Goal: Task Accomplishment & Management: Use online tool/utility

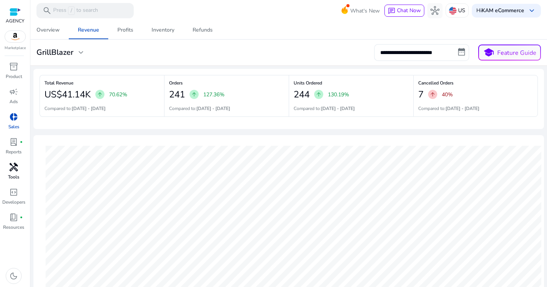
click at [14, 171] on span "handyman" at bounding box center [13, 166] width 9 height 9
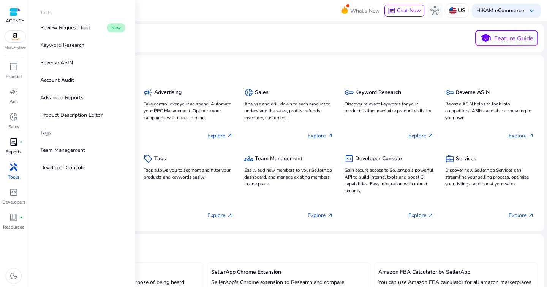
click at [15, 146] on span "lab_profile" at bounding box center [13, 141] width 9 height 9
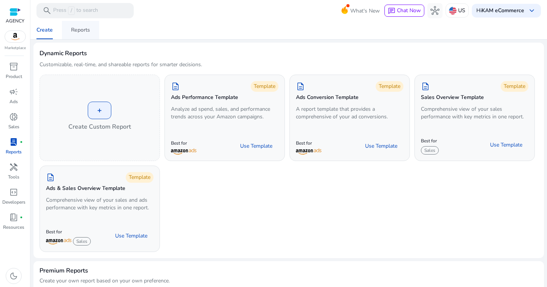
click at [77, 36] on span "Reports" at bounding box center [80, 30] width 19 height 18
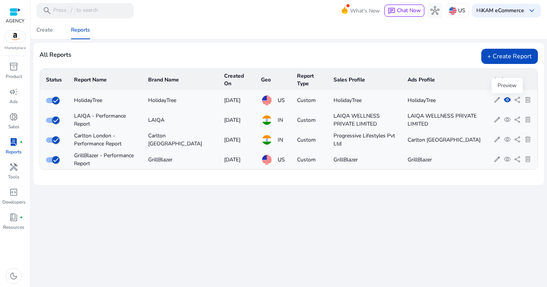
click at [508, 98] on span "visibility" at bounding box center [507, 99] width 7 height 7
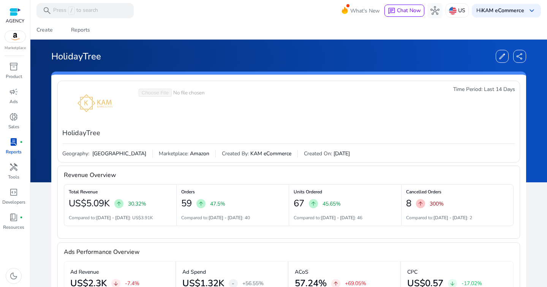
click at [485, 87] on span "Last 14 Days" at bounding box center [499, 90] width 31 height 8
click at [492, 114] on div "Time Period: Last 14 Days" at bounding box center [484, 113] width 62 height 55
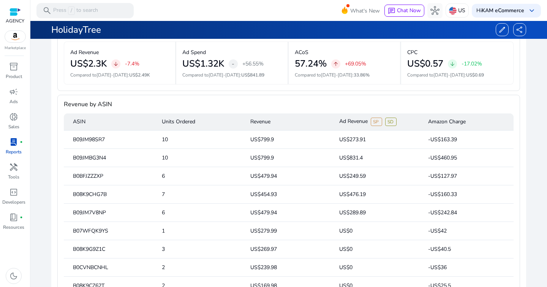
scroll to position [212, 0]
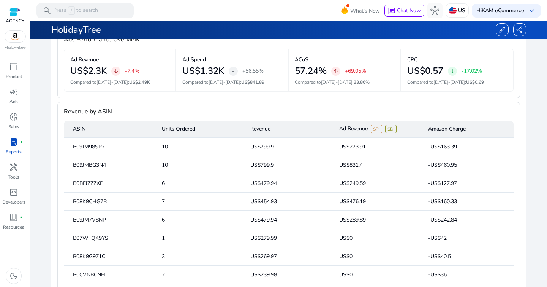
click at [263, 114] on div "Revenue by ASIN" at bounding box center [289, 111] width 450 height 18
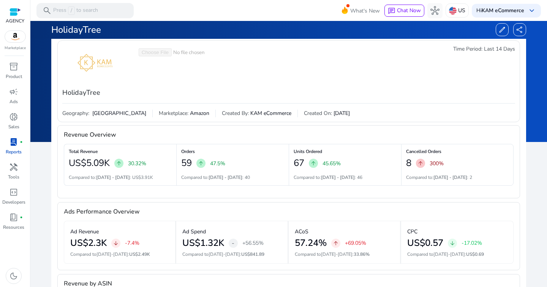
scroll to position [0, 0]
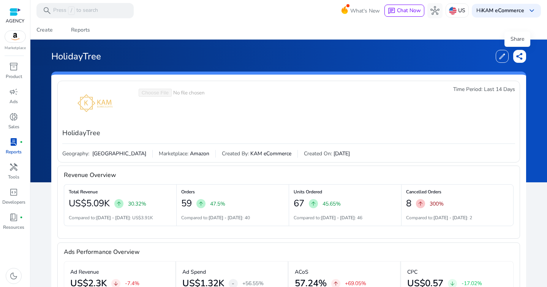
click at [520, 54] on span "share" at bounding box center [520, 56] width 8 height 8
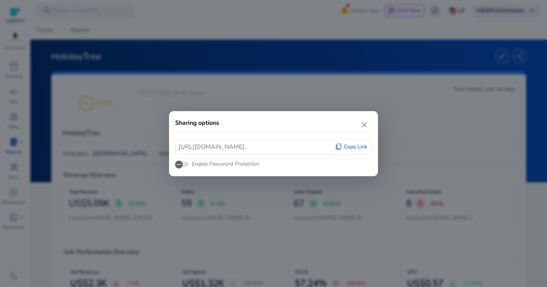
click at [352, 146] on span "Copy Link" at bounding box center [356, 147] width 24 height 8
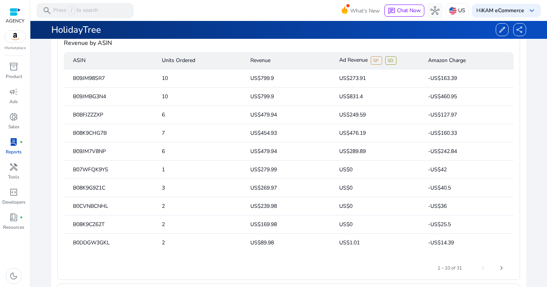
scroll to position [281, 0]
click at [272, 77] on mat-cell "US$799.9" at bounding box center [288, 77] width 89 height 18
click at [166, 80] on mat-cell "10" at bounding box center [200, 77] width 89 height 18
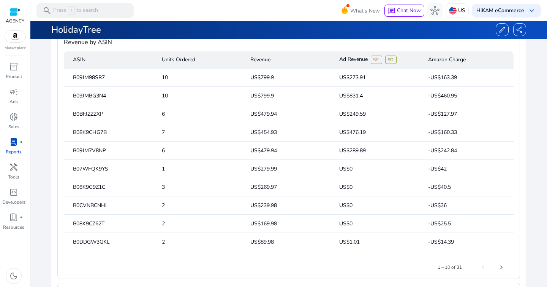
click at [166, 80] on mat-cell "10" at bounding box center [200, 77] width 89 height 18
click at [264, 82] on mat-cell "US$799.9" at bounding box center [288, 77] width 89 height 18
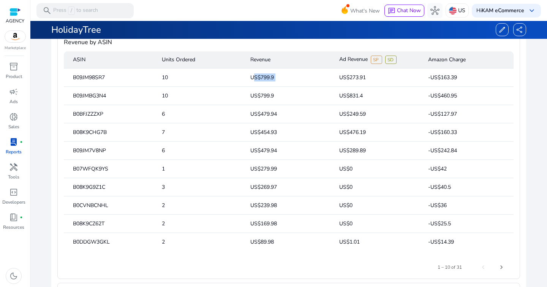
click at [335, 78] on mat-cell "US$273.91" at bounding box center [377, 77] width 89 height 18
click at [358, 78] on mat-cell "US$273.91" at bounding box center [377, 77] width 89 height 18
click at [440, 75] on mat-cell "-US$163.39" at bounding box center [468, 77] width 92 height 18
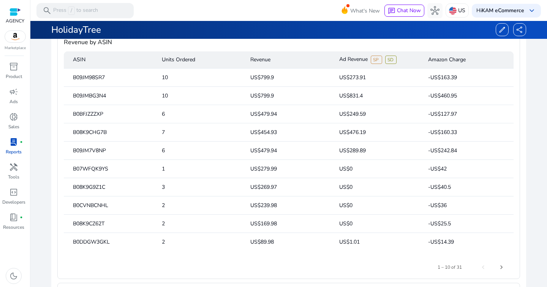
click at [440, 75] on mat-cell "-US$163.39" at bounding box center [468, 77] width 92 height 18
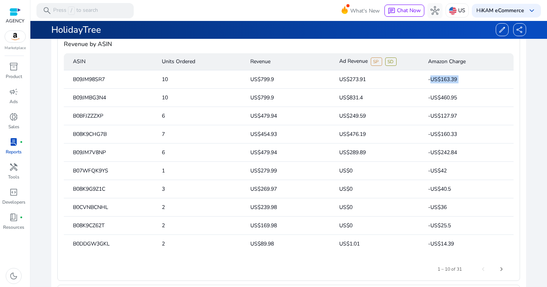
scroll to position [284, 0]
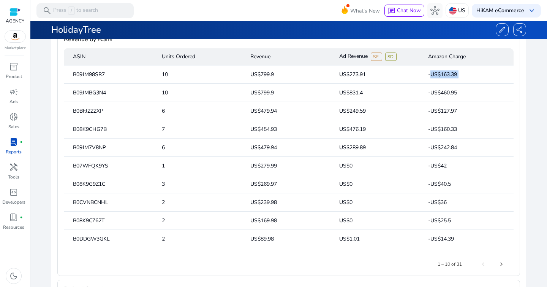
click at [261, 151] on mat-cell "US$479.94" at bounding box center [288, 147] width 89 height 18
click at [271, 165] on mat-cell "US$279.99" at bounding box center [288, 166] width 89 height 18
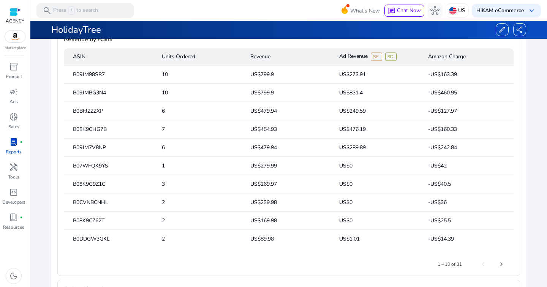
click at [271, 165] on mat-cell "US$279.99" at bounding box center [288, 166] width 89 height 18
click at [274, 184] on mat-cell "US$269.97" at bounding box center [288, 184] width 89 height 18
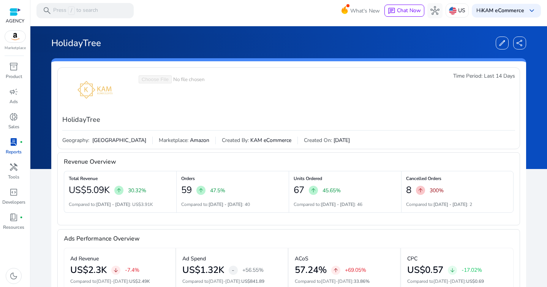
scroll to position [0, 0]
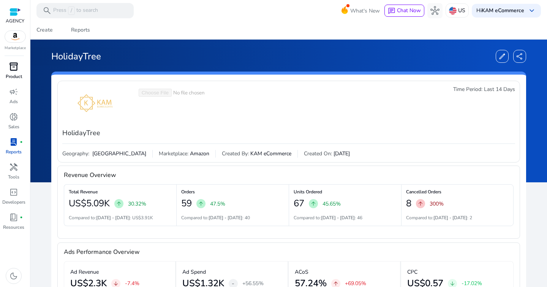
click at [16, 74] on p "Product" at bounding box center [14, 76] width 16 height 7
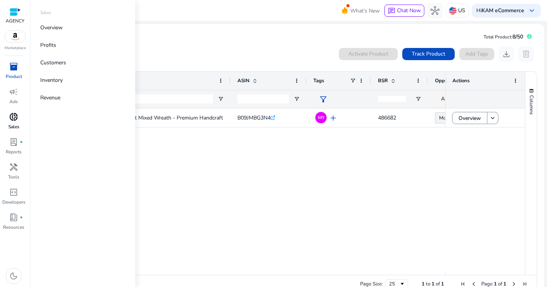
click at [11, 120] on span "donut_small" at bounding box center [13, 116] width 9 height 9
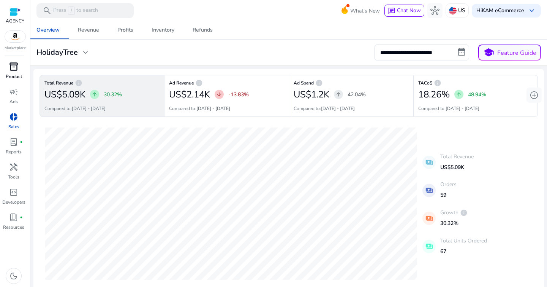
click at [19, 65] on div "inventory_2" at bounding box center [13, 66] width 21 height 12
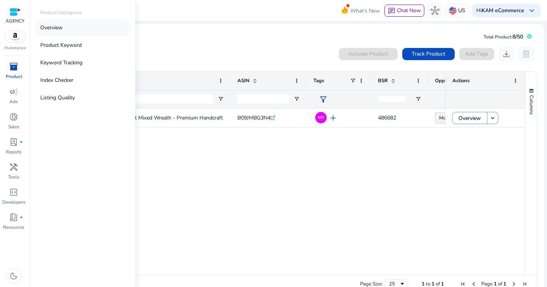
click at [55, 26] on p "Overview" at bounding box center [51, 28] width 22 height 8
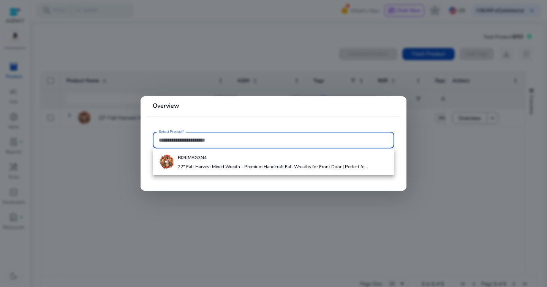
click at [289, 79] on div at bounding box center [273, 143] width 547 height 287
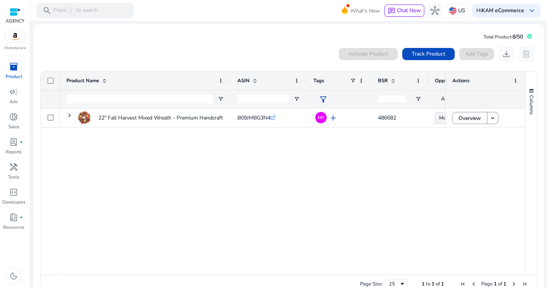
click at [281, 71] on div "ASIN" at bounding box center [269, 80] width 62 height 18
click at [450, 10] on img at bounding box center [453, 11] width 8 height 8
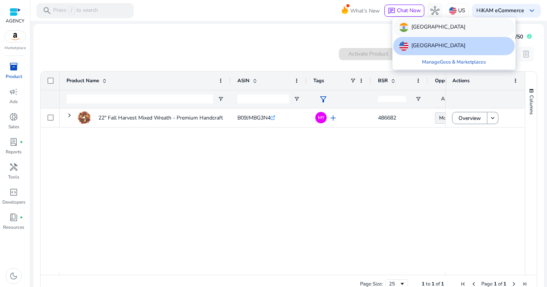
click at [425, 27] on div "[GEOGRAPHIC_DATA]" at bounding box center [454, 27] width 122 height 18
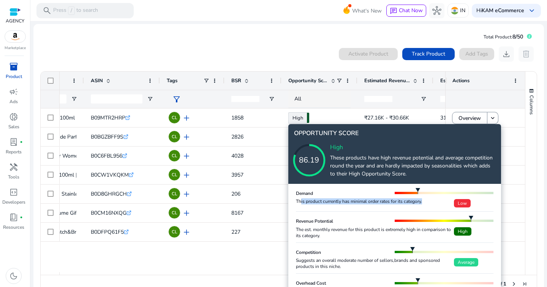
drag, startPoint x: 301, startPoint y: 202, endPoint x: 349, endPoint y: 206, distance: 48.1
click at [349, 206] on div "This product currently has minimal order rates for its category. Low" at bounding box center [395, 202] width 198 height 9
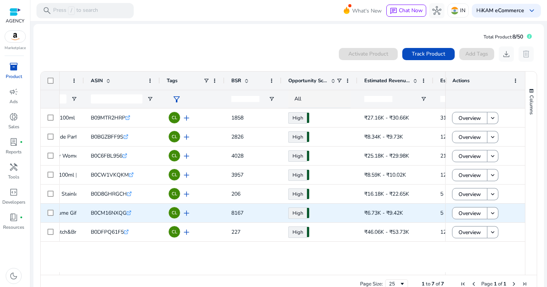
click at [354, 205] on div "High 83.00" at bounding box center [320, 212] width 76 height 19
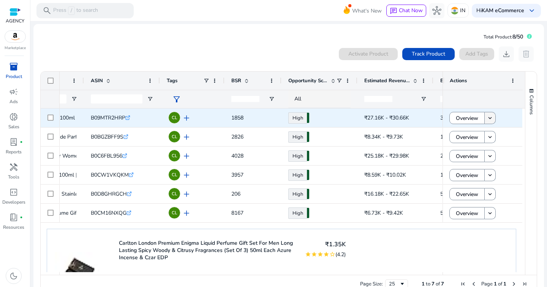
click at [489, 119] on mat-icon "keyboard_arrow_down" at bounding box center [490, 117] width 7 height 7
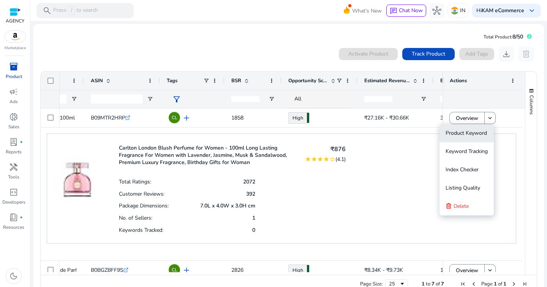
click at [478, 130] on span "Product Keyword" at bounding box center [466, 132] width 41 height 7
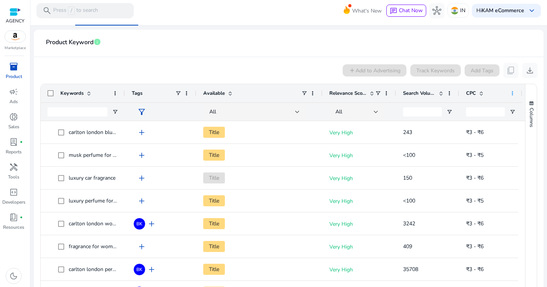
click at [514, 94] on span at bounding box center [513, 93] width 6 height 6
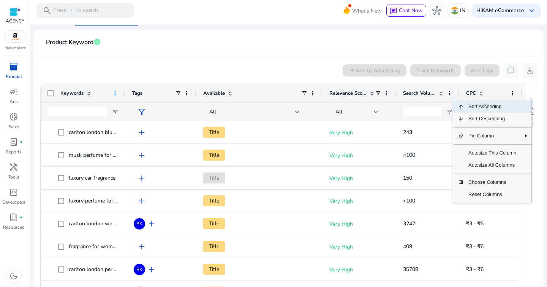
click at [116, 95] on span at bounding box center [115, 93] width 6 height 6
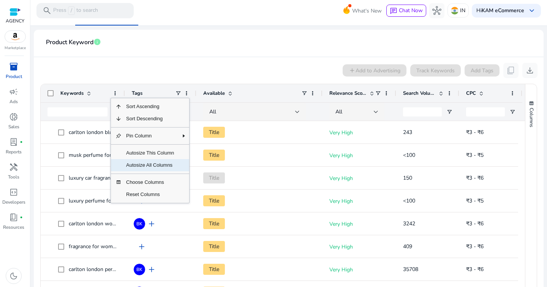
click at [145, 160] on span "Autosize All Columns" at bounding box center [150, 165] width 57 height 12
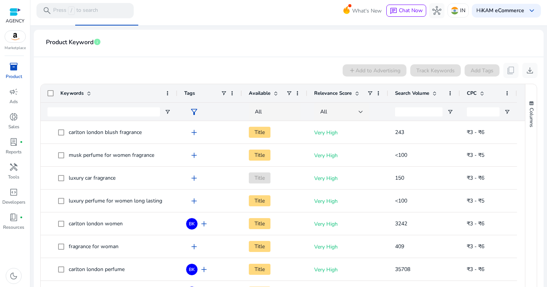
click at [435, 96] on div "Search Volume" at bounding box center [420, 93] width 50 height 14
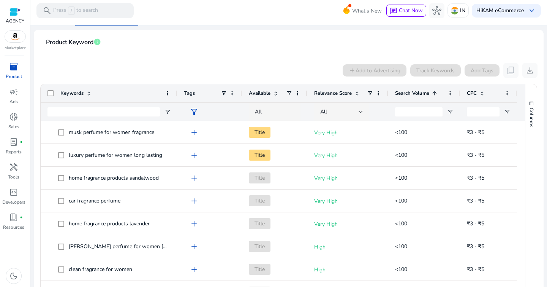
click at [435, 96] on div "Search Volume 1" at bounding box center [420, 93] width 50 height 14
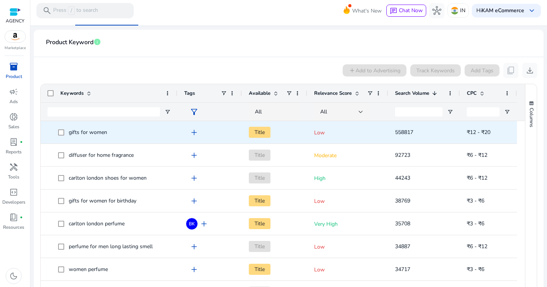
click at [320, 132] on p "Low" at bounding box center [347, 133] width 67 height 16
click at [92, 134] on span "gifts for women" at bounding box center [88, 131] width 38 height 7
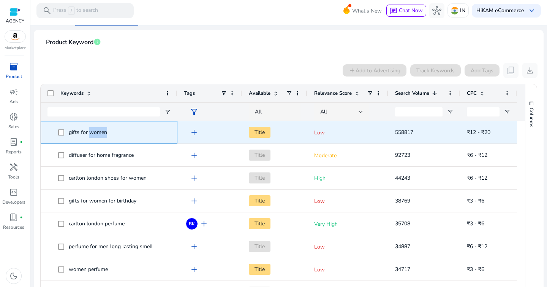
click at [92, 134] on span "gifts for women" at bounding box center [88, 131] width 38 height 7
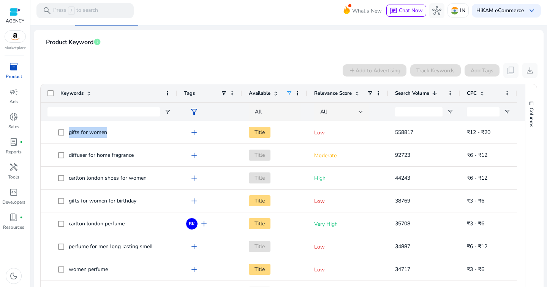
click at [288, 93] on span at bounding box center [289, 93] width 6 height 6
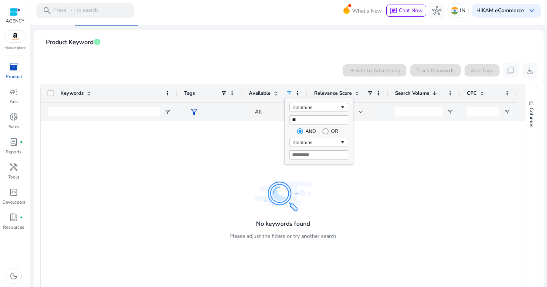
type input "*"
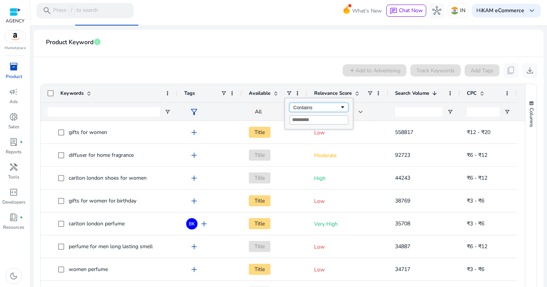
click at [323, 109] on div "Contains" at bounding box center [316, 108] width 46 height 6
click at [300, 121] on input "Filter Value" at bounding box center [319, 119] width 59 height 9
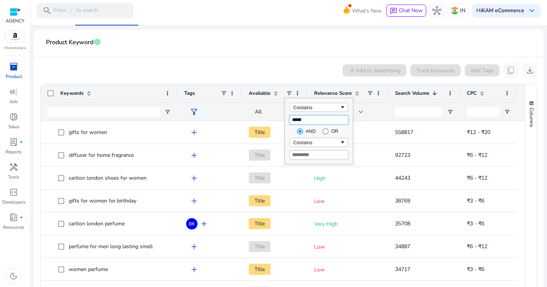
type input "*****"
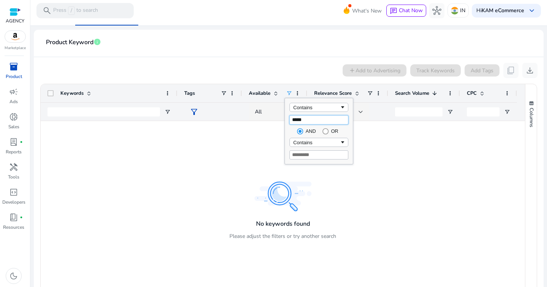
click at [314, 120] on input "*****" at bounding box center [319, 119] width 59 height 9
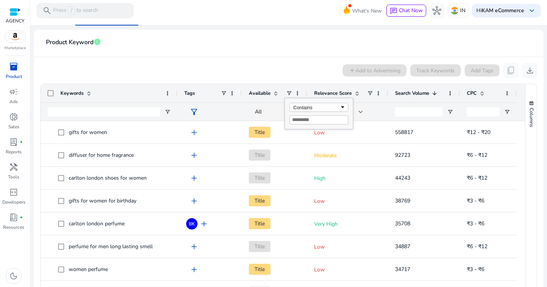
click at [268, 65] on div "add Add to Advertising Track Keywords Add Tags content_copy download" at bounding box center [289, 70] width 498 height 15
click at [270, 111] on div "All" at bounding box center [298, 112] width 86 height 8
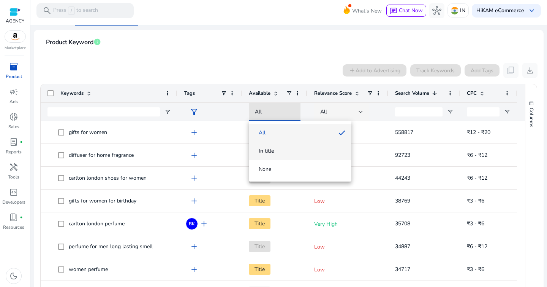
click at [274, 157] on mat-option "In title" at bounding box center [300, 151] width 103 height 18
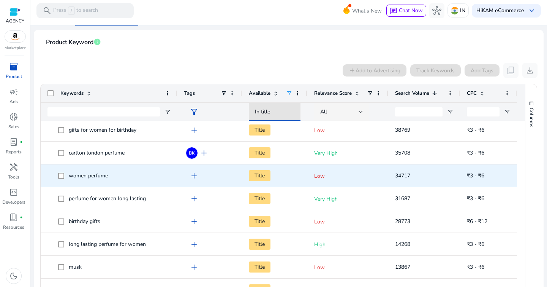
scroll to position [26, 0]
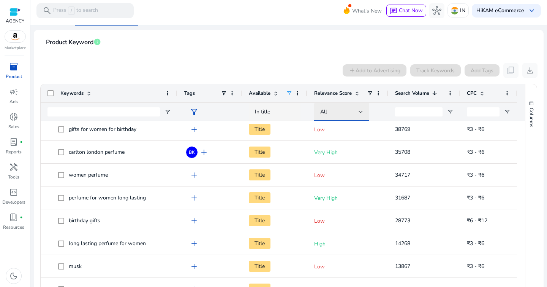
click at [360, 109] on div at bounding box center [361, 111] width 5 height 9
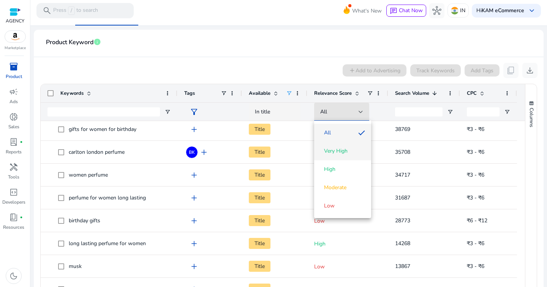
click at [351, 152] on span "Very High" at bounding box center [342, 151] width 45 height 8
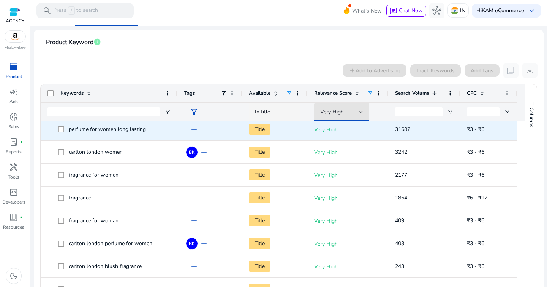
click at [101, 130] on span "perfume for women long lasting" at bounding box center [107, 128] width 77 height 7
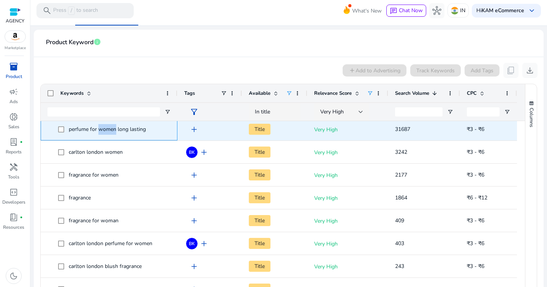
click at [101, 130] on span "perfume for women long lasting" at bounding box center [107, 128] width 77 height 7
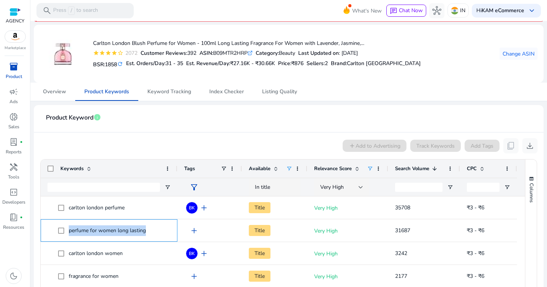
scroll to position [23, 0]
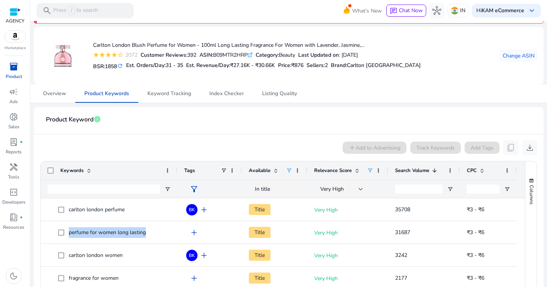
click at [253, 55] on icon ".st0{fill:#2c8af8}" at bounding box center [250, 54] width 5 height 5
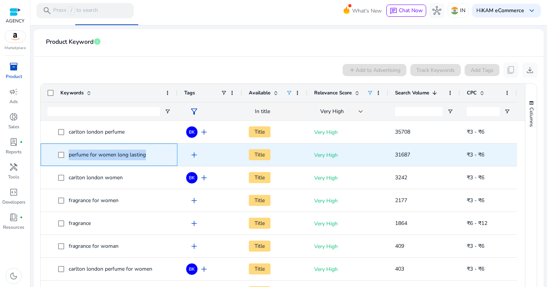
click at [119, 154] on span "perfume for women long lasting" at bounding box center [107, 154] width 77 height 7
click at [122, 157] on span "perfume for women long lasting" at bounding box center [107, 154] width 77 height 7
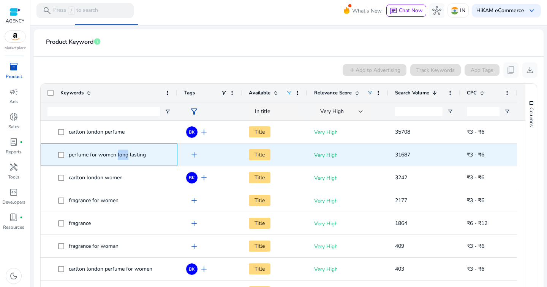
click at [122, 157] on span "perfume for women long lasting" at bounding box center [107, 154] width 77 height 7
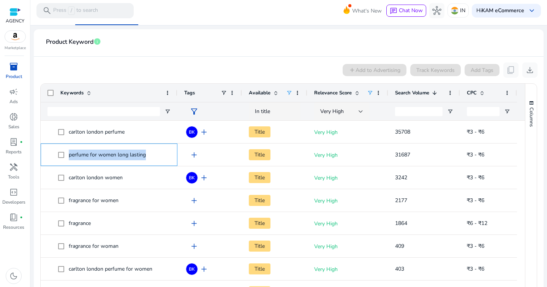
scroll to position [0, 0]
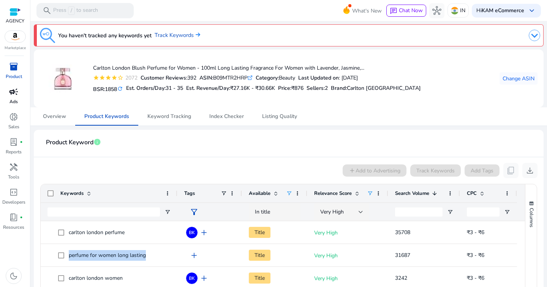
click at [17, 101] on p "Ads" at bounding box center [14, 101] width 8 height 7
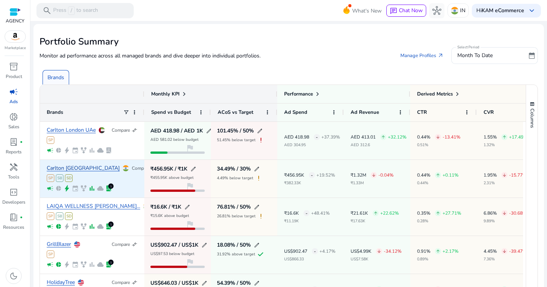
click at [71, 170] on link "Carlton London" at bounding box center [83, 168] width 73 height 6
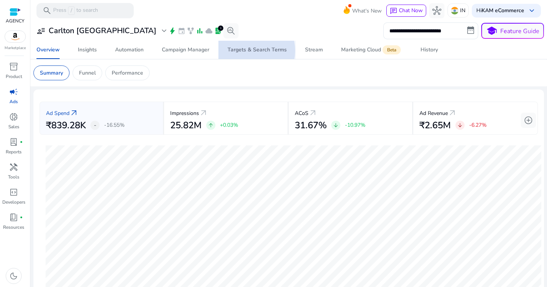
click at [251, 51] on div "Targets & Search Terms" at bounding box center [257, 49] width 59 height 5
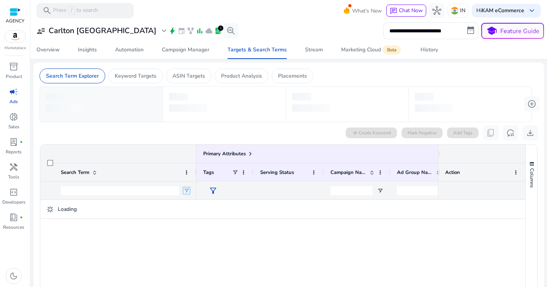
click at [189, 193] on span "Open Filter Menu" at bounding box center [187, 190] width 6 height 6
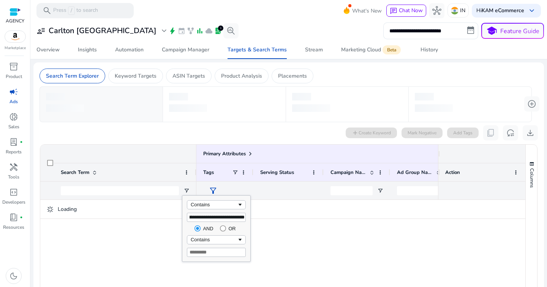
type input "**********"
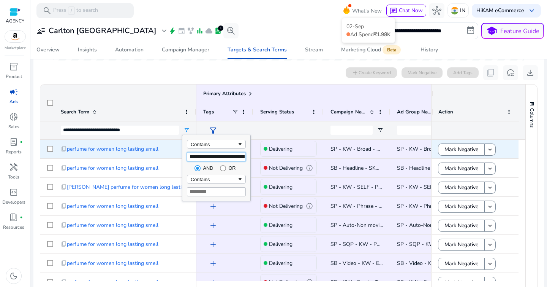
scroll to position [225, 0]
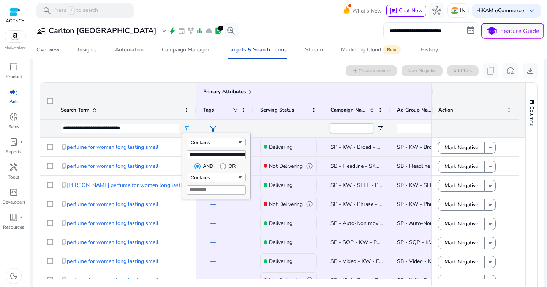
click at [350, 130] on input "Campaign Name Filter Input" at bounding box center [352, 128] width 42 height 9
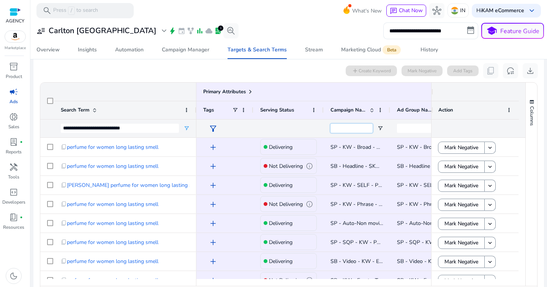
paste input "**********"
type input "**********"
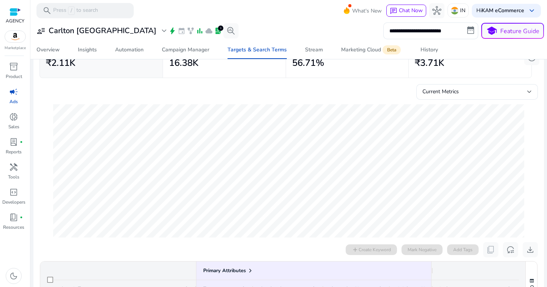
scroll to position [0, 0]
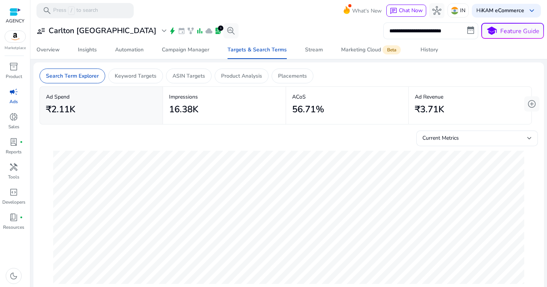
click at [437, 31] on input "**********" at bounding box center [431, 30] width 95 height 17
select select "*"
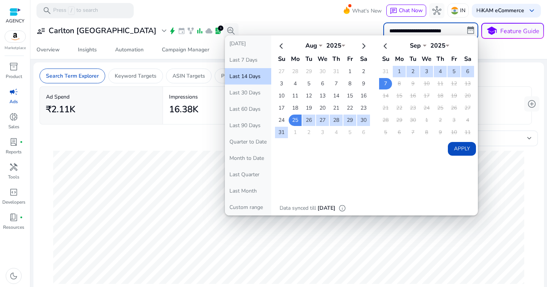
click at [423, 32] on input "**********" at bounding box center [431, 30] width 95 height 17
click at [255, 94] on button "Last 30 Days" at bounding box center [248, 92] width 46 height 16
type input "**********"
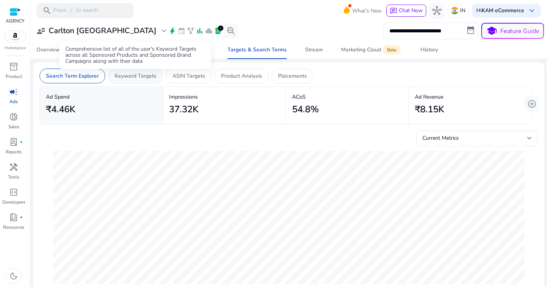
click at [125, 76] on p "Keyword Targets" at bounding box center [136, 76] width 42 height 8
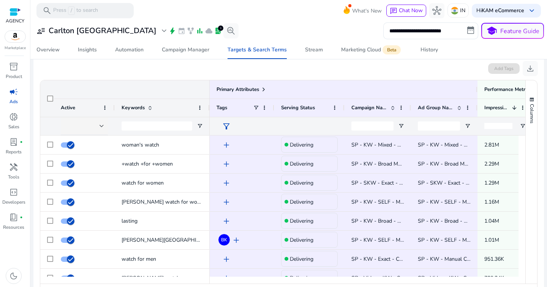
scroll to position [68, 0]
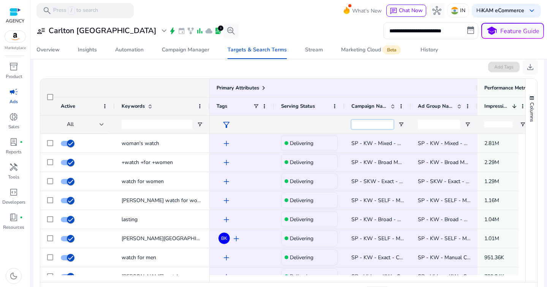
click at [372, 125] on input "Campaign Name Filter Input" at bounding box center [373, 124] width 42 height 9
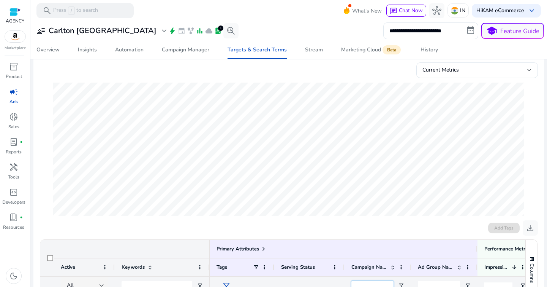
paste input "**********"
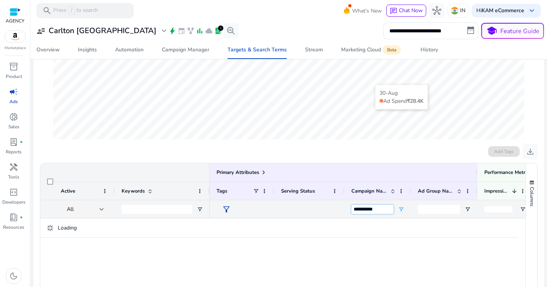
scroll to position [151, 0]
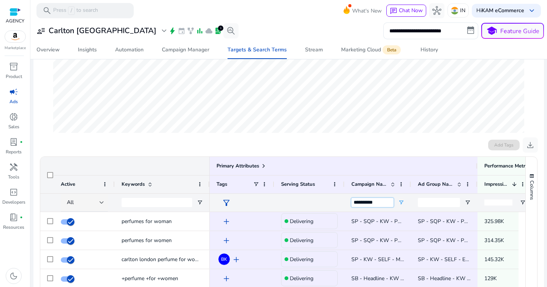
type input "**********"
click at [139, 200] on input "Keywords Filter Input" at bounding box center [157, 202] width 71 height 9
paste input "**********"
type input "**********"
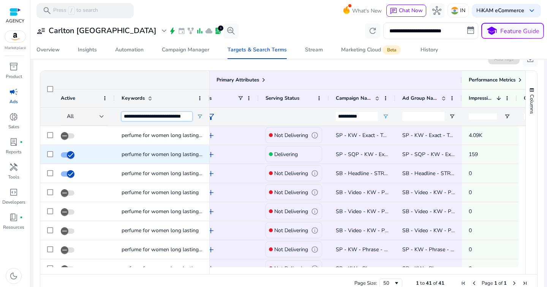
scroll to position [0, 25]
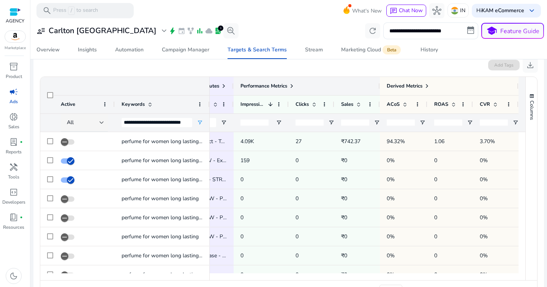
click at [289, 86] on span at bounding box center [292, 86] width 6 height 6
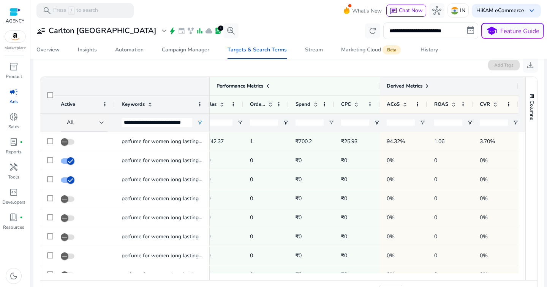
click at [424, 87] on span at bounding box center [427, 86] width 6 height 6
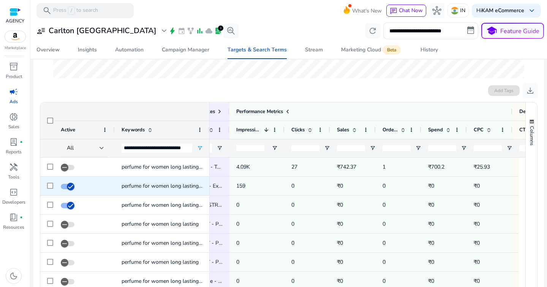
click at [240, 187] on p "159" at bounding box center [256, 186] width 41 height 16
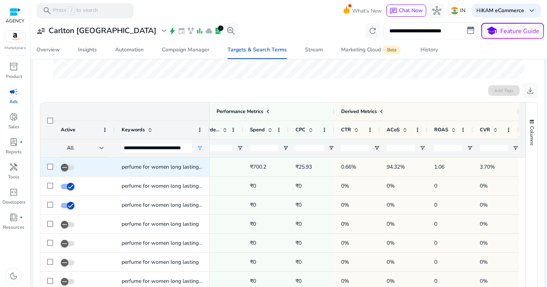
click at [482, 168] on span "3.70%" at bounding box center [487, 166] width 15 height 7
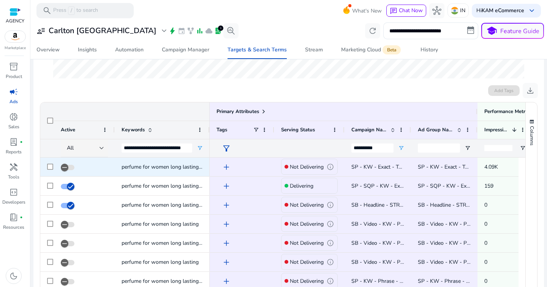
click at [388, 166] on span "SP - KW - Exact - TOS - CL_W_Fragrance_Blush_100ml - B09MTR2HRP - KAM" at bounding box center [447, 166] width 191 height 7
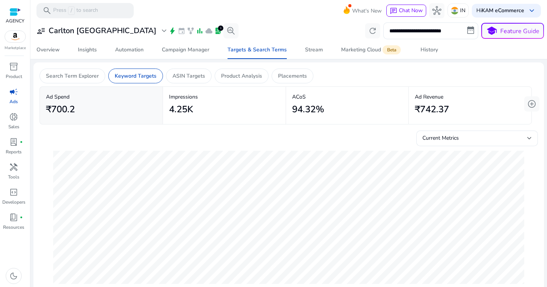
click at [13, 96] on span "campaign" at bounding box center [13, 91] width 9 height 9
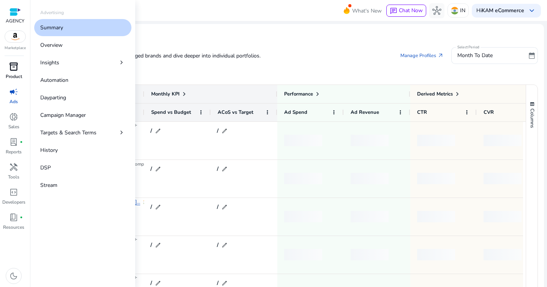
click at [17, 75] on p "Product" at bounding box center [14, 76] width 16 height 7
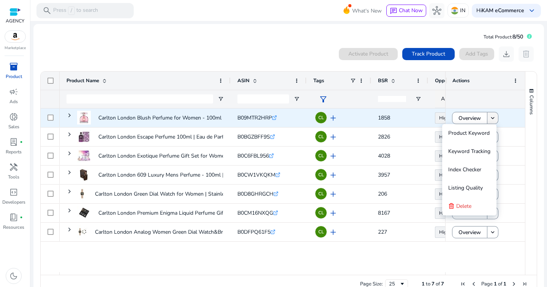
click at [490, 117] on mat-icon "keyboard_arrow_down" at bounding box center [493, 117] width 7 height 7
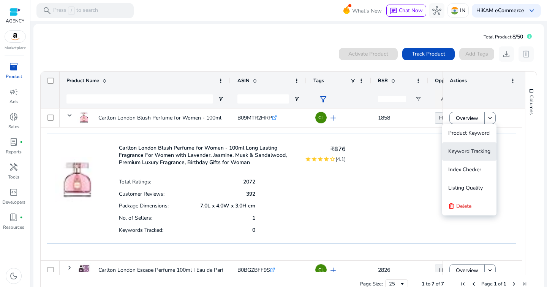
click at [471, 147] on span "Keyword Tracking" at bounding box center [470, 151] width 42 height 15
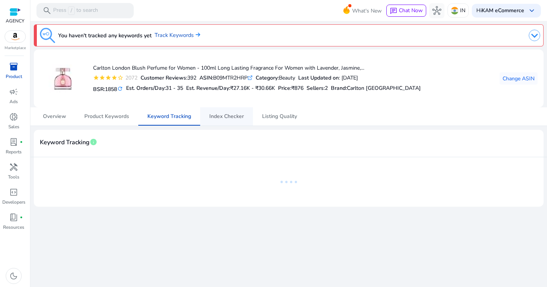
click at [225, 120] on span "Index Checker" at bounding box center [226, 116] width 35 height 18
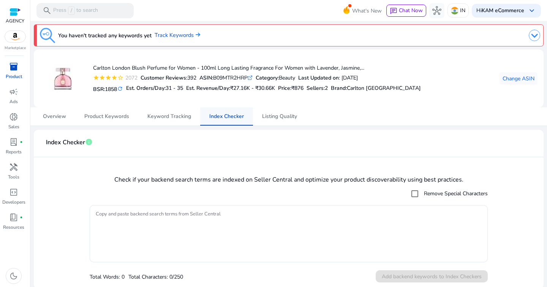
scroll to position [2, 0]
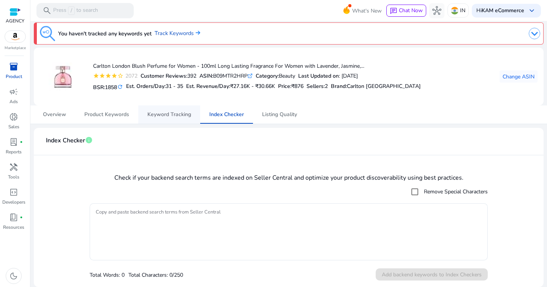
click at [171, 114] on span "Keyword Tracking" at bounding box center [169, 114] width 44 height 5
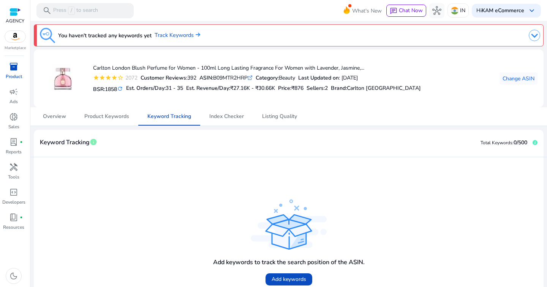
scroll to position [24, 0]
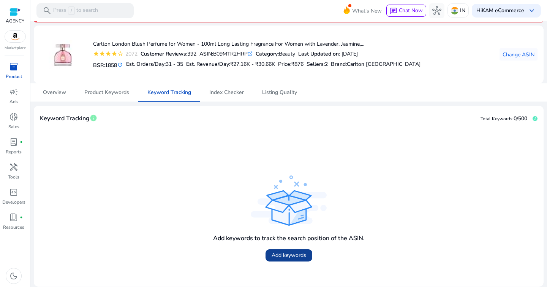
click at [283, 255] on span "Add keywords" at bounding box center [289, 255] width 35 height 8
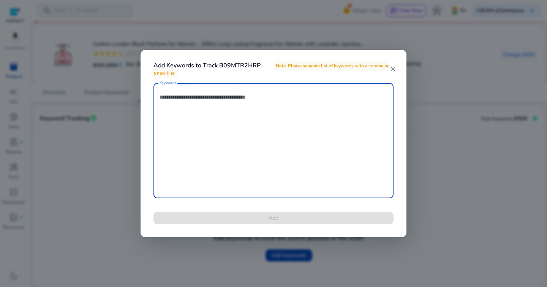
paste textarea "**********"
type textarea "**********"
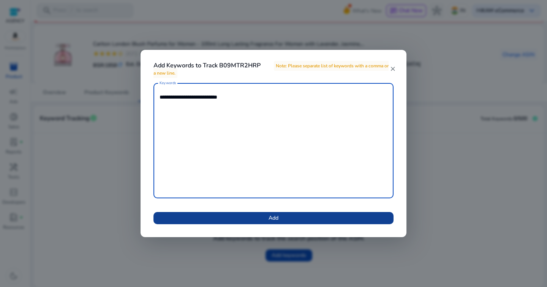
click at [287, 216] on span at bounding box center [274, 218] width 240 height 18
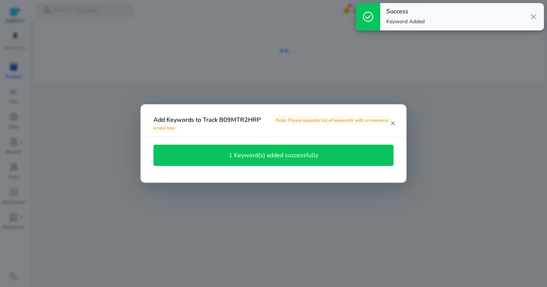
click at [393, 122] on mat-icon "close" at bounding box center [393, 123] width 6 height 7
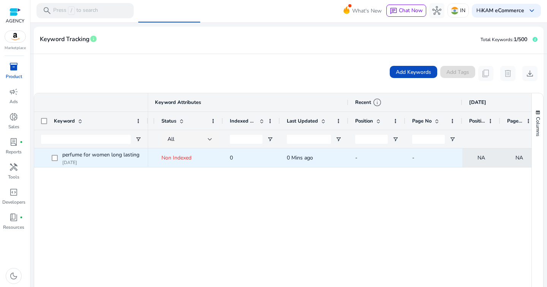
scroll to position [0, 0]
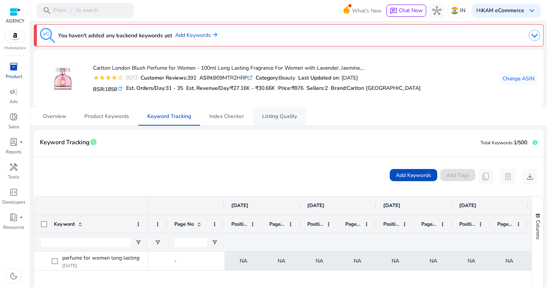
click at [277, 114] on span "Listing Quality" at bounding box center [279, 116] width 35 height 5
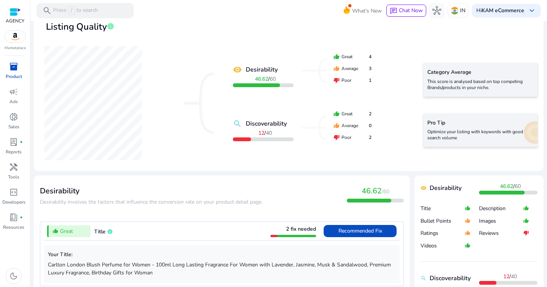
click at [270, 85] on div at bounding box center [256, 85] width 47 height 4
click at [265, 140] on div at bounding box center [263, 139] width 61 height 4
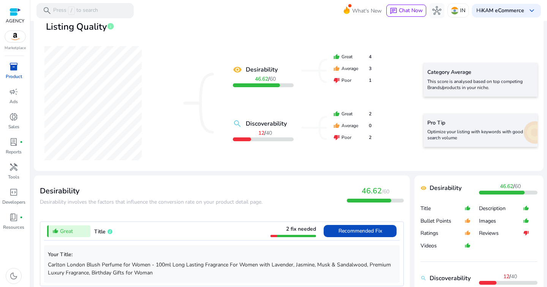
click at [265, 140] on div at bounding box center [263, 139] width 61 height 4
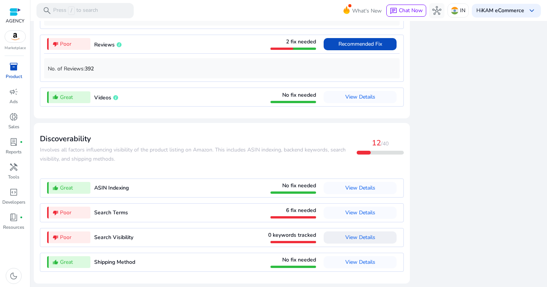
click at [363, 236] on span "View Details" at bounding box center [361, 236] width 30 height 7
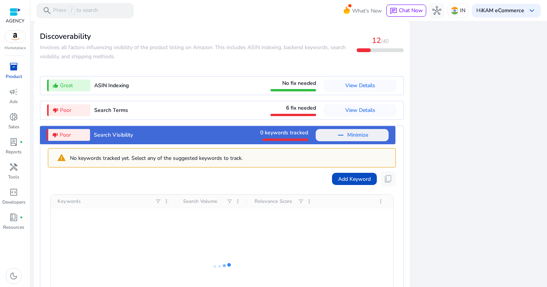
scroll to position [849, 0]
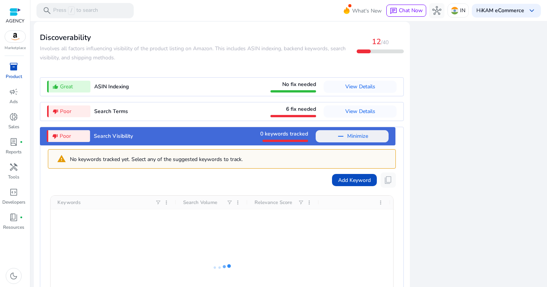
click at [328, 142] on span at bounding box center [352, 136] width 73 height 18
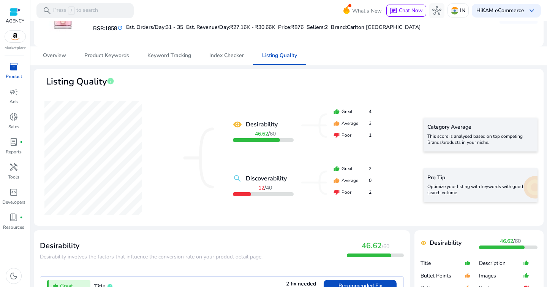
scroll to position [0, 0]
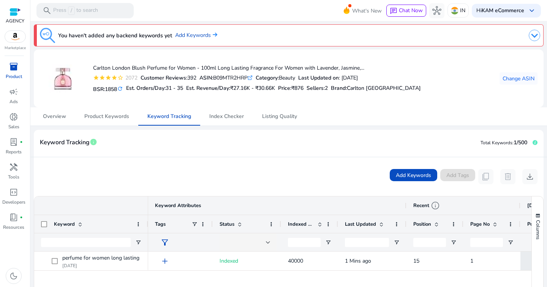
click at [17, 70] on span "inventory_2" at bounding box center [13, 66] width 9 height 9
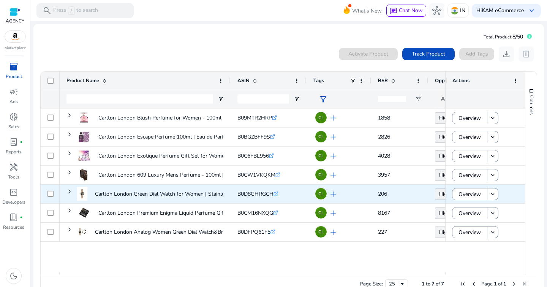
scroll to position [16, 0]
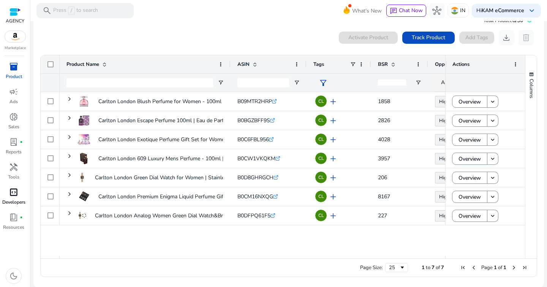
click at [11, 195] on span "code_blocks" at bounding box center [13, 191] width 9 height 9
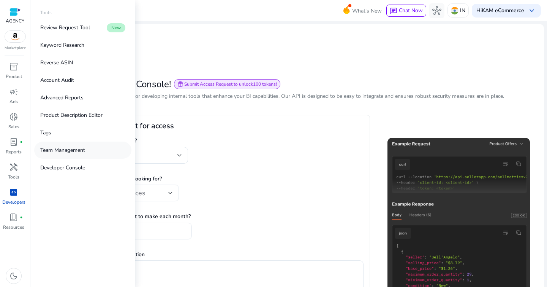
click at [48, 152] on p "Team Management" at bounding box center [62, 150] width 45 height 8
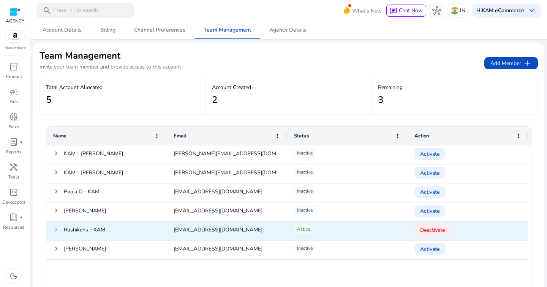
click at [55, 228] on span at bounding box center [56, 229] width 6 height 6
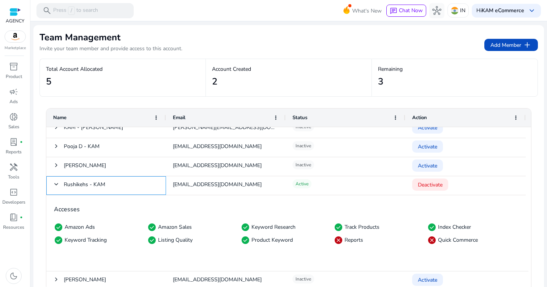
scroll to position [27, 0]
click at [331, 241] on div "check_circle Product Keyword" at bounding box center [288, 239] width 94 height 9
click at [338, 240] on span "cancel" at bounding box center [338, 239] width 9 height 9
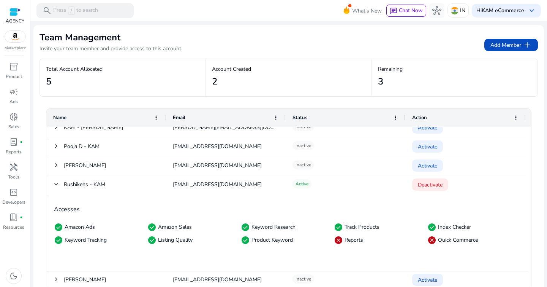
click at [338, 240] on span "cancel" at bounding box center [338, 239] width 9 height 9
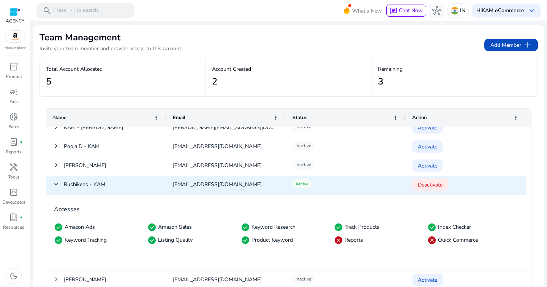
click at [293, 185] on p "Active" at bounding box center [302, 183] width 19 height 9
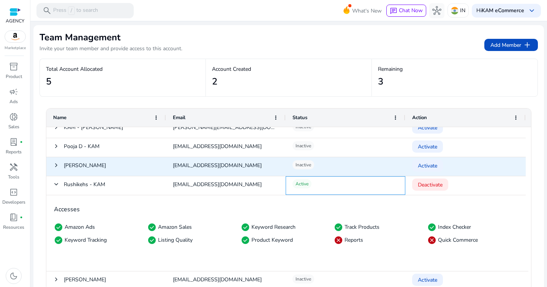
scroll to position [0, 0]
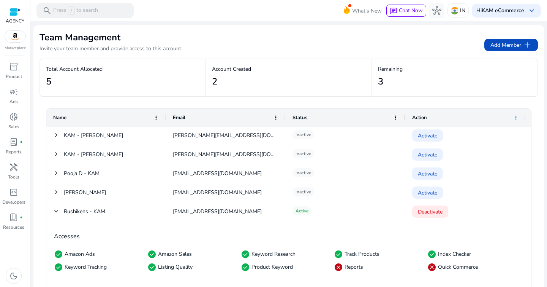
click at [515, 116] on span at bounding box center [516, 117] width 6 height 6
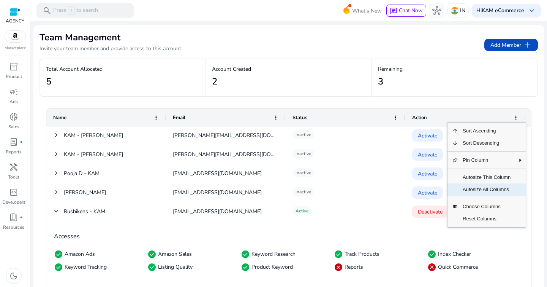
click at [503, 189] on span "Autosize All Columns" at bounding box center [486, 189] width 57 height 12
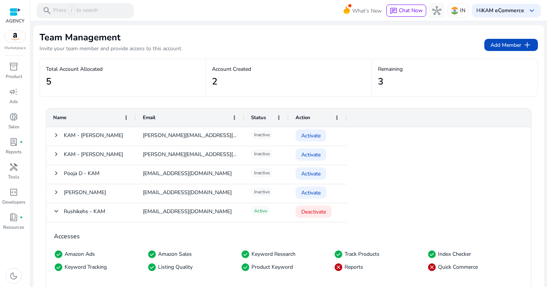
click at [369, 196] on div "KAM - Rushikesh Ingale rushikesh.i@kamkonsulents.in Inactive Activate KAM - Anu…" at bounding box center [287, 222] width 482 height 190
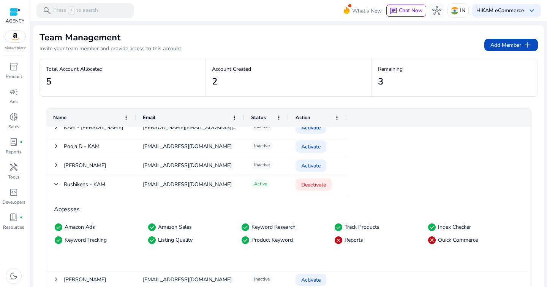
click at [349, 241] on div "Reports" at bounding box center [355, 239] width 21 height 7
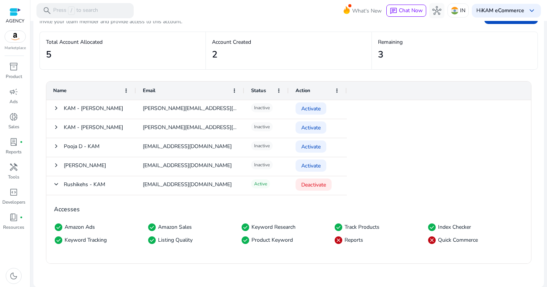
scroll to position [0, 0]
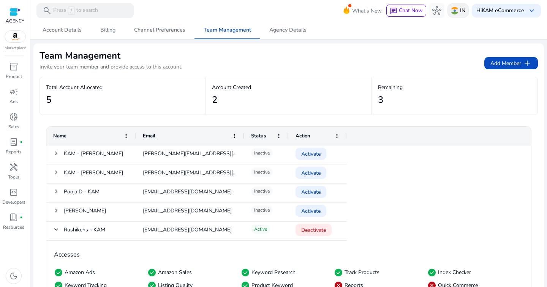
click at [452, 9] on img at bounding box center [455, 11] width 8 height 8
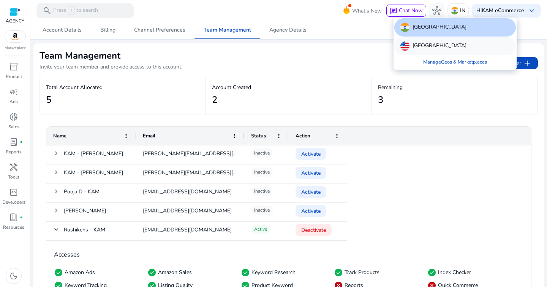
click at [429, 47] on p "[GEOGRAPHIC_DATA]" at bounding box center [440, 45] width 54 height 9
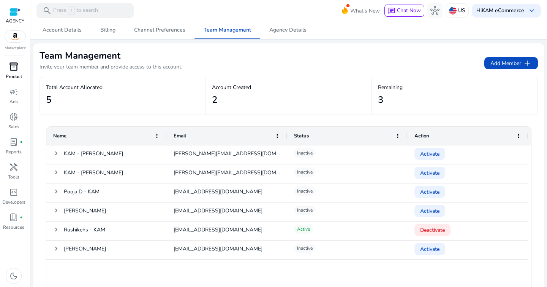
click at [12, 71] on span "inventory_2" at bounding box center [13, 66] width 9 height 9
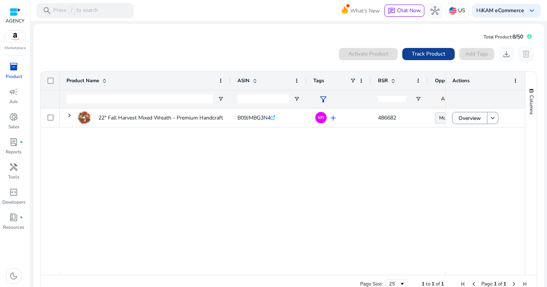
click at [413, 57] on span "Track Product" at bounding box center [428, 54] width 33 height 8
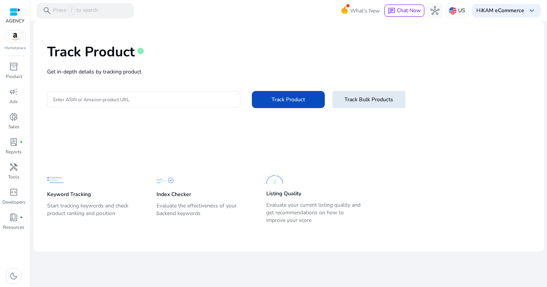
click at [385, 97] on span "Track Bulk Products" at bounding box center [369, 99] width 49 height 8
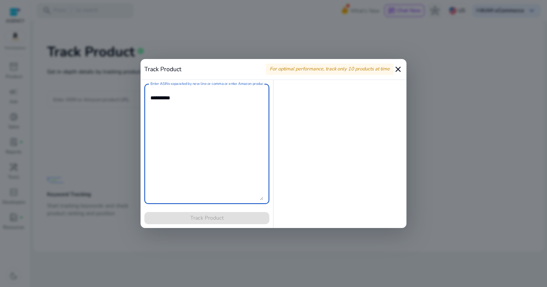
click at [265, 117] on div "Enter ASINs separated by new line or comma or enter Amazon product page URL" at bounding box center [206, 144] width 125 height 120
click at [234, 118] on textarea "Enter ASINs separated by new line or comma or enter Amazon product page URL" at bounding box center [207, 143] width 113 height 113
paste textarea "**********"
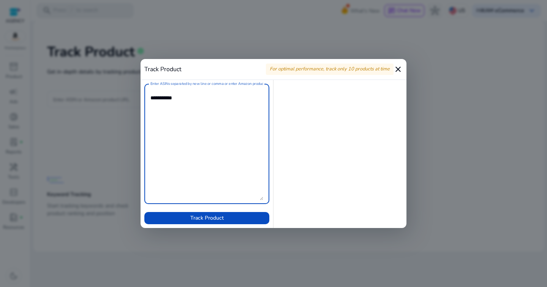
paste textarea "**********"
click at [174, 105] on textarea "Enter ASINs separated by new line or comma or enter Amazon product page URL" at bounding box center [207, 143] width 113 height 113
paste textarea "**********"
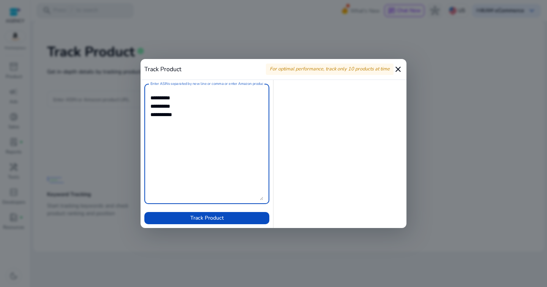
paste textarea "**********"
type textarea "**********"
click at [227, 212] on span at bounding box center [206, 218] width 125 height 18
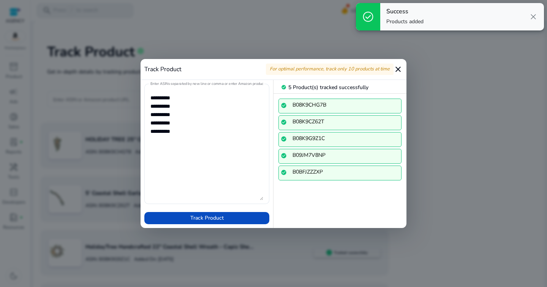
click at [402, 67] on mat-icon "close" at bounding box center [398, 69] width 9 height 9
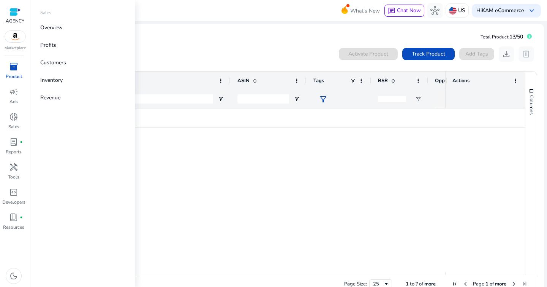
click at [17, 69] on span "inventory_2" at bounding box center [13, 66] width 9 height 9
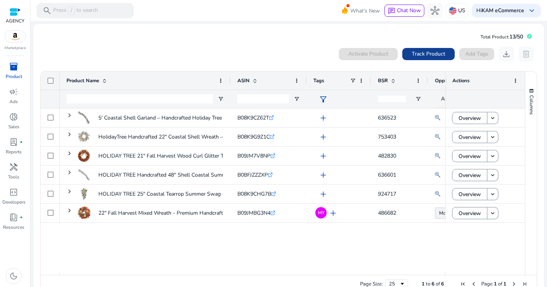
click at [437, 60] on span at bounding box center [429, 54] width 52 height 18
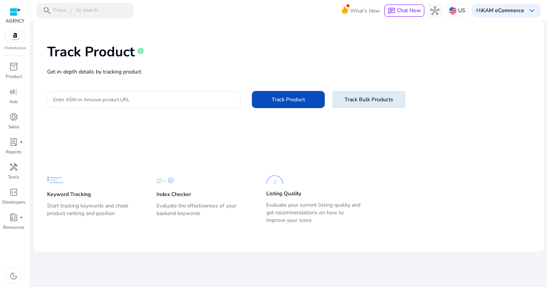
click at [349, 108] on span at bounding box center [369, 99] width 73 height 18
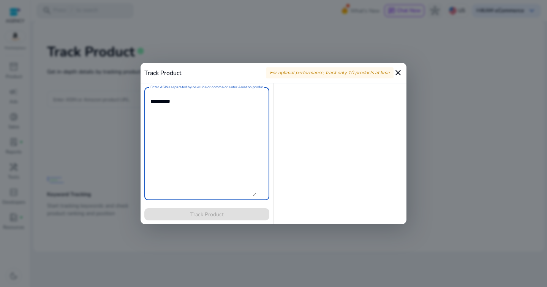
click at [217, 121] on textarea "Enter ASINs separated by new line or comma or enter Amazon product page URL" at bounding box center [204, 143] width 106 height 105
paste textarea "**********"
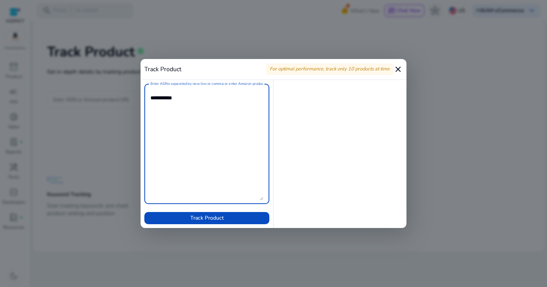
type textarea "**********"
click at [398, 65] on mat-icon "close" at bounding box center [398, 69] width 9 height 9
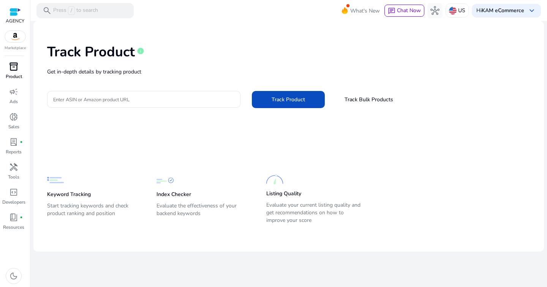
click at [15, 73] on p "Product" at bounding box center [14, 76] width 16 height 7
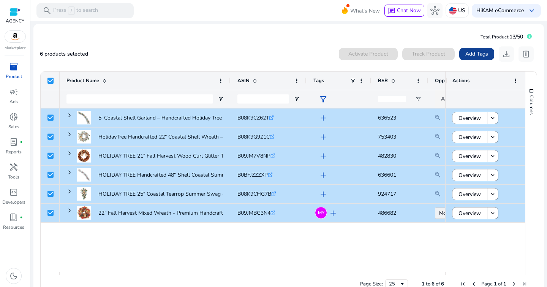
click at [471, 54] on span "Add Tags" at bounding box center [477, 54] width 23 height 8
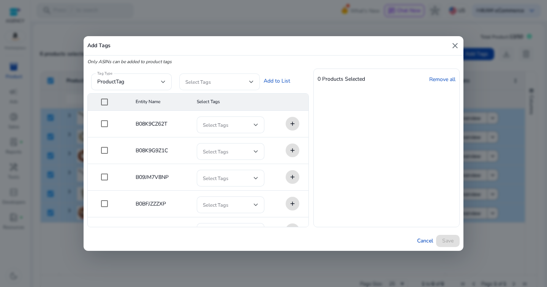
click at [233, 89] on div at bounding box center [219, 81] width 68 height 17
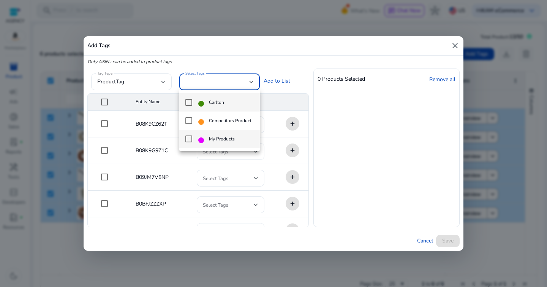
click at [187, 140] on mat-pseudo-checkbox at bounding box center [188, 138] width 7 height 7
click at [287, 85] on div at bounding box center [273, 143] width 547 height 287
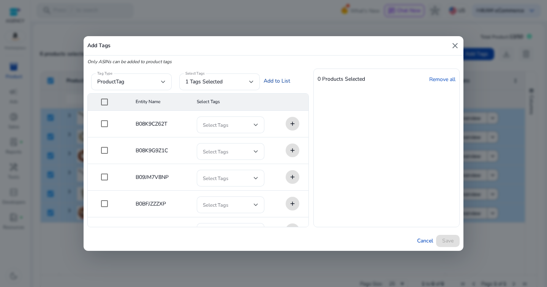
click at [278, 82] on link "Add to List" at bounding box center [277, 81] width 27 height 8
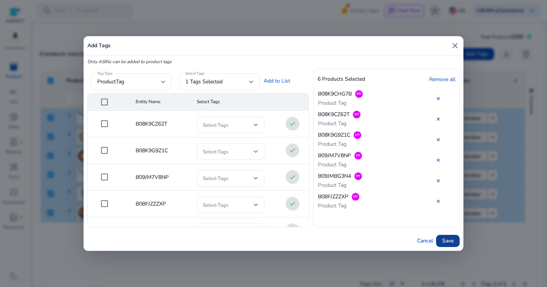
click at [450, 241] on span "Save" at bounding box center [447, 240] width 11 height 8
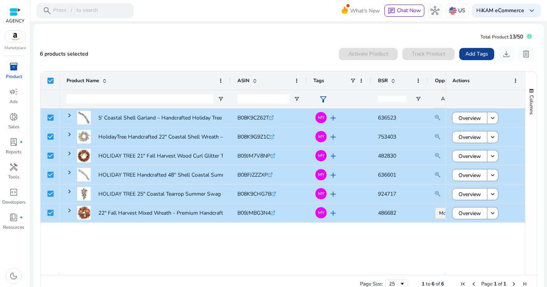
click at [460, 54] on span at bounding box center [477, 54] width 35 height 18
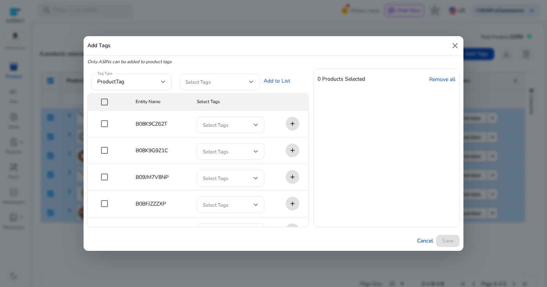
click at [253, 80] on div at bounding box center [251, 81] width 5 height 3
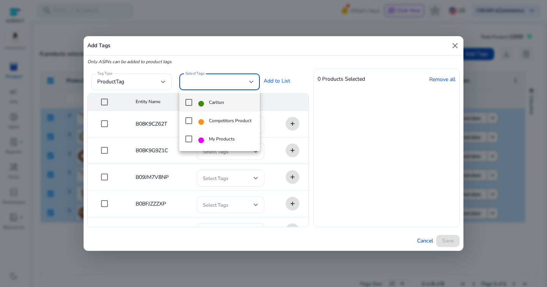
click at [422, 240] on div at bounding box center [273, 143] width 547 height 287
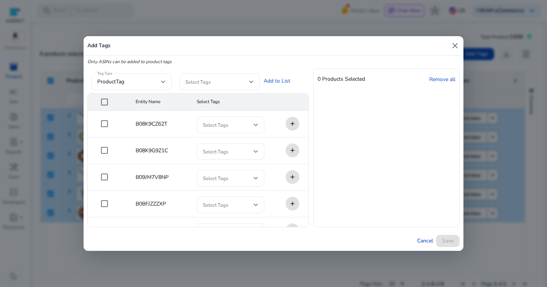
click at [290, 125] on mat-cell "add" at bounding box center [290, 124] width 38 height 27
click at [251, 123] on span at bounding box center [228, 124] width 51 height 8
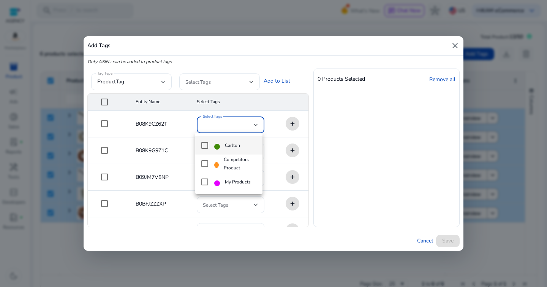
click at [251, 123] on div at bounding box center [273, 143] width 547 height 287
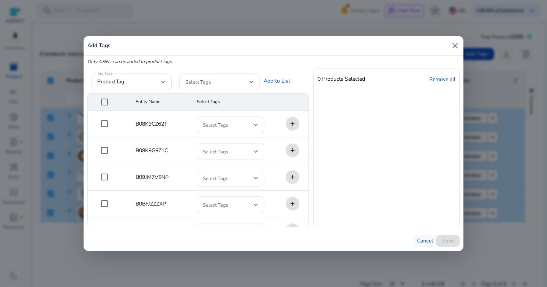
click at [423, 238] on span "Cancel" at bounding box center [425, 240] width 16 height 8
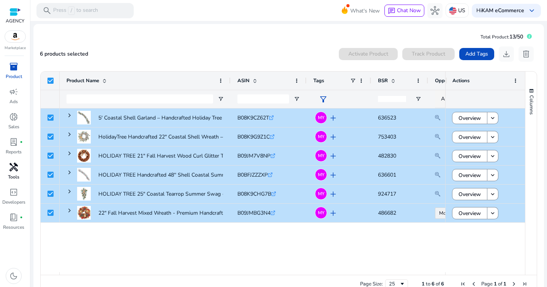
click at [16, 174] on p "Tools" at bounding box center [13, 176] width 11 height 7
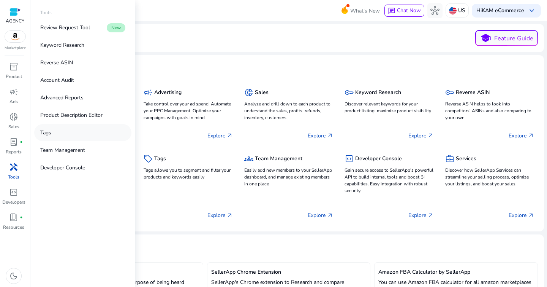
click at [50, 136] on p "Tags" at bounding box center [45, 132] width 11 height 8
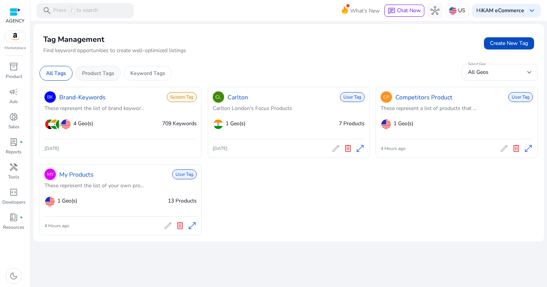
click at [116, 75] on div "Product Tags" at bounding box center [98, 73] width 45 height 15
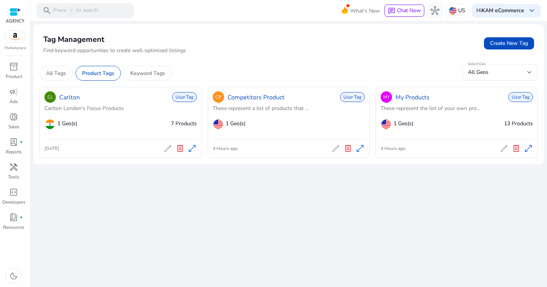
click at [515, 147] on span "delete" at bounding box center [516, 148] width 9 height 9
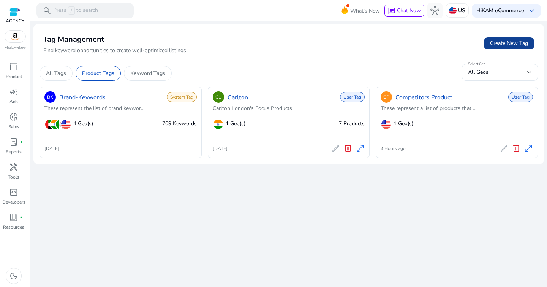
click at [503, 49] on span at bounding box center [509, 43] width 50 height 18
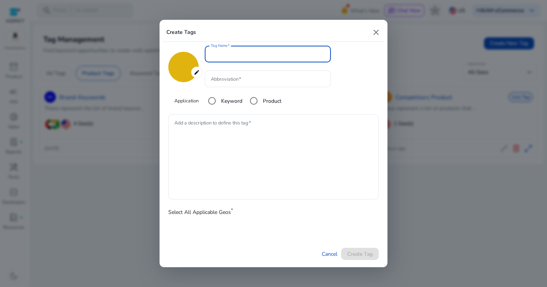
type input "*******"
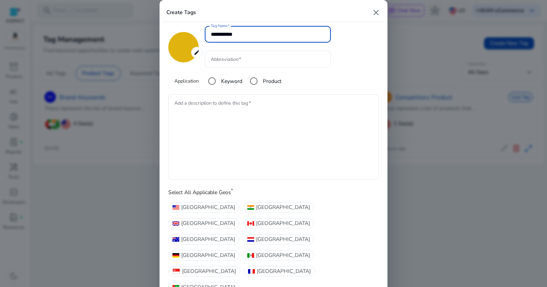
type input "**********"
click at [271, 85] on label "Product" at bounding box center [272, 81] width 20 height 8
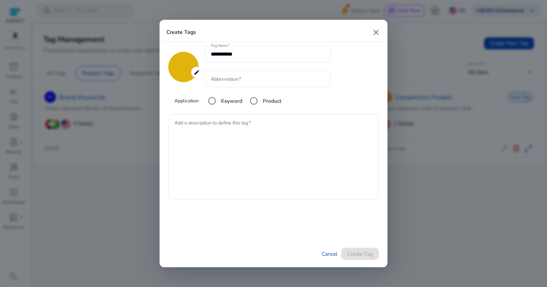
click at [241, 83] on div at bounding box center [268, 78] width 114 height 17
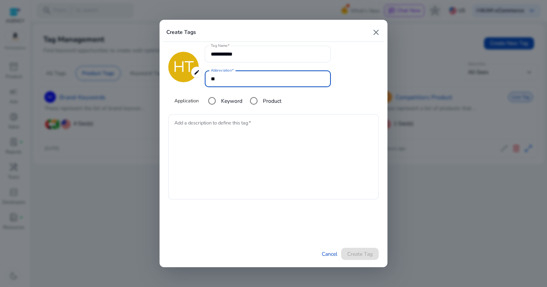
type input "**"
click at [319, 205] on form "**********" at bounding box center [273, 153] width 211 height 214
click at [303, 173] on textarea "Add a description to define this tag" at bounding box center [273, 157] width 198 height 78
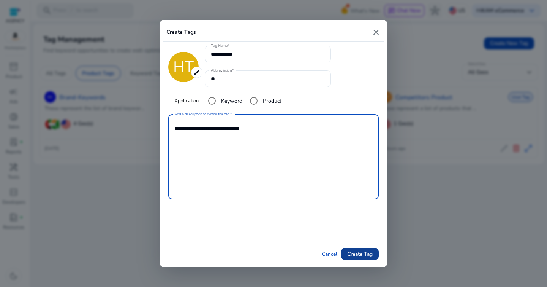
type textarea "**********"
click at [357, 252] on span "Create Tag" at bounding box center [359, 254] width 25 height 8
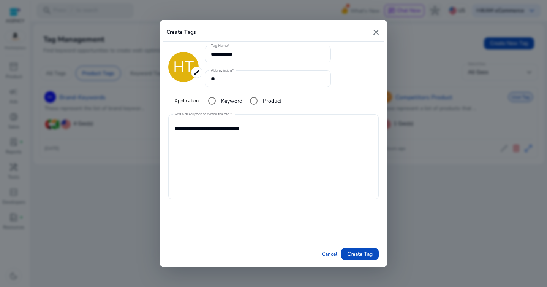
type input "*******"
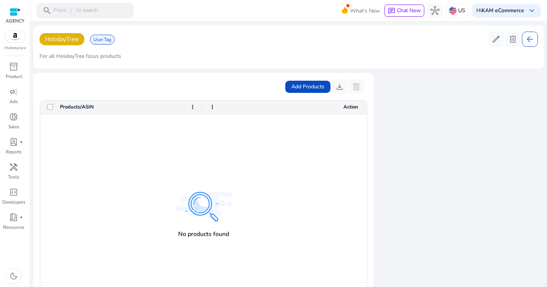
click at [532, 42] on span "arrow_back" at bounding box center [530, 39] width 9 height 9
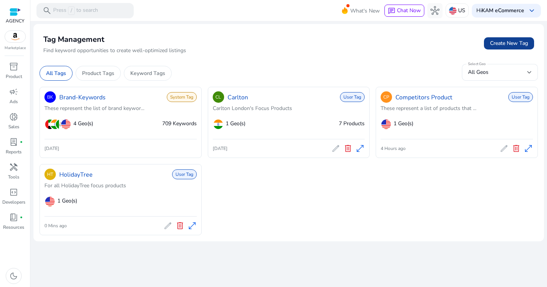
click at [499, 49] on span at bounding box center [509, 43] width 50 height 18
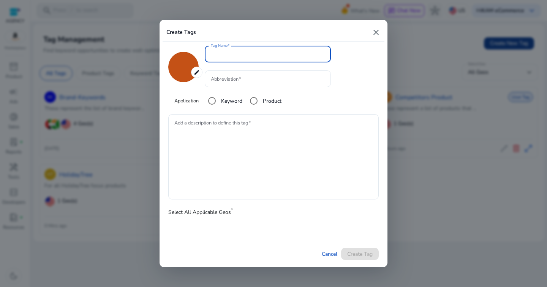
type input "*******"
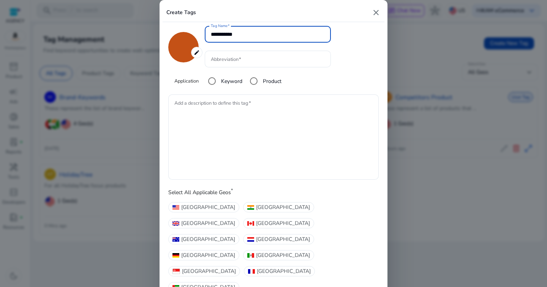
type input "**********"
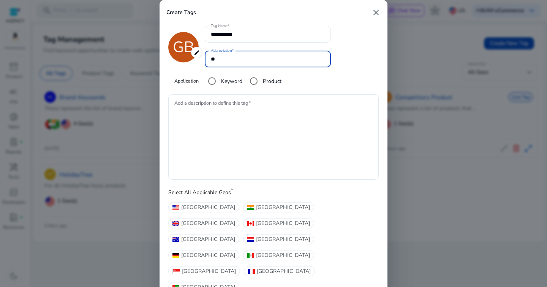
type input "**"
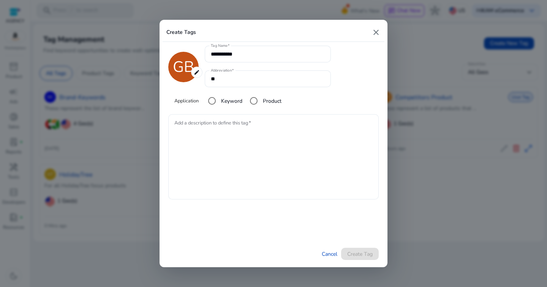
click at [252, 128] on textarea "Add a description to define this tag" at bounding box center [273, 157] width 198 height 78
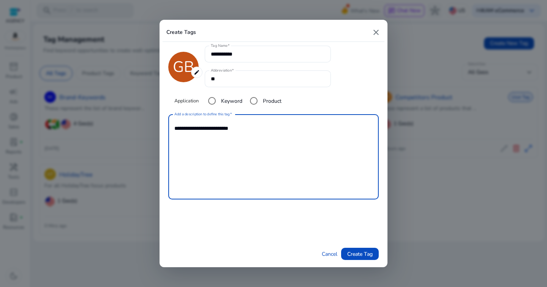
type textarea "**********"
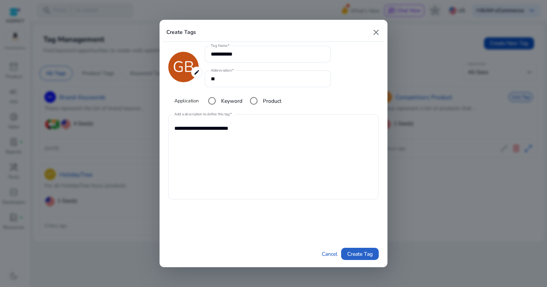
click at [341, 247] on button "Create Tag" at bounding box center [360, 253] width 38 height 12
type input "*******"
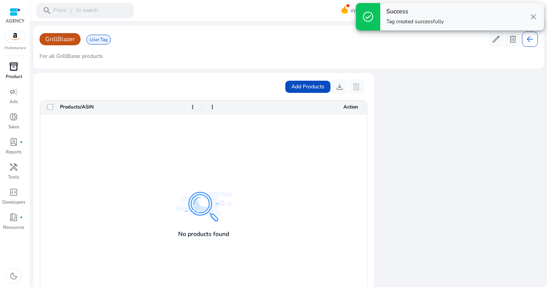
click at [18, 68] on div "inventory_2" at bounding box center [13, 66] width 21 height 12
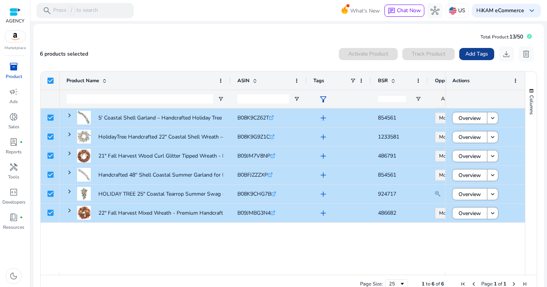
click at [470, 56] on span "Add Tags" at bounding box center [477, 54] width 23 height 8
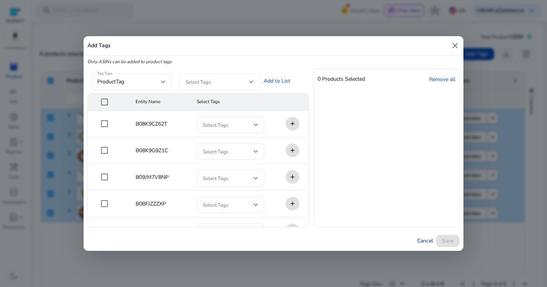
click at [219, 86] on span at bounding box center [217, 82] width 64 height 8
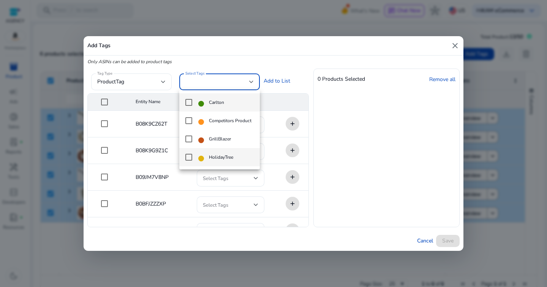
click at [189, 158] on mat-pseudo-checkbox at bounding box center [188, 157] width 7 height 7
click at [386, 206] on div at bounding box center [273, 143] width 547 height 287
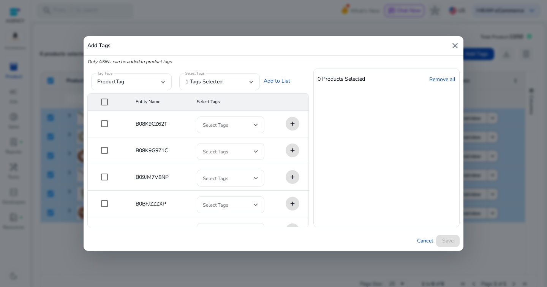
click at [274, 86] on div "Tag Type productTag Select Tags 1 tags selected Add to List" at bounding box center [192, 80] width 211 height 25
click at [275, 80] on link "Add to List" at bounding box center [277, 81] width 27 height 8
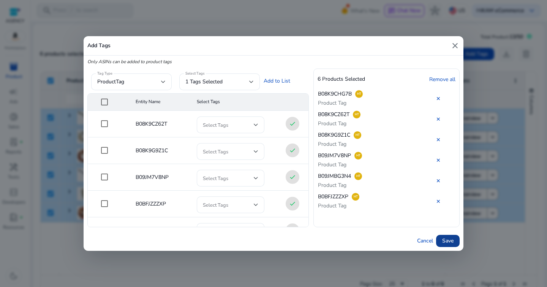
click at [453, 242] on span "Save" at bounding box center [447, 240] width 11 height 8
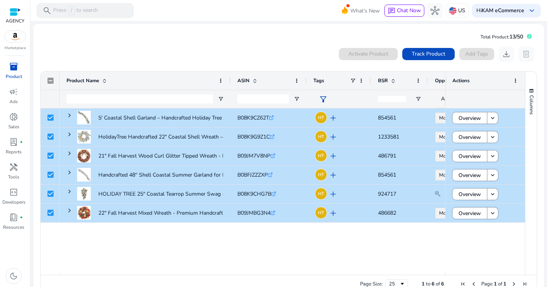
click at [162, 244] on div "5' Coastal Shell Garland – Handcrafted Holiday Tree Wall Decor... B08K9CZ62T .s…" at bounding box center [253, 189] width 386 height 163
click at [310, 55] on div "0 products selected Activate Product Track Product Add Tags download delete" at bounding box center [289, 53] width 498 height 15
click at [435, 52] on span "Track Product" at bounding box center [428, 54] width 33 height 8
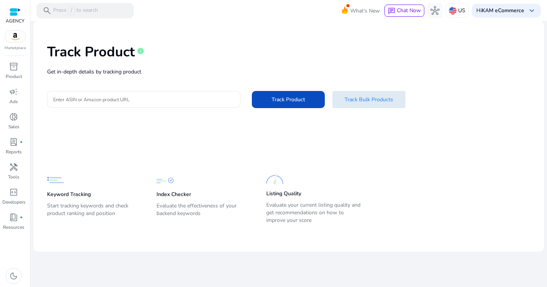
click at [350, 98] on span "Track Bulk Products" at bounding box center [369, 99] width 49 height 8
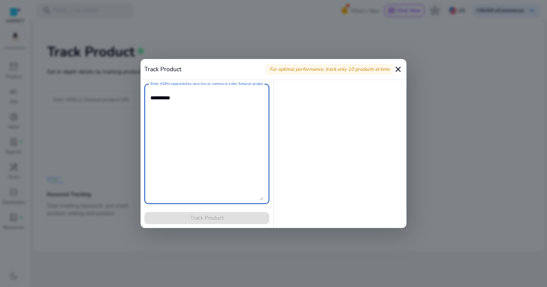
click at [208, 108] on textarea "Enter ASINs separated by new line or comma or enter Amazon product page URL" at bounding box center [207, 143] width 113 height 113
paste textarea "**********"
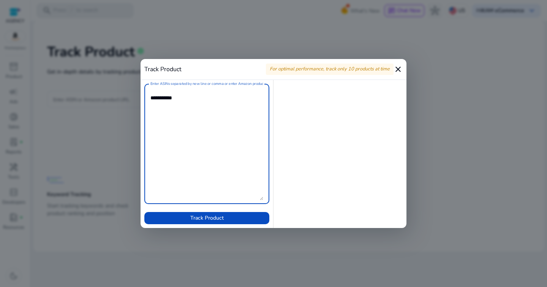
paste textarea "**********"
type textarea "**********"
click at [217, 220] on span "Track Product" at bounding box center [206, 218] width 33 height 8
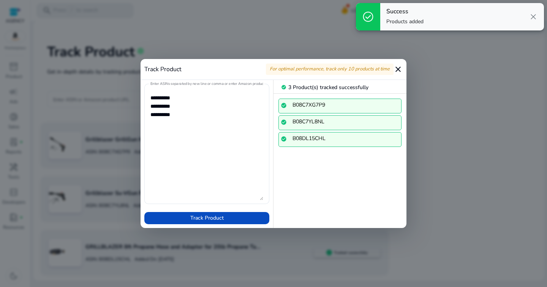
click at [398, 69] on mat-icon "close" at bounding box center [398, 69] width 9 height 9
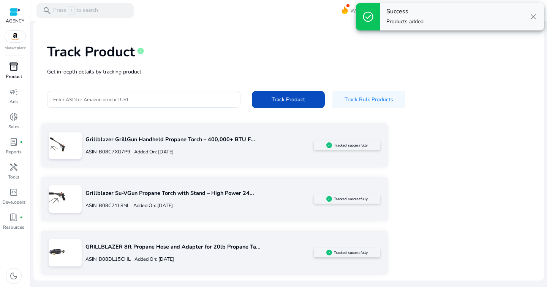
click at [18, 71] on div "inventory_2" at bounding box center [13, 66] width 21 height 12
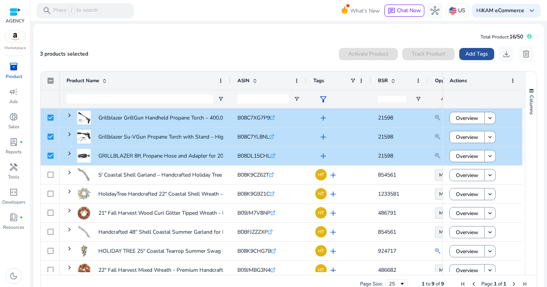
click at [467, 55] on span "Add Tags" at bounding box center [477, 54] width 23 height 8
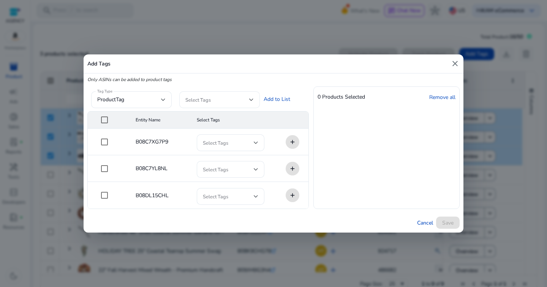
click at [227, 99] on span at bounding box center [217, 99] width 64 height 8
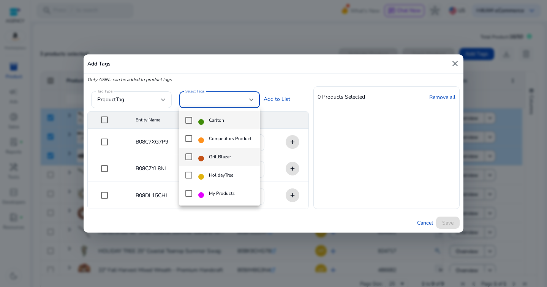
click at [187, 158] on mat-pseudo-checkbox at bounding box center [188, 156] width 7 height 7
drag, startPoint x: 290, startPoint y: 97, endPoint x: 285, endPoint y: 98, distance: 4.2
click at [289, 97] on div at bounding box center [273, 143] width 547 height 287
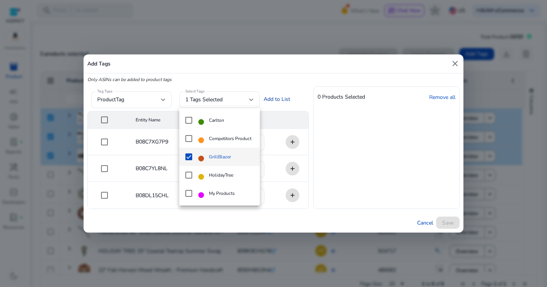
click at [285, 98] on link "Add to List" at bounding box center [277, 99] width 27 height 8
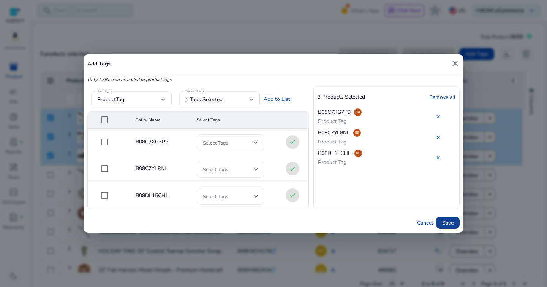
click at [449, 224] on span "Save" at bounding box center [447, 223] width 11 height 8
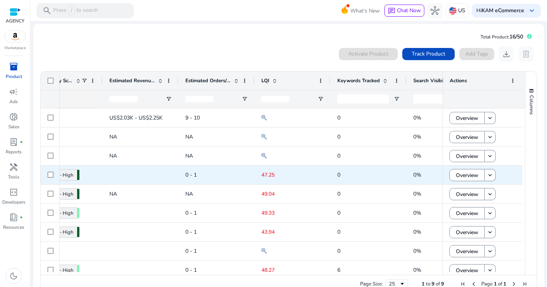
scroll to position [0, 415]
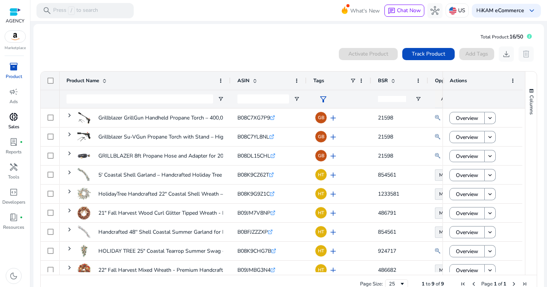
click at [13, 114] on span "donut_small" at bounding box center [13, 116] width 9 height 9
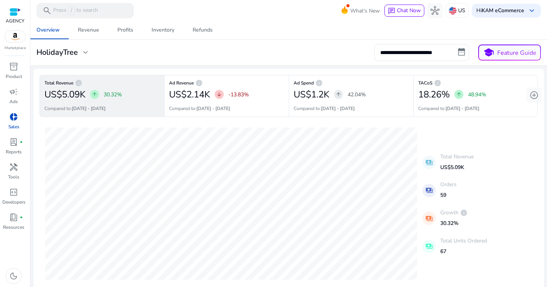
click at [75, 50] on h3 "HolidayTree" at bounding box center [56, 52] width 41 height 9
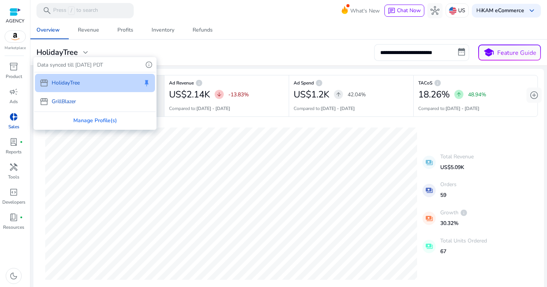
click at [450, 10] on div at bounding box center [273, 143] width 547 height 287
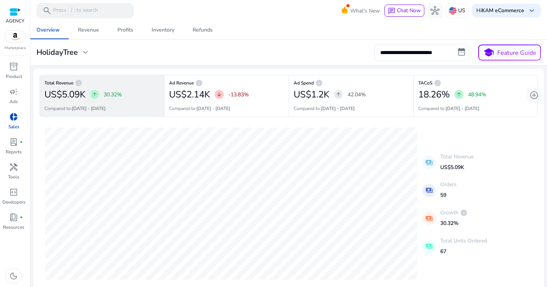
click at [450, 10] on img at bounding box center [453, 11] width 8 height 8
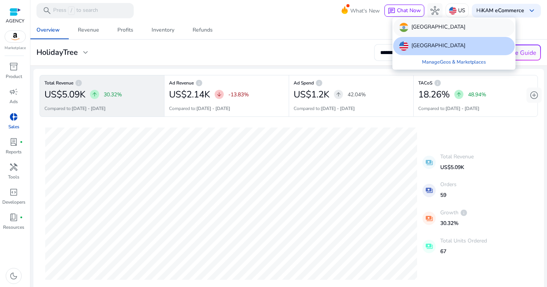
click at [432, 30] on div "India" at bounding box center [454, 27] width 122 height 18
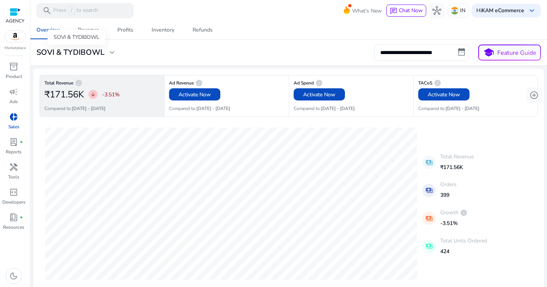
click at [105, 54] on div "SOVI & TYDIBOWL expand_more" at bounding box center [76, 52] width 80 height 9
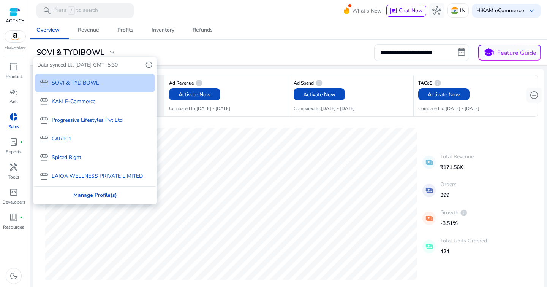
click at [108, 192] on div "Manage Profile(s)" at bounding box center [95, 194] width 122 height 17
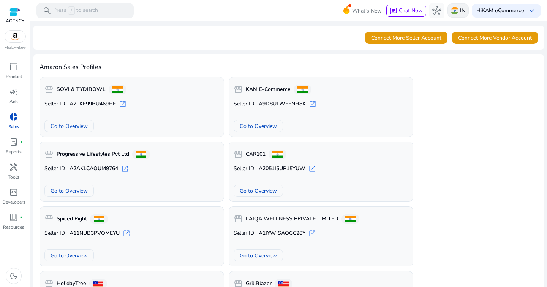
click at [460, 7] on p "IN" at bounding box center [462, 10] width 5 height 13
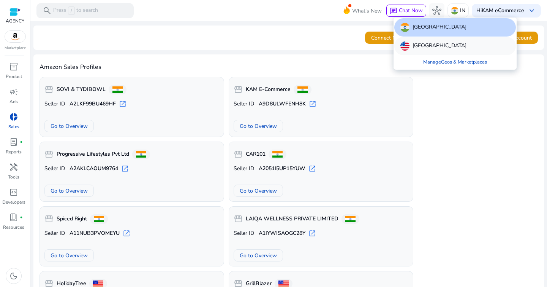
click at [431, 46] on p "United States" at bounding box center [440, 45] width 54 height 9
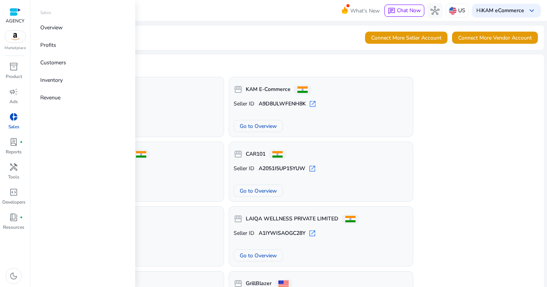
click at [13, 120] on span "donut_small" at bounding box center [13, 116] width 9 height 9
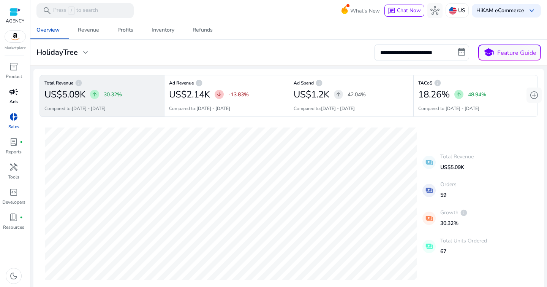
click at [12, 98] on link "campaign Ads" at bounding box center [13, 98] width 27 height 25
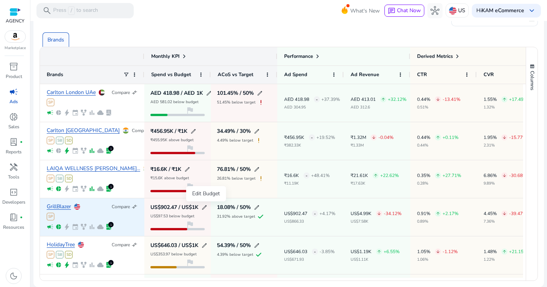
click at [206, 206] on span "edit" at bounding box center [204, 207] width 6 height 6
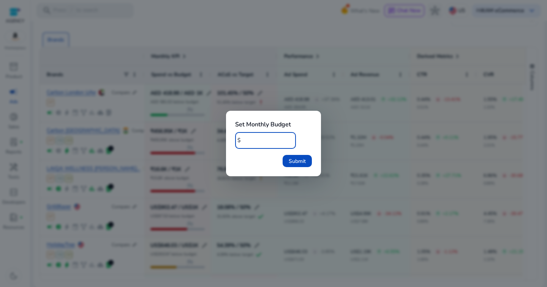
click at [259, 143] on input "****" at bounding box center [266, 140] width 47 height 8
type input "****"
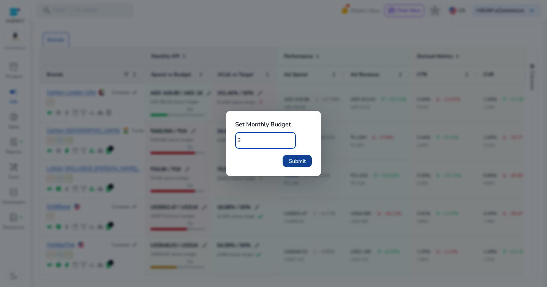
click at [296, 163] on span "Submit" at bounding box center [297, 161] width 17 height 8
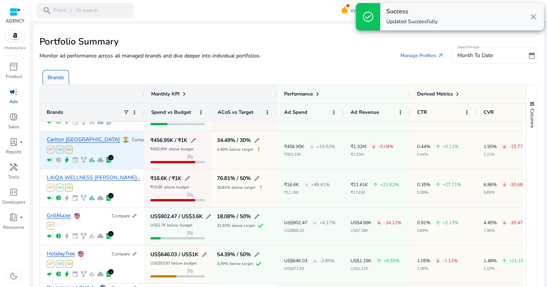
scroll to position [35, 0]
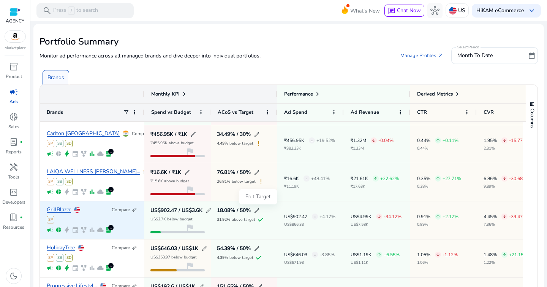
click at [257, 209] on span "edit" at bounding box center [257, 210] width 6 height 6
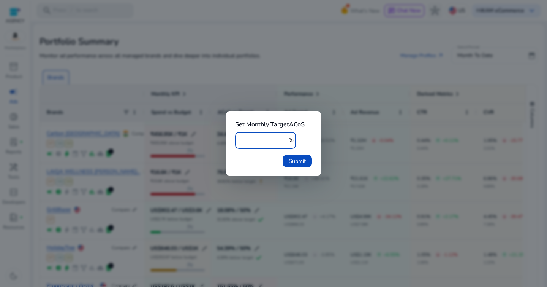
click at [257, 139] on input "**" at bounding box center [263, 140] width 45 height 8
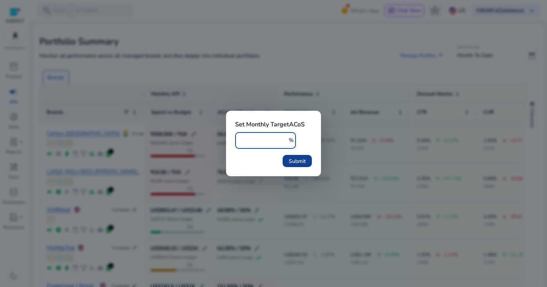
type input "**"
click at [290, 160] on span "Submit" at bounding box center [297, 161] width 17 height 8
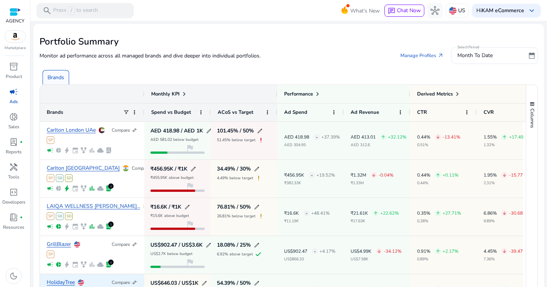
scroll to position [35, 0]
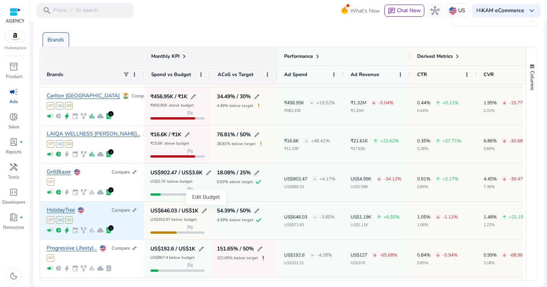
click at [207, 211] on span "edit" at bounding box center [204, 211] width 6 height 6
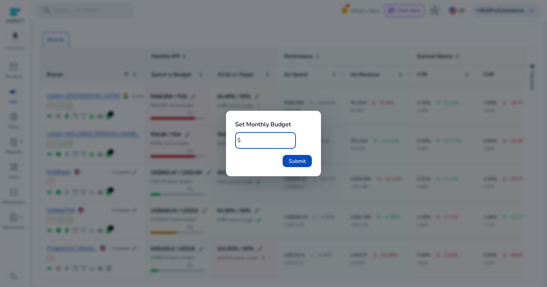
click at [257, 135] on div "****" at bounding box center [266, 140] width 47 height 17
click at [257, 138] on input "****" at bounding box center [266, 140] width 47 height 8
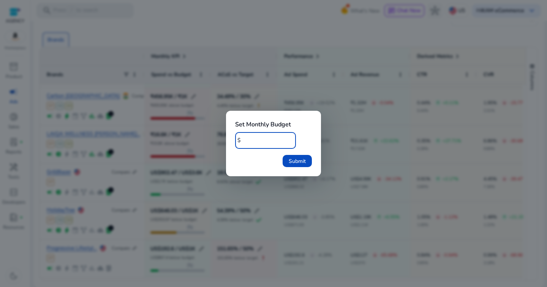
click at [257, 138] on input "****" at bounding box center [266, 140] width 47 height 8
click at [263, 141] on input "****" at bounding box center [266, 140] width 47 height 8
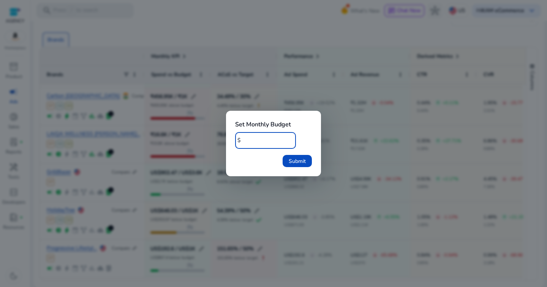
click at [263, 141] on input "****" at bounding box center [266, 140] width 47 height 8
type input "****"
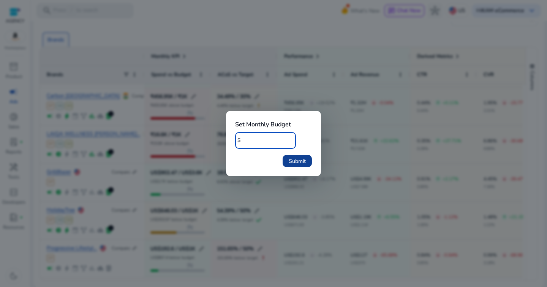
click at [299, 157] on span "Submit" at bounding box center [297, 161] width 17 height 8
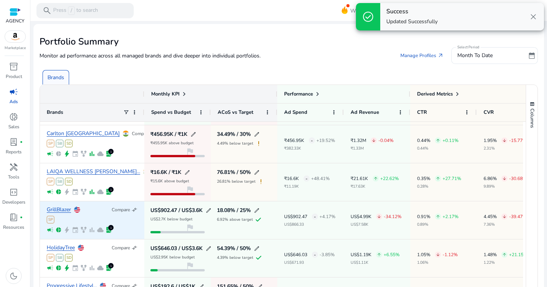
scroll to position [38, 0]
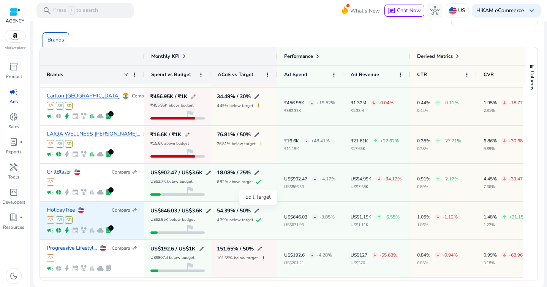
click at [257, 210] on span "edit" at bounding box center [257, 211] width 6 height 6
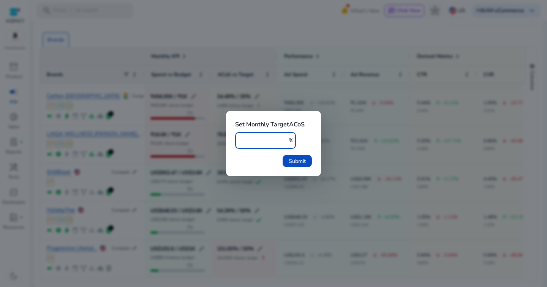
click at [259, 140] on input "**" at bounding box center [263, 140] width 45 height 8
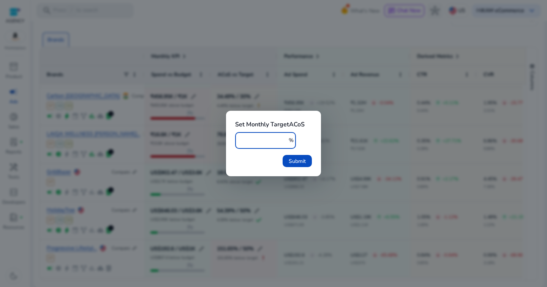
click at [260, 142] on input "**" at bounding box center [263, 140] width 45 height 8
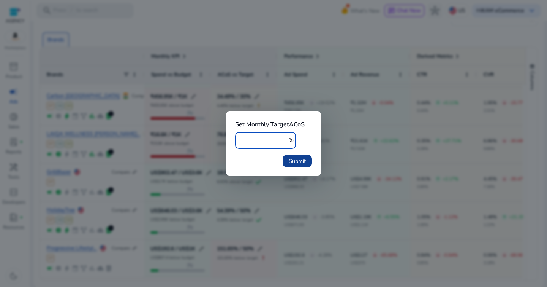
type input "**"
click at [289, 162] on span "Submit" at bounding box center [297, 161] width 17 height 8
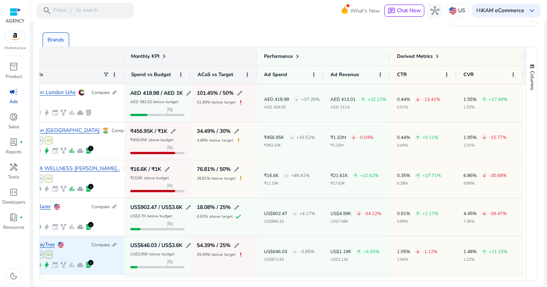
scroll to position [0, 0]
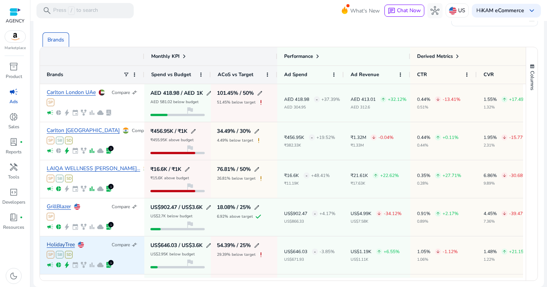
click at [71, 244] on link "HolidayTree" at bounding box center [61, 245] width 28 height 6
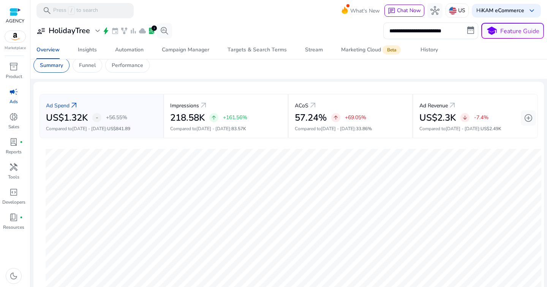
scroll to position [5, 0]
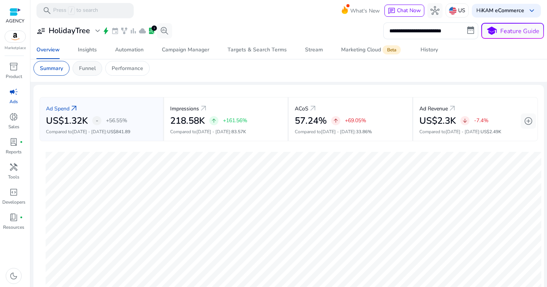
click at [97, 68] on div "Funnel" at bounding box center [88, 68] width 30 height 15
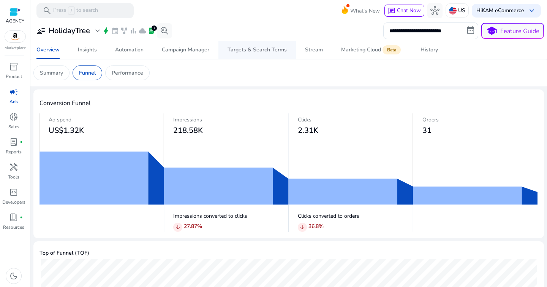
click at [255, 51] on div "Targets & Search Terms" at bounding box center [257, 49] width 59 height 5
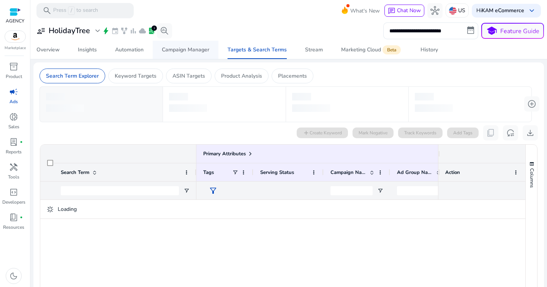
click at [197, 52] on div "Campaign Manager" at bounding box center [186, 49] width 48 height 5
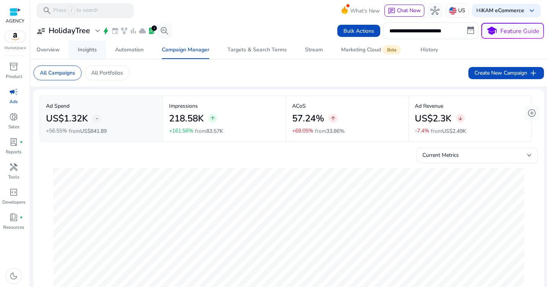
click at [82, 51] on div "Insights" at bounding box center [87, 49] width 19 height 5
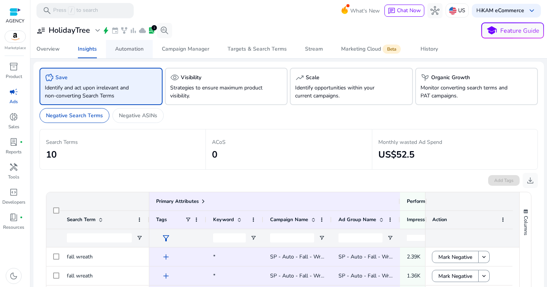
click at [128, 48] on div "Automation" at bounding box center [129, 48] width 29 height 5
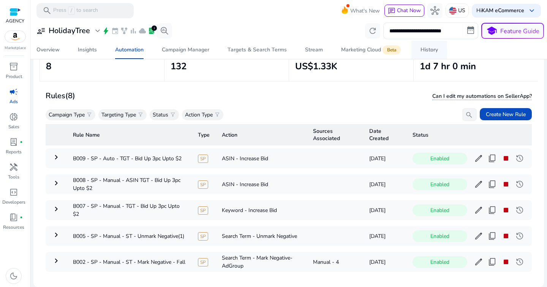
click at [425, 48] on div "History" at bounding box center [429, 49] width 17 height 5
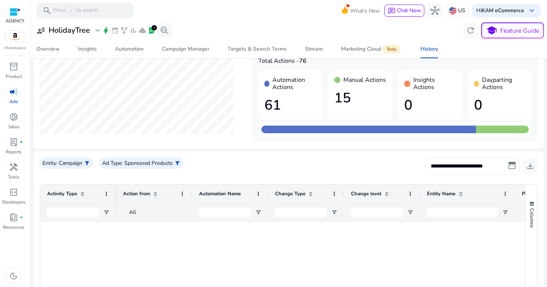
scroll to position [31, 0]
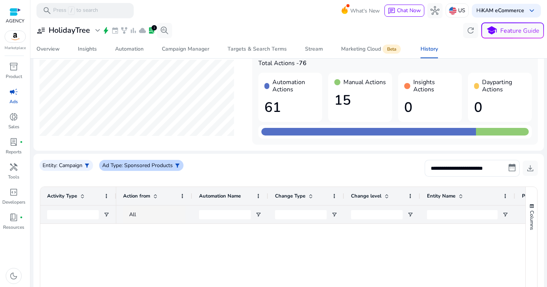
click at [179, 163] on span "filter_alt" at bounding box center [177, 165] width 6 height 6
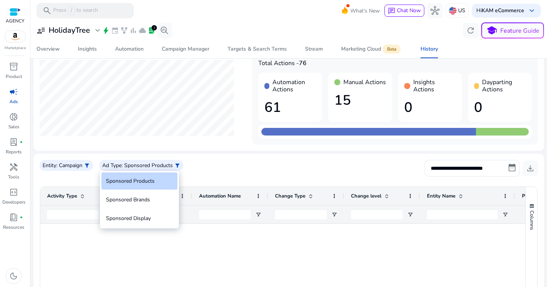
click at [224, 171] on div at bounding box center [273, 143] width 547 height 287
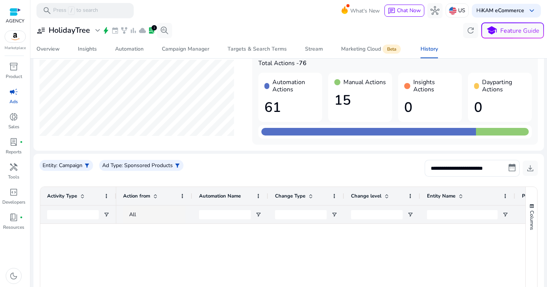
scroll to position [0, 0]
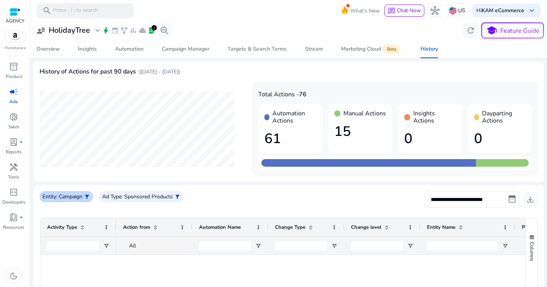
click at [89, 195] on span "filter_alt" at bounding box center [87, 196] width 6 height 6
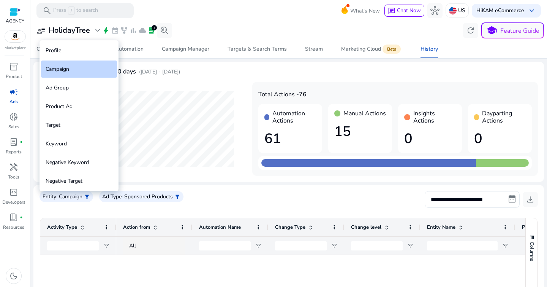
click at [221, 203] on div at bounding box center [273, 143] width 547 height 287
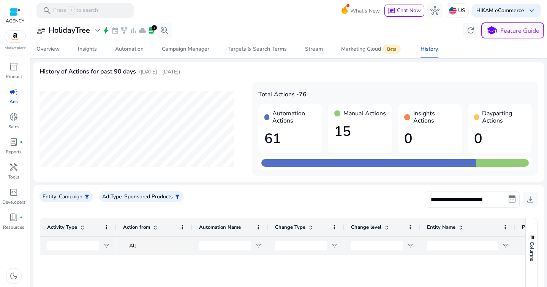
click at [448, 200] on input "**********" at bounding box center [472, 199] width 95 height 17
select select "*"
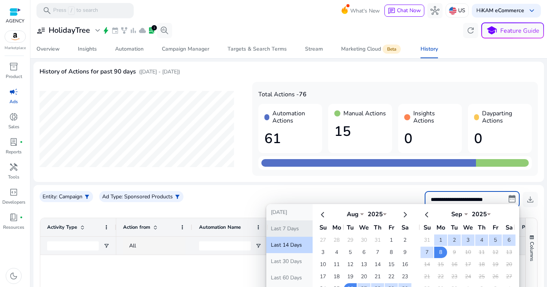
click at [300, 226] on button "Last 7 Days" at bounding box center [289, 228] width 46 height 16
type input "**********"
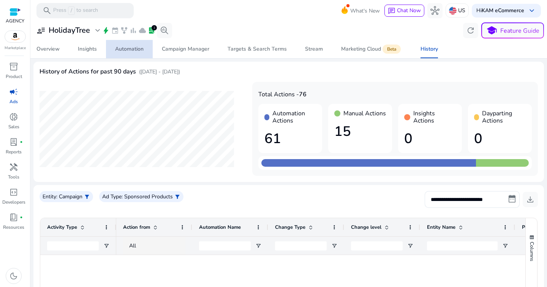
click at [133, 52] on div "Automation" at bounding box center [129, 48] width 29 height 5
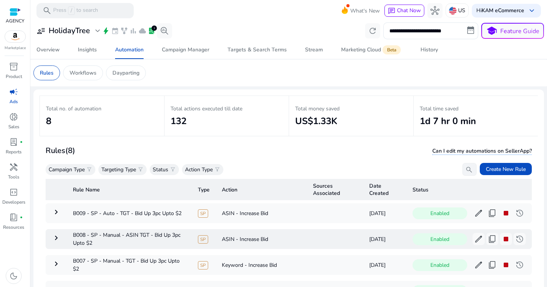
click at [57, 238] on mat-icon "keyboard_arrow_right" at bounding box center [56, 237] width 9 height 9
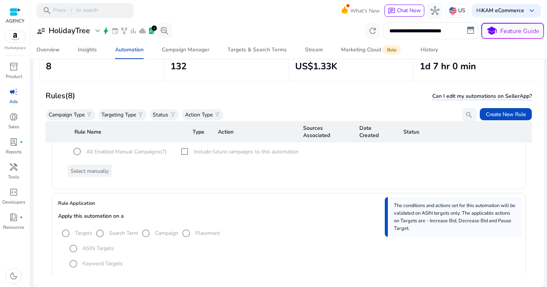
scroll to position [174, 0]
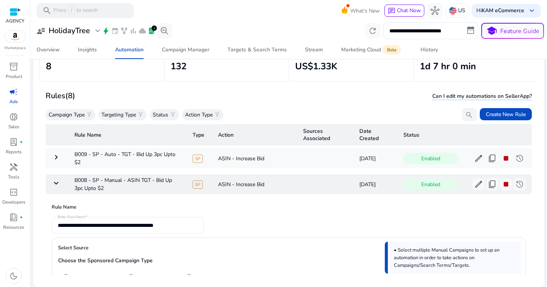
click at [55, 184] on mat-icon "keyboard_arrow_down" at bounding box center [56, 182] width 9 height 9
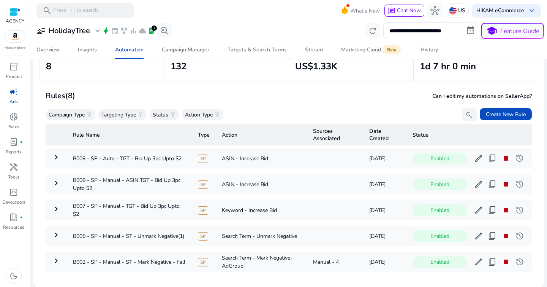
click at [128, 130] on th "Rule Name" at bounding box center [129, 134] width 125 height 21
click at [113, 134] on th "Rule Name" at bounding box center [129, 134] width 125 height 21
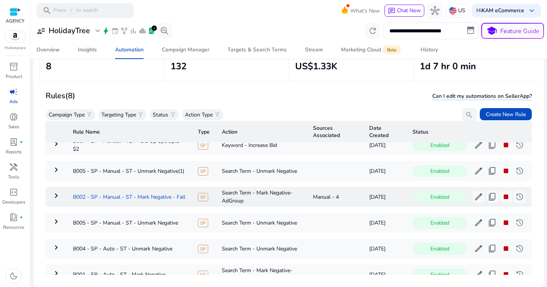
scroll to position [58, 0]
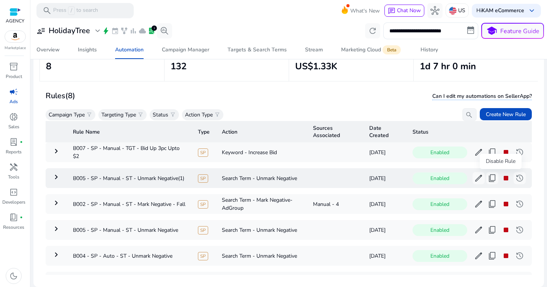
click at [502, 180] on span "stop" at bounding box center [506, 177] width 9 height 9
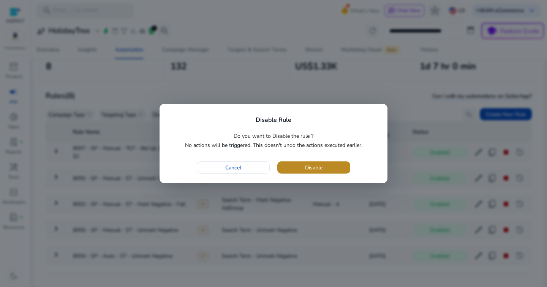
click at [333, 166] on span "button" at bounding box center [313, 167] width 73 height 18
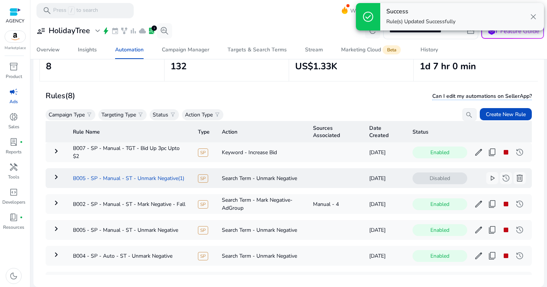
scroll to position [0, 0]
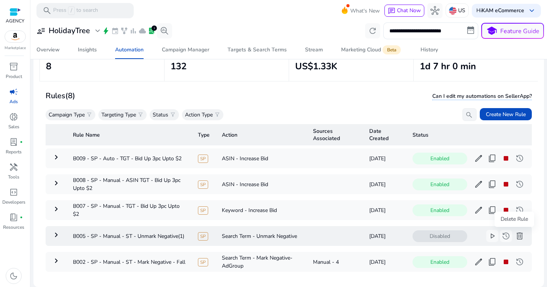
click at [515, 239] on span "delete" at bounding box center [519, 235] width 9 height 9
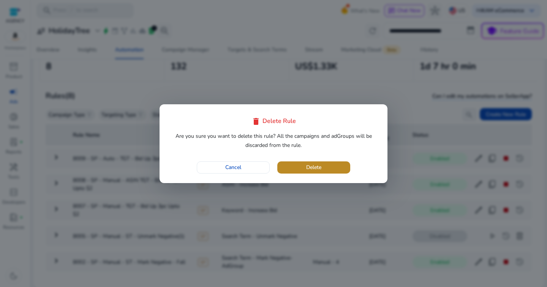
click at [323, 170] on span "button" at bounding box center [313, 167] width 73 height 18
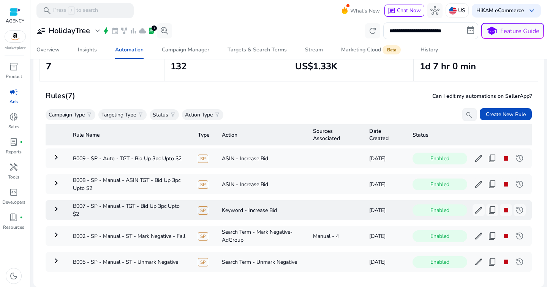
click at [54, 208] on mat-icon "keyboard_arrow_right" at bounding box center [56, 208] width 9 height 9
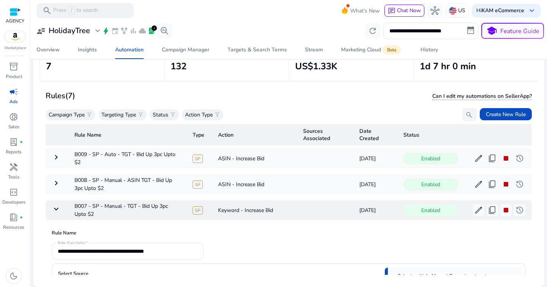
click at [52, 208] on mat-icon "keyboard_arrow_down" at bounding box center [56, 208] width 9 height 9
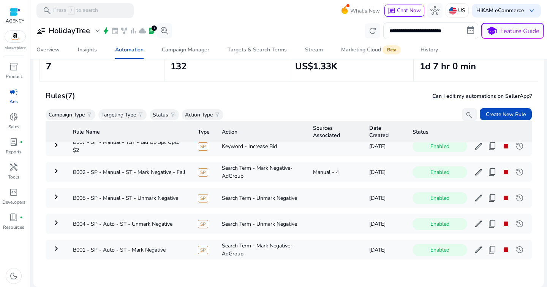
click at [56, 192] on mat-icon "keyboard_arrow_right" at bounding box center [56, 196] width 9 height 9
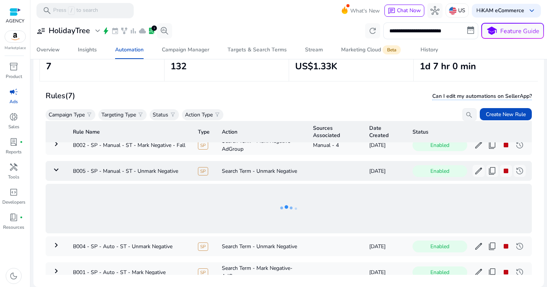
click at [55, 168] on mat-icon "keyboard_arrow_down" at bounding box center [56, 169] width 9 height 9
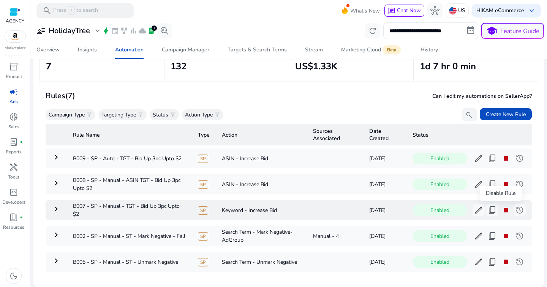
click at [502, 210] on span "stop" at bounding box center [506, 209] width 9 height 9
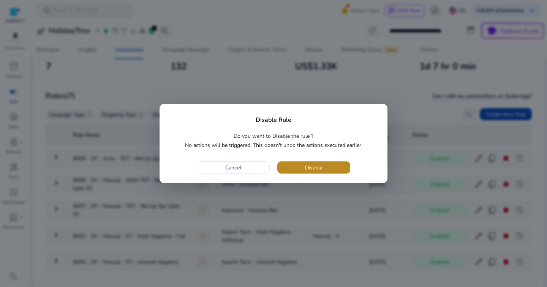
click at [342, 169] on span "button" at bounding box center [313, 167] width 73 height 18
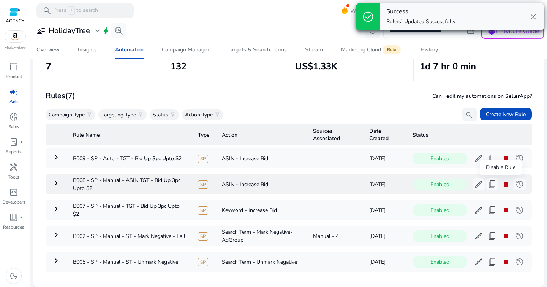
click at [503, 185] on span "stop" at bounding box center [506, 183] width 9 height 9
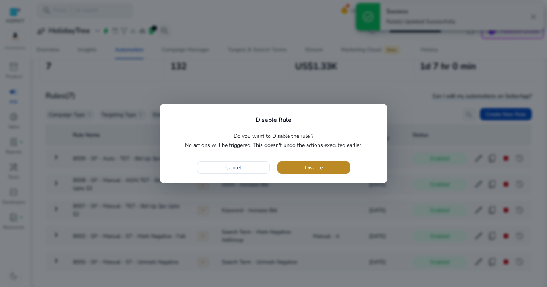
click at [325, 169] on span "button" at bounding box center [313, 167] width 73 height 18
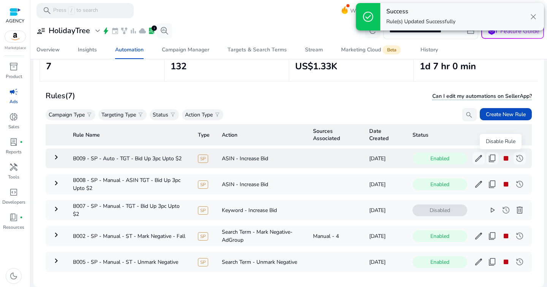
click at [502, 160] on span "stop" at bounding box center [506, 158] width 9 height 9
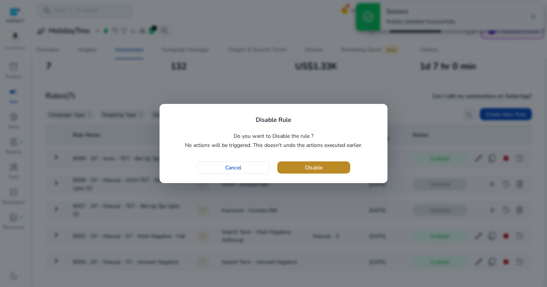
click at [309, 163] on span "Disable" at bounding box center [313, 167] width 17 height 8
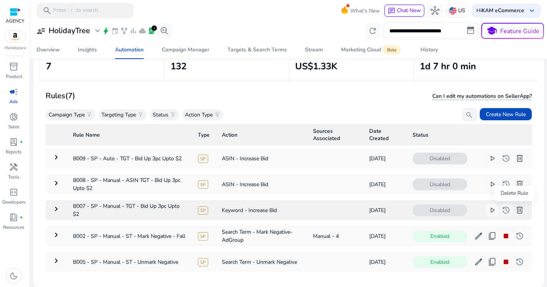
click at [515, 209] on span "delete" at bounding box center [519, 209] width 9 height 9
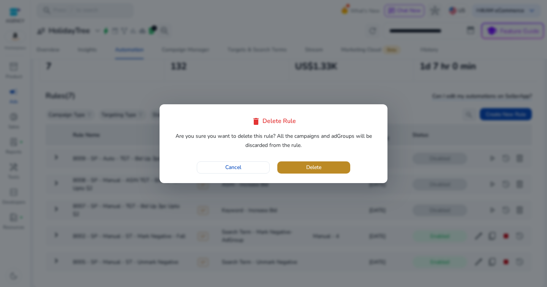
click at [336, 165] on span "button" at bounding box center [313, 167] width 73 height 18
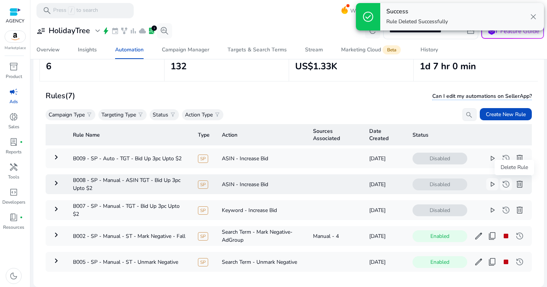
click at [515, 184] on span "delete" at bounding box center [519, 183] width 9 height 9
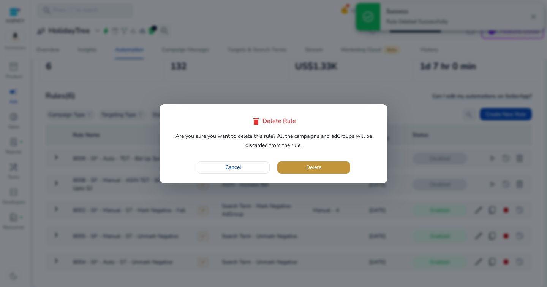
click at [339, 161] on span "button" at bounding box center [313, 167] width 73 height 18
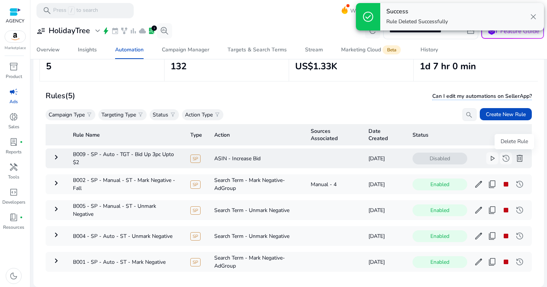
click at [515, 157] on span "delete" at bounding box center [519, 158] width 9 height 9
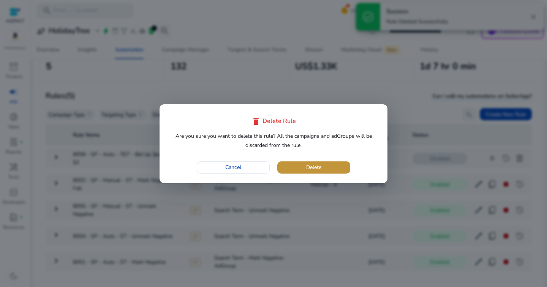
click at [337, 162] on span "button" at bounding box center [313, 167] width 73 height 18
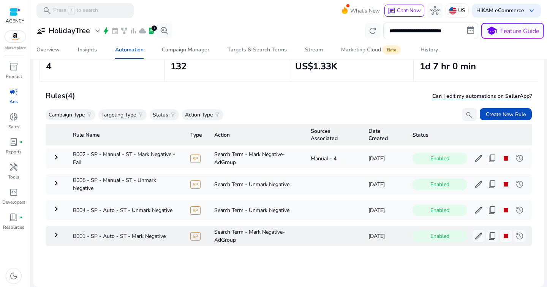
click at [54, 234] on mat-icon "keyboard_arrow_right" at bounding box center [56, 234] width 9 height 9
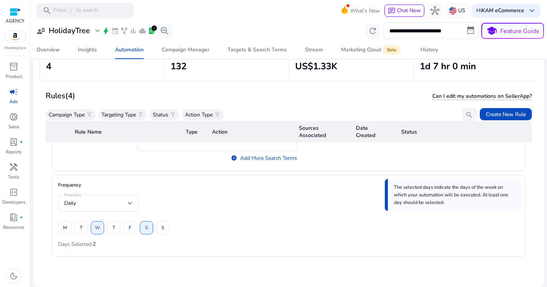
scroll to position [813, 0]
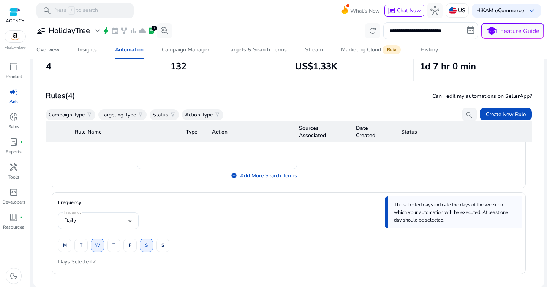
click at [70, 244] on div "M" at bounding box center [64, 244] width 13 height 13
click at [66, 244] on div "M" at bounding box center [64, 244] width 13 height 13
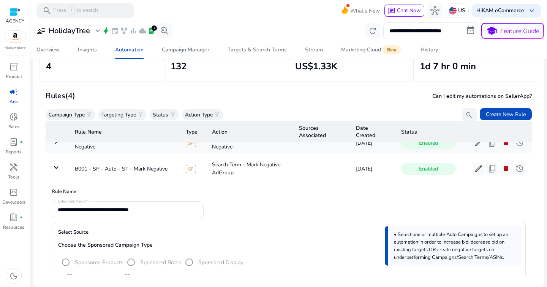
scroll to position [65, 0]
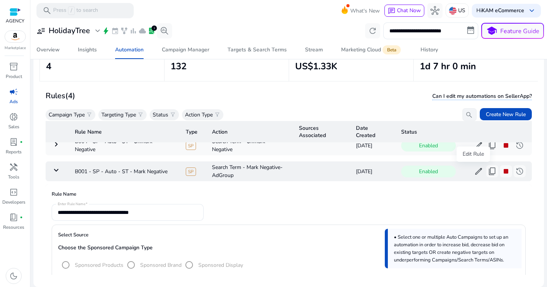
click at [475, 173] on span "edit" at bounding box center [478, 170] width 9 height 9
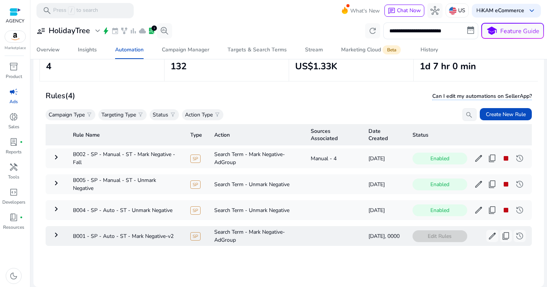
scroll to position [0, 0]
click at [62, 235] on td "keyboard_arrow_right" at bounding box center [56, 236] width 21 height 20
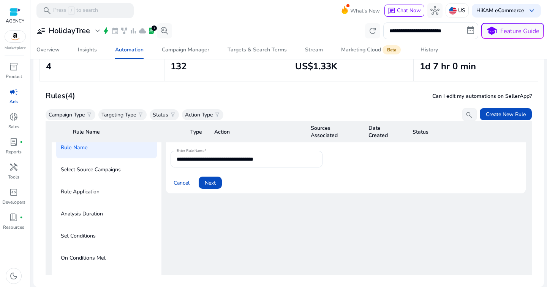
scroll to position [211, 0]
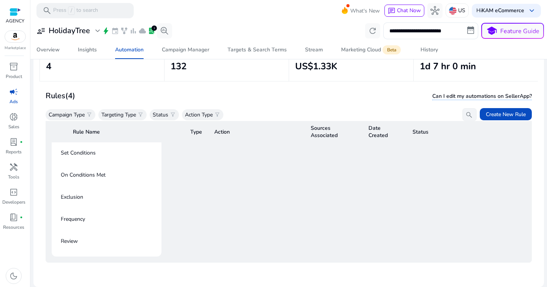
click at [84, 218] on p "Frequency" at bounding box center [73, 219] width 24 height 12
click at [78, 215] on p "Frequency" at bounding box center [73, 219] width 24 height 12
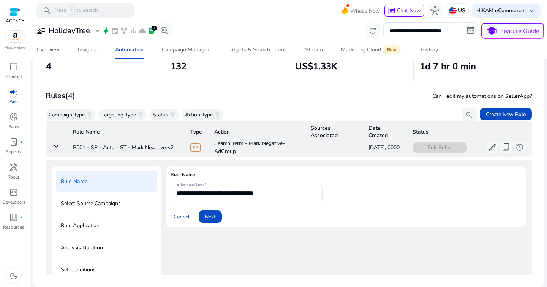
scroll to position [89, 0]
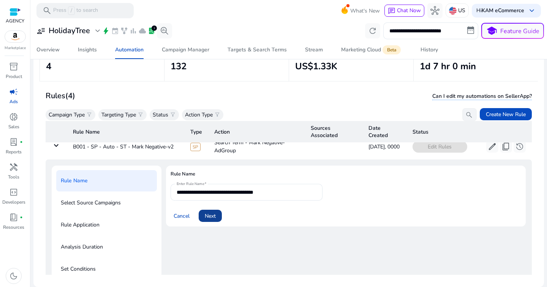
click at [203, 221] on span at bounding box center [210, 215] width 23 height 18
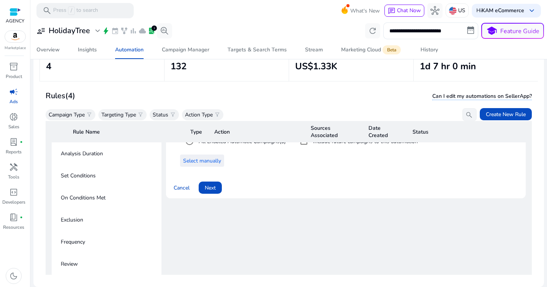
scroll to position [211, 0]
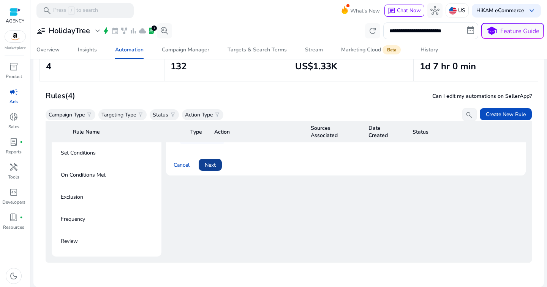
click at [212, 161] on span "Next" at bounding box center [210, 165] width 11 height 8
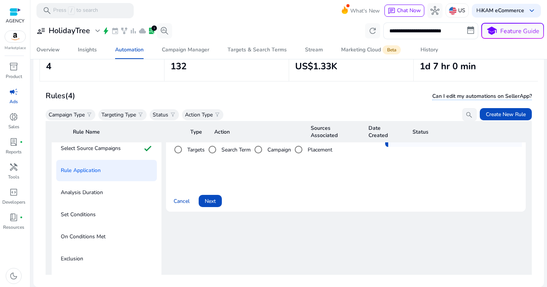
scroll to position [133, 0]
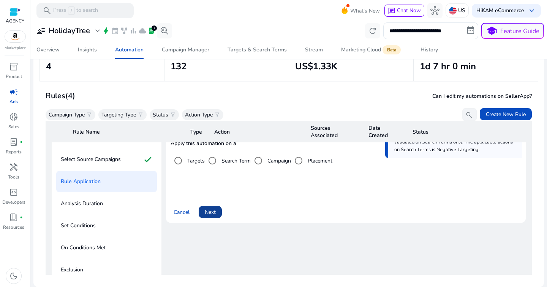
click at [217, 212] on span at bounding box center [210, 212] width 23 height 18
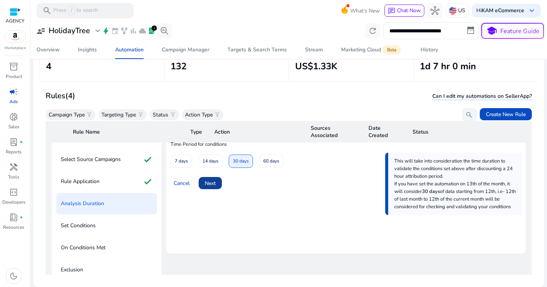
click at [211, 185] on span "Next" at bounding box center [210, 183] width 11 height 8
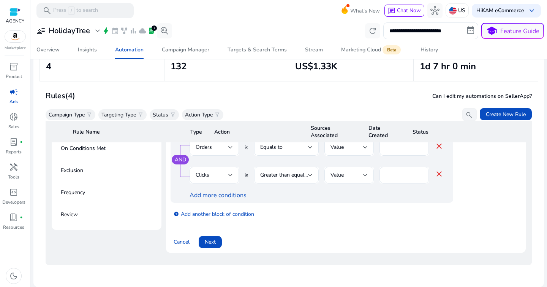
scroll to position [241, 0]
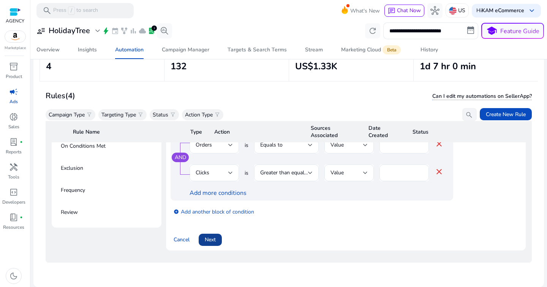
click at [208, 237] on span "Next" at bounding box center [210, 239] width 11 height 8
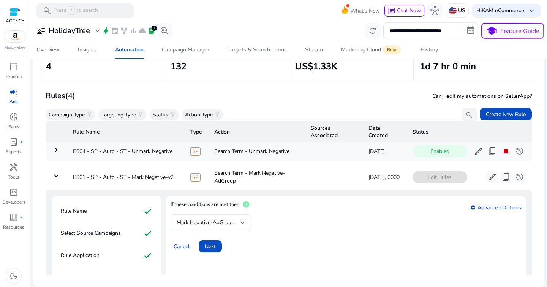
scroll to position [56, 0]
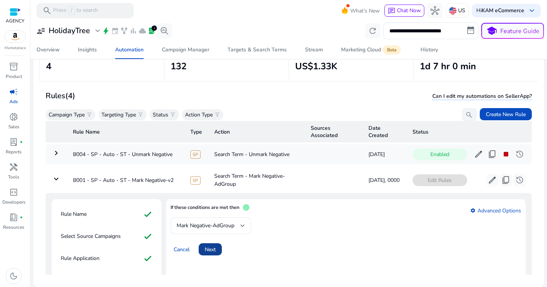
click at [212, 249] on span "Next" at bounding box center [210, 249] width 11 height 8
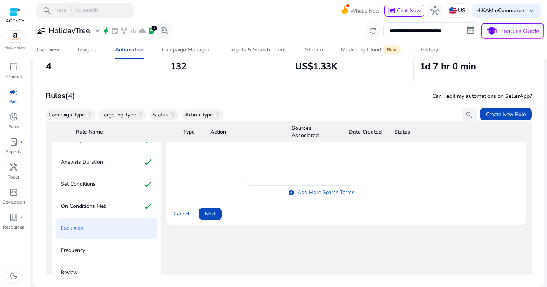
scroll to position [176, 0]
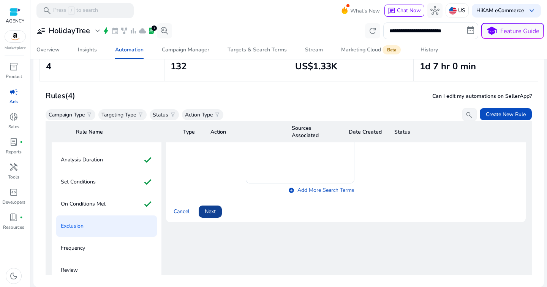
click at [211, 212] on span "Next" at bounding box center [210, 211] width 11 height 8
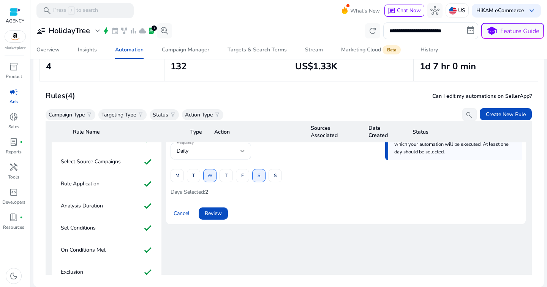
scroll to position [126, 0]
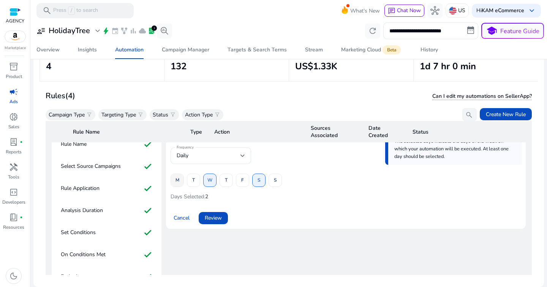
click at [177, 182] on span "M" at bounding box center [178, 179] width 4 height 13
click at [193, 182] on span "T" at bounding box center [193, 179] width 3 height 13
click at [224, 182] on span at bounding box center [226, 180] width 13 height 18
click at [243, 183] on span "F" at bounding box center [242, 179] width 3 height 13
click at [274, 182] on span "S" at bounding box center [275, 179] width 3 height 13
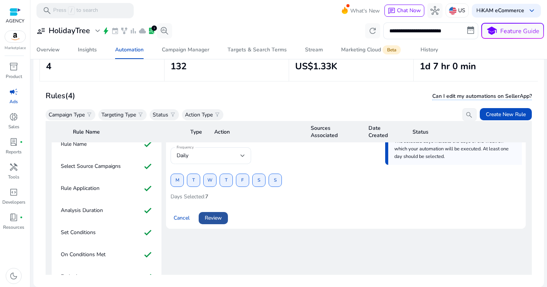
click at [205, 220] on span "Review" at bounding box center [213, 218] width 17 height 8
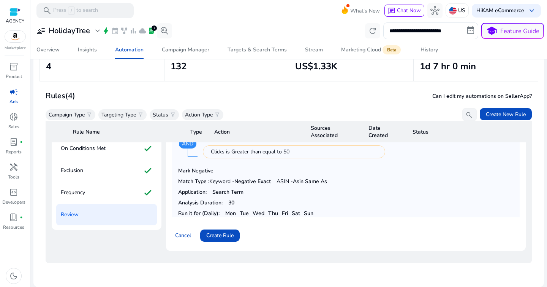
scroll to position [235, 0]
click at [218, 231] on span "Create Rule" at bounding box center [219, 235] width 27 height 8
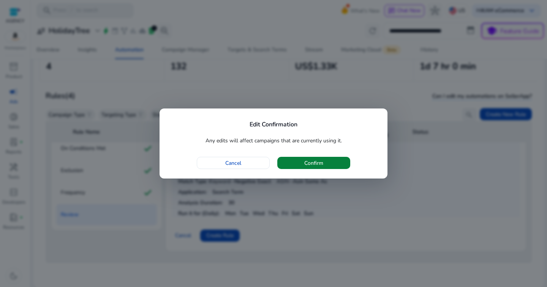
click at [318, 161] on span "Confirm" at bounding box center [313, 163] width 19 height 8
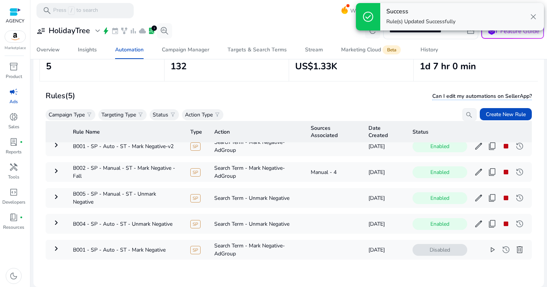
scroll to position [18, 0]
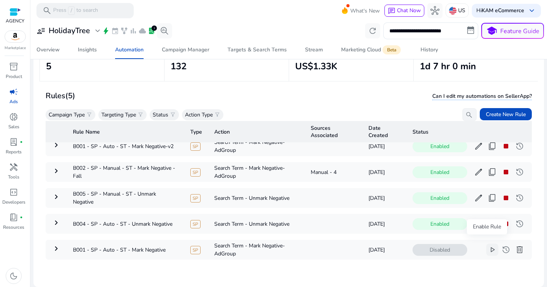
click at [489, 245] on span "play_arrow" at bounding box center [492, 249] width 9 height 9
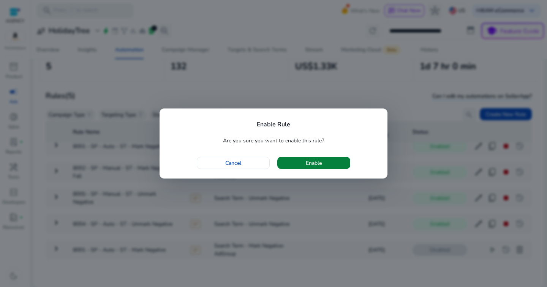
click at [312, 168] on span "button" at bounding box center [313, 163] width 73 height 18
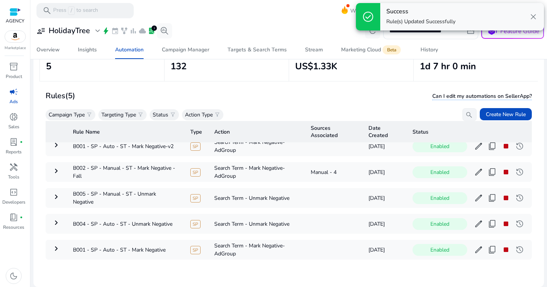
scroll to position [0, 0]
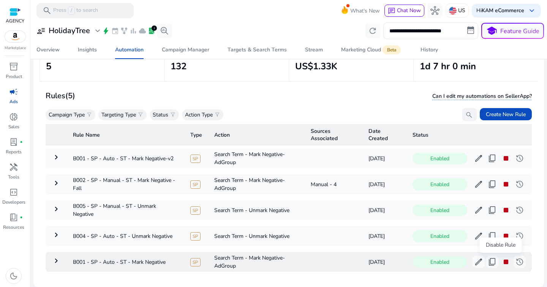
click at [503, 262] on span "stop" at bounding box center [506, 261] width 9 height 9
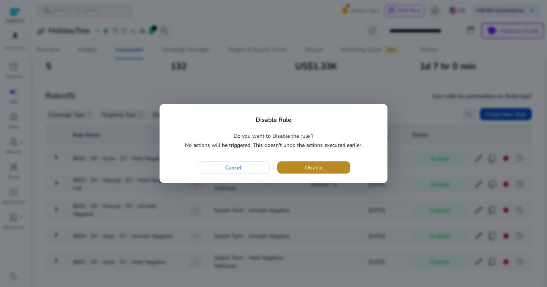
click at [312, 168] on span "Disable" at bounding box center [313, 167] width 17 height 8
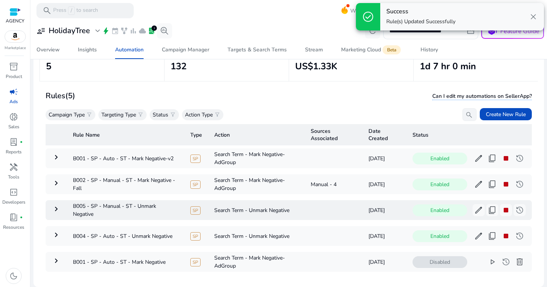
scroll to position [14, 0]
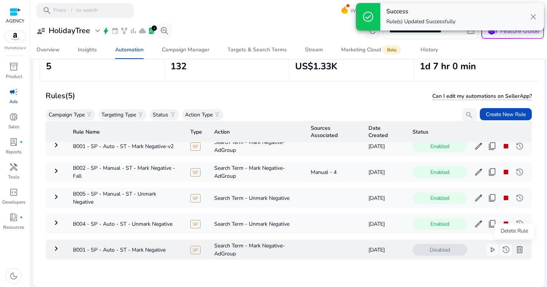
click at [515, 247] on span "delete" at bounding box center [519, 249] width 9 height 9
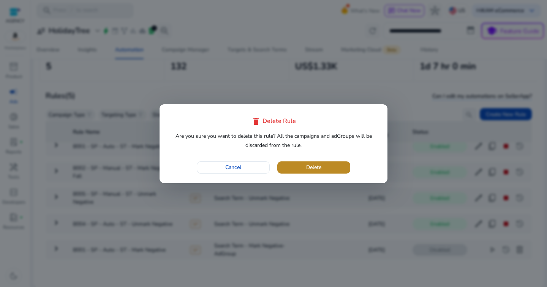
click at [322, 165] on span "button" at bounding box center [313, 167] width 73 height 18
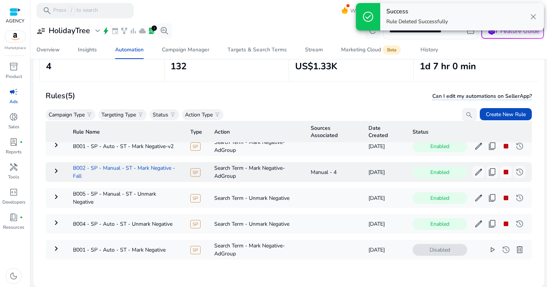
scroll to position [0, 0]
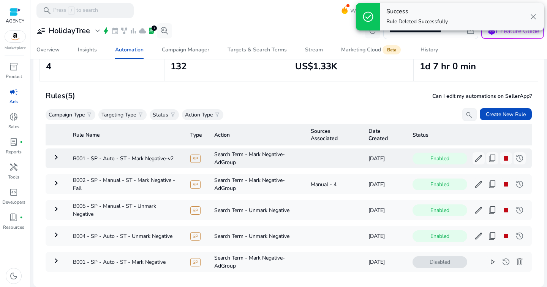
click at [54, 159] on mat-icon "keyboard_arrow_right" at bounding box center [56, 156] width 9 height 9
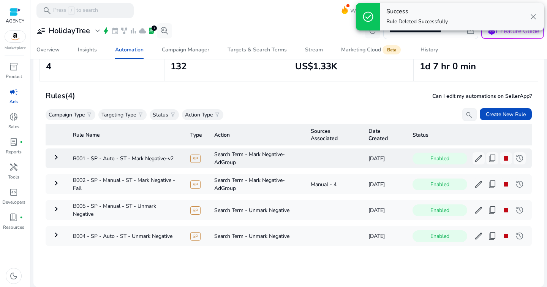
click at [54, 159] on mat-icon "keyboard_arrow_right" at bounding box center [56, 156] width 9 height 9
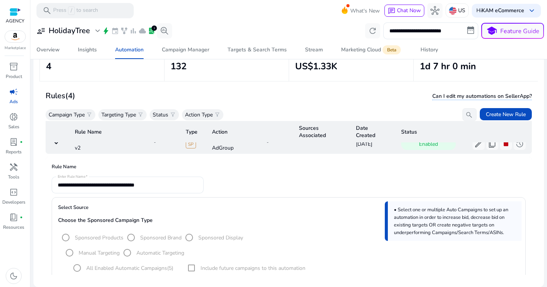
scroll to position [9, 0]
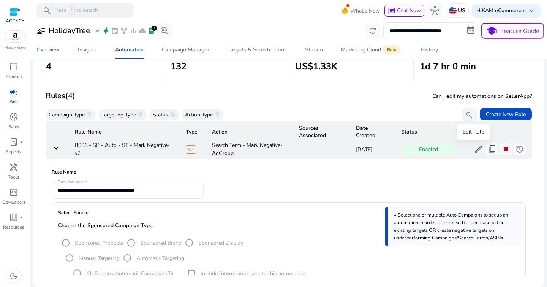
click at [475, 150] on span "edit" at bounding box center [478, 148] width 9 height 9
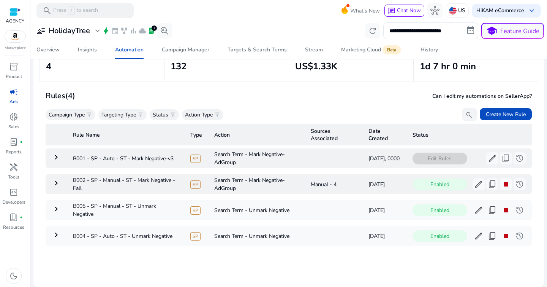
scroll to position [0, 0]
click at [57, 161] on mat-icon "keyboard_arrow_right" at bounding box center [56, 156] width 9 height 9
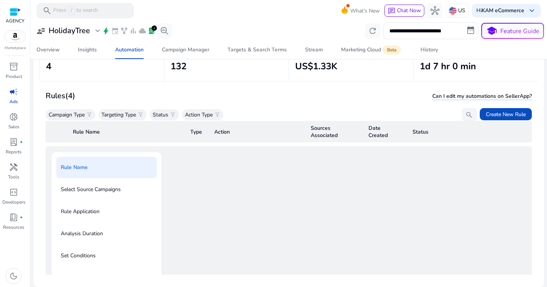
scroll to position [27, 0]
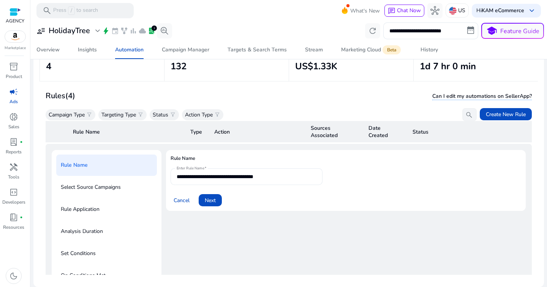
click at [268, 179] on input "**********" at bounding box center [247, 176] width 140 height 8
type input "**********"
click at [193, 196] on div "Cancel Next" at bounding box center [346, 197] width 351 height 18
click at [211, 200] on span "Next" at bounding box center [210, 200] width 11 height 8
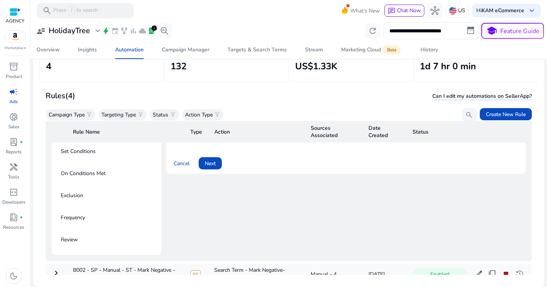
scroll to position [130, 0]
click at [212, 168] on span at bounding box center [210, 162] width 23 height 18
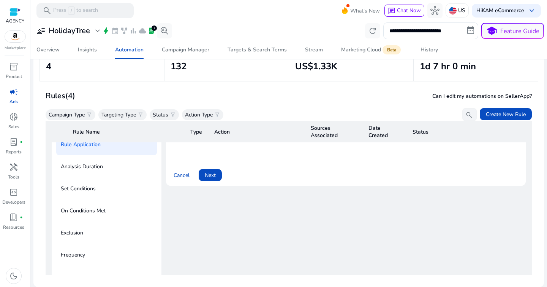
scroll to position [51, 0]
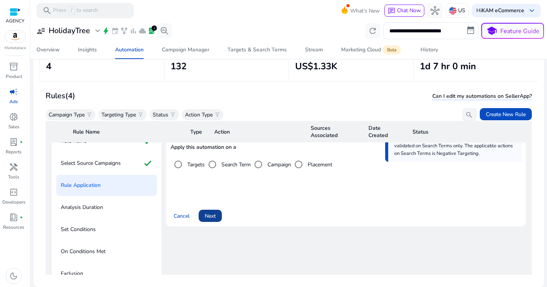
click at [212, 213] on span "Next" at bounding box center [210, 216] width 11 height 8
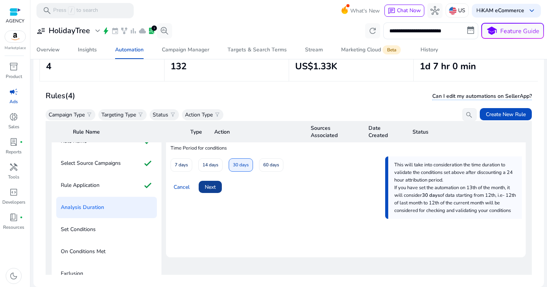
click at [210, 188] on span "Next" at bounding box center [210, 187] width 11 height 8
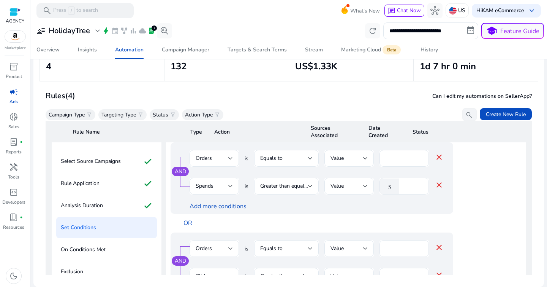
scroll to position [52, 0]
click at [412, 186] on input "**" at bounding box center [413, 186] width 20 height 8
type input "**"
click at [459, 201] on div "AND Orders is Equals to Value * close Spends is Greater than equal to Value $ *…" at bounding box center [327, 188] width 313 height 90
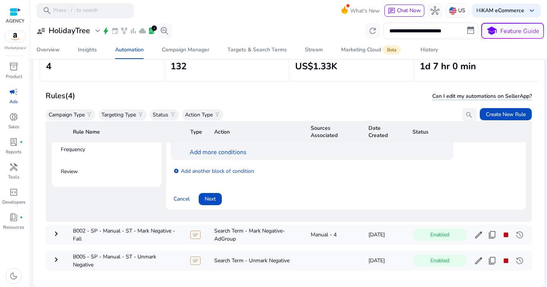
scroll to position [198, 0]
click at [206, 196] on span "Next" at bounding box center [210, 198] width 11 height 8
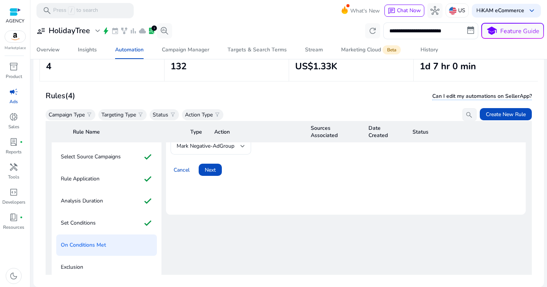
scroll to position [57, 0]
click at [211, 170] on span "Next" at bounding box center [210, 171] width 11 height 8
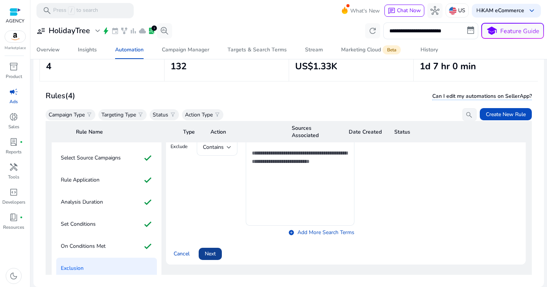
click at [214, 258] on span at bounding box center [210, 253] width 23 height 18
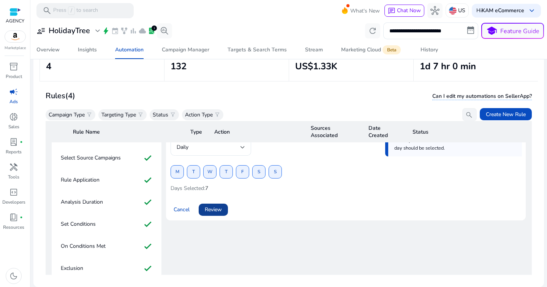
click at [217, 210] on span "Review" at bounding box center [213, 209] width 17 height 8
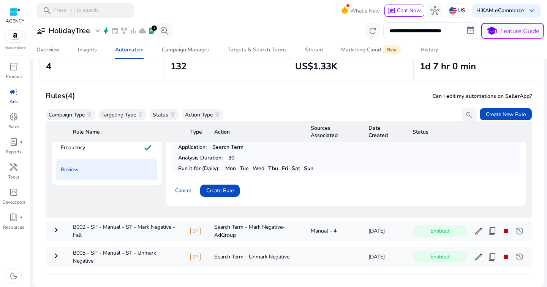
scroll to position [222, 0]
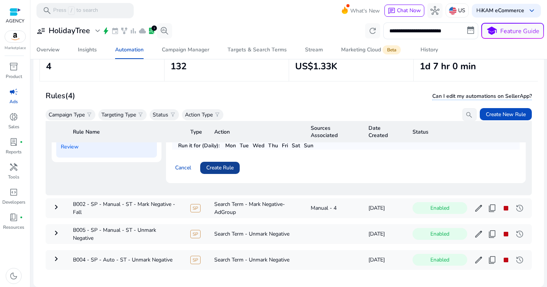
click at [227, 170] on span "Create Rule" at bounding box center [219, 167] width 27 height 8
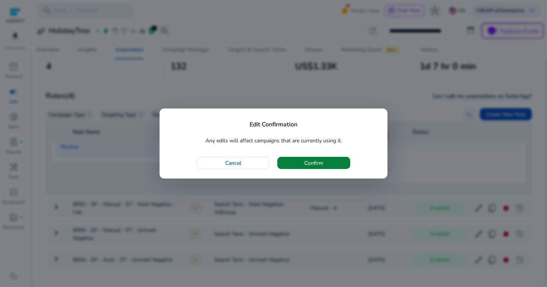
click at [323, 162] on span "Confirm" at bounding box center [313, 163] width 19 height 8
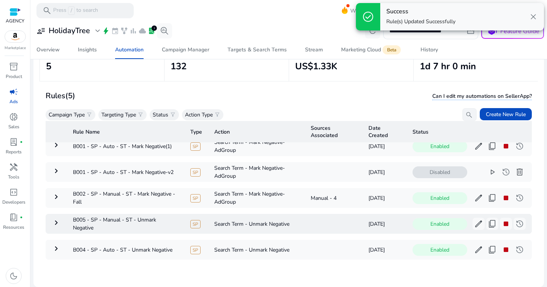
scroll to position [0, 0]
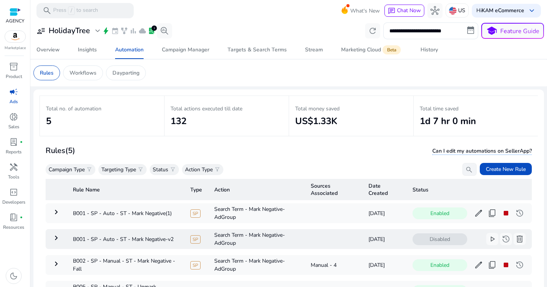
scroll to position [55, 0]
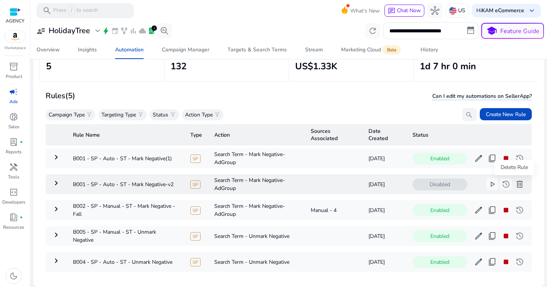
click at [516, 185] on span "delete" at bounding box center [519, 183] width 9 height 9
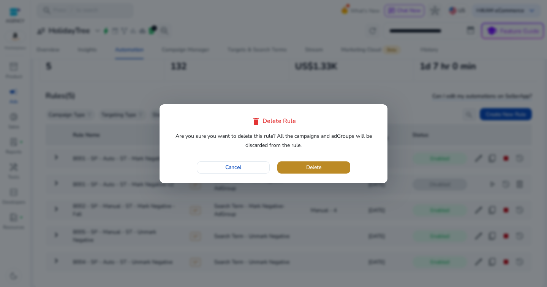
click at [340, 169] on span "button" at bounding box center [313, 167] width 73 height 18
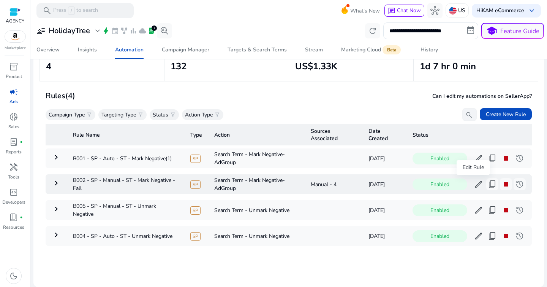
click at [474, 183] on span "edit" at bounding box center [478, 183] width 9 height 9
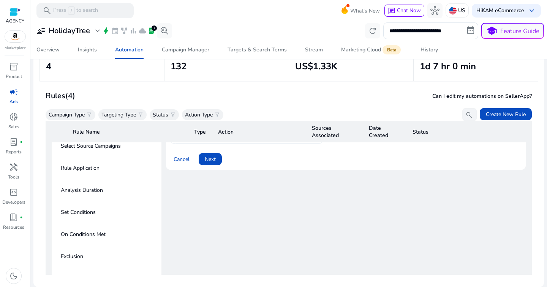
scroll to position [42, 0]
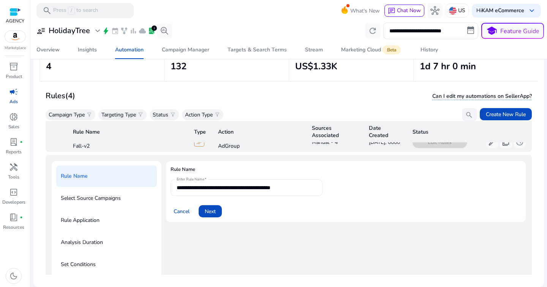
click at [281, 188] on input "**********" at bounding box center [247, 187] width 140 height 8
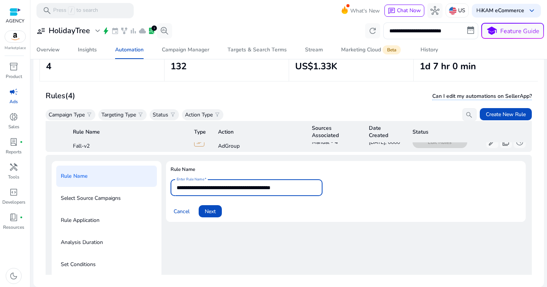
type input "**********"
click at [214, 213] on span "Next" at bounding box center [210, 211] width 11 height 8
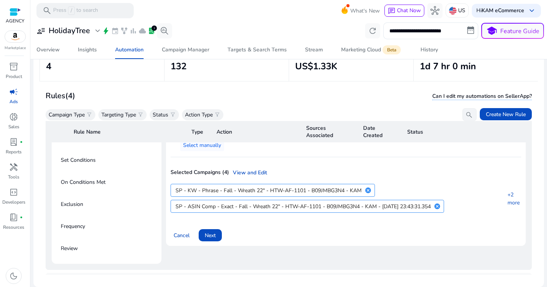
scroll to position [144, 0]
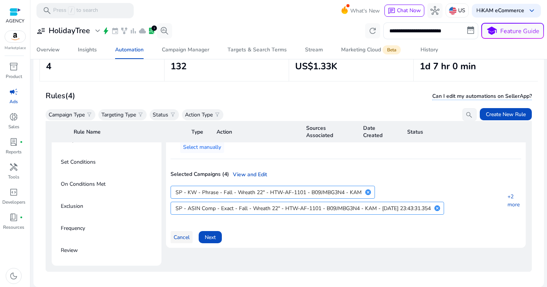
click at [178, 233] on span "Cancel" at bounding box center [182, 237] width 16 height 8
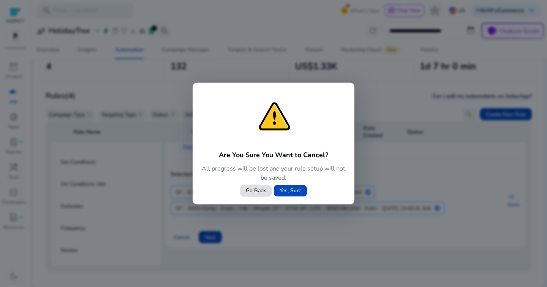
click at [284, 189] on span "Yes, Sure" at bounding box center [291, 190] width 22 height 8
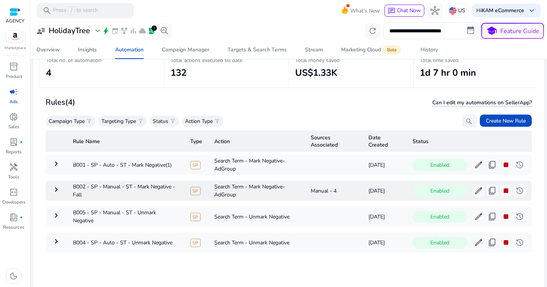
scroll to position [55, 0]
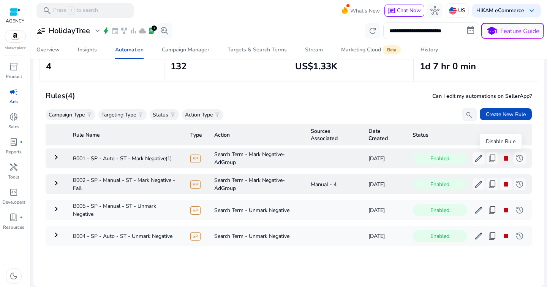
click at [502, 157] on span "stop" at bounding box center [506, 158] width 9 height 9
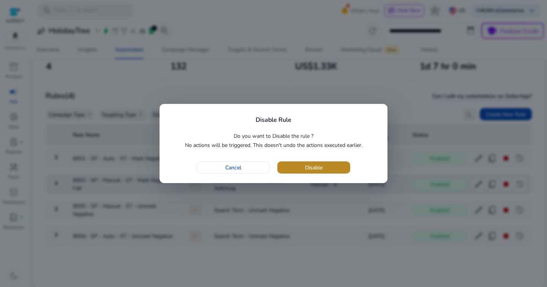
click at [333, 168] on span "button" at bounding box center [313, 167] width 73 height 18
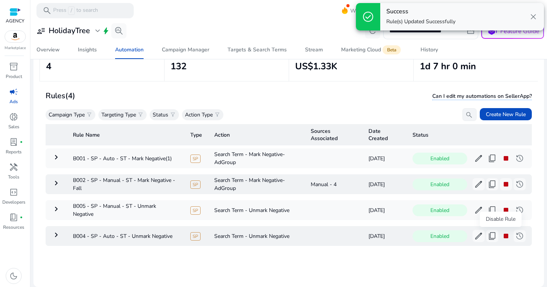
click at [502, 238] on span "stop" at bounding box center [506, 235] width 9 height 9
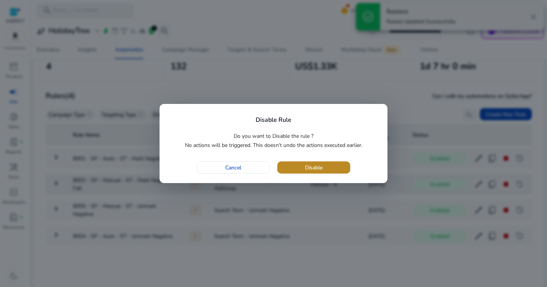
click at [330, 160] on span "button" at bounding box center [313, 167] width 73 height 18
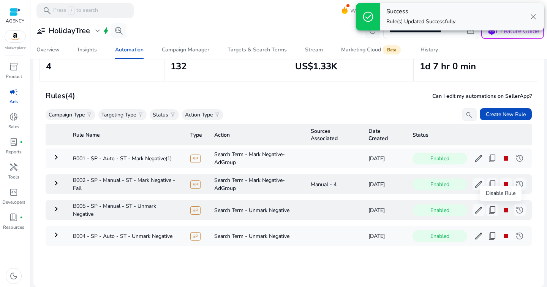
click at [504, 207] on span "stop" at bounding box center [506, 209] width 9 height 9
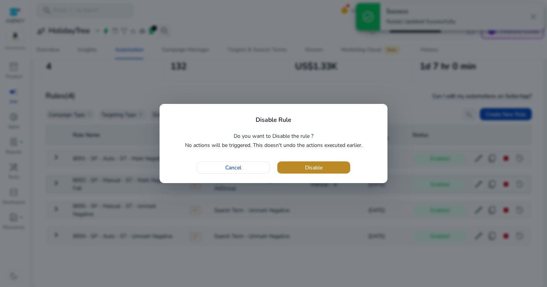
click at [307, 170] on span "Disable" at bounding box center [313, 167] width 17 height 8
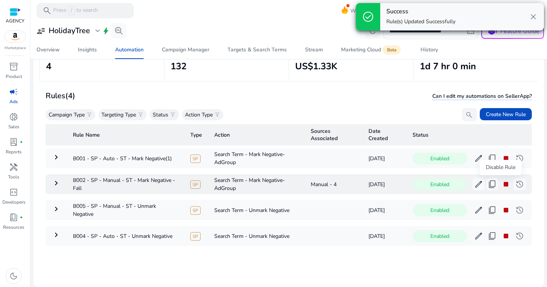
click at [502, 185] on span "stop" at bounding box center [506, 183] width 9 height 9
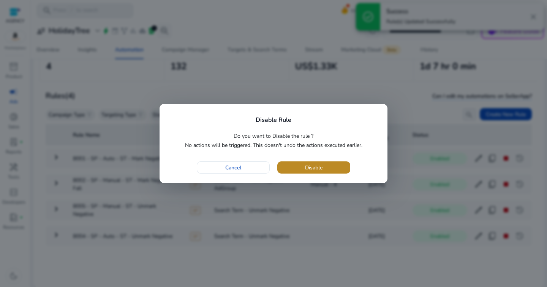
click at [337, 165] on span "button" at bounding box center [313, 167] width 73 height 18
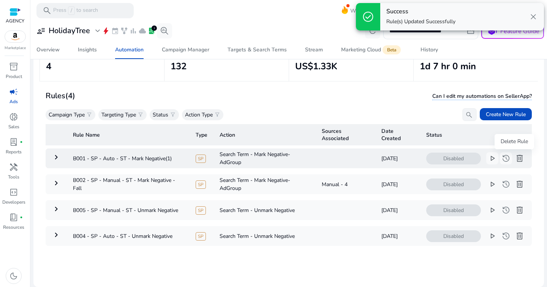
click at [515, 160] on span "delete" at bounding box center [519, 158] width 9 height 9
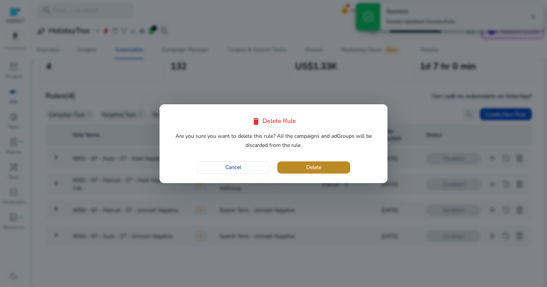
click at [341, 169] on span "button" at bounding box center [313, 167] width 73 height 18
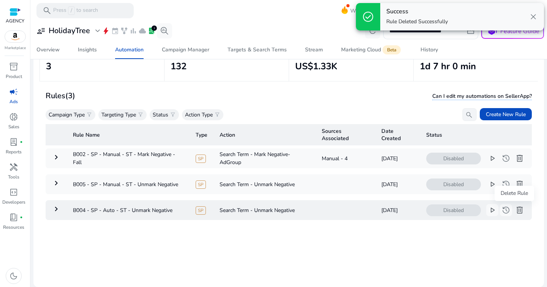
click at [515, 209] on span "delete" at bounding box center [519, 209] width 9 height 9
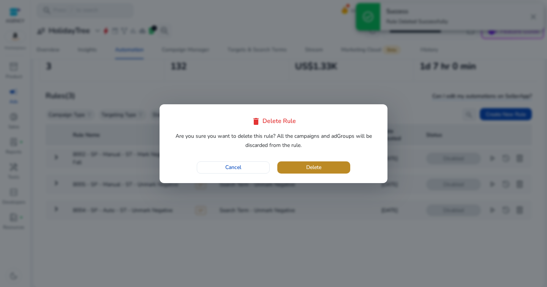
click at [345, 163] on span "button" at bounding box center [313, 167] width 73 height 18
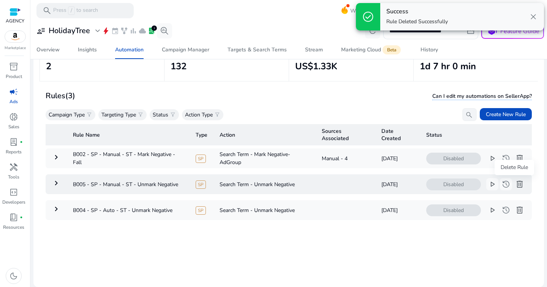
click at [515, 186] on span "delete" at bounding box center [519, 183] width 9 height 9
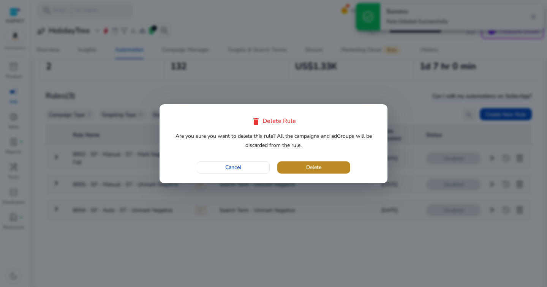
click at [342, 168] on span "button" at bounding box center [313, 167] width 73 height 18
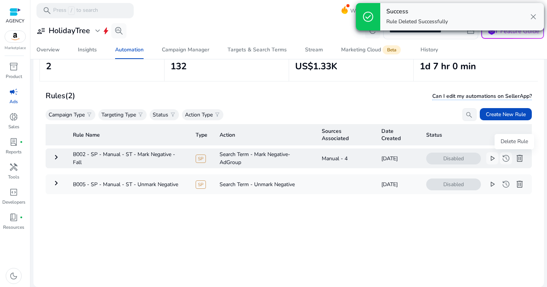
click at [515, 158] on span "delete" at bounding box center [519, 158] width 9 height 9
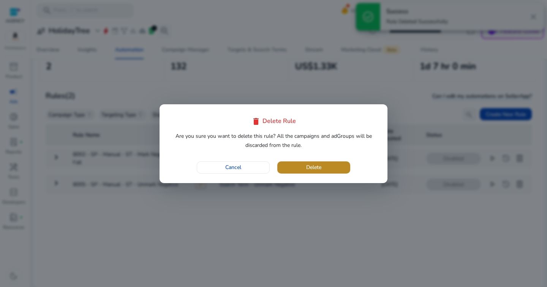
click at [316, 168] on span "Delete" at bounding box center [313, 167] width 15 height 8
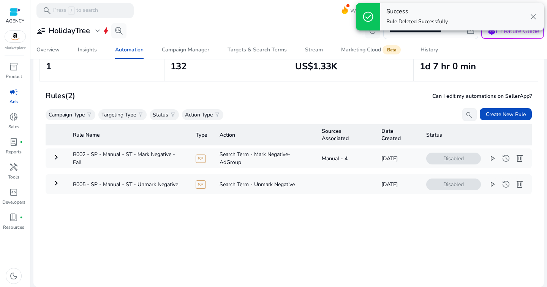
scroll to position [0, 0]
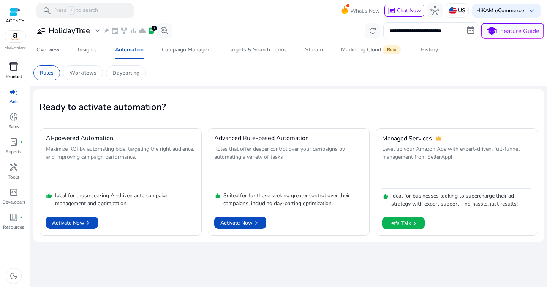
click at [19, 69] on div "inventory_2" at bounding box center [13, 66] width 21 height 12
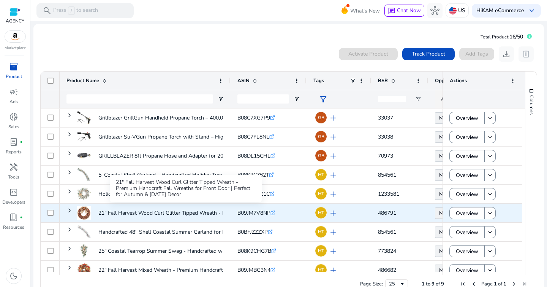
scroll to position [8, 0]
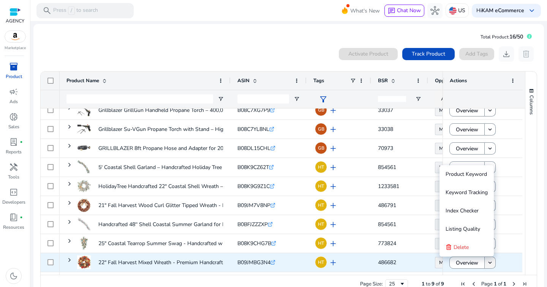
click at [491, 263] on mat-icon "keyboard_arrow_down" at bounding box center [490, 262] width 7 height 7
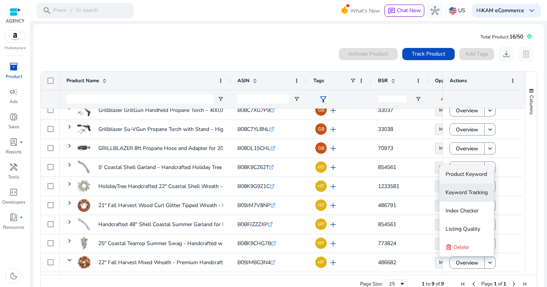
click at [469, 192] on span "Keyword Tracking" at bounding box center [467, 192] width 42 height 7
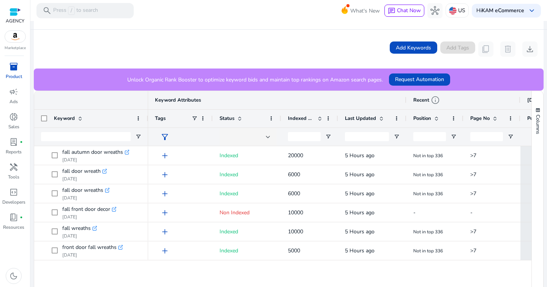
scroll to position [147, 0]
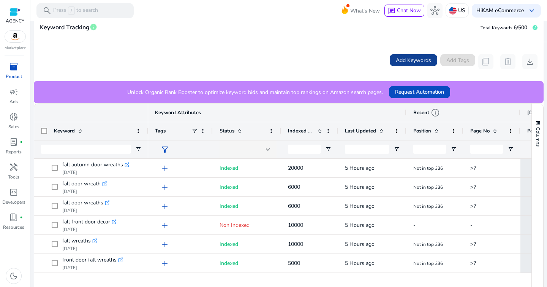
click at [414, 60] on span "Add Keywords" at bounding box center [413, 60] width 35 height 8
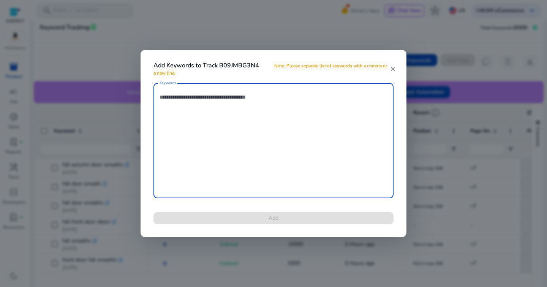
click at [228, 117] on textarea "Keywords" at bounding box center [274, 141] width 228 height 108
paste textarea "**********"
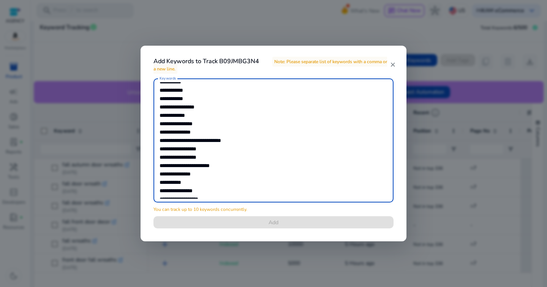
scroll to position [0, 0]
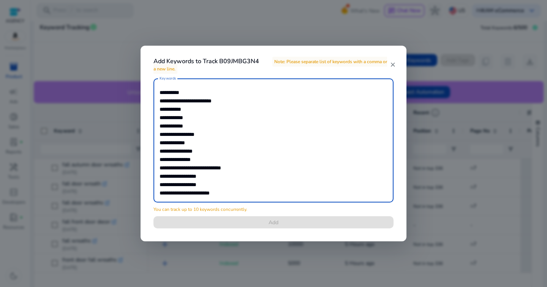
type textarea "**********"
click at [393, 63] on mat-icon "close" at bounding box center [393, 64] width 6 height 7
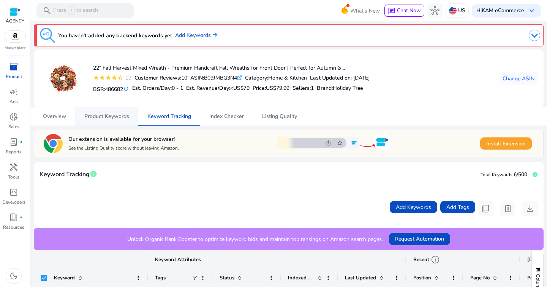
click at [114, 122] on span "Product Keywords" at bounding box center [106, 116] width 45 height 18
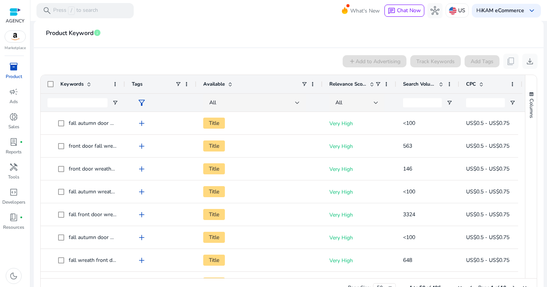
click at [441, 86] on span at bounding box center [441, 84] width 6 height 6
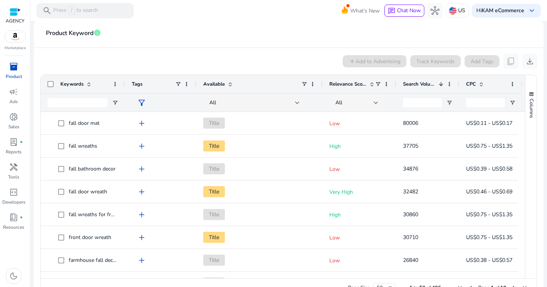
click at [374, 104] on div at bounding box center [376, 102] width 5 height 9
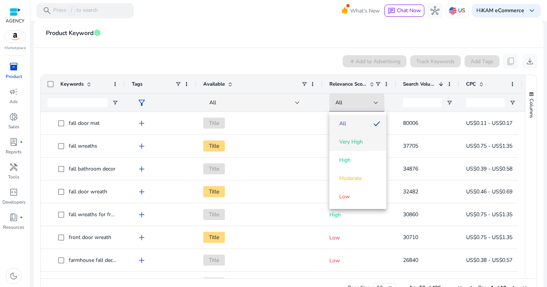
click at [367, 146] on mat-option "Very High" at bounding box center [358, 142] width 57 height 18
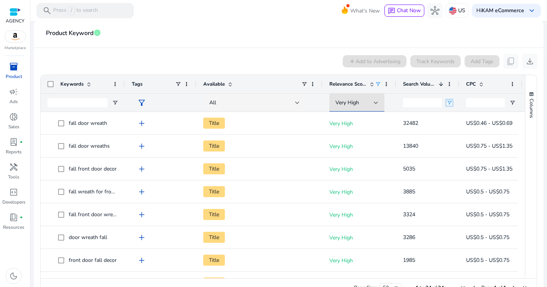
click at [450, 100] on span "Open Filter Menu" at bounding box center [450, 103] width 6 height 6
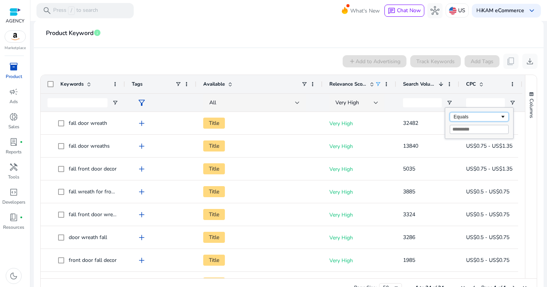
click at [460, 114] on div "Equals" at bounding box center [477, 117] width 46 height 6
click at [469, 130] on input "Filter Value" at bounding box center [479, 129] width 59 height 9
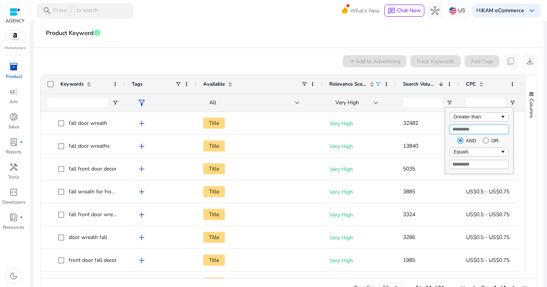
type input "***"
click at [297, 66] on div "add Add to Advertising Track Keywords Add Tags content_copy download" at bounding box center [289, 61] width 498 height 15
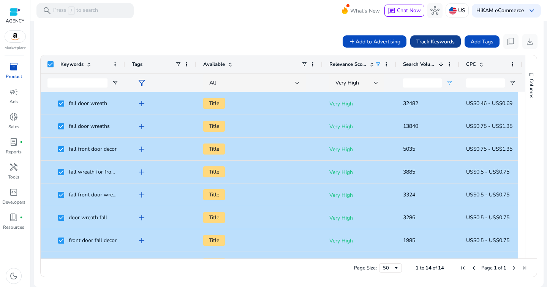
click at [422, 42] on span "Track Keywords" at bounding box center [436, 42] width 38 height 8
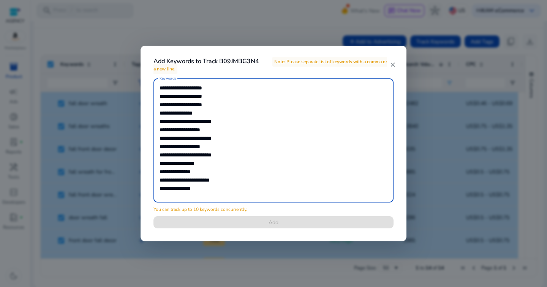
click at [393, 66] on mat-icon "close" at bounding box center [393, 64] width 6 height 7
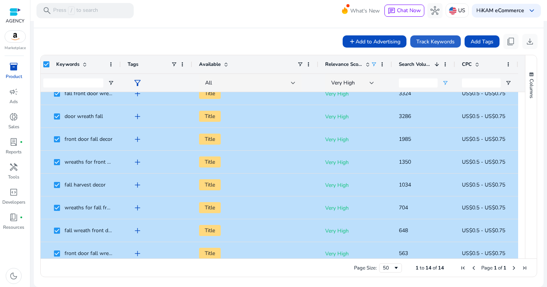
scroll to position [101, 0]
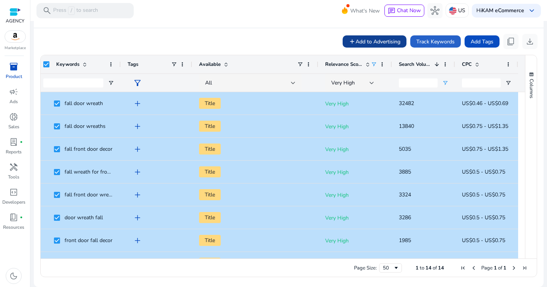
click at [358, 35] on span at bounding box center [375, 41] width 64 height 18
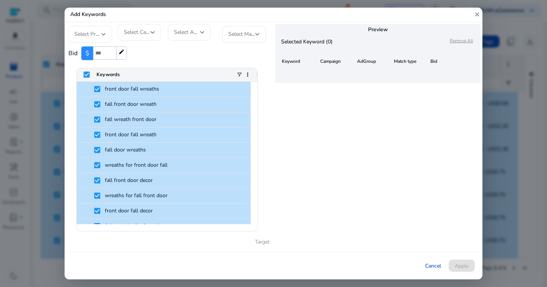
click at [100, 38] on span "Select Profile" at bounding box center [91, 33] width 32 height 7
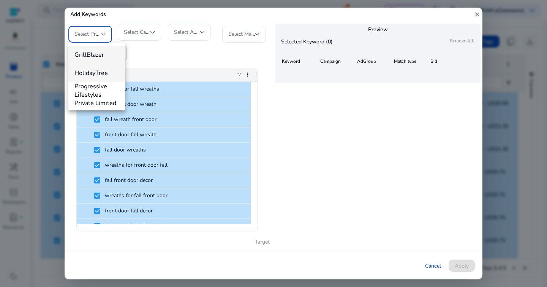
click at [100, 70] on span "HolidayTree" at bounding box center [97, 73] width 45 height 8
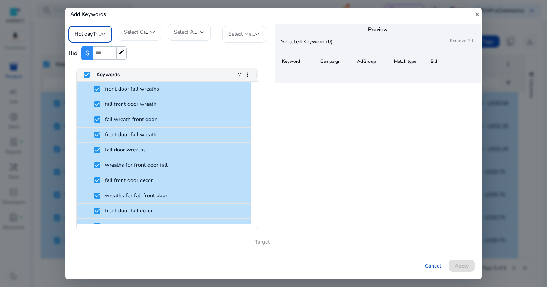
click at [138, 34] on span "Select Campaign" at bounding box center [144, 32] width 40 height 7
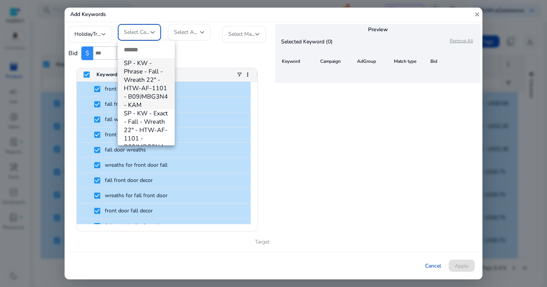
click at [142, 50] on input "dropdown search" at bounding box center [146, 50] width 57 height 18
click at [177, 35] on div at bounding box center [273, 143] width 547 height 287
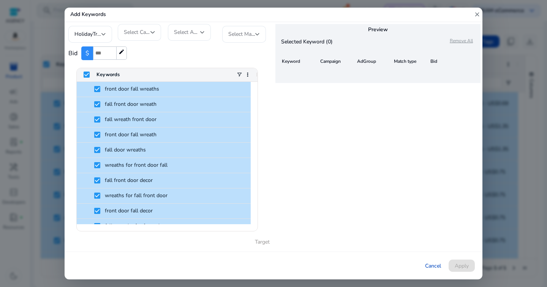
click at [192, 34] on span "Select AdGroup" at bounding box center [193, 32] width 38 height 7
click at [202, 33] on div at bounding box center [202, 32] width 5 height 3
click at [430, 266] on span "Cancel" at bounding box center [433, 266] width 16 height 8
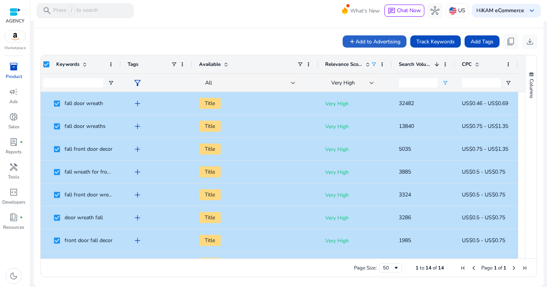
scroll to position [0, 0]
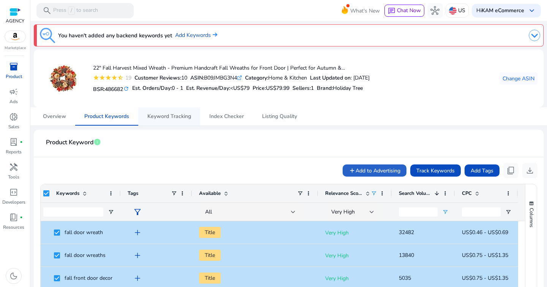
click at [166, 114] on span "Keyword Tracking" at bounding box center [169, 116] width 44 height 5
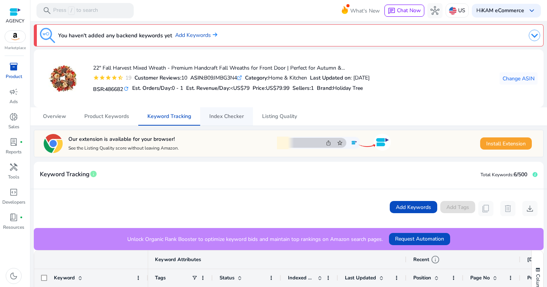
click at [230, 116] on span "Index Checker" at bounding box center [226, 116] width 35 height 5
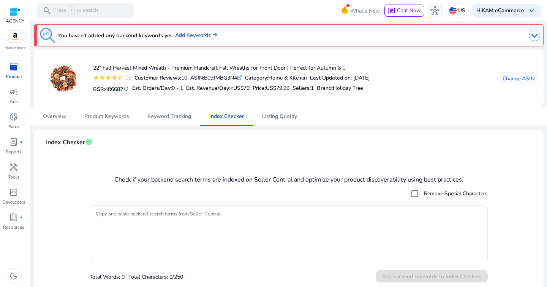
scroll to position [2, 0]
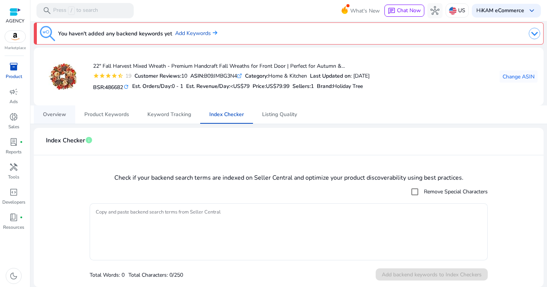
click at [58, 115] on span "Overview" at bounding box center [54, 114] width 23 height 5
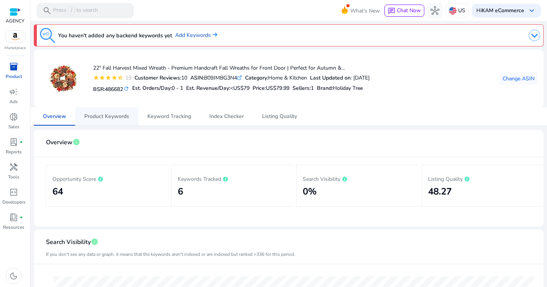
click at [123, 119] on span "Product Keywords" at bounding box center [106, 116] width 45 height 5
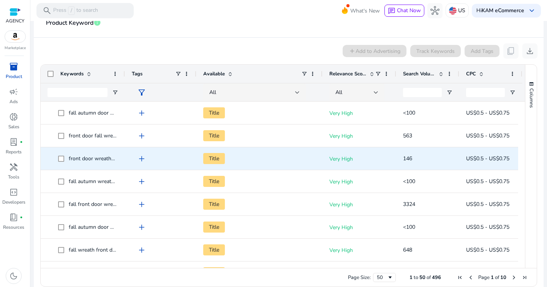
scroll to position [116, 0]
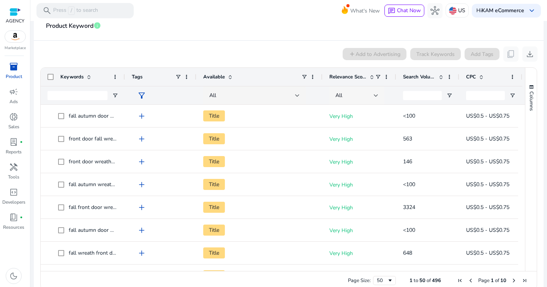
click at [373, 98] on div "All" at bounding box center [355, 95] width 38 height 8
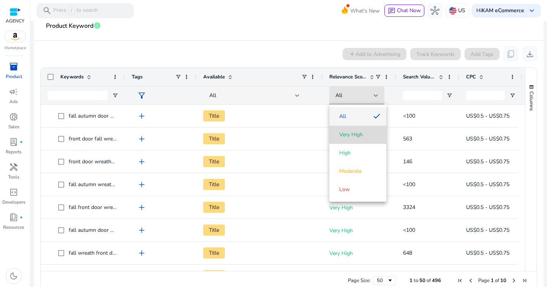
click at [364, 136] on span "Very High" at bounding box center [358, 135] width 45 height 8
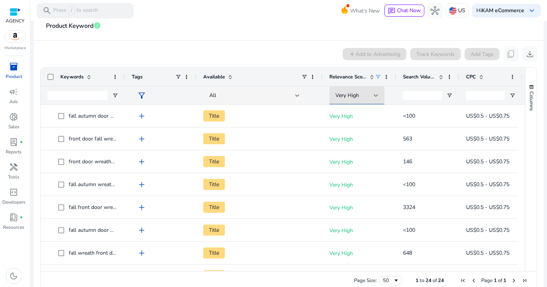
click at [385, 97] on div "Very High" at bounding box center [360, 95] width 60 height 18
click at [376, 78] on span at bounding box center [378, 77] width 6 height 6
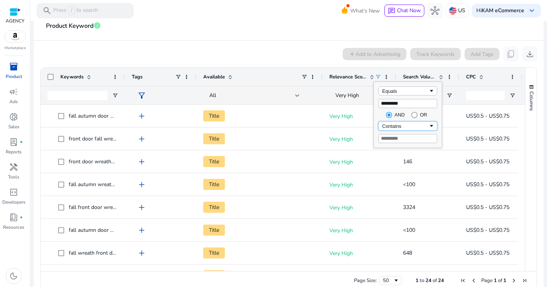
click at [399, 127] on div "Contains" at bounding box center [405, 126] width 46 height 6
click at [395, 137] on input "Filter Value" at bounding box center [408, 138] width 59 height 9
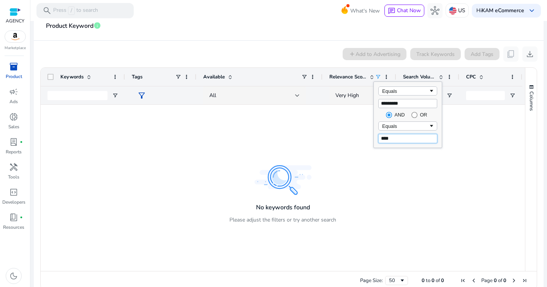
drag, startPoint x: 393, startPoint y: 139, endPoint x: 366, endPoint y: 135, distance: 27.6
click at [366, 135] on div "Drag here to set row groups Drag here to set column labels Keywords Tags Availa…" at bounding box center [288, 178] width 497 height 222
type input "****"
click at [402, 180] on div at bounding box center [283, 188] width 485 height 166
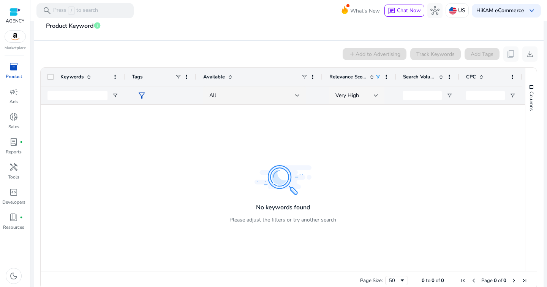
click at [374, 94] on div "Very High" at bounding box center [357, 95] width 43 height 9
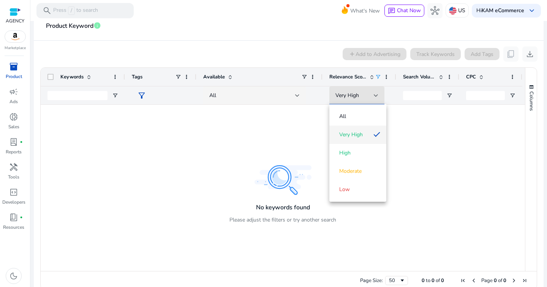
click at [381, 78] on div at bounding box center [273, 143] width 547 height 287
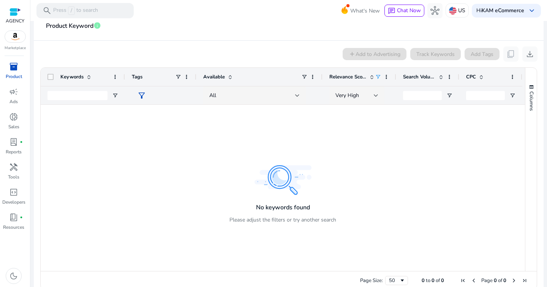
click at [380, 76] on span at bounding box center [378, 77] width 6 height 6
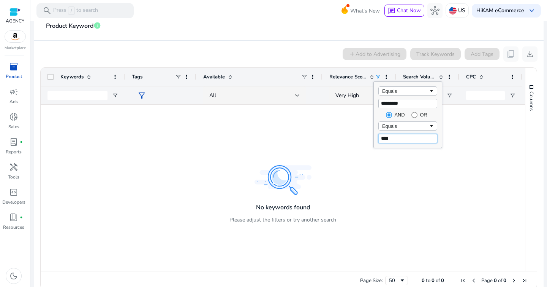
click at [395, 137] on input "****" at bounding box center [408, 138] width 59 height 9
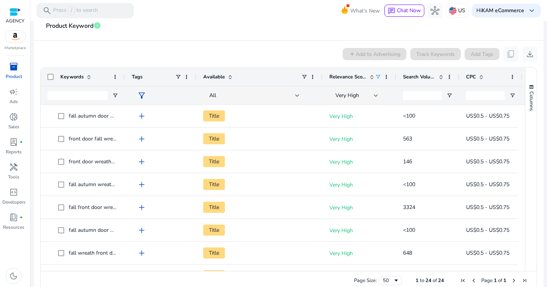
click at [274, 49] on div "add Add to Advertising Track Keywords Add Tags content_copy download" at bounding box center [289, 53] width 498 height 15
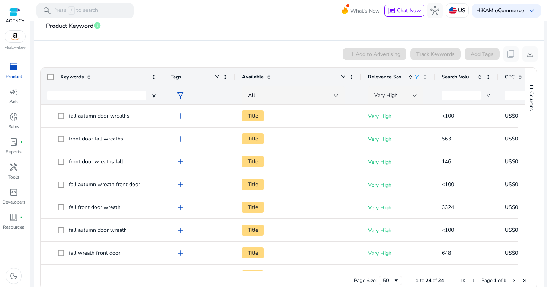
drag, startPoint x: 124, startPoint y: 77, endPoint x: 162, endPoint y: 90, distance: 41.0
click at [162, 90] on div "Keywords Tags Available Relevance Score" at bounding box center [305, 86] width 528 height 36
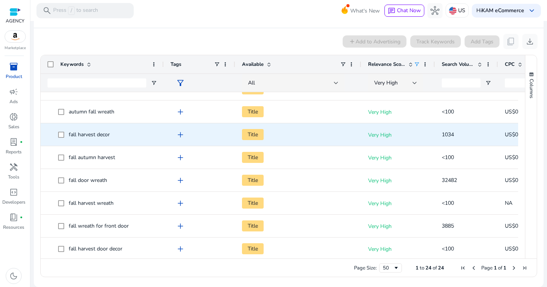
scroll to position [0, 0]
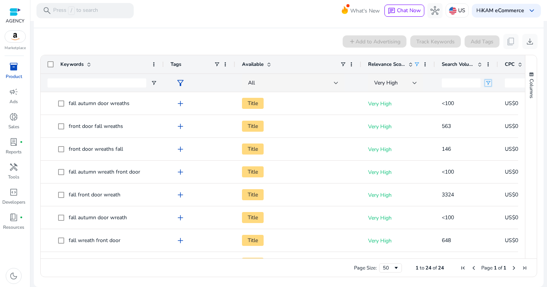
click at [488, 82] on span "Open Filter Menu" at bounding box center [488, 83] width 6 height 6
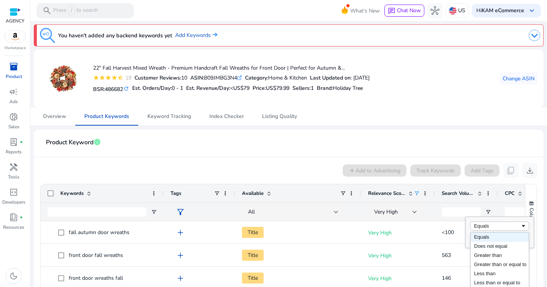
scroll to position [129, 0]
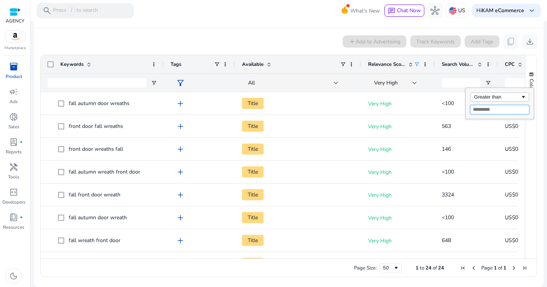
click at [479, 111] on input "Filter Value" at bounding box center [500, 109] width 59 height 9
type input "*"
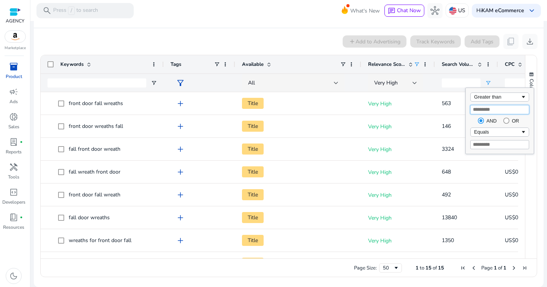
type input "***"
click at [304, 45] on div "add Add to Advertising Track Keywords Add Tags content_copy download" at bounding box center [289, 41] width 498 height 15
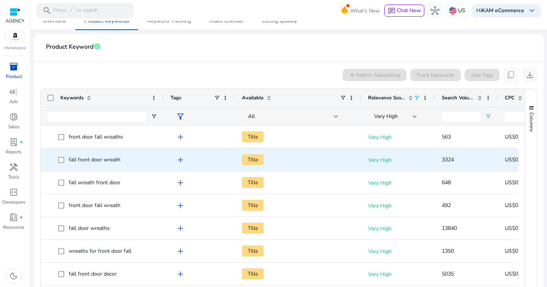
scroll to position [95, 0]
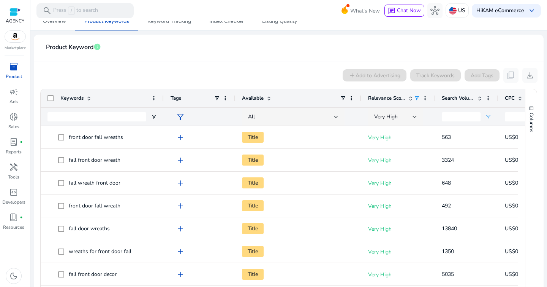
click at [507, 77] on app-icon-holder "content_copy" at bounding box center [511, 75] width 15 height 15
click at [509, 75] on app-icon-holder "content_copy" at bounding box center [511, 75] width 15 height 15
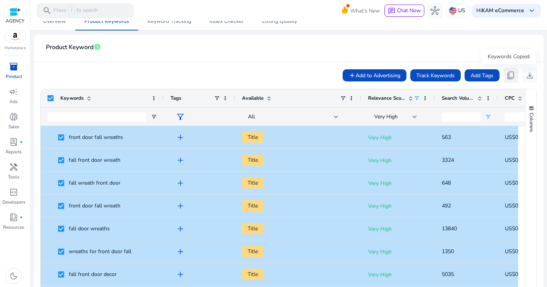
click at [504, 75] on button "content_copy" at bounding box center [511, 75] width 15 height 15
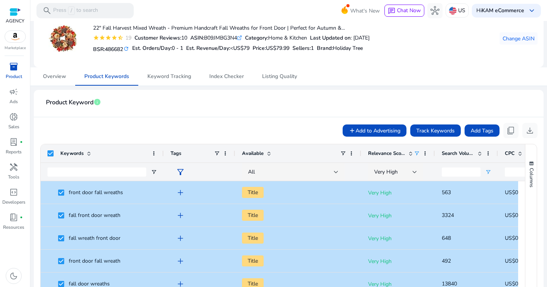
scroll to position [10, 0]
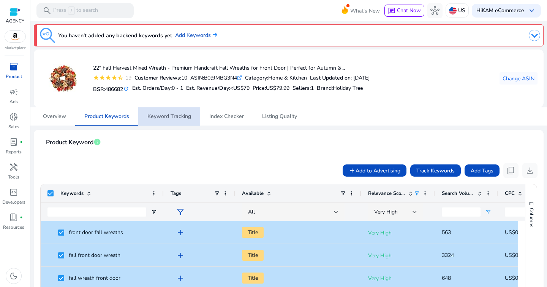
click at [152, 114] on span "Keyword Tracking" at bounding box center [169, 116] width 44 height 5
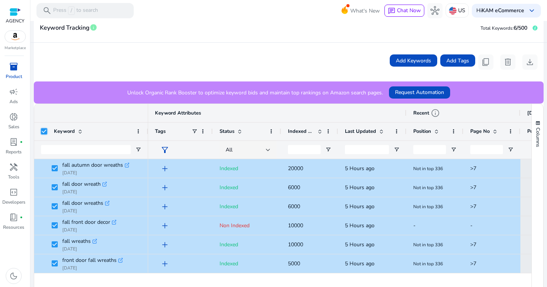
scroll to position [157, 0]
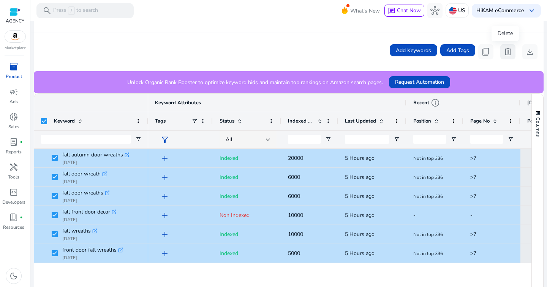
click at [504, 48] on span "delete" at bounding box center [508, 51] width 9 height 9
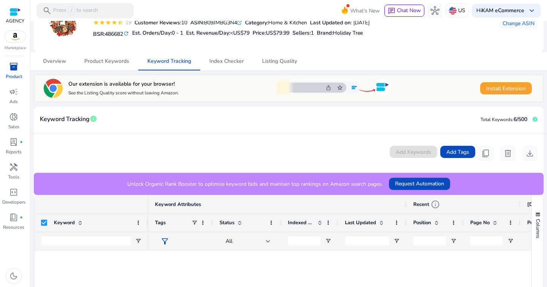
scroll to position [19, 0]
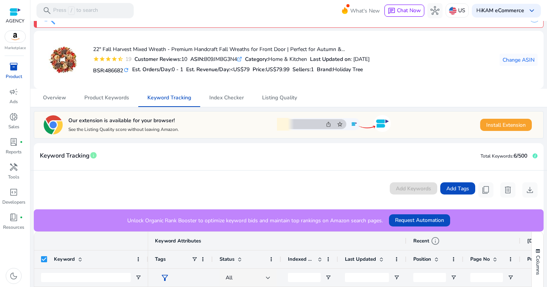
click at [288, 185] on div "Add Keywords Add Tags content_copy delete download" at bounding box center [289, 189] width 498 height 15
click at [331, 204] on div "Add Keywords Add Tags content_copy delete download" at bounding box center [289, 189] width 510 height 39
click at [231, 96] on span "Index Checker" at bounding box center [226, 97] width 35 height 5
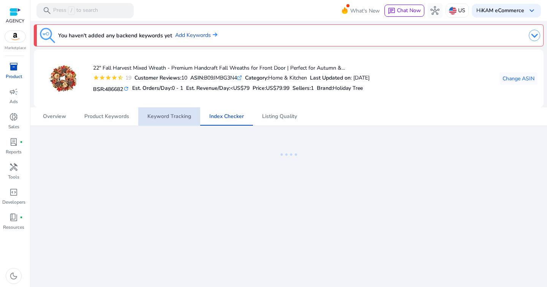
click at [167, 117] on span "Keyword Tracking" at bounding box center [169, 116] width 44 height 5
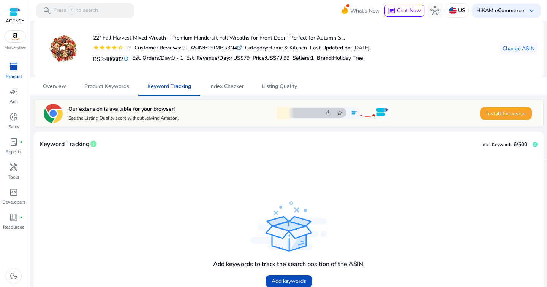
scroll to position [78, 0]
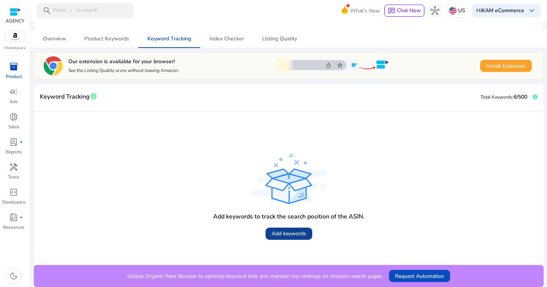
click at [298, 234] on span "Add keywords" at bounding box center [289, 233] width 35 height 8
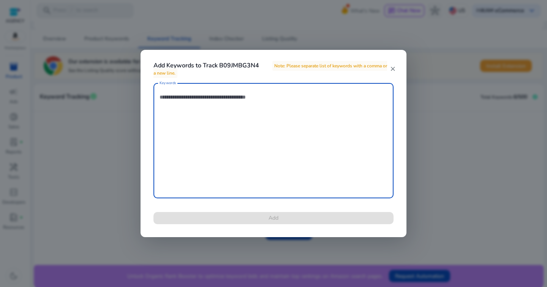
click at [228, 138] on textarea "Keywords" at bounding box center [274, 141] width 228 height 108
paste textarea "**********"
type textarea "**********"
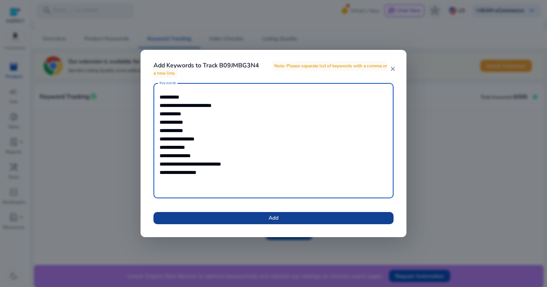
click at [229, 215] on span at bounding box center [274, 218] width 240 height 18
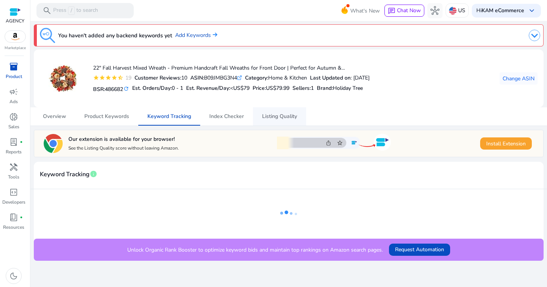
click at [267, 114] on span "Listing Quality" at bounding box center [279, 116] width 35 height 5
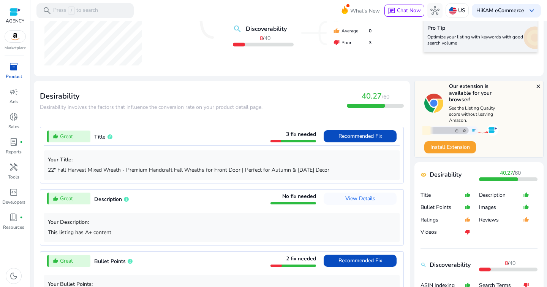
scroll to position [211, 0]
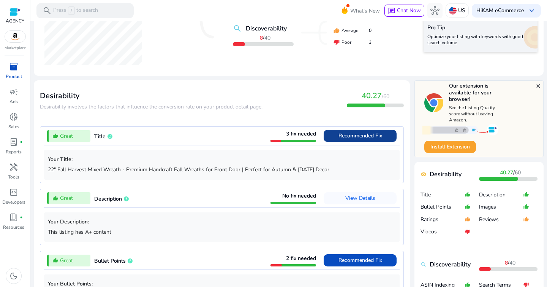
click at [358, 128] on span at bounding box center [360, 136] width 73 height 18
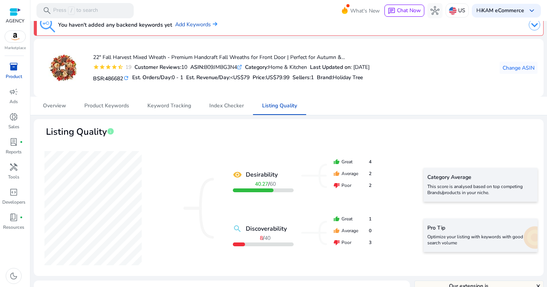
scroll to position [0, 0]
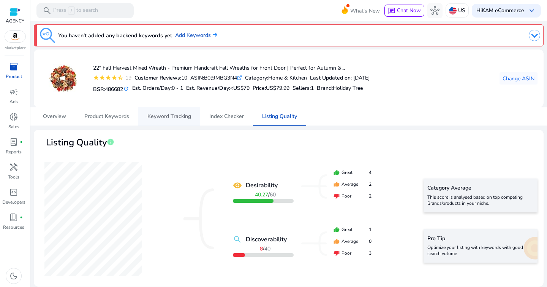
click at [173, 117] on span "Keyword Tracking" at bounding box center [169, 116] width 44 height 5
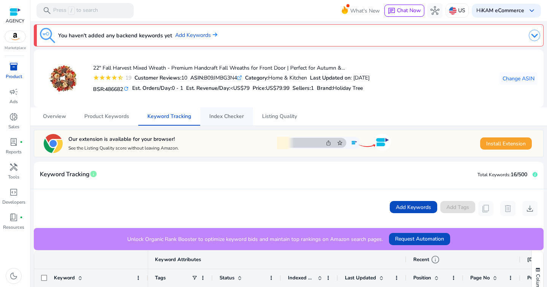
click at [217, 125] on span "Index Checker" at bounding box center [226, 116] width 35 height 18
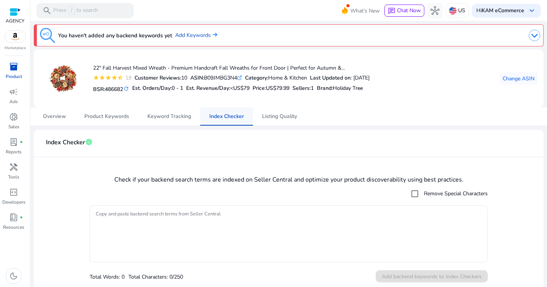
scroll to position [2, 0]
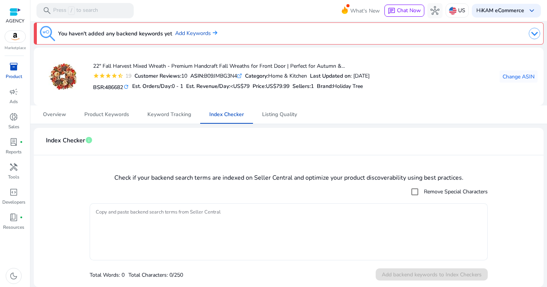
click at [274, 218] on textarea "Copy and paste backend search terms from Seller Central" at bounding box center [289, 231] width 386 height 49
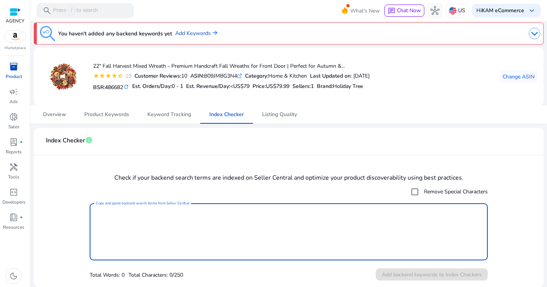
paste textarea "**********"
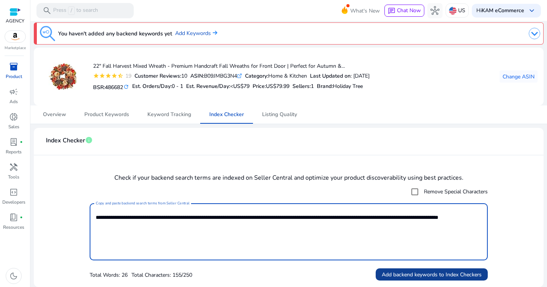
type textarea "**********"
click at [401, 273] on span "Add backend keywords to Index Checkers" at bounding box center [432, 274] width 100 height 8
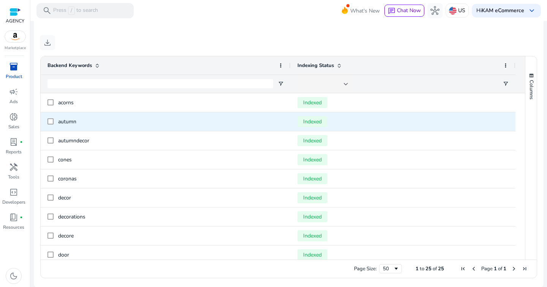
scroll to position [286, 0]
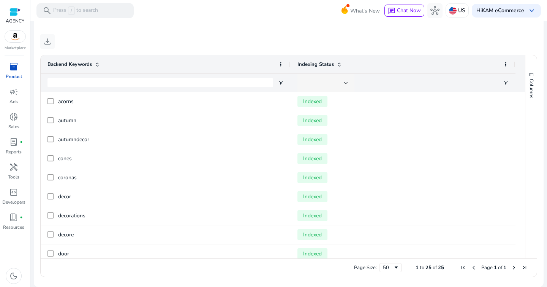
click at [349, 85] on div at bounding box center [326, 83] width 57 height 18
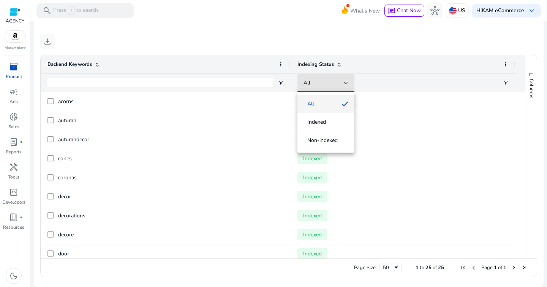
click at [271, 44] on div at bounding box center [273, 143] width 547 height 287
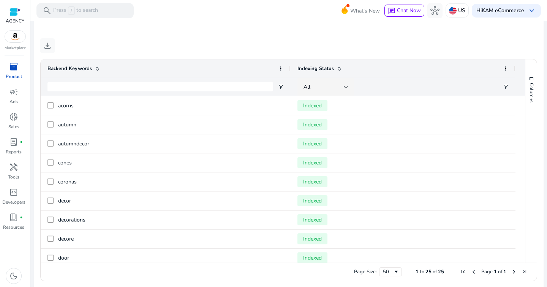
scroll to position [281, 0]
click at [282, 69] on span at bounding box center [281, 70] width 6 height 6
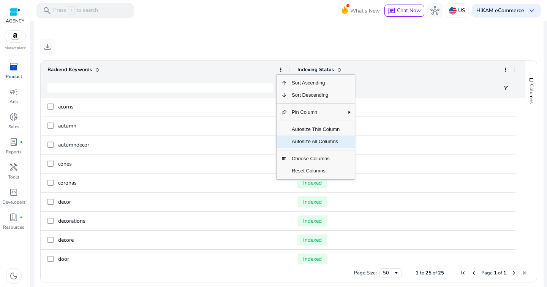
click at [312, 137] on span "Autosize All Columns" at bounding box center [315, 141] width 57 height 12
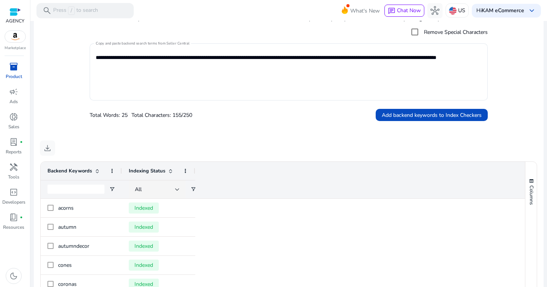
scroll to position [0, 0]
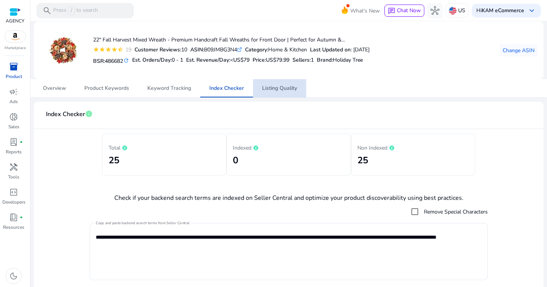
click at [272, 91] on span "Listing Quality" at bounding box center [279, 88] width 35 height 5
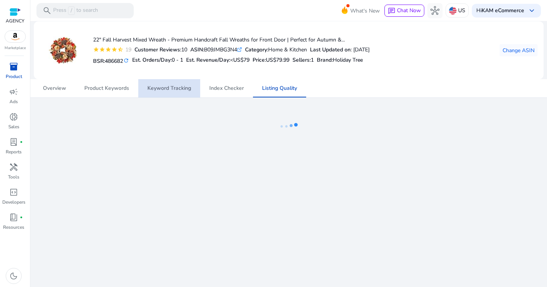
click at [181, 94] on span "Keyword Tracking" at bounding box center [169, 88] width 44 height 18
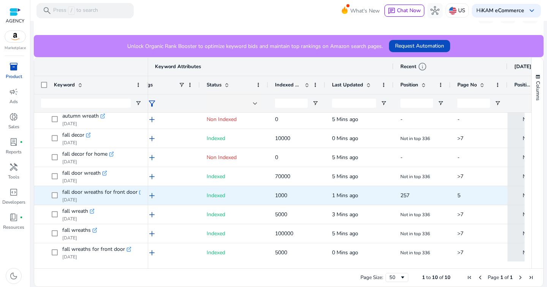
scroll to position [0, 38]
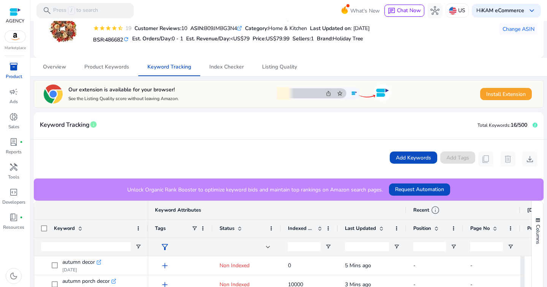
scroll to position [0, 0]
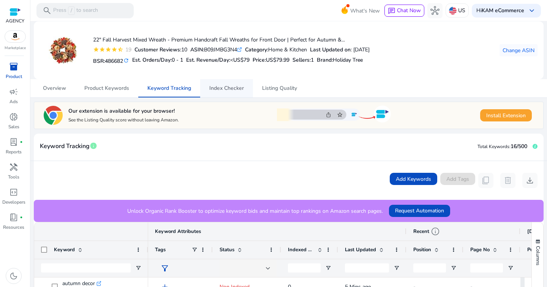
click at [222, 89] on span "Index Checker" at bounding box center [226, 88] width 35 height 5
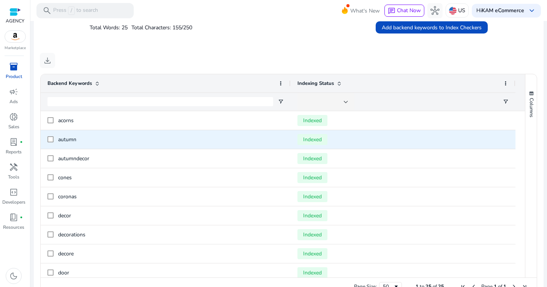
scroll to position [279, 0]
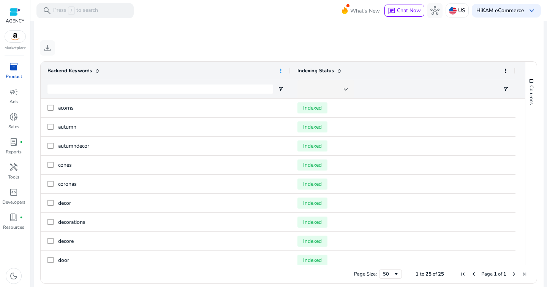
click at [283, 72] on span at bounding box center [281, 71] width 6 height 6
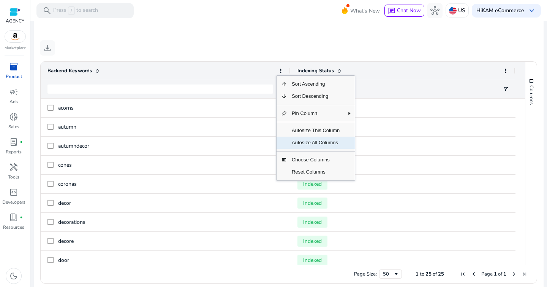
click at [319, 144] on span "Autosize All Columns" at bounding box center [315, 142] width 57 height 12
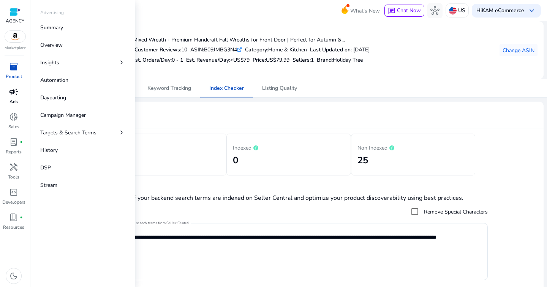
click at [10, 96] on span "campaign" at bounding box center [13, 91] width 9 height 9
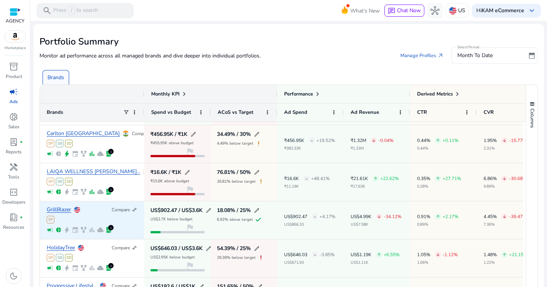
scroll to position [38, 0]
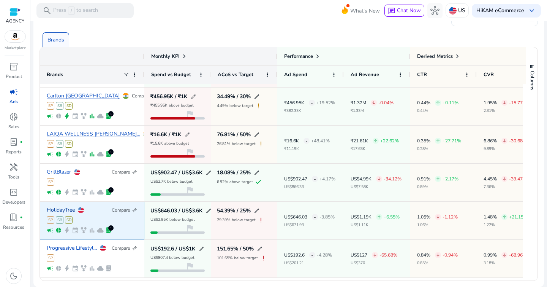
click at [60, 210] on link "HolidayTree" at bounding box center [61, 210] width 28 height 6
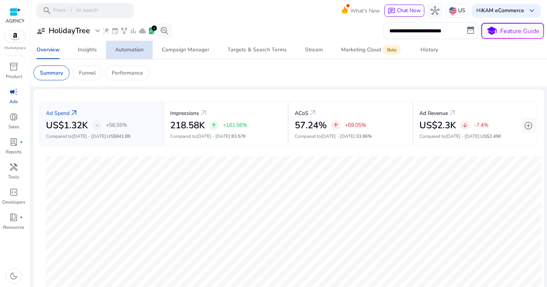
click at [133, 51] on div "Automation" at bounding box center [129, 49] width 29 height 5
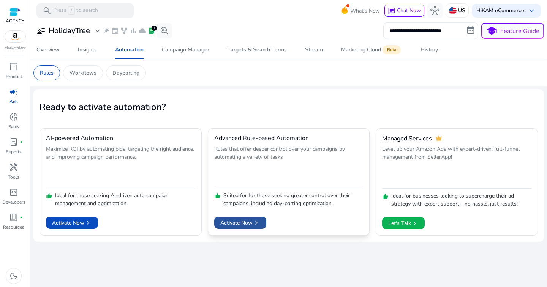
click at [241, 226] on span "Activate Now chevron_right" at bounding box center [240, 223] width 40 height 8
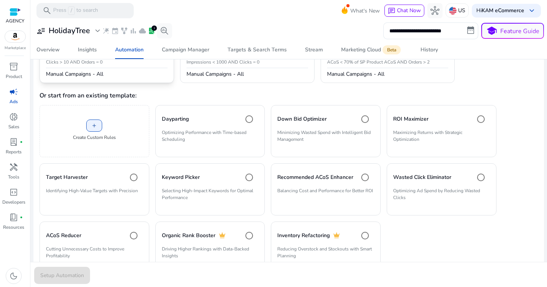
scroll to position [151, 0]
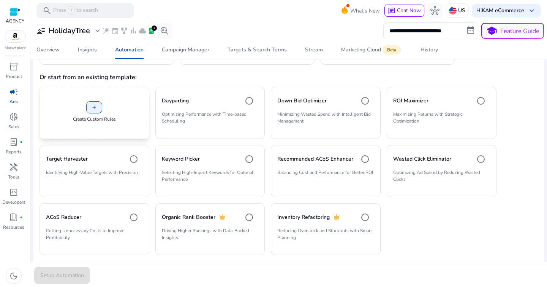
click at [98, 119] on p "Create Custom Rules" at bounding box center [94, 119] width 43 height 7
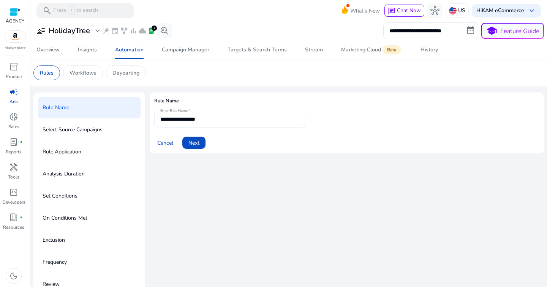
click at [192, 124] on div "**********" at bounding box center [230, 119] width 140 height 17
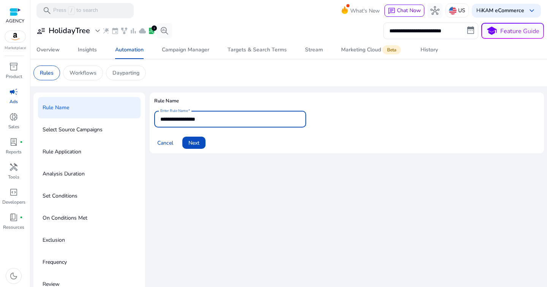
click at [193, 122] on input "**********" at bounding box center [230, 119] width 140 height 8
paste input "**********"
type input "**********"
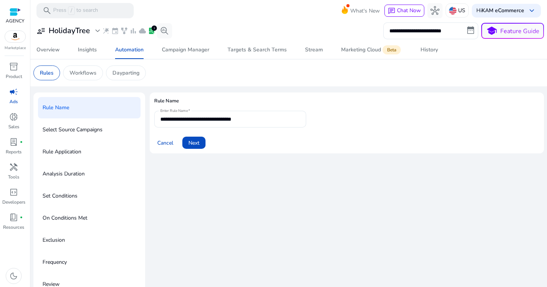
click at [349, 161] on div "**********" at bounding box center [347, 195] width 395 height 207
click at [194, 139] on span "Next" at bounding box center [194, 143] width 11 height 8
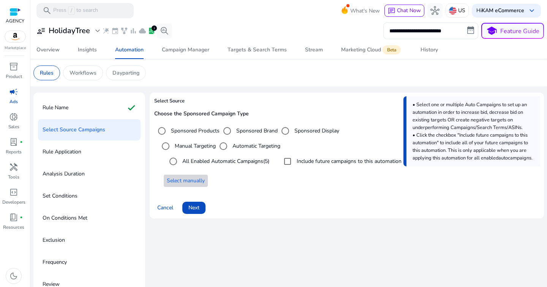
click at [177, 179] on span "Select manually" at bounding box center [186, 180] width 38 height 8
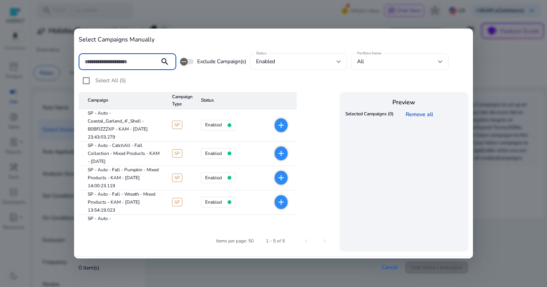
click at [115, 65] on div at bounding box center [119, 61] width 69 height 17
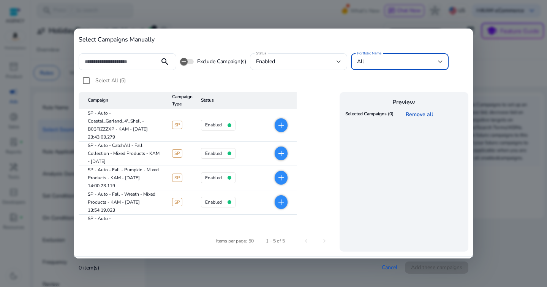
click at [392, 65] on div "All" at bounding box center [397, 61] width 81 height 8
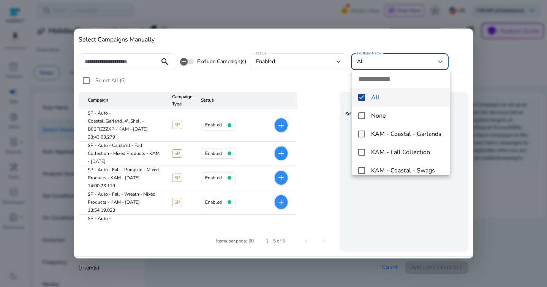
click at [361, 100] on mat-pseudo-checkbox at bounding box center [361, 97] width 7 height 7
click at [123, 55] on div at bounding box center [273, 143] width 547 height 287
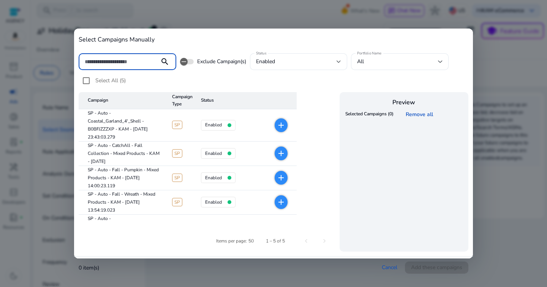
click at [124, 62] on input at bounding box center [119, 61] width 69 height 8
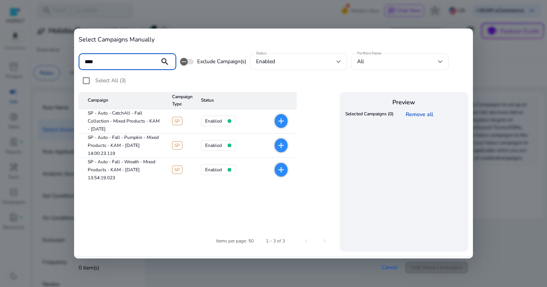
type input "****"
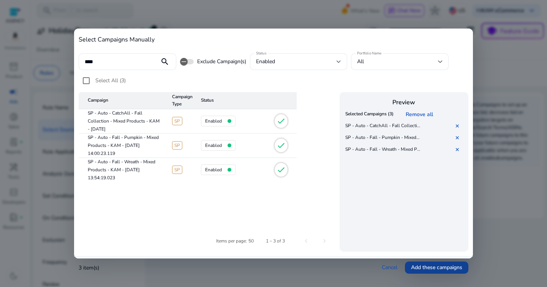
click at [433, 267] on span "Add these campaigns" at bounding box center [436, 267] width 51 height 8
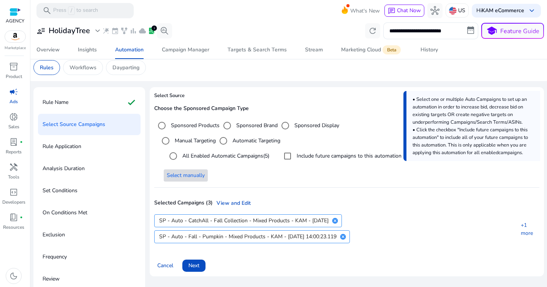
scroll to position [13, 0]
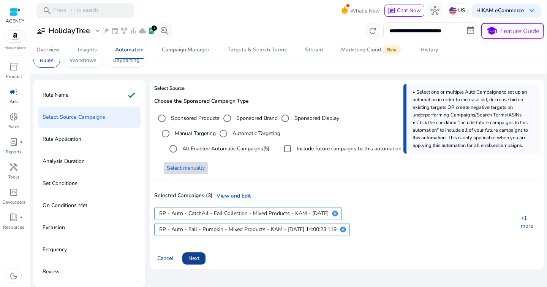
click at [195, 258] on span "Next" at bounding box center [194, 258] width 11 height 8
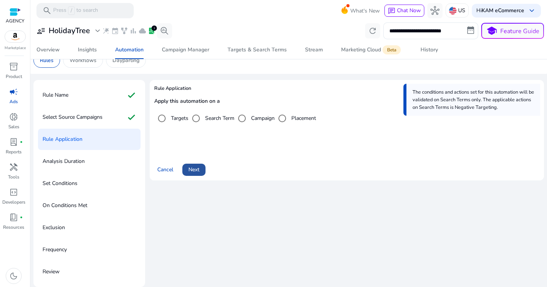
click at [199, 172] on span "Next" at bounding box center [194, 169] width 11 height 8
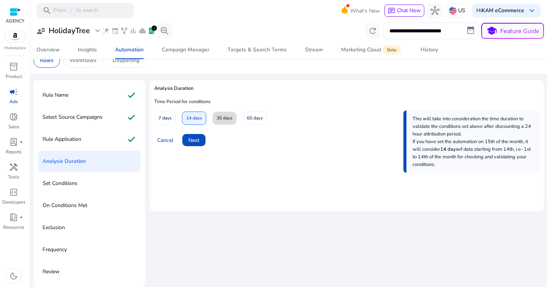
click at [216, 117] on span at bounding box center [225, 118] width 24 height 18
click at [194, 144] on span at bounding box center [193, 140] width 23 height 18
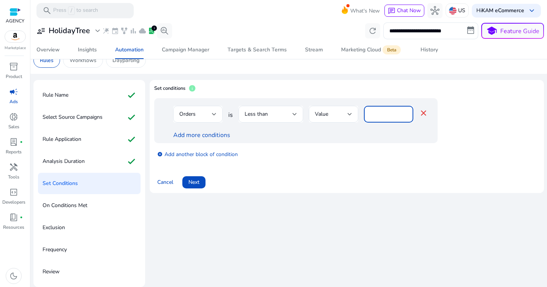
drag, startPoint x: 381, startPoint y: 113, endPoint x: 363, endPoint y: 114, distance: 17.5
click at [363, 114] on div "Orders is Less than Value * close" at bounding box center [300, 118] width 255 height 25
type input "*"
click at [362, 149] on div "add_circle Add another block of condition" at bounding box center [311, 153] width 314 height 21
click at [199, 137] on link "Add more conditions" at bounding box center [201, 135] width 57 height 8
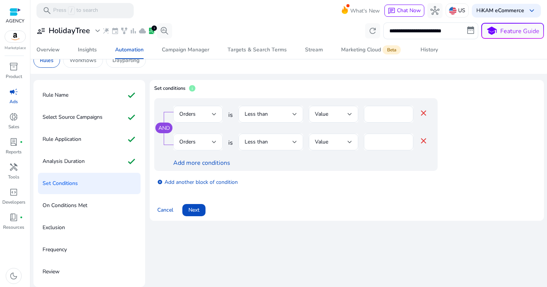
click at [216, 141] on div at bounding box center [214, 141] width 5 height 3
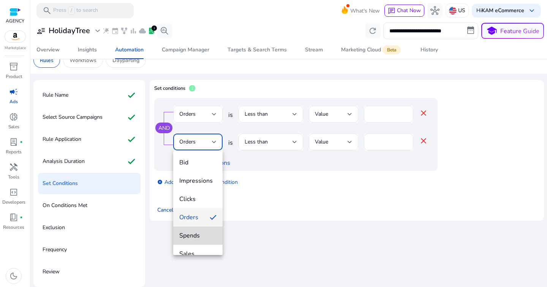
click at [206, 229] on mat-option "Spends" at bounding box center [197, 235] width 49 height 18
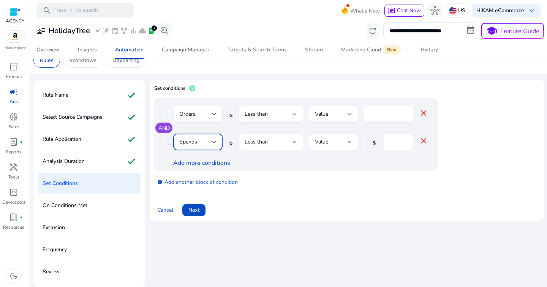
click at [298, 144] on div "Less than" at bounding box center [271, 141] width 65 height 17
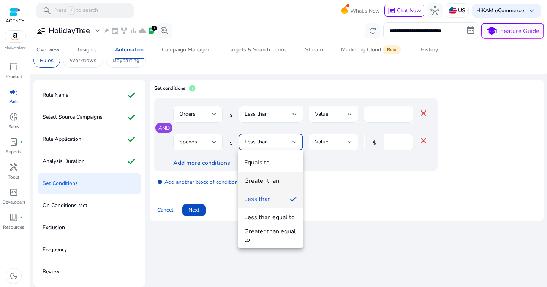
click at [289, 179] on span "Greater than" at bounding box center [270, 180] width 52 height 8
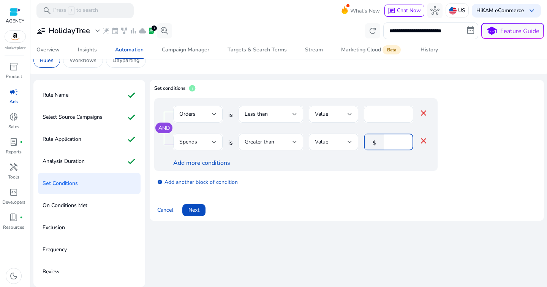
drag, startPoint x: 391, startPoint y: 140, endPoint x: 383, endPoint y: 141, distance: 7.6
click at [383, 141] on div "$ *" at bounding box center [385, 141] width 43 height 17
type input "**"
click at [363, 178] on div "add_circle Add another block of condition" at bounding box center [311, 181] width 314 height 21
click at [191, 183] on link "add_circle Add another block of condition" at bounding box center [197, 181] width 81 height 9
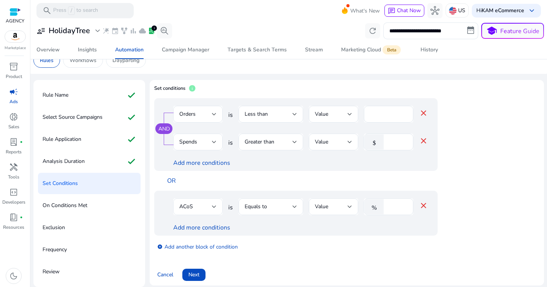
click at [200, 205] on div "ACoS" at bounding box center [195, 206] width 33 height 8
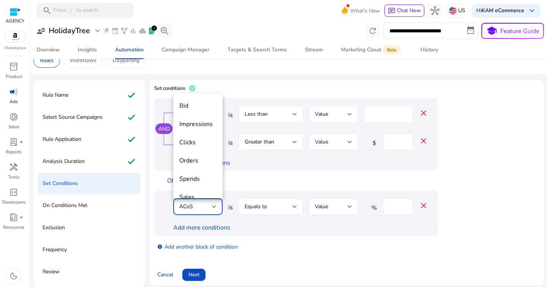
scroll to position [26, 0]
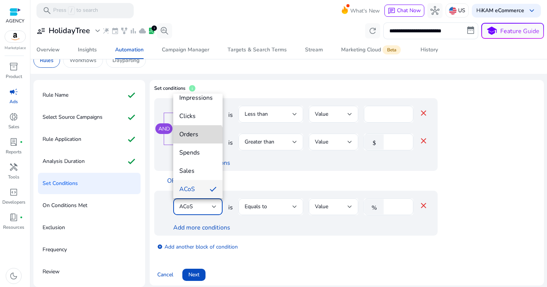
click at [197, 140] on mat-option "Orders" at bounding box center [197, 134] width 49 height 18
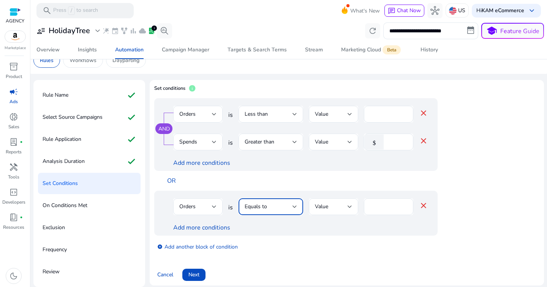
click at [284, 205] on div "Equals to" at bounding box center [269, 206] width 48 height 8
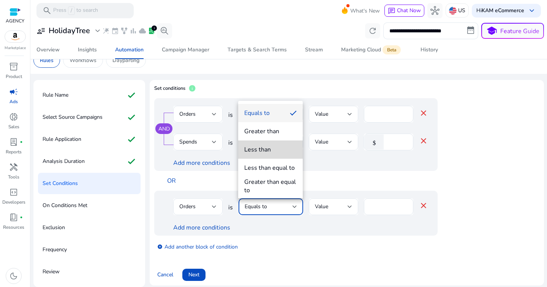
click at [273, 151] on span "Less than" at bounding box center [270, 149] width 52 height 8
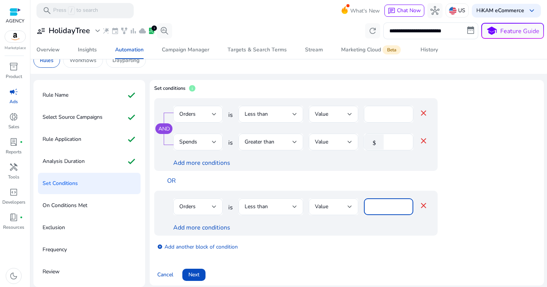
drag, startPoint x: 360, startPoint y: 208, endPoint x: 353, endPoint y: 208, distance: 6.5
click at [354, 208] on div "Orders is Less than Value **** close" at bounding box center [300, 210] width 255 height 25
type input "*"
click at [442, 218] on div "Orders is Less than Value * close Add more conditions" at bounding box center [311, 212] width 314 height 45
click at [203, 231] on link "Add more conditions" at bounding box center [201, 227] width 57 height 8
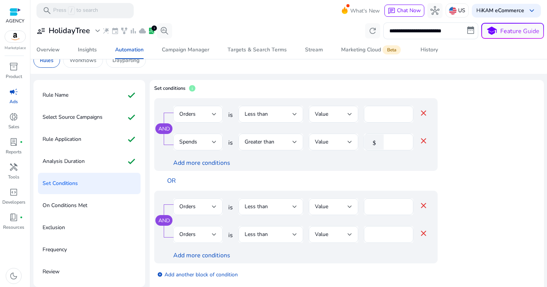
click at [204, 232] on div "Orders" at bounding box center [195, 234] width 33 height 8
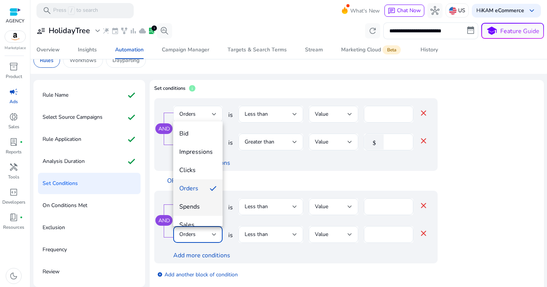
click at [203, 206] on span "Spends" at bounding box center [197, 206] width 37 height 8
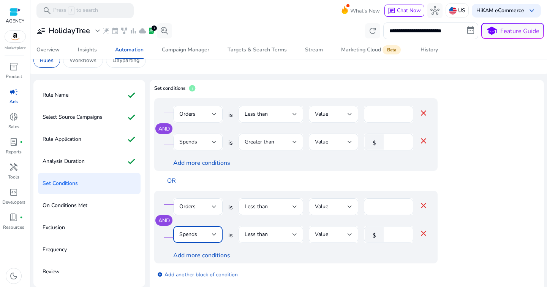
click at [205, 235] on div "Spends" at bounding box center [195, 234] width 33 height 8
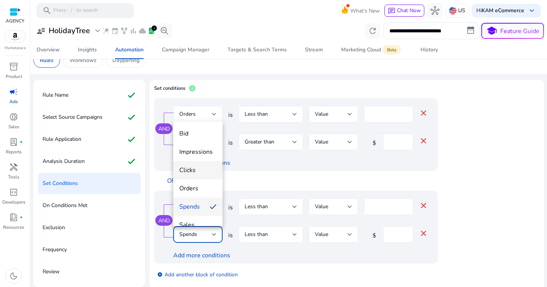
click at [198, 176] on mat-option "Clicks" at bounding box center [197, 170] width 49 height 18
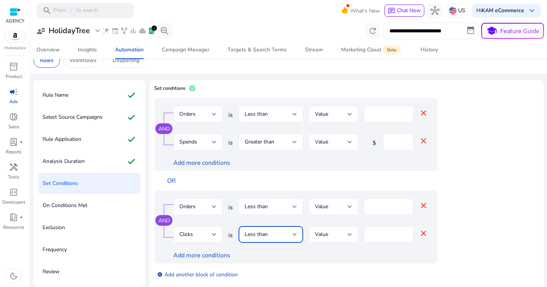
click at [267, 233] on span "Less than" at bounding box center [256, 233] width 23 height 7
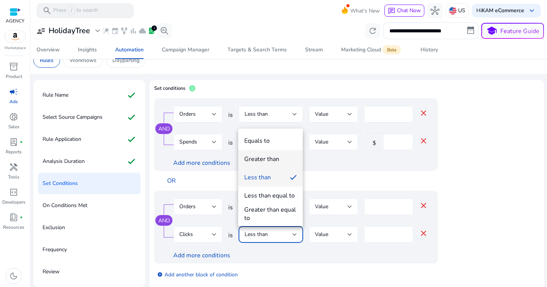
click at [275, 157] on div "Greater than" at bounding box center [261, 159] width 35 height 8
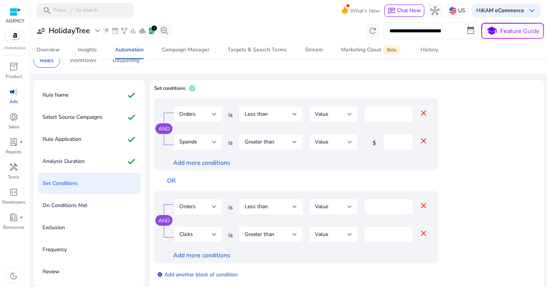
drag, startPoint x: 380, startPoint y: 239, endPoint x: 362, endPoint y: 239, distance: 18.2
click at [362, 239] on div "Clicks is Greater than Value * close" at bounding box center [300, 238] width 255 height 25
drag, startPoint x: 378, startPoint y: 235, endPoint x: 352, endPoint y: 234, distance: 26.2
click at [352, 234] on div "Clicks is Greater than Value * close" at bounding box center [300, 238] width 255 height 25
click at [479, 263] on app-ppc-editable-conditions "AND Orders is Less than Value * close Spends is Greater than Value $ ** close A…" at bounding box center [346, 191] width 385 height 186
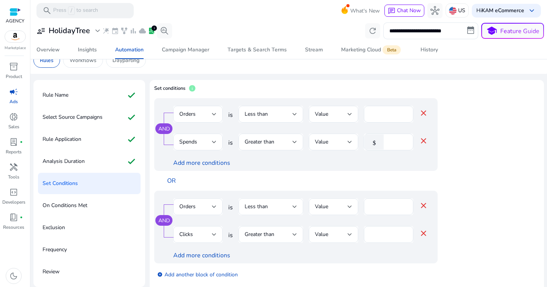
scroll to position [45, 0]
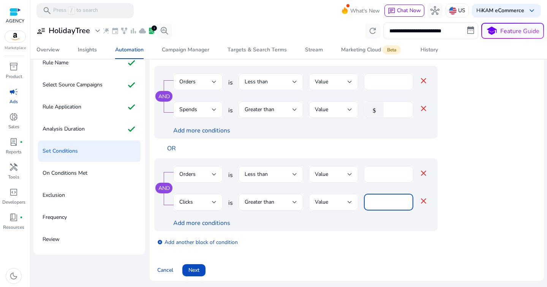
drag, startPoint x: 378, startPoint y: 201, endPoint x: 343, endPoint y: 200, distance: 34.6
click at [343, 200] on div "Clicks is Greater than Value ** close" at bounding box center [300, 205] width 255 height 25
type input "**"
click at [343, 244] on div "add_circle Add another block of condition" at bounding box center [311, 241] width 314 height 21
click at [195, 273] on span "Next" at bounding box center [194, 270] width 11 height 8
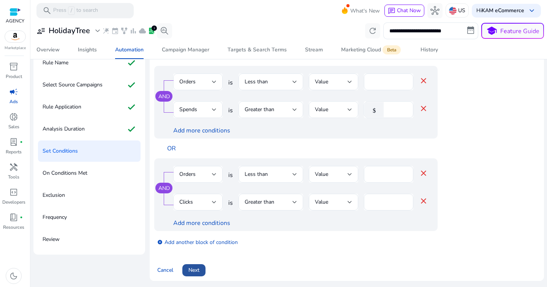
scroll to position [13, 0]
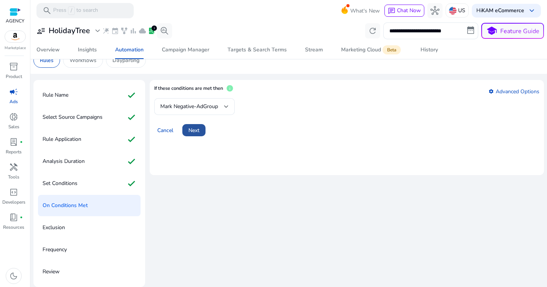
click at [197, 132] on span "Next" at bounding box center [194, 130] width 11 height 8
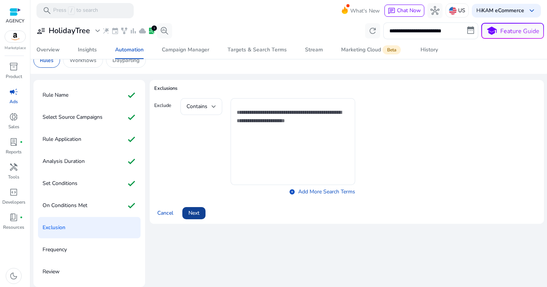
click at [201, 209] on span at bounding box center [193, 213] width 23 height 18
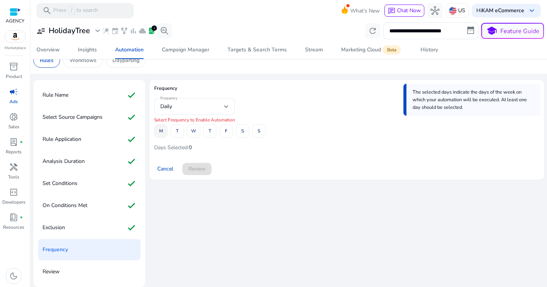
click at [162, 132] on span "M" at bounding box center [161, 130] width 4 height 13
click at [174, 131] on span at bounding box center [177, 131] width 13 height 18
click at [194, 132] on span "W" at bounding box center [193, 130] width 5 height 13
click at [209, 132] on span "T" at bounding box center [210, 130] width 3 height 13
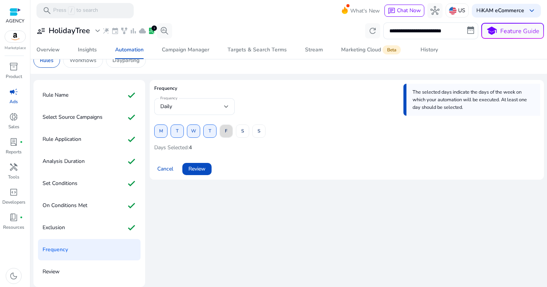
click at [228, 133] on span at bounding box center [226, 131] width 13 height 18
click at [244, 132] on span at bounding box center [242, 131] width 13 height 18
click at [258, 133] on span "S" at bounding box center [259, 130] width 3 height 13
click at [193, 170] on span "Review" at bounding box center [197, 169] width 17 height 8
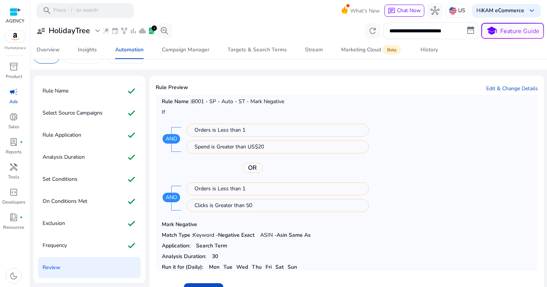
scroll to position [0, 0]
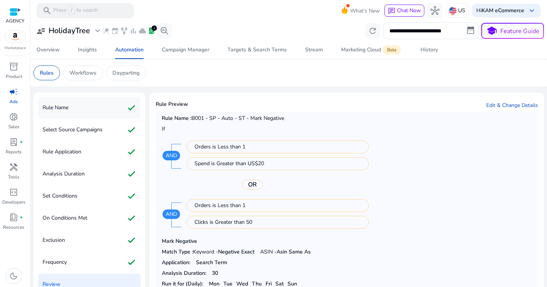
click at [63, 109] on p "Rule Name" at bounding box center [56, 107] width 26 height 12
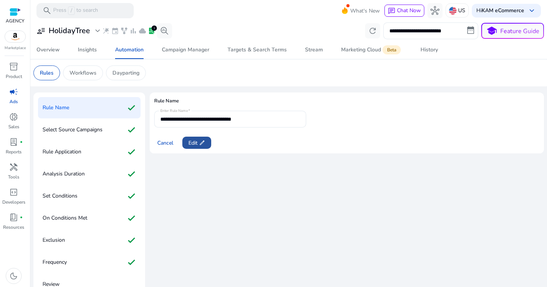
click at [198, 144] on app-icon "edit" at bounding box center [202, 143] width 8 height 6
click at [266, 120] on input "**********" at bounding box center [230, 119] width 140 height 8
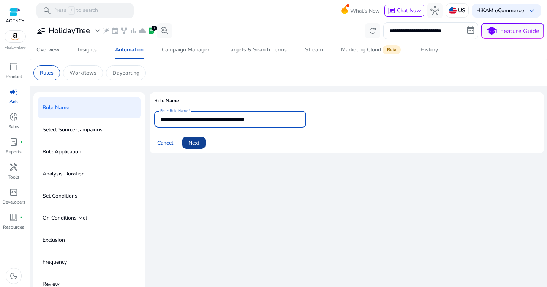
type input "**********"
click at [198, 142] on span "Next" at bounding box center [194, 143] width 11 height 8
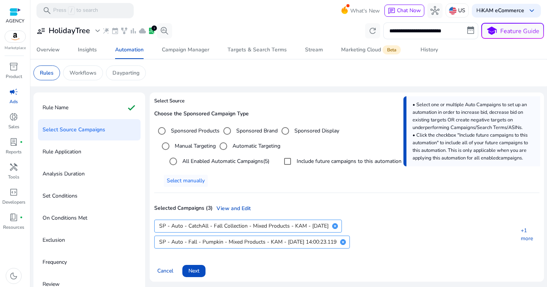
scroll to position [13, 0]
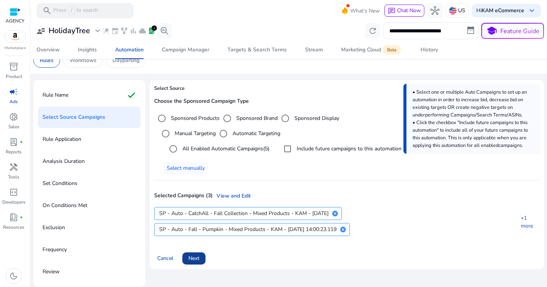
click at [198, 255] on span "Next" at bounding box center [194, 258] width 11 height 8
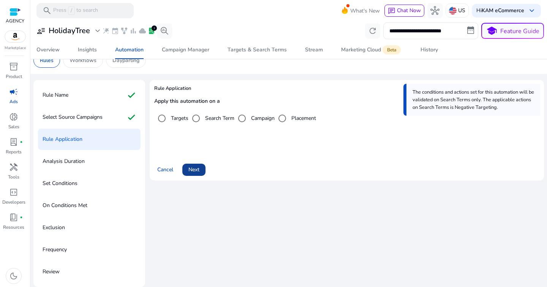
click at [198, 169] on span "Next" at bounding box center [194, 169] width 11 height 8
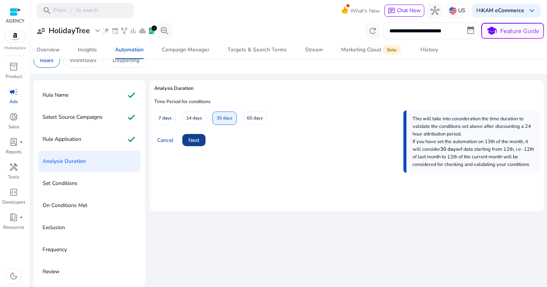
click at [199, 139] on span "Next" at bounding box center [194, 140] width 11 height 8
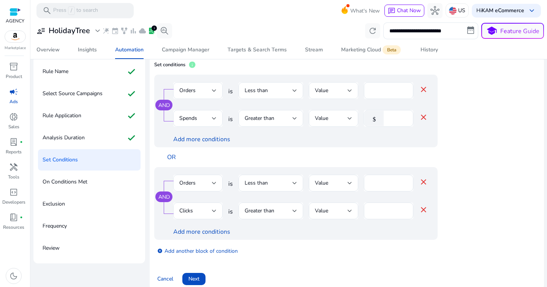
scroll to position [45, 0]
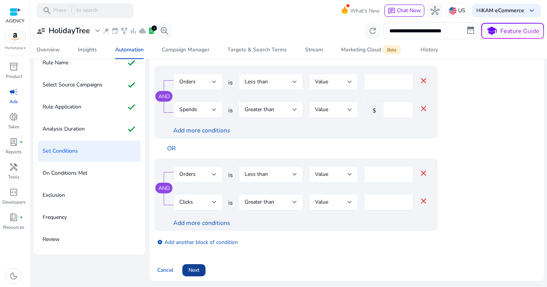
click at [199, 266] on span "Next" at bounding box center [194, 270] width 11 height 8
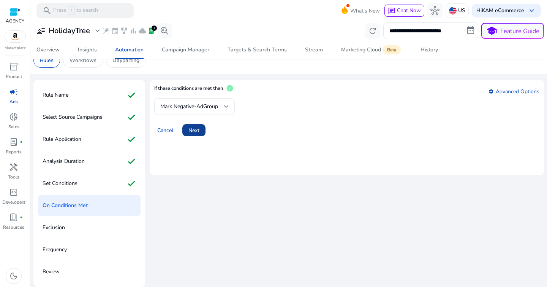
click at [189, 135] on span at bounding box center [193, 130] width 23 height 18
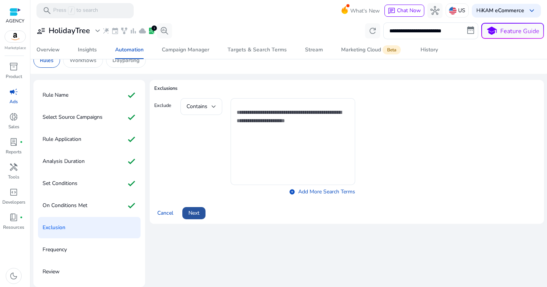
click at [203, 216] on span at bounding box center [193, 213] width 23 height 18
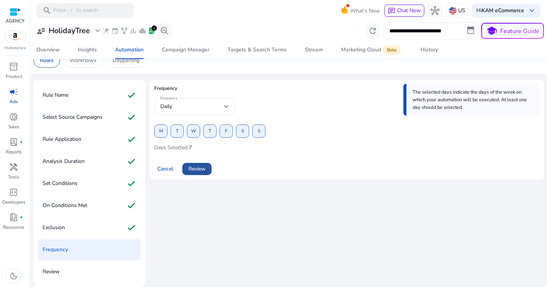
click at [203, 167] on span "Review" at bounding box center [197, 169] width 17 height 8
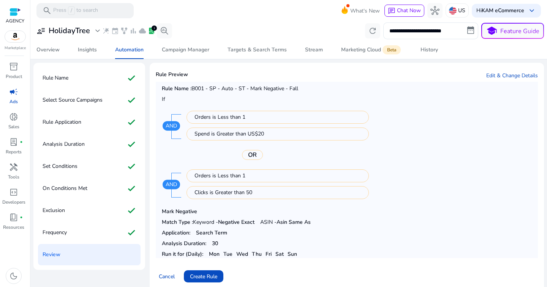
scroll to position [40, 0]
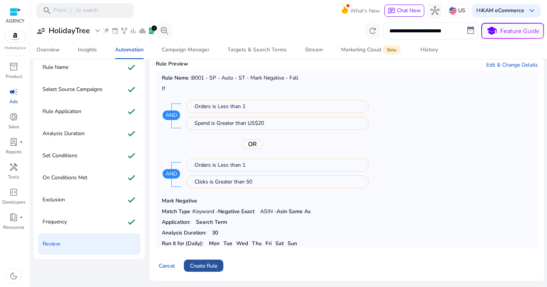
click at [207, 266] on span "Create Rule" at bounding box center [203, 266] width 27 height 8
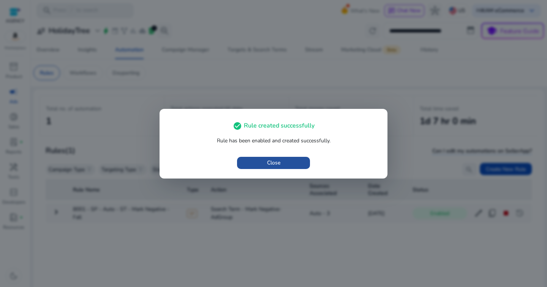
click at [277, 163] on span "Close" at bounding box center [273, 163] width 13 height 8
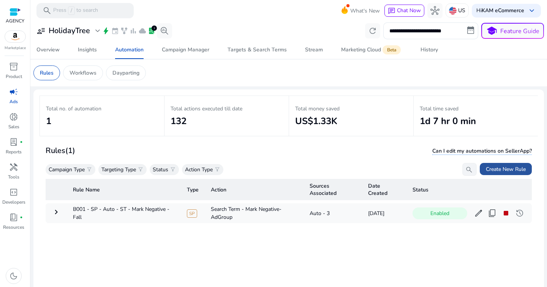
click at [502, 168] on span "Create New Rule" at bounding box center [506, 169] width 40 height 8
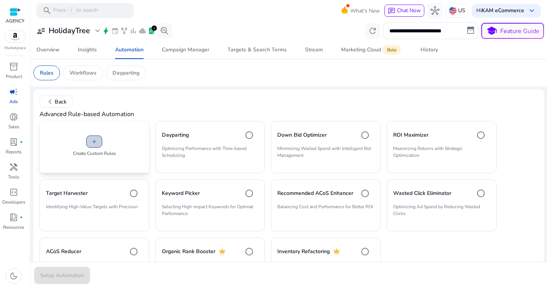
click at [91, 143] on span "add" at bounding box center [94, 141] width 6 height 6
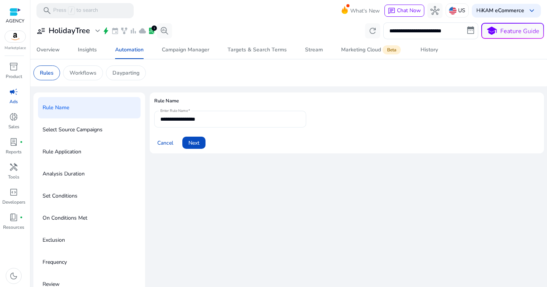
click at [224, 127] on form "**********" at bounding box center [346, 130] width 385 height 38
click at [225, 124] on div "**********" at bounding box center [230, 119] width 140 height 17
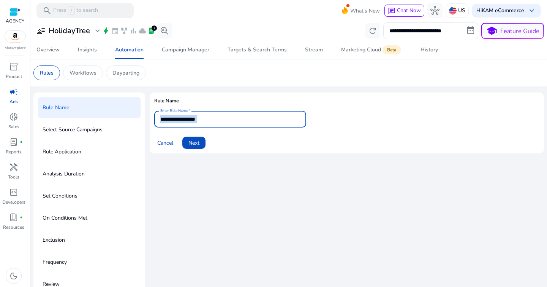
click at [225, 124] on div "**********" at bounding box center [230, 119] width 140 height 17
paste input "**********"
type input "**********"
click at [249, 147] on div "Cancel Next" at bounding box center [346, 139] width 385 height 18
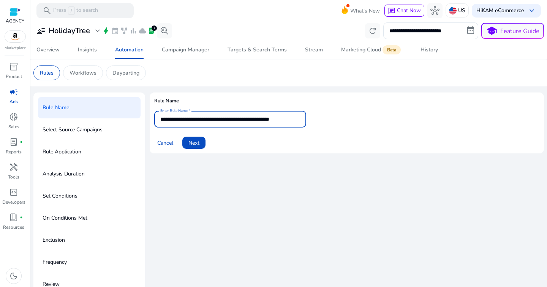
scroll to position [0, 0]
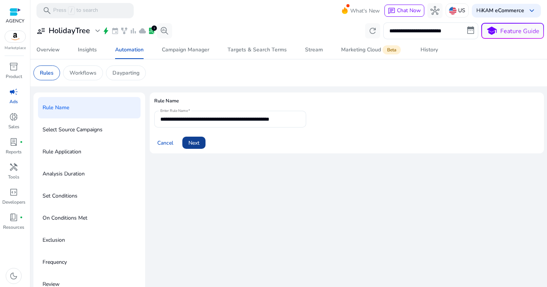
click at [194, 145] on span "Next" at bounding box center [194, 143] width 11 height 8
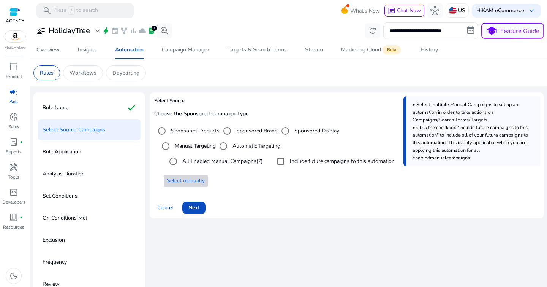
click at [191, 187] on span at bounding box center [186, 180] width 44 height 18
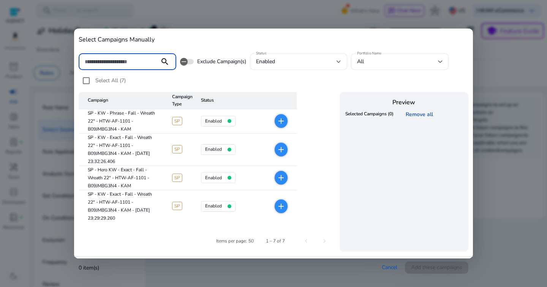
click at [125, 63] on input at bounding box center [119, 61] width 69 height 8
click at [396, 56] on div "All" at bounding box center [400, 61] width 86 height 17
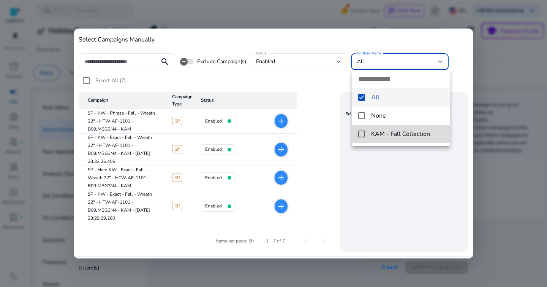
click at [375, 133] on span "KAM - Fall Collection" at bounding box center [407, 134] width 73 height 8
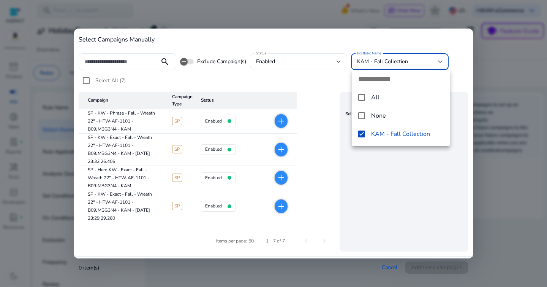
click at [127, 63] on div at bounding box center [273, 143] width 547 height 287
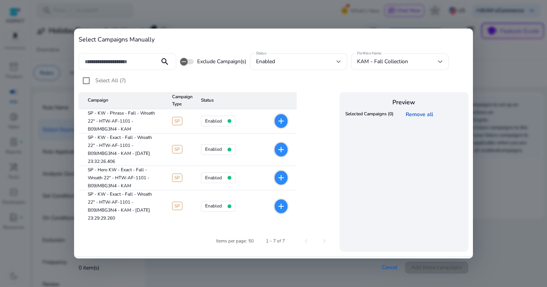
click at [122, 60] on input at bounding box center [119, 61] width 69 height 8
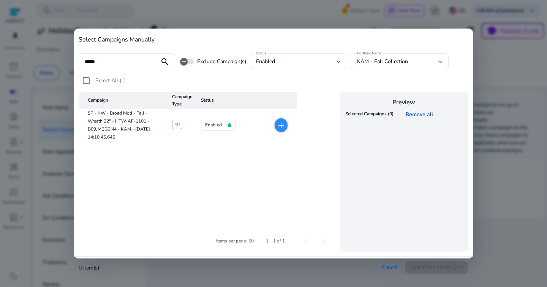
click at [284, 128] on mat-icon "add" at bounding box center [281, 124] width 9 height 9
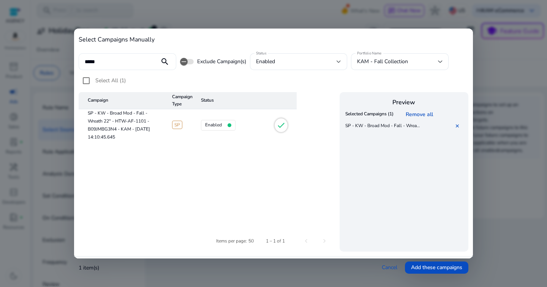
click at [117, 63] on input "*****" at bounding box center [119, 61] width 69 height 8
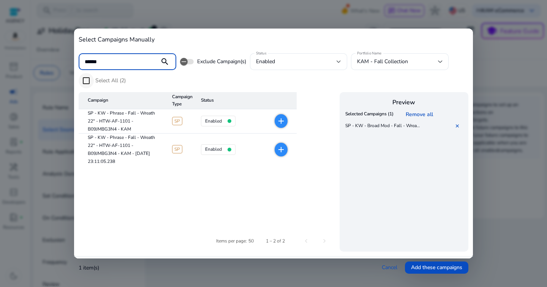
type input "******"
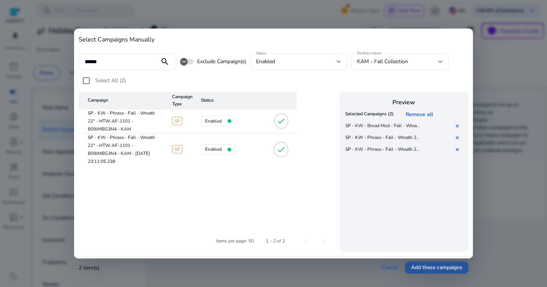
click at [430, 263] on span "Add these campaigns" at bounding box center [436, 267] width 51 height 8
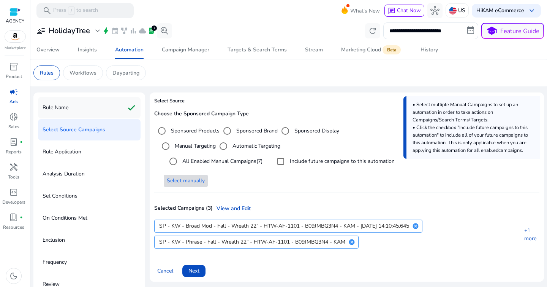
click at [74, 109] on div "Rule Name check" at bounding box center [89, 107] width 103 height 21
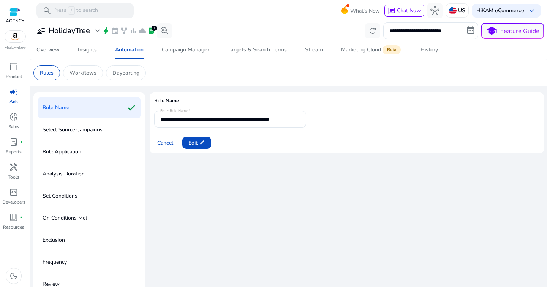
click at [256, 113] on mat-form-field "**********" at bounding box center [230, 119] width 152 height 17
click at [191, 151] on span at bounding box center [196, 142] width 29 height 18
click at [195, 144] on span "Next" at bounding box center [194, 143] width 11 height 8
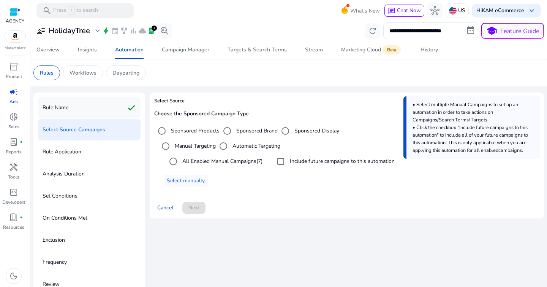
click at [88, 110] on div "Rule Name check" at bounding box center [89, 107] width 103 height 21
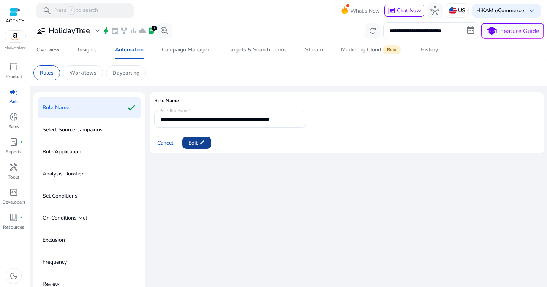
click at [201, 141] on span "edit" at bounding box center [202, 143] width 6 height 6
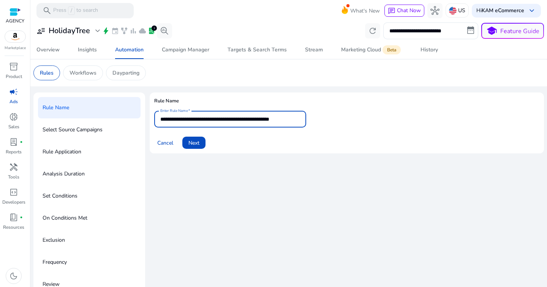
click at [211, 119] on input "**********" at bounding box center [230, 119] width 140 height 8
type input "**********"
click at [262, 153] on mat-card "**********" at bounding box center [347, 122] width 395 height 61
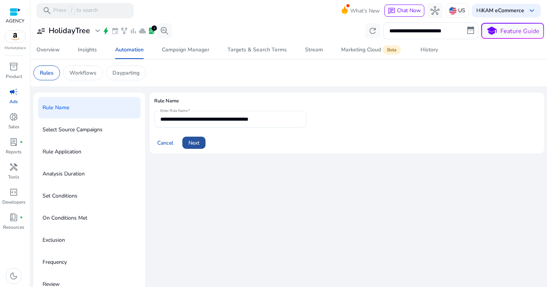
click at [200, 143] on span "Next" at bounding box center [194, 143] width 11 height 8
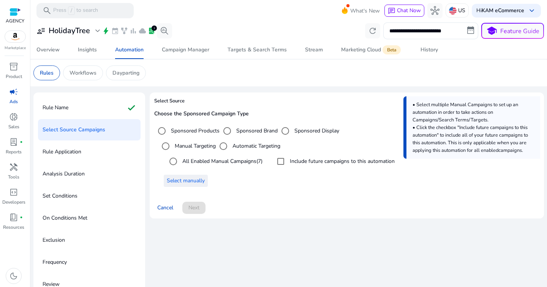
click at [185, 178] on span "Select manually" at bounding box center [186, 180] width 38 height 8
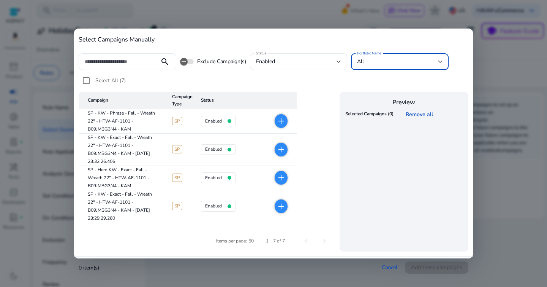
click at [381, 63] on div "All" at bounding box center [397, 61] width 81 height 8
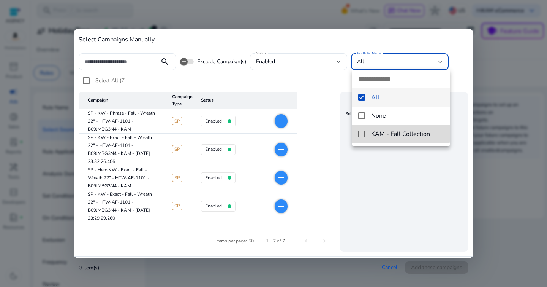
click at [385, 132] on span "KAM - Fall Collection" at bounding box center [407, 134] width 73 height 8
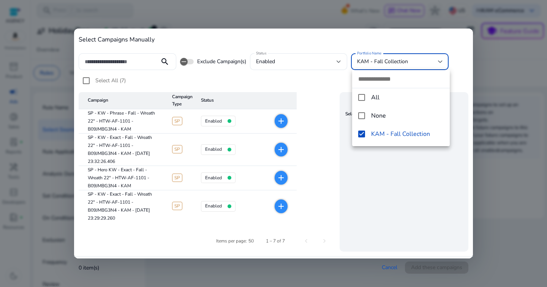
click at [118, 62] on div at bounding box center [273, 143] width 547 height 287
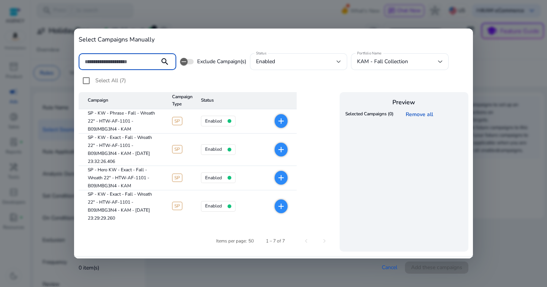
click at [117, 62] on input at bounding box center [119, 61] width 69 height 8
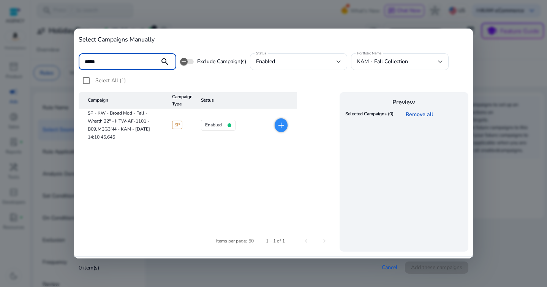
click at [282, 125] on mat-icon "add" at bounding box center [281, 124] width 9 height 9
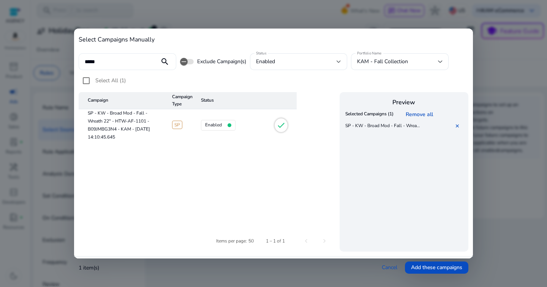
click at [103, 59] on input "*****" at bounding box center [119, 61] width 69 height 8
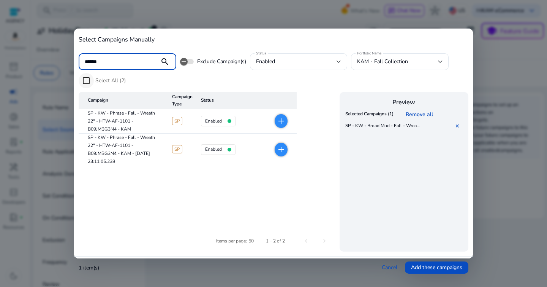
type input "******"
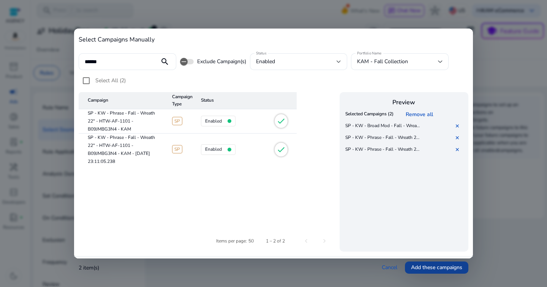
click at [439, 262] on span at bounding box center [436, 267] width 63 height 18
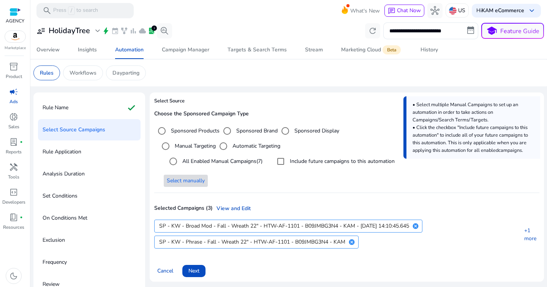
scroll to position [13, 0]
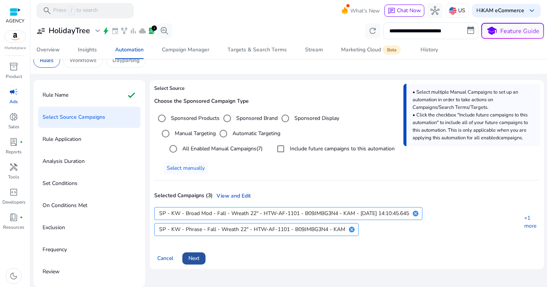
click at [197, 256] on span "Next" at bounding box center [194, 258] width 11 height 8
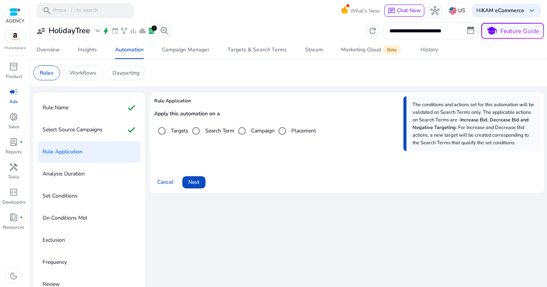
scroll to position [13, 0]
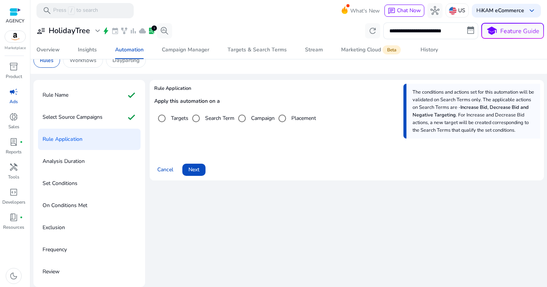
click at [199, 168] on span "Next" at bounding box center [194, 169] width 11 height 8
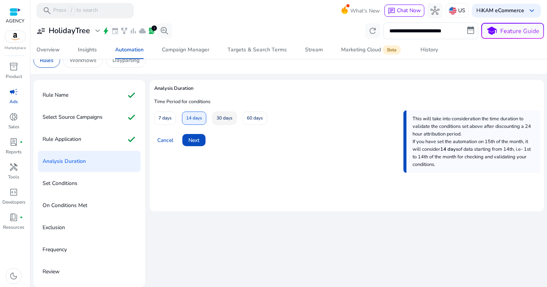
click at [224, 121] on span "30 days" at bounding box center [225, 117] width 16 height 13
click at [200, 138] on span "Next" at bounding box center [194, 140] width 11 height 8
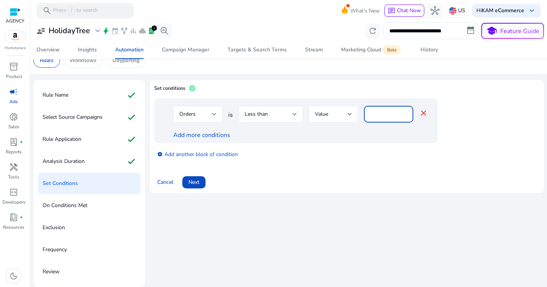
drag, startPoint x: 386, startPoint y: 116, endPoint x: 351, endPoint y: 116, distance: 35.0
click at [352, 116] on div "Orders is Less than Value * close" at bounding box center [300, 118] width 255 height 25
type input "*"
click at [358, 133] on div "Add more conditions" at bounding box center [300, 134] width 255 height 9
click at [208, 131] on link "Add more conditions" at bounding box center [201, 135] width 57 height 8
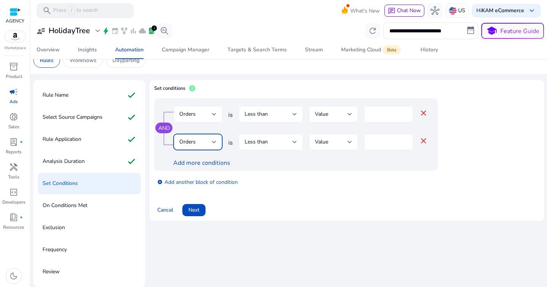
click at [200, 141] on div "Orders" at bounding box center [195, 142] width 33 height 8
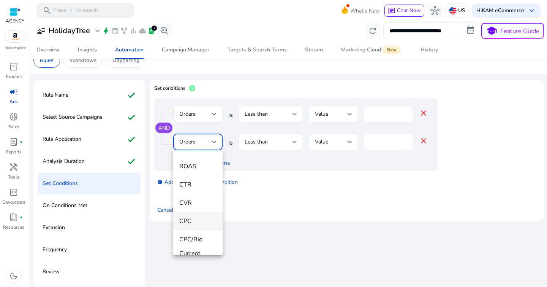
scroll to position [51, 0]
click at [204, 187] on span "Spends" at bounding box center [197, 184] width 37 height 8
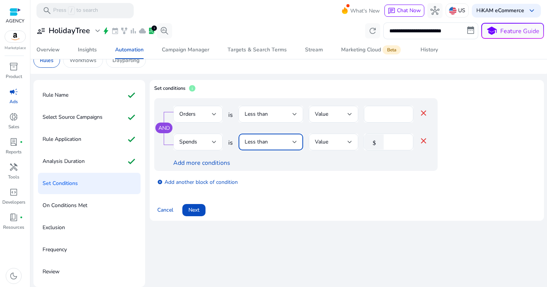
click at [275, 141] on div "Less than" at bounding box center [269, 142] width 48 height 8
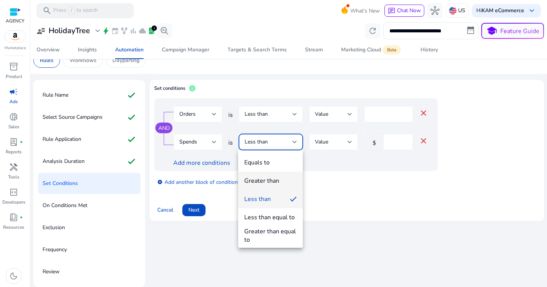
click at [268, 185] on mat-option "Greater than" at bounding box center [270, 180] width 65 height 18
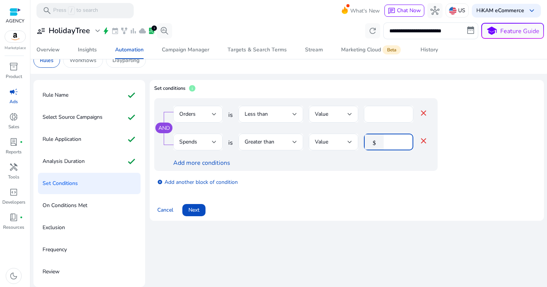
drag, startPoint x: 392, startPoint y: 141, endPoint x: 371, endPoint y: 141, distance: 20.5
click at [371, 141] on div "$ *" at bounding box center [385, 141] width 43 height 17
type input "*"
type input "**"
click at [210, 183] on link "add_circle Add another block of condition" at bounding box center [197, 181] width 81 height 9
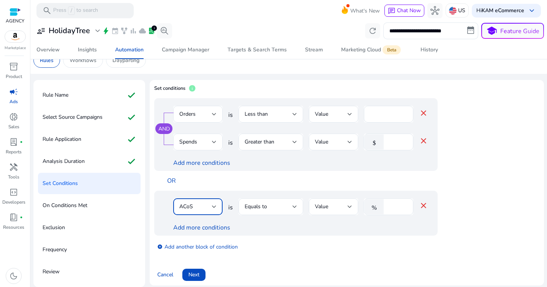
click at [199, 207] on div "ACoS" at bounding box center [195, 206] width 33 height 8
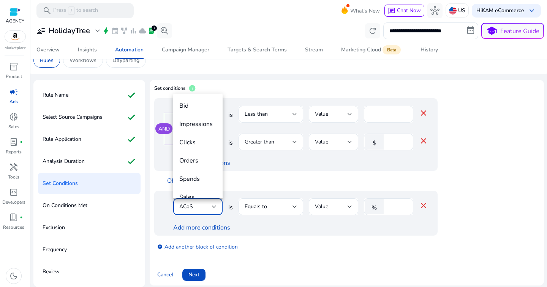
scroll to position [26, 0]
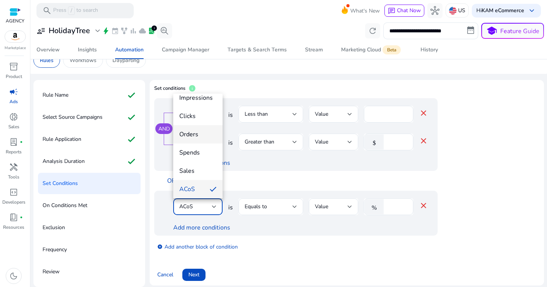
click at [192, 128] on mat-option "Orders" at bounding box center [197, 134] width 49 height 18
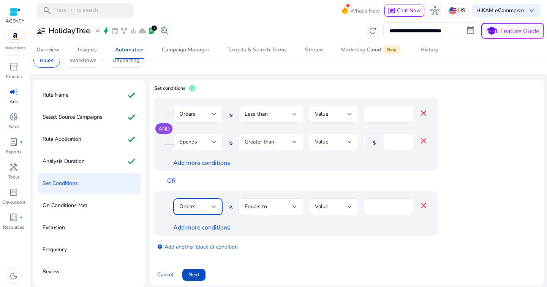
click at [266, 203] on span "Equals to" at bounding box center [256, 206] width 22 height 7
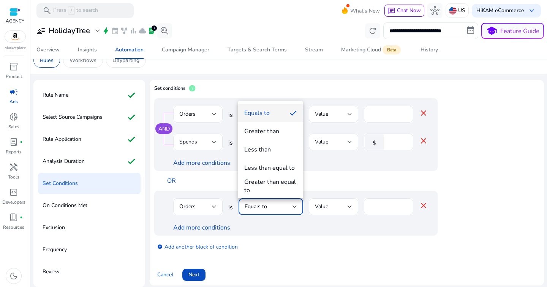
click at [383, 205] on div at bounding box center [273, 143] width 547 height 287
click at [383, 205] on input "****" at bounding box center [388, 206] width 37 height 8
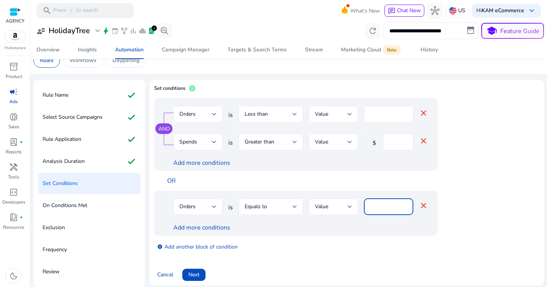
click at [376, 207] on input "****" at bounding box center [388, 206] width 37 height 8
type input "*"
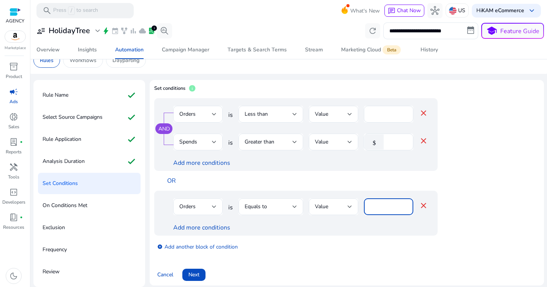
click at [373, 241] on div "add_circle Add another block of condition" at bounding box center [311, 245] width 314 height 21
click at [201, 230] on link "Add more conditions" at bounding box center [201, 227] width 57 height 8
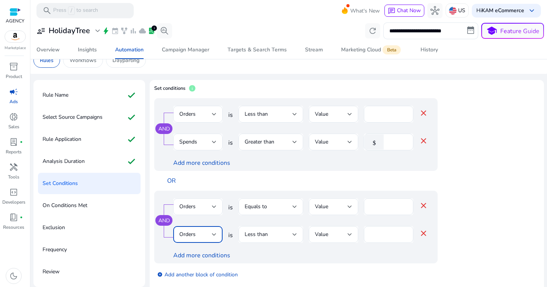
click at [200, 234] on div "Orders" at bounding box center [195, 234] width 33 height 8
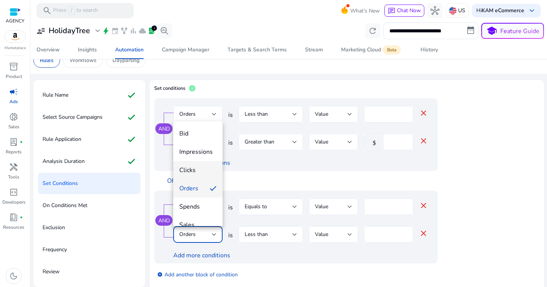
click at [193, 168] on span "Clicks" at bounding box center [197, 170] width 37 height 8
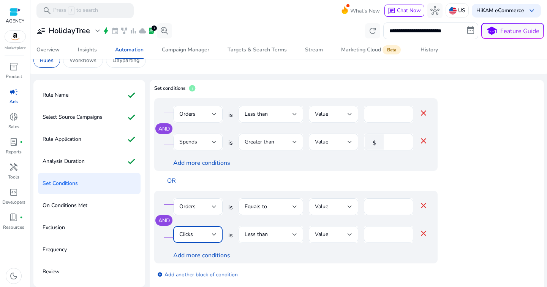
click at [263, 233] on span "Less than" at bounding box center [256, 233] width 23 height 7
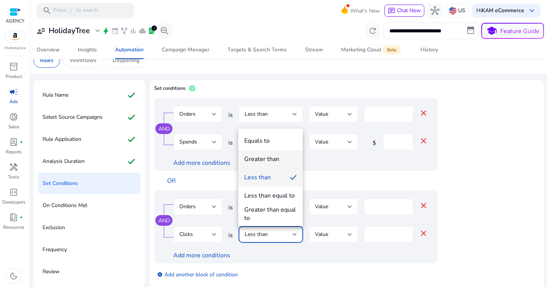
click at [268, 166] on mat-option "Greater than" at bounding box center [270, 159] width 65 height 18
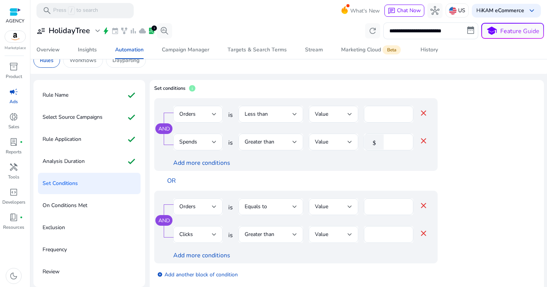
drag, startPoint x: 384, startPoint y: 229, endPoint x: 351, endPoint y: 233, distance: 33.0
click at [349, 232] on div "Clicks is Greater than Value * close" at bounding box center [300, 238] width 255 height 25
click at [374, 235] on input "*" at bounding box center [388, 234] width 37 height 8
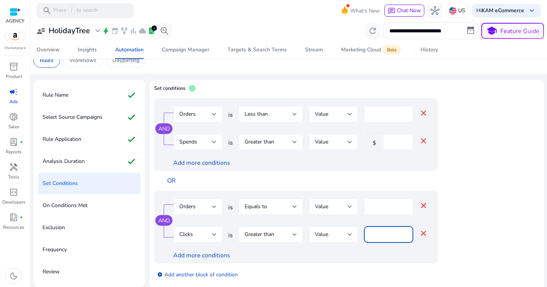
click at [374, 235] on input "*" at bounding box center [388, 234] width 37 height 8
type input "**"
click at [377, 247] on div at bounding box center [388, 247] width 49 height 8
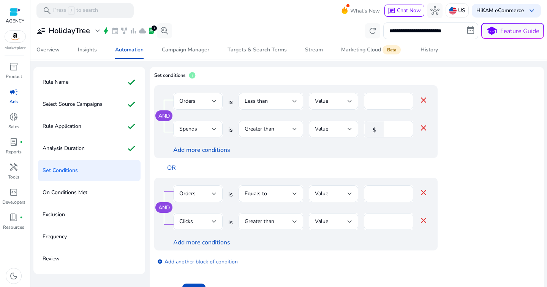
scroll to position [45, 0]
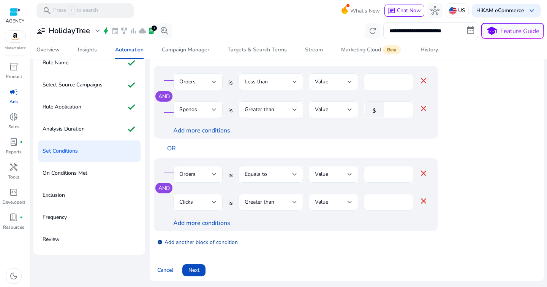
click at [197, 239] on link "add_circle Add another block of condition" at bounding box center [197, 241] width 81 height 9
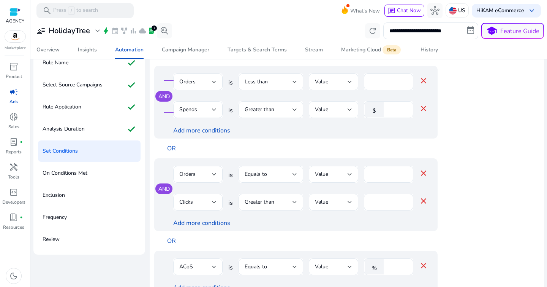
scroll to position [17, 0]
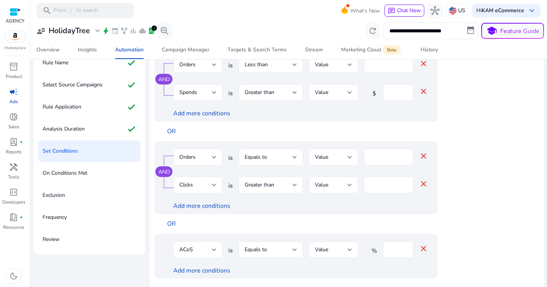
click at [215, 254] on div at bounding box center [214, 249] width 5 height 9
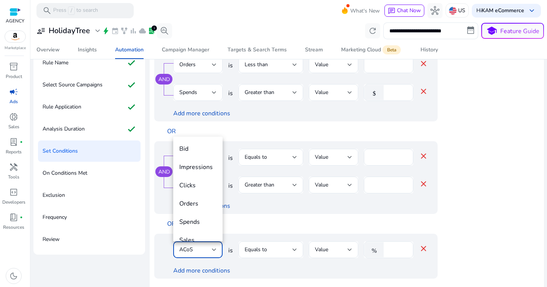
scroll to position [26, 0]
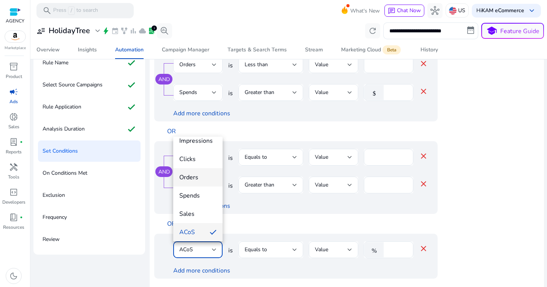
click at [197, 177] on span "Orders" at bounding box center [197, 177] width 37 height 8
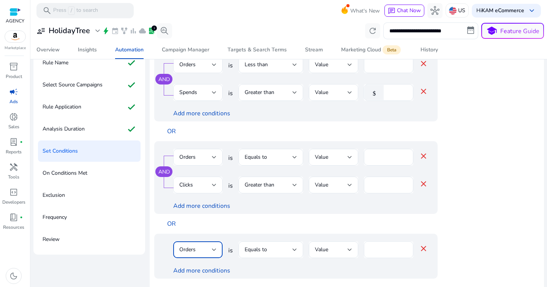
click at [392, 252] on input "****" at bounding box center [388, 249] width 37 height 8
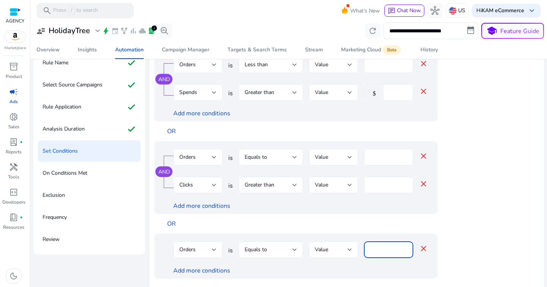
click at [392, 252] on input "****" at bounding box center [388, 249] width 37 height 8
type input "*"
click at [423, 247] on mat-icon "close" at bounding box center [423, 248] width 9 height 9
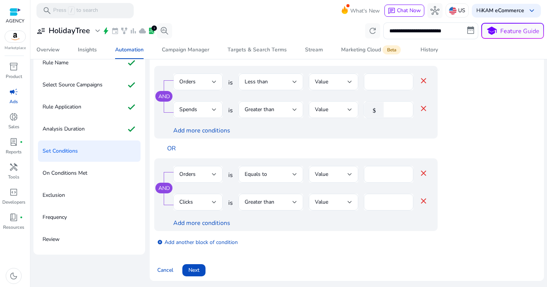
scroll to position [0, 0]
click at [200, 242] on link "add_circle Add another block of condition" at bounding box center [197, 241] width 81 height 9
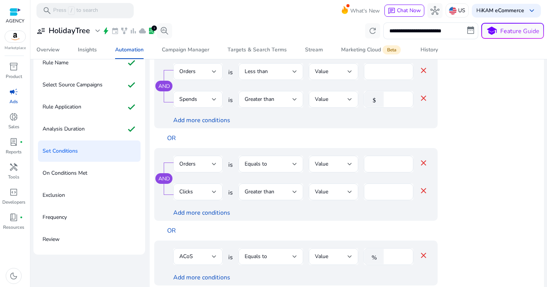
scroll to position [17, 0]
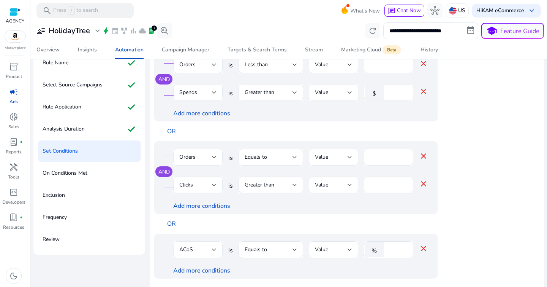
click at [207, 243] on div "ACoS" at bounding box center [197, 249] width 37 height 17
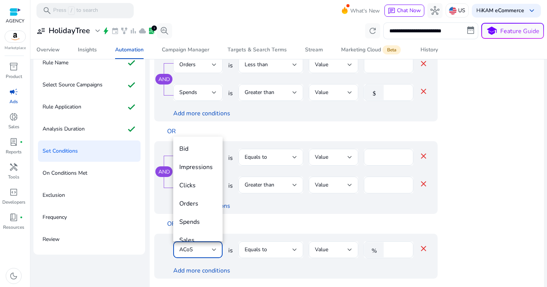
scroll to position [26, 0]
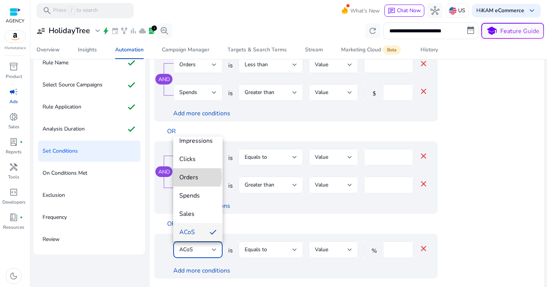
click at [193, 176] on span "Orders" at bounding box center [197, 177] width 37 height 8
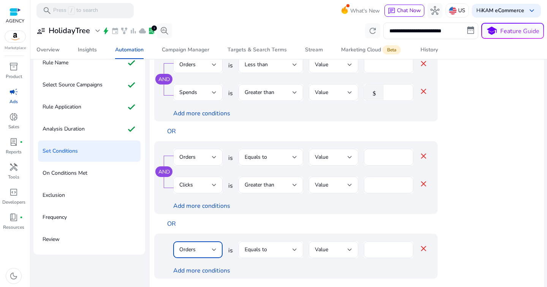
click at [281, 252] on div "Equals to" at bounding box center [269, 249] width 48 height 8
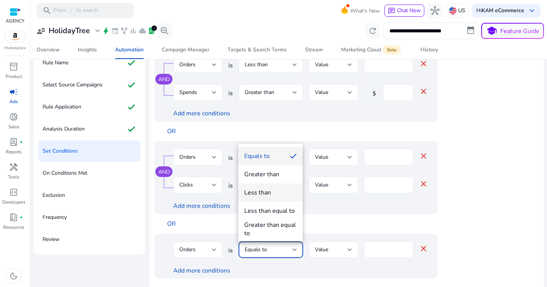
click at [262, 196] on div "Less than" at bounding box center [257, 192] width 27 height 8
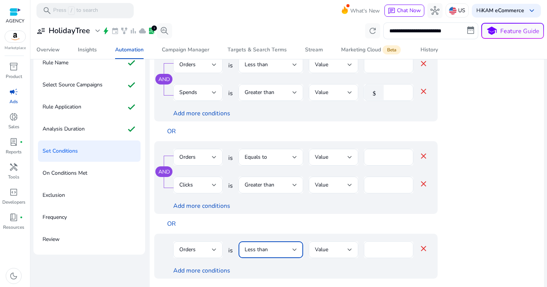
click at [386, 250] on input "****" at bounding box center [388, 249] width 37 height 8
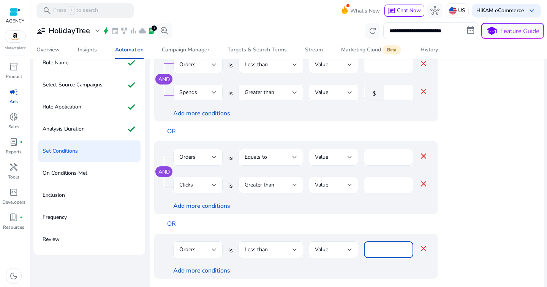
click at [386, 250] on input "****" at bounding box center [388, 249] width 37 height 8
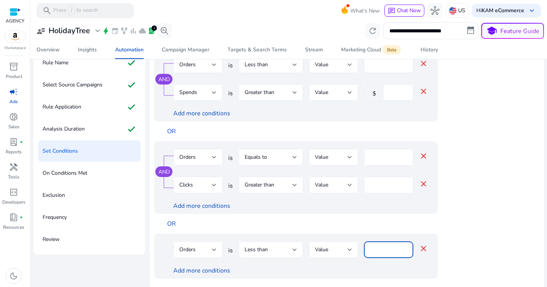
type input "*"
click at [329, 233] on div "Orders is Less than Value * close Add more conditions" at bounding box center [296, 255] width 284 height 45
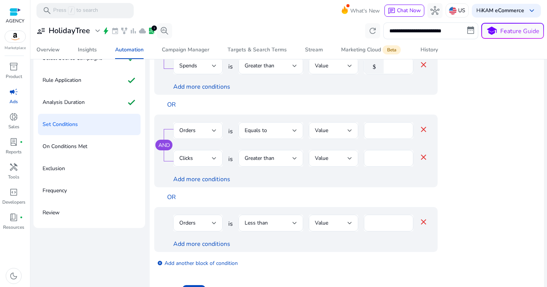
scroll to position [92, 0]
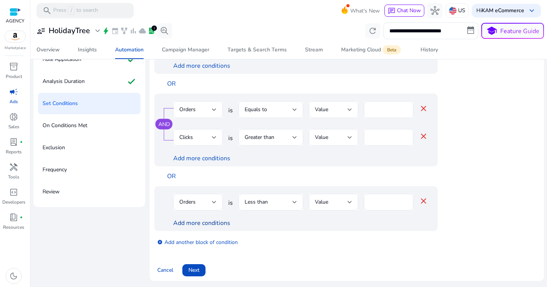
click at [213, 224] on link "Add more conditions" at bounding box center [201, 223] width 57 height 8
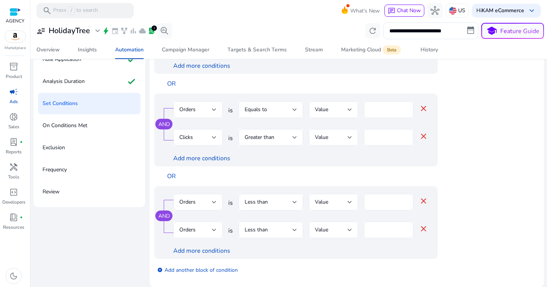
click at [210, 224] on div "Orders" at bounding box center [197, 229] width 37 height 17
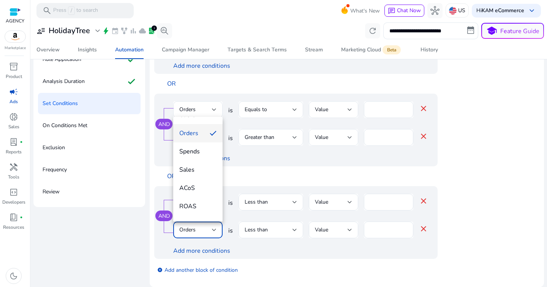
scroll to position [48, 0]
click at [200, 189] on span "ACoS" at bounding box center [197, 190] width 37 height 8
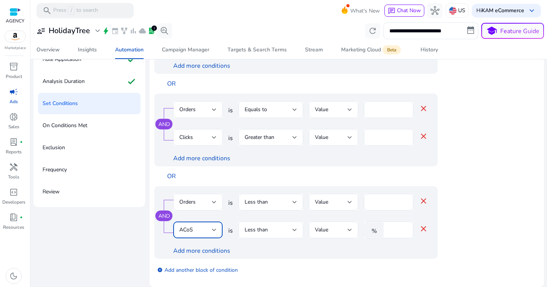
click at [282, 231] on div "Less than" at bounding box center [269, 229] width 48 height 8
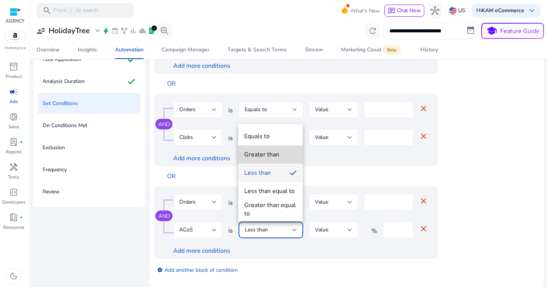
click at [274, 159] on mat-option "Greater than" at bounding box center [270, 154] width 65 height 18
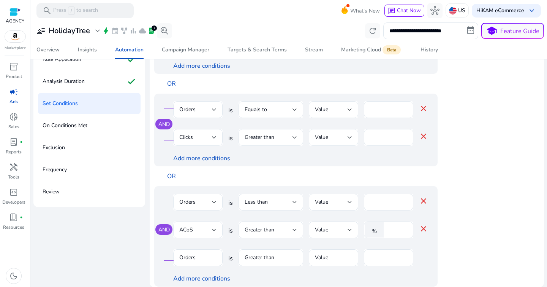
click at [396, 231] on input "*" at bounding box center [398, 229] width 20 height 8
drag, startPoint x: 395, startPoint y: 231, endPoint x: 386, endPoint y: 231, distance: 8.7
click at [386, 231] on div "% *" at bounding box center [385, 229] width 43 height 17
type input "**"
click at [453, 234] on div "AND Orders is Less than Value * close ACoS is Greater than Value % ** close Ord…" at bounding box center [311, 236] width 314 height 100
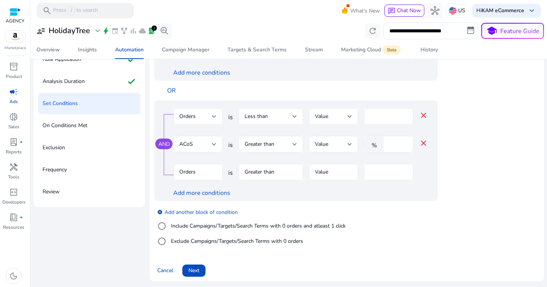
scroll to position [103, 0]
click at [425, 171] on mat-icon "close" at bounding box center [423, 170] width 9 height 9
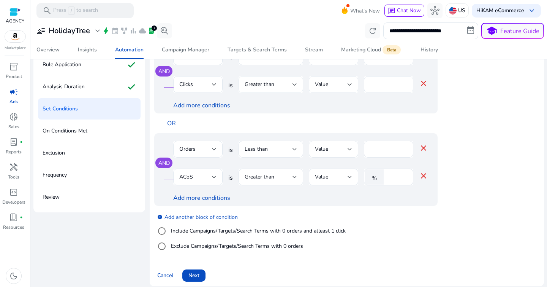
scroll to position [92, 0]
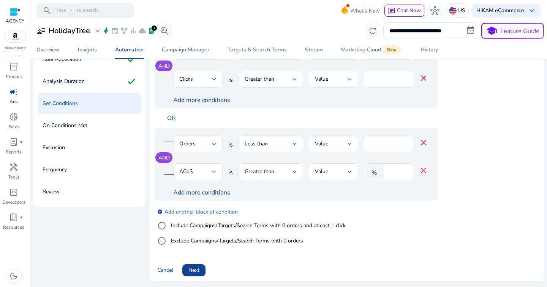
click at [199, 273] on span "Next" at bounding box center [194, 270] width 11 height 8
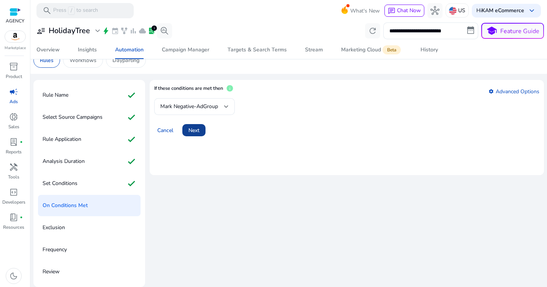
click at [204, 131] on span at bounding box center [193, 130] width 23 height 18
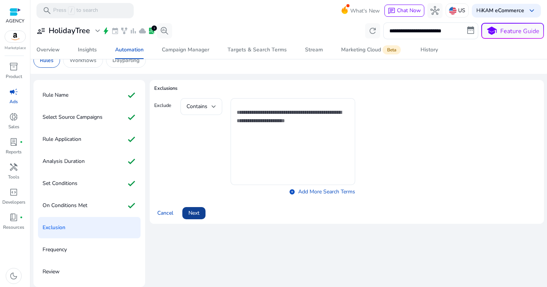
click at [193, 209] on span "Next" at bounding box center [194, 213] width 11 height 8
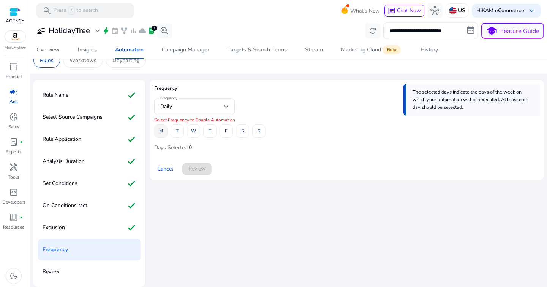
click at [166, 136] on span at bounding box center [161, 131] width 13 height 18
drag, startPoint x: 177, startPoint y: 133, endPoint x: 186, endPoint y: 133, distance: 9.1
click at [177, 133] on span "T" at bounding box center [177, 130] width 3 height 13
click at [195, 133] on span "W" at bounding box center [193, 130] width 5 height 13
drag, startPoint x: 207, startPoint y: 134, endPoint x: 219, endPoint y: 134, distance: 11.8
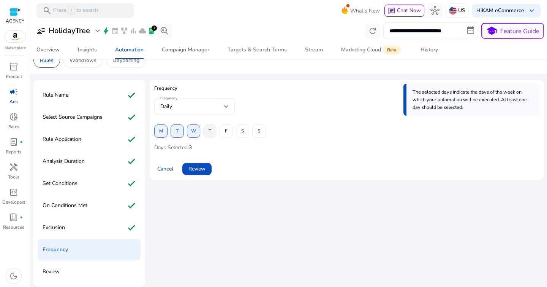
click at [207, 134] on span at bounding box center [210, 131] width 13 height 18
click at [233, 134] on div "M T W T F S S" at bounding box center [209, 130] width 111 height 13
click at [246, 134] on span at bounding box center [242, 131] width 13 height 18
click at [261, 134] on span at bounding box center [259, 131] width 13 height 18
click at [223, 136] on span at bounding box center [226, 131] width 13 height 18
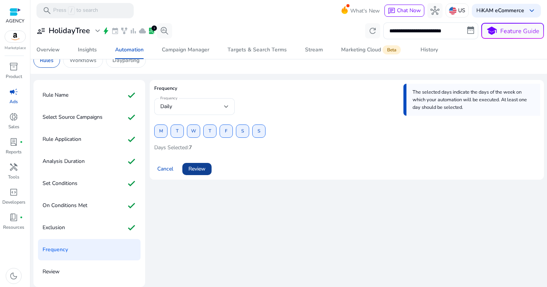
click at [207, 169] on span at bounding box center [196, 169] width 29 height 18
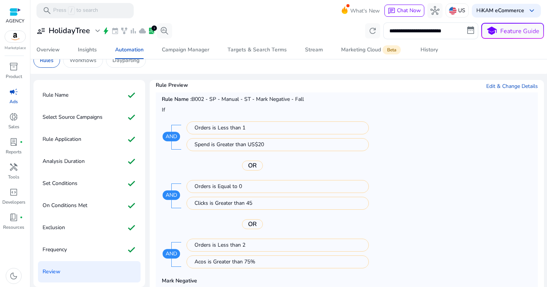
scroll to position [92, 0]
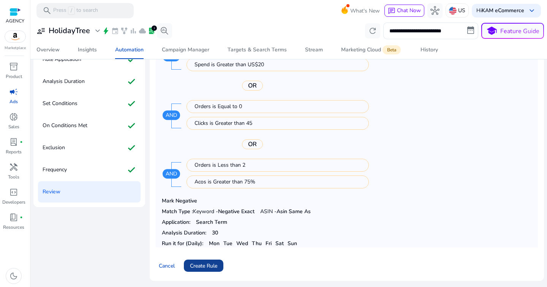
click at [206, 266] on span "Create Rule" at bounding box center [203, 266] width 27 height 8
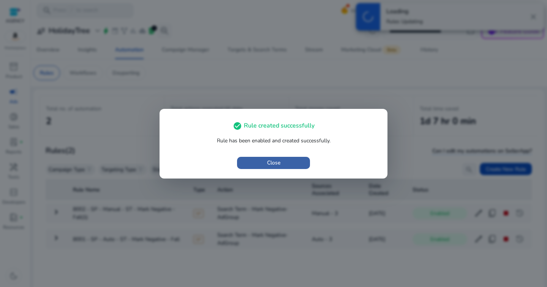
click at [273, 165] on span "Close" at bounding box center [273, 163] width 13 height 8
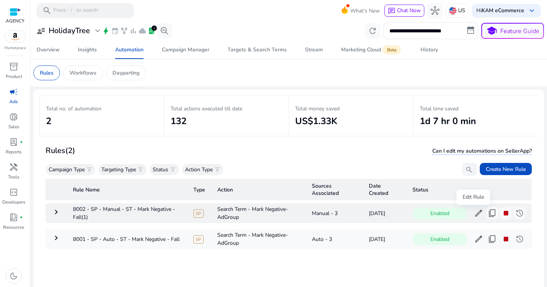
click at [474, 217] on span "edit" at bounding box center [478, 212] width 9 height 9
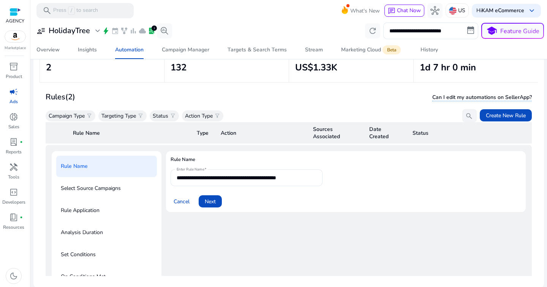
scroll to position [55, 0]
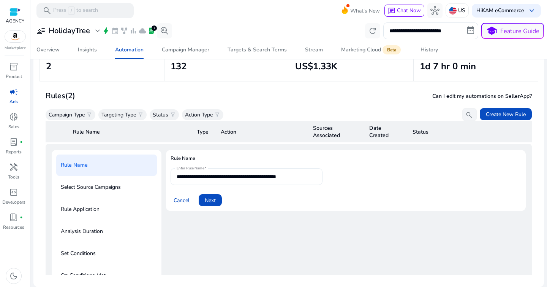
click at [290, 176] on input "**********" at bounding box center [247, 176] width 140 height 8
drag, startPoint x: 290, startPoint y: 176, endPoint x: 332, endPoint y: 175, distance: 41.4
click at [332, 175] on form "**********" at bounding box center [346, 187] width 351 height 38
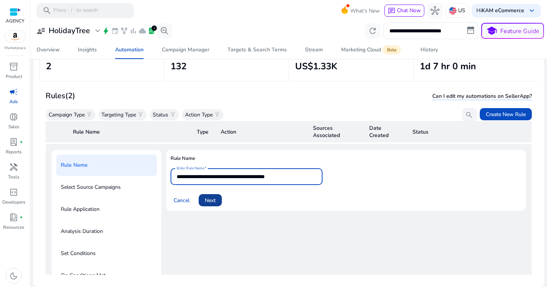
type input "**********"
click at [208, 196] on span "Next" at bounding box center [210, 200] width 11 height 8
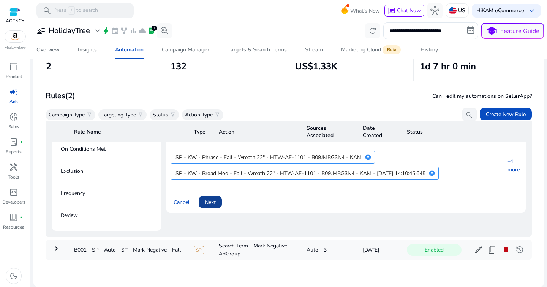
scroll to position [159, 0]
click at [217, 198] on span at bounding box center [210, 202] width 23 height 18
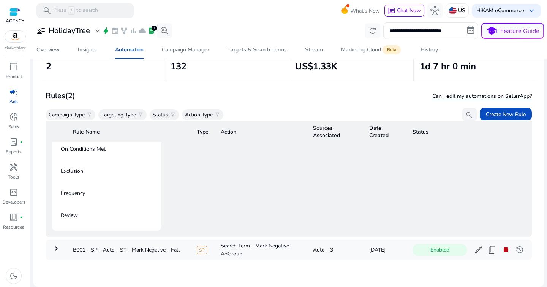
click at [81, 205] on div "Review" at bounding box center [106, 215] width 101 height 21
click at [58, 211] on div "Review" at bounding box center [106, 215] width 101 height 21
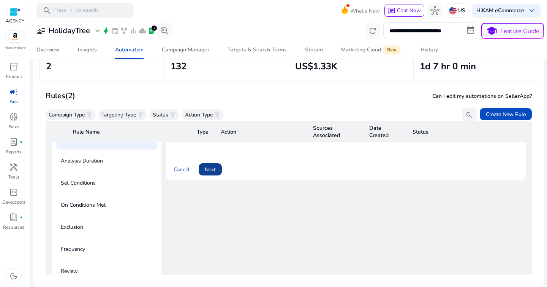
click at [212, 169] on span "Next" at bounding box center [210, 169] width 11 height 8
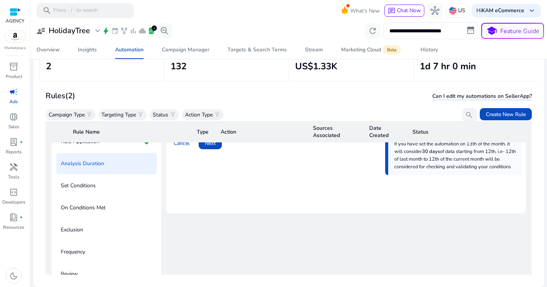
scroll to position [85, 0]
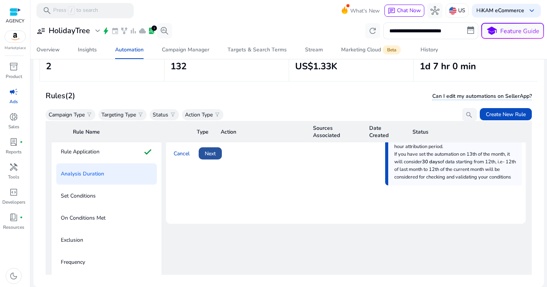
click at [212, 154] on span "Next" at bounding box center [210, 153] width 11 height 8
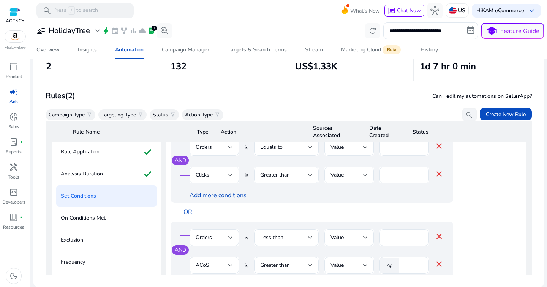
scroll to position [239, 0]
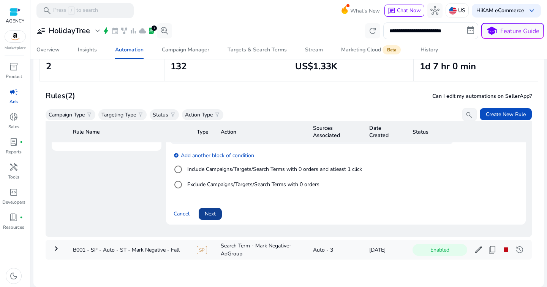
click at [212, 205] on span at bounding box center [210, 214] width 23 height 18
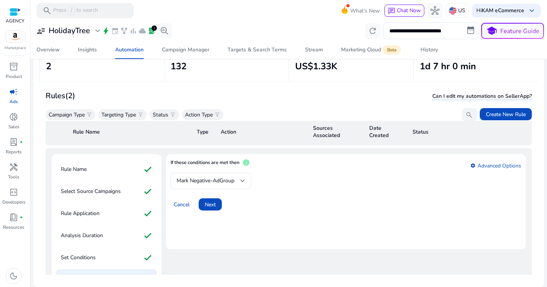
scroll to position [0, 0]
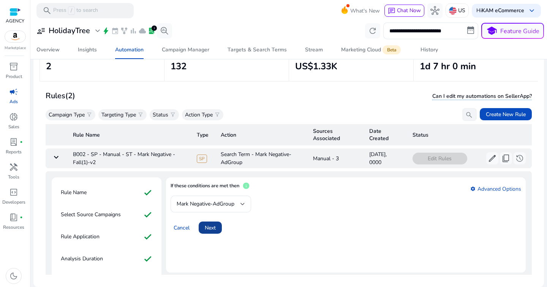
click at [222, 222] on span at bounding box center [210, 227] width 23 height 18
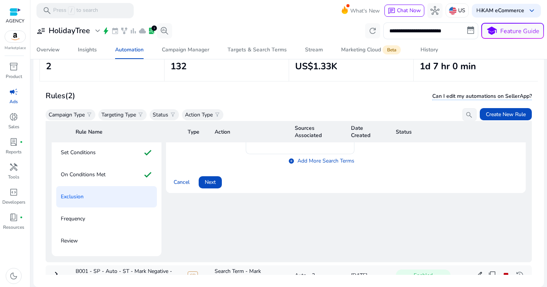
scroll to position [159, 0]
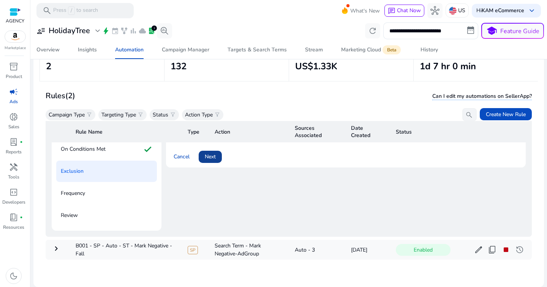
click at [215, 152] on span "Next" at bounding box center [210, 156] width 11 height 8
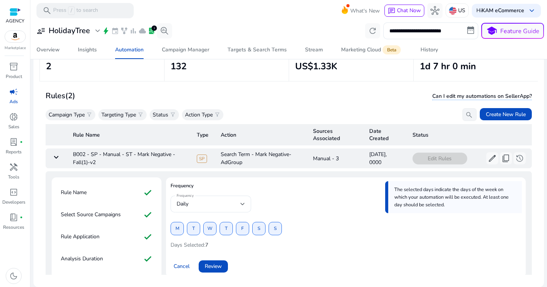
scroll to position [59, 0]
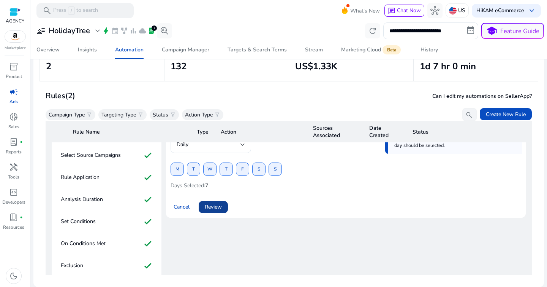
click at [216, 208] on span "Review" at bounding box center [213, 207] width 17 height 8
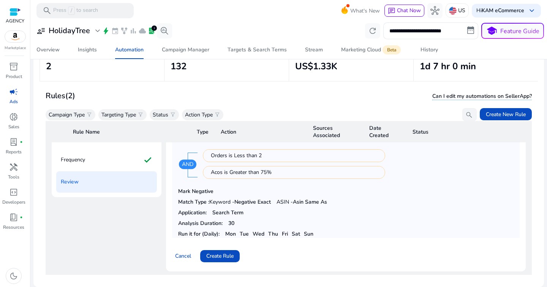
scroll to position [239, 0]
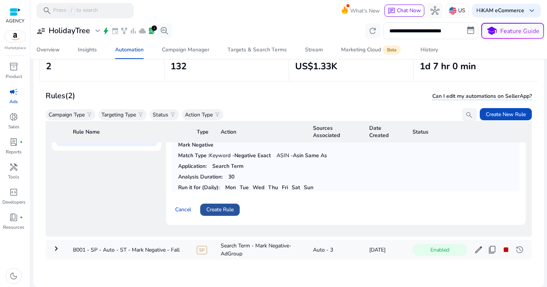
click at [212, 205] on span "Create Rule" at bounding box center [219, 209] width 27 height 8
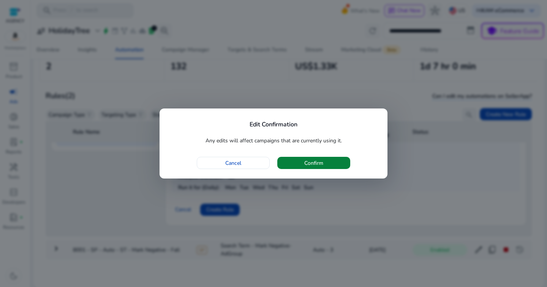
click at [323, 166] on span "Confirm" at bounding box center [313, 163] width 19 height 8
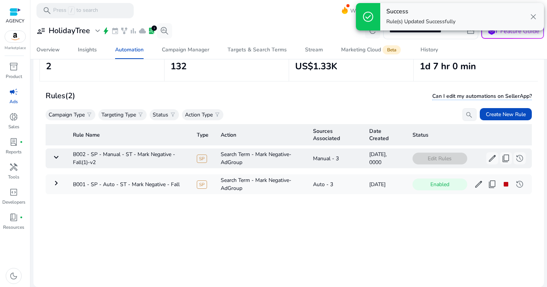
scroll to position [0, 0]
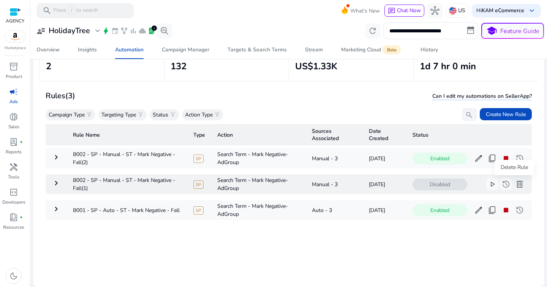
click at [515, 184] on span "delete" at bounding box center [519, 183] width 9 height 9
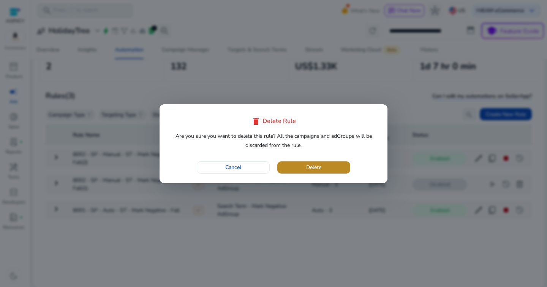
click at [316, 167] on span "Delete" at bounding box center [313, 167] width 15 height 8
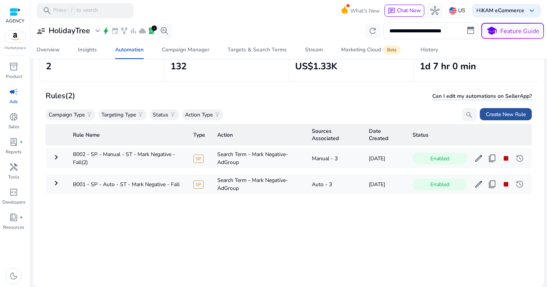
click at [501, 111] on span "Create New Rule" at bounding box center [506, 114] width 40 height 8
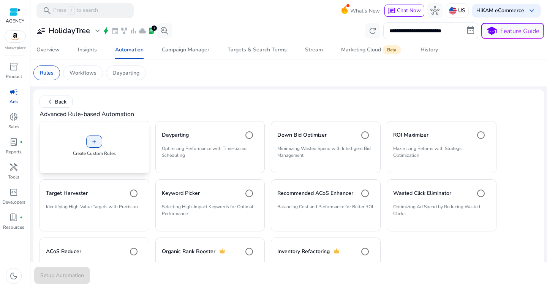
click at [104, 156] on p "Create Custom Rules" at bounding box center [94, 153] width 43 height 7
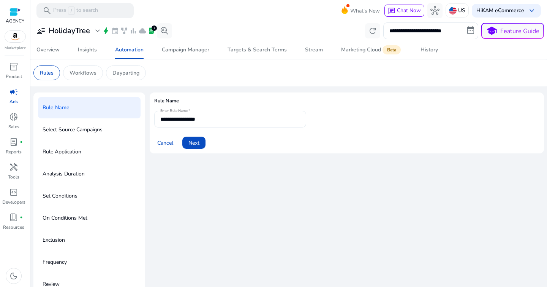
click at [187, 124] on div "**********" at bounding box center [230, 119] width 140 height 17
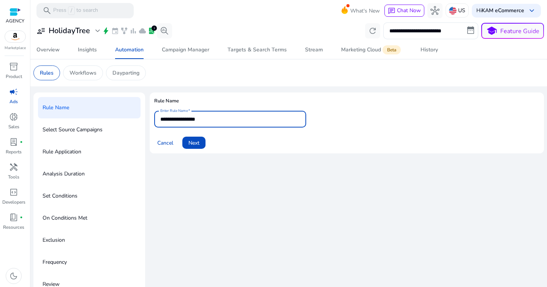
click at [192, 121] on input "**********" at bounding box center [230, 119] width 140 height 8
paste input "**********"
type input "**********"
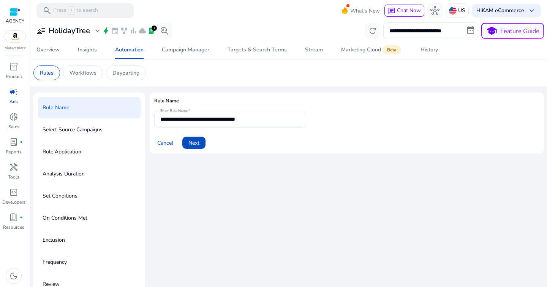
click at [351, 133] on div "Cancel Next" at bounding box center [346, 139] width 385 height 18
click at [200, 144] on span at bounding box center [193, 142] width 23 height 18
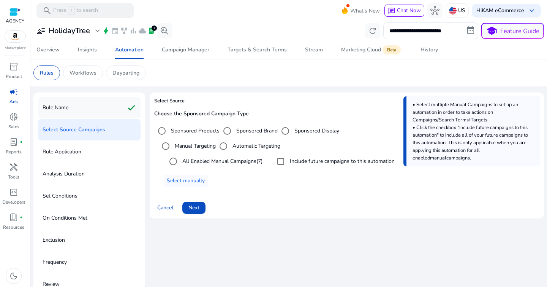
click at [71, 106] on div "Rule Name check" at bounding box center [89, 107] width 103 height 21
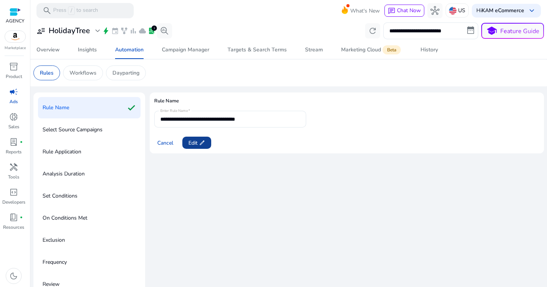
click at [205, 146] on span "Edit edit" at bounding box center [197, 143] width 17 height 8
click at [201, 147] on span at bounding box center [193, 142] width 23 height 18
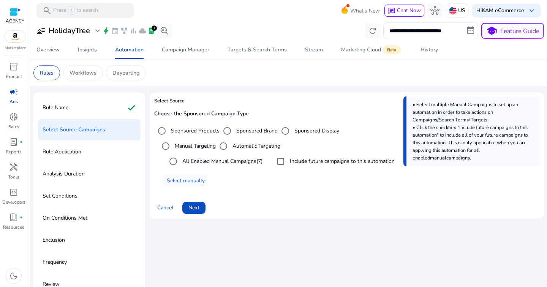
click at [240, 148] on label "Automatic Targeting" at bounding box center [255, 146] width 49 height 8
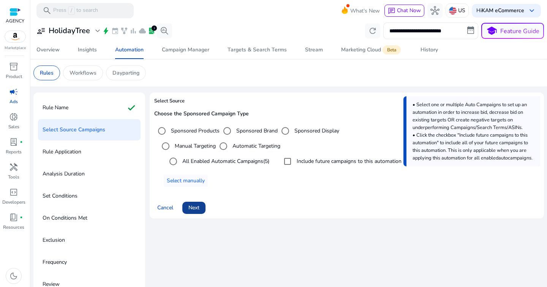
click at [203, 211] on span at bounding box center [193, 207] width 23 height 18
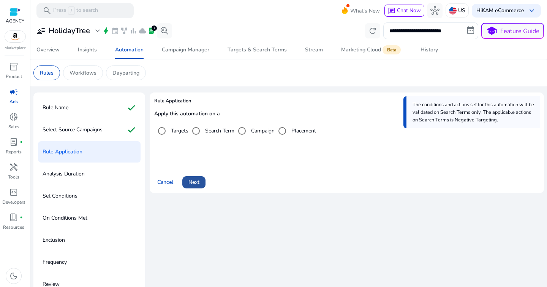
click at [197, 186] on span "Next" at bounding box center [194, 182] width 11 height 8
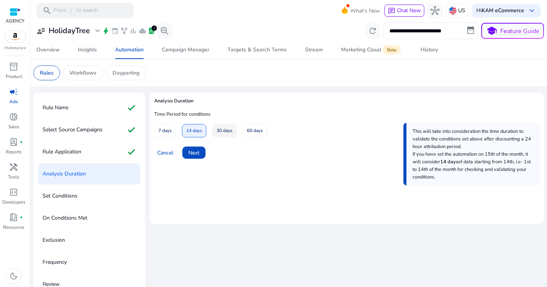
click at [222, 134] on span "30 days" at bounding box center [225, 130] width 16 height 13
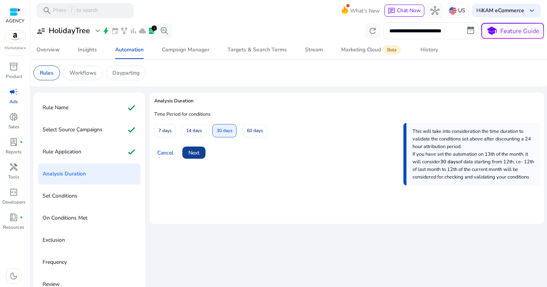
click at [191, 155] on span "Next" at bounding box center [194, 153] width 11 height 8
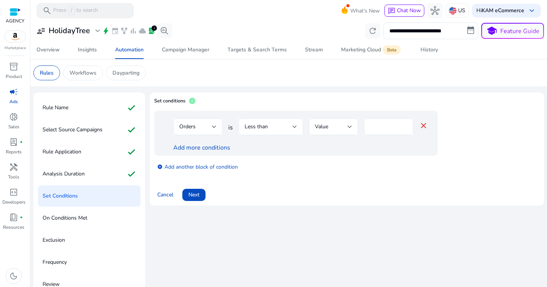
click at [293, 128] on div at bounding box center [295, 126] width 5 height 3
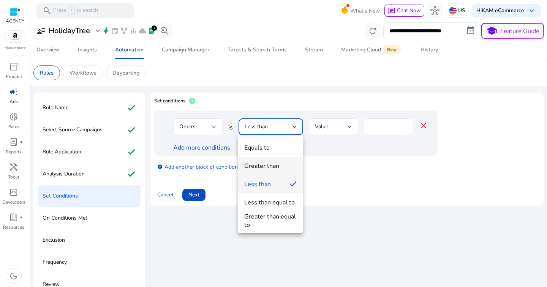
click at [283, 160] on mat-option "Greater than" at bounding box center [270, 166] width 65 height 18
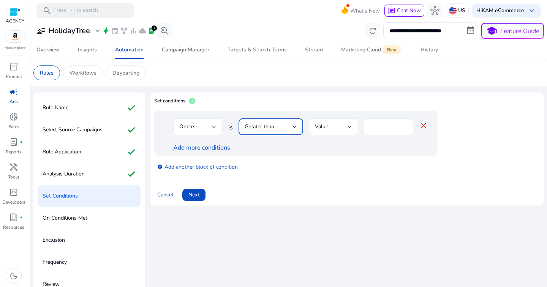
click at [382, 128] on input "*" at bounding box center [388, 126] width 37 height 8
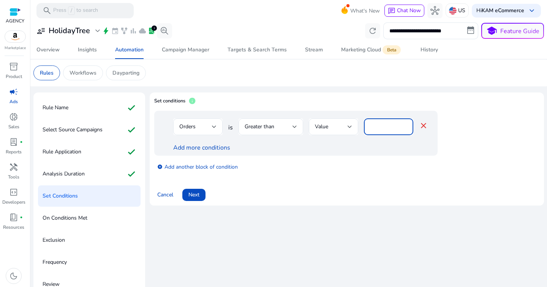
type input "*"
click at [388, 165] on div "add_circle Add another block of condition" at bounding box center [311, 165] width 314 height 21
drag, startPoint x: 376, startPoint y: 129, endPoint x: 347, endPoint y: 125, distance: 29.6
click at [376, 129] on input "*" at bounding box center [388, 126] width 37 height 8
drag, startPoint x: 377, startPoint y: 126, endPoint x: 354, endPoint y: 126, distance: 23.2
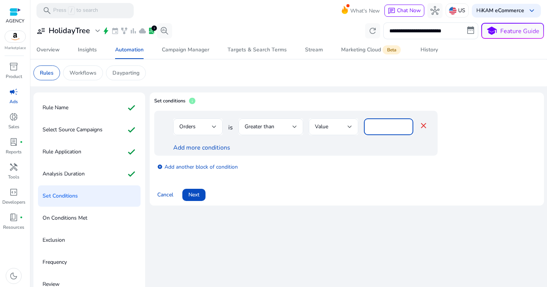
click at [354, 126] on div "Orders is Greater than Value * close" at bounding box center [300, 130] width 255 height 25
click at [289, 124] on div "Greater than" at bounding box center [269, 126] width 48 height 8
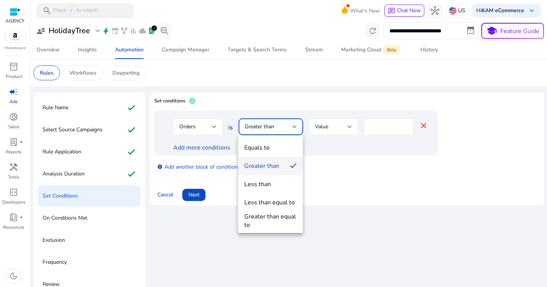
click at [280, 216] on div "Greater than equal to" at bounding box center [270, 220] width 52 height 17
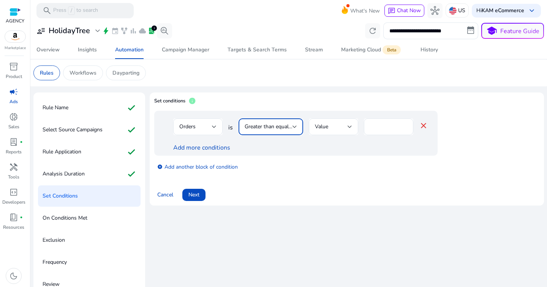
click at [354, 174] on div "add_circle Add another block of condition" at bounding box center [311, 165] width 314 height 21
click at [209, 147] on link "Add more conditions" at bounding box center [201, 147] width 57 height 8
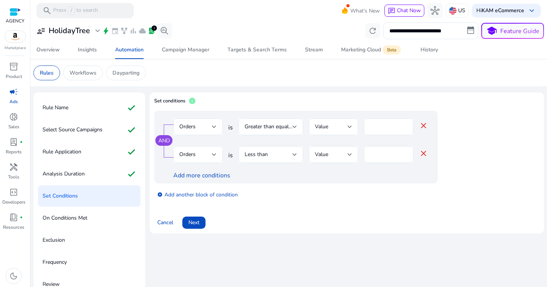
click at [208, 159] on div "Orders" at bounding box center [197, 154] width 37 height 17
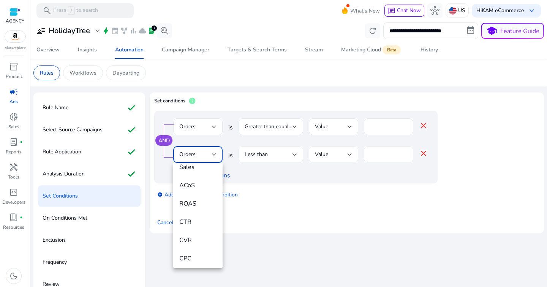
scroll to position [96, 0]
click at [194, 192] on span "ACoS" at bounding box center [197, 188] width 37 height 8
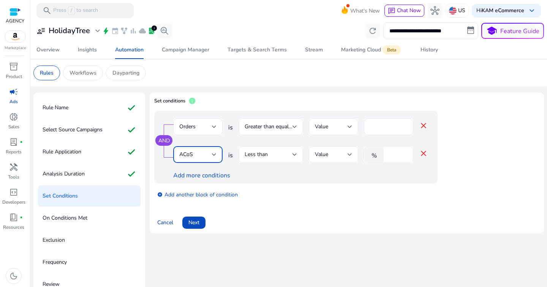
click at [394, 154] on input "*" at bounding box center [398, 154] width 20 height 8
type input "**"
drag, startPoint x: 359, startPoint y: 223, endPoint x: 288, endPoint y: 219, distance: 71.2
click at [358, 223] on div "Cancel Next" at bounding box center [346, 219] width 385 height 18
click at [198, 221] on span "Next" at bounding box center [194, 222] width 11 height 8
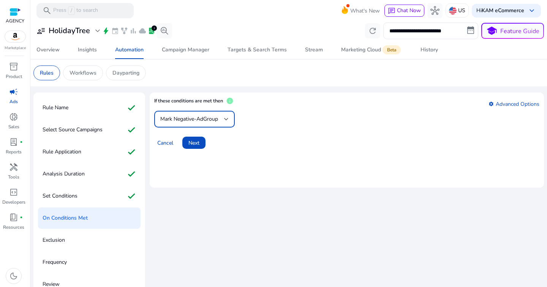
click at [193, 122] on span "Mark Negative-AdGroup" at bounding box center [189, 118] width 58 height 7
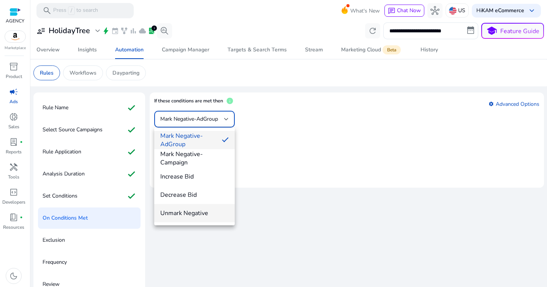
click at [200, 209] on span "Unmark Negative" at bounding box center [194, 213] width 68 height 8
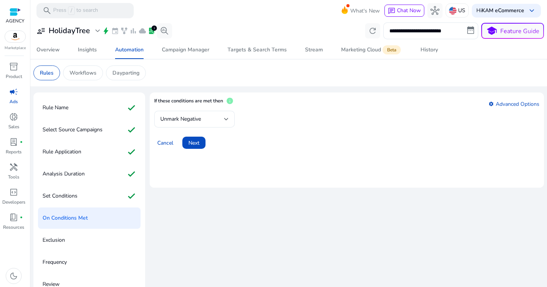
click at [273, 174] on mat-card "If these conditions are met then info settings Advanced Options Unmark Negative…" at bounding box center [347, 139] width 395 height 95
click at [198, 142] on span "Next" at bounding box center [194, 143] width 11 height 8
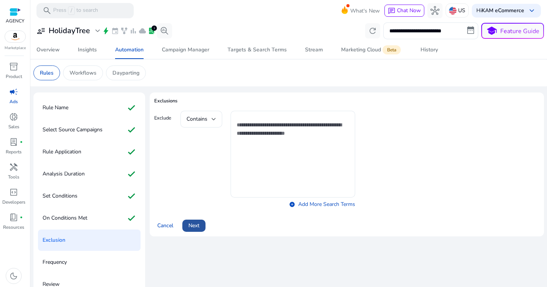
click at [195, 226] on span "Next" at bounding box center [194, 225] width 11 height 8
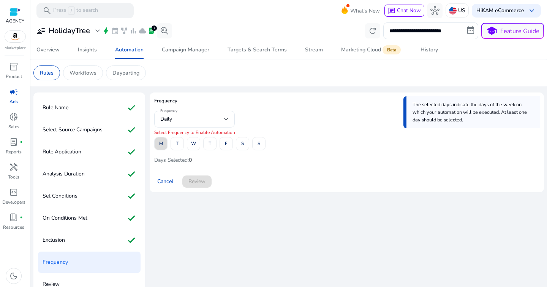
click at [165, 149] on span at bounding box center [161, 144] width 13 height 18
click at [179, 145] on span at bounding box center [177, 144] width 13 height 18
click at [200, 146] on div "M T W T F S S" at bounding box center [209, 143] width 111 height 13
drag, startPoint x: 194, startPoint y: 145, endPoint x: 198, endPoint y: 146, distance: 3.9
click at [194, 145] on span "W" at bounding box center [193, 143] width 5 height 13
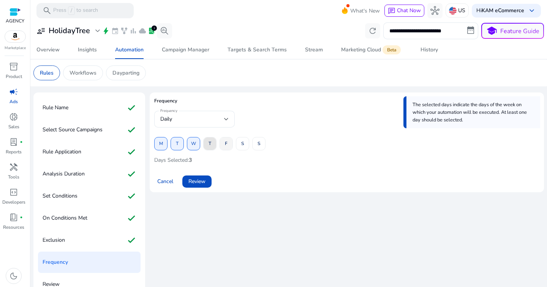
drag, startPoint x: 211, startPoint y: 147, endPoint x: 221, endPoint y: 147, distance: 10.6
click at [211, 147] on span "T" at bounding box center [210, 143] width 3 height 13
click at [229, 147] on span at bounding box center [226, 144] width 13 height 18
click at [247, 147] on span at bounding box center [242, 144] width 13 height 18
click at [260, 147] on span "S" at bounding box center [259, 143] width 3 height 13
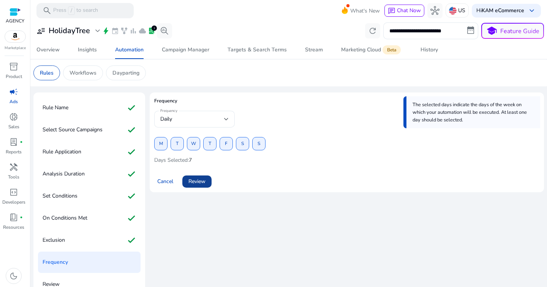
click at [188, 178] on span at bounding box center [196, 181] width 29 height 18
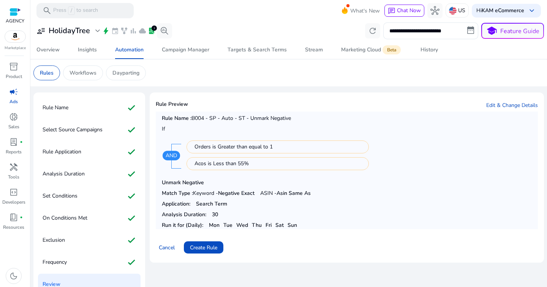
scroll to position [13, 0]
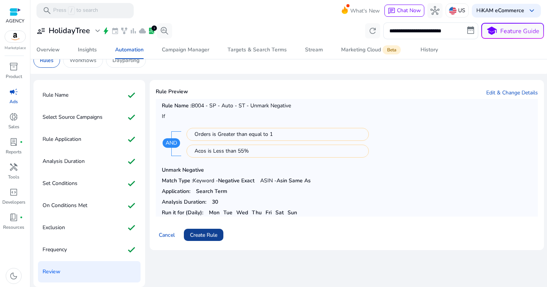
click at [217, 232] on span "Create Rule" at bounding box center [203, 235] width 27 height 8
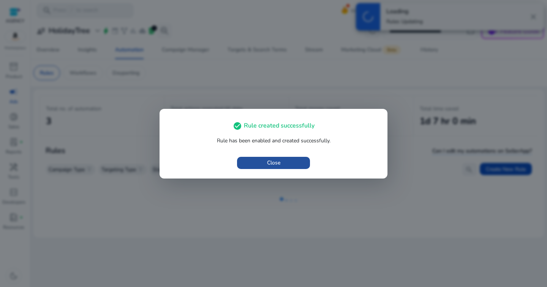
click at [283, 168] on span "button" at bounding box center [273, 163] width 73 height 18
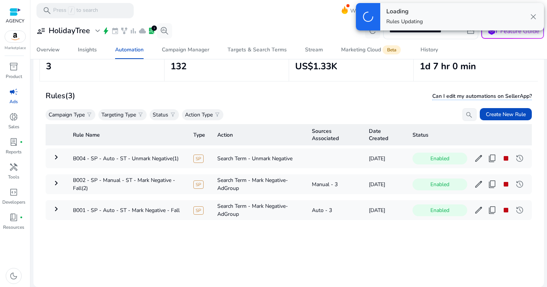
scroll to position [55, 0]
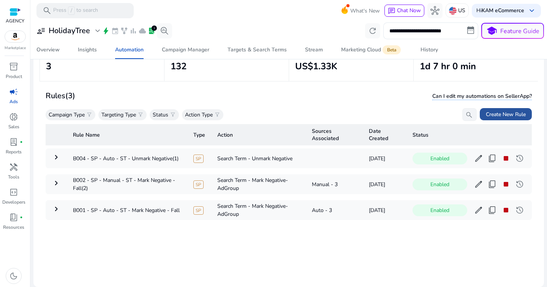
click at [490, 114] on span "Create New Rule" at bounding box center [506, 114] width 40 height 8
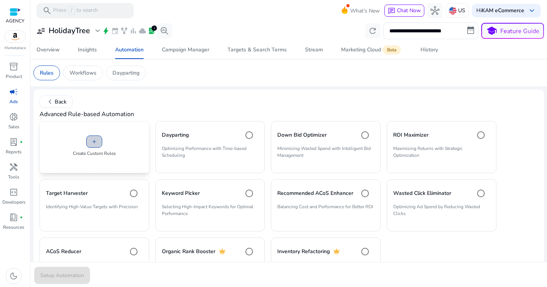
click at [94, 144] on span "add" at bounding box center [94, 141] width 6 height 6
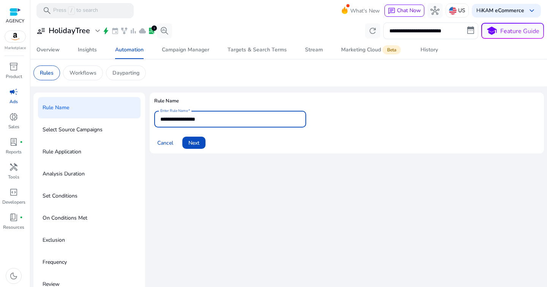
click at [196, 117] on input "**********" at bounding box center [230, 119] width 140 height 8
paste input "**********"
type input "**********"
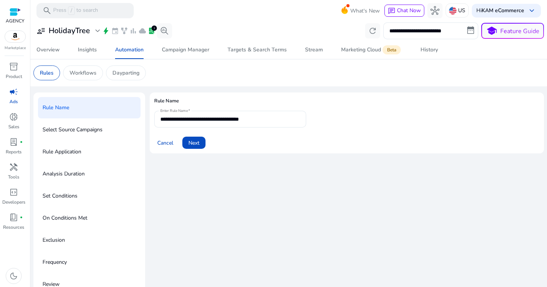
click at [339, 141] on div "Cancel Next" at bounding box center [346, 139] width 385 height 18
click at [201, 145] on span at bounding box center [193, 142] width 23 height 18
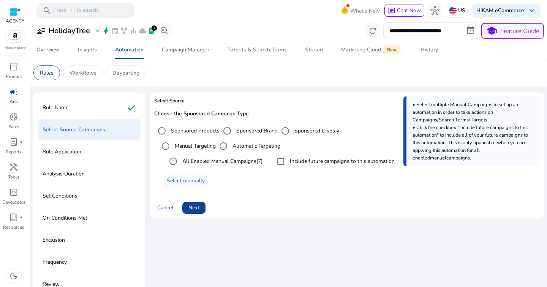
click at [200, 208] on span "Next" at bounding box center [194, 207] width 11 height 8
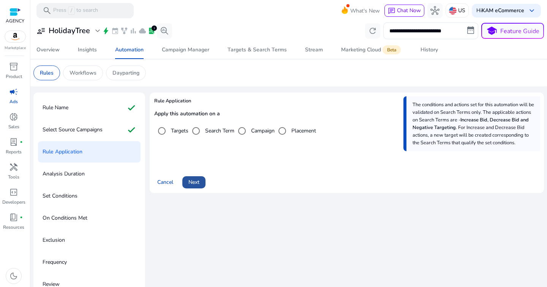
click at [197, 179] on span "Next" at bounding box center [194, 182] width 11 height 8
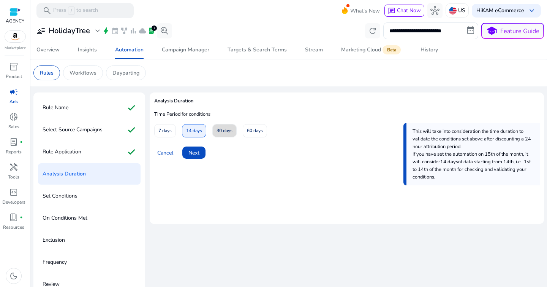
click at [214, 135] on span at bounding box center [225, 131] width 24 height 18
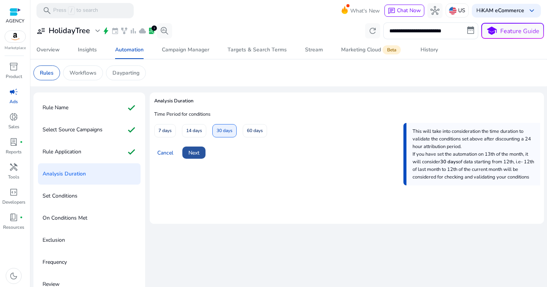
click at [199, 151] on span "Next" at bounding box center [194, 153] width 11 height 8
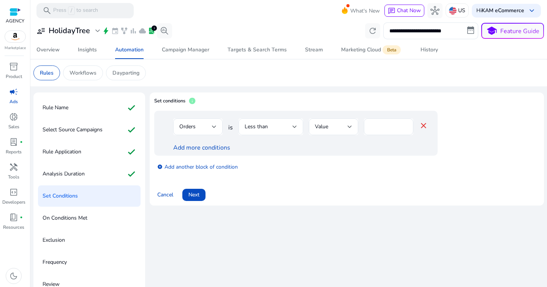
click at [277, 125] on div "Less than" at bounding box center [269, 126] width 48 height 8
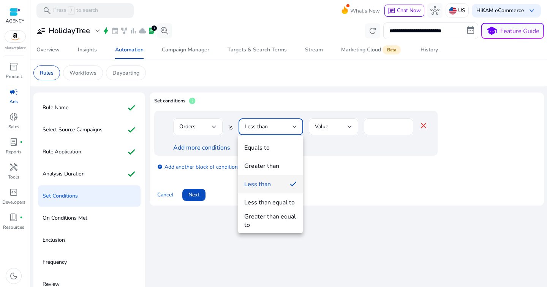
drag, startPoint x: 270, startPoint y: 214, endPoint x: 292, endPoint y: 191, distance: 31.7
click at [270, 214] on div "Greater than equal to" at bounding box center [270, 220] width 52 height 17
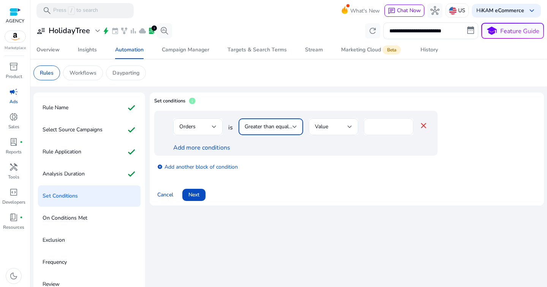
click at [381, 129] on input "*" at bounding box center [388, 126] width 37 height 8
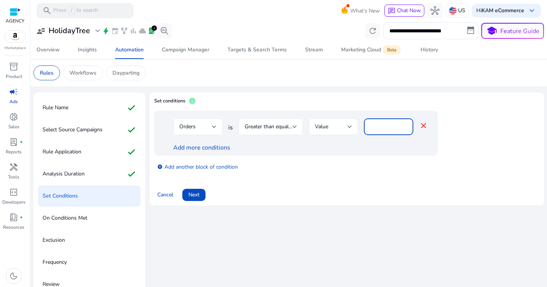
type input "*"
drag, startPoint x: 367, startPoint y: 162, endPoint x: 341, endPoint y: 161, distance: 26.3
click at [367, 162] on div "add_circle Add another block of condition" at bounding box center [311, 165] width 314 height 21
click at [201, 152] on div "Orders is Greater than equal to Value * close Add more conditions" at bounding box center [296, 133] width 284 height 45
click at [201, 150] on link "Add more conditions" at bounding box center [201, 147] width 57 height 8
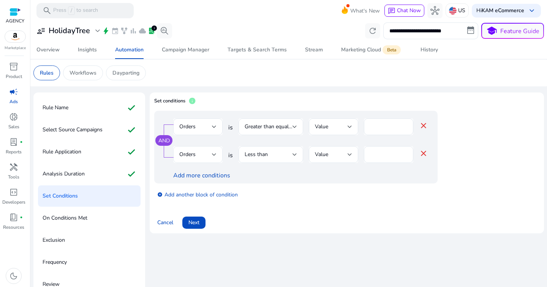
click at [201, 151] on div "Orders" at bounding box center [195, 154] width 33 height 8
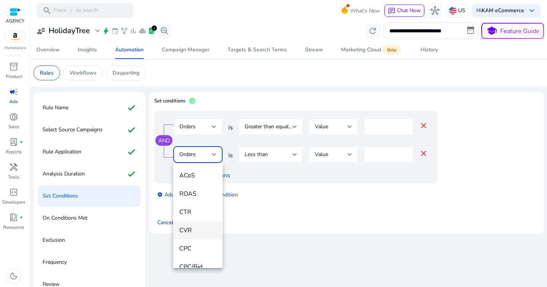
scroll to position [108, 0]
click at [197, 175] on span "ACoS" at bounding box center [197, 177] width 37 height 8
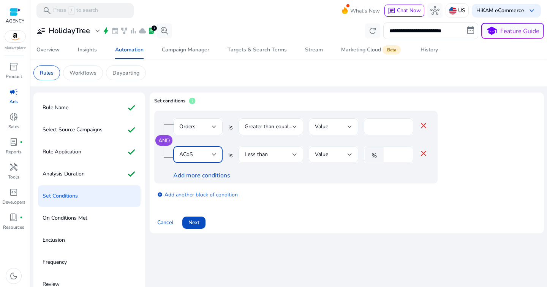
click at [406, 154] on input "*" at bounding box center [398, 154] width 20 height 8
click at [394, 158] on input "*" at bounding box center [398, 154] width 20 height 8
click at [393, 154] on input "*" at bounding box center [398, 154] width 20 height 8
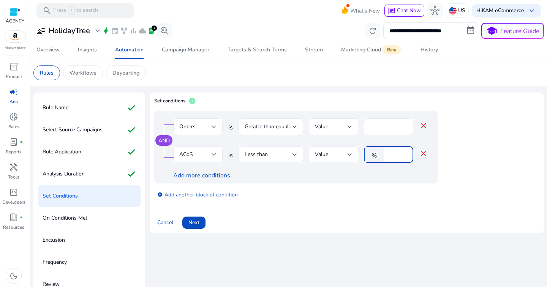
click at [393, 154] on input "*" at bounding box center [398, 154] width 20 height 8
type input "**"
drag, startPoint x: 387, startPoint y: 178, endPoint x: 367, endPoint y: 182, distance: 19.8
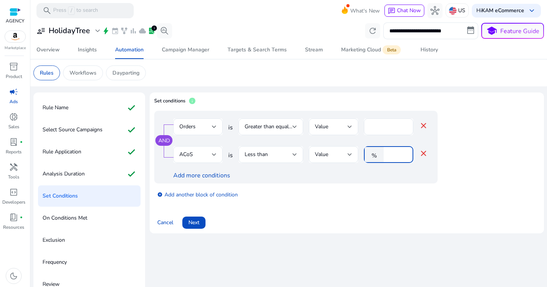
click at [387, 178] on div "Add more conditions" at bounding box center [300, 175] width 255 height 9
click at [194, 227] on span at bounding box center [193, 222] width 23 height 18
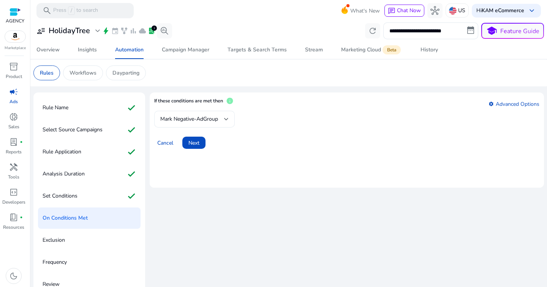
click at [205, 122] on span "Mark Negative-AdGroup" at bounding box center [189, 118] width 58 height 7
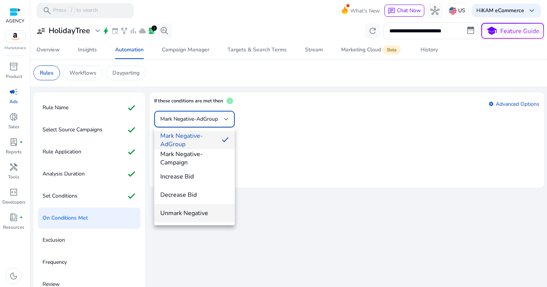
click at [202, 210] on span "Unmark Negative" at bounding box center [194, 213] width 68 height 8
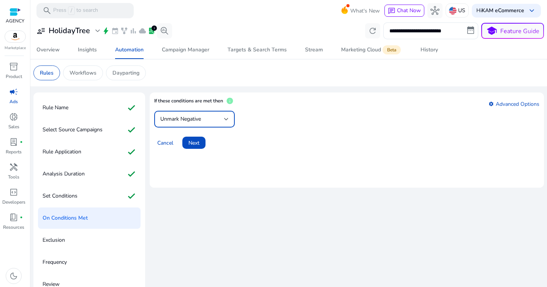
click at [251, 191] on div "If these conditions are met then info settings Advanced Options Unmark Negative…" at bounding box center [347, 142] width 395 height 101
click at [189, 144] on span "Next" at bounding box center [194, 143] width 11 height 8
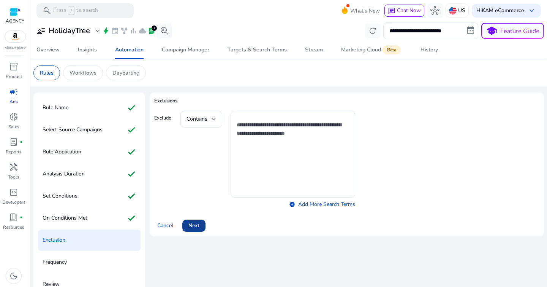
click at [200, 222] on span "Next" at bounding box center [194, 225] width 11 height 8
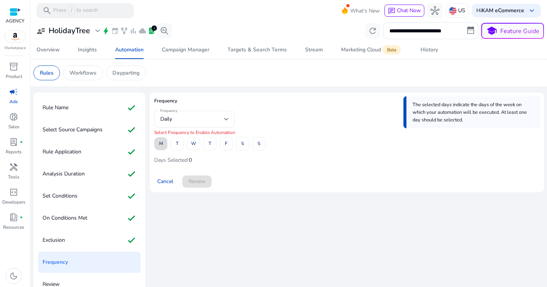
drag, startPoint x: 160, startPoint y: 145, endPoint x: 166, endPoint y: 146, distance: 6.5
click at [160, 145] on span "M" at bounding box center [161, 143] width 4 height 13
click at [173, 147] on span at bounding box center [177, 144] width 13 height 18
click at [192, 146] on span "W" at bounding box center [193, 143] width 5 height 13
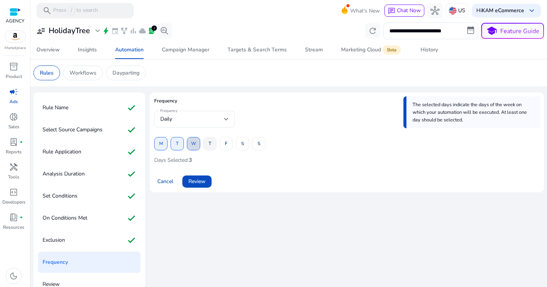
click at [204, 147] on span at bounding box center [210, 144] width 13 height 18
click at [222, 146] on span at bounding box center [226, 144] width 13 height 18
drag, startPoint x: 241, startPoint y: 147, endPoint x: 256, endPoint y: 147, distance: 15.6
click at [241, 147] on span at bounding box center [242, 144] width 13 height 18
click at [258, 147] on span "S" at bounding box center [259, 143] width 3 height 13
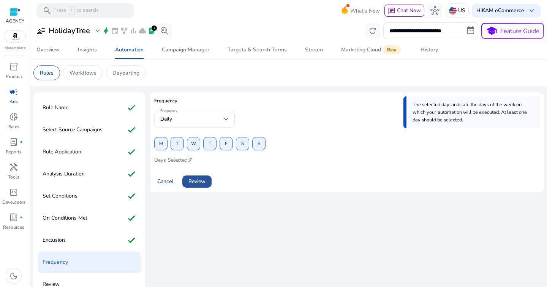
click at [205, 179] on span "Review" at bounding box center [197, 181] width 17 height 8
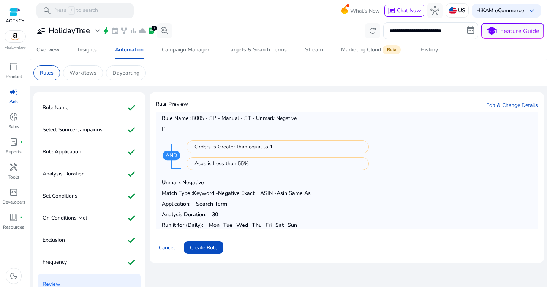
scroll to position [13, 0]
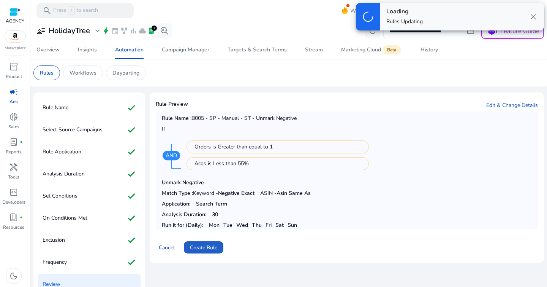
scroll to position [13, 0]
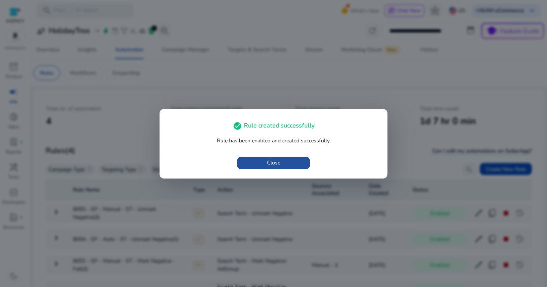
click at [274, 164] on span "Close" at bounding box center [273, 163] width 13 height 8
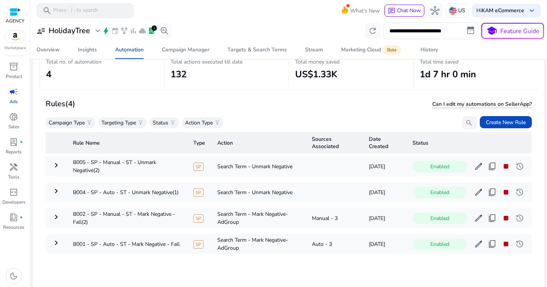
scroll to position [43, 0]
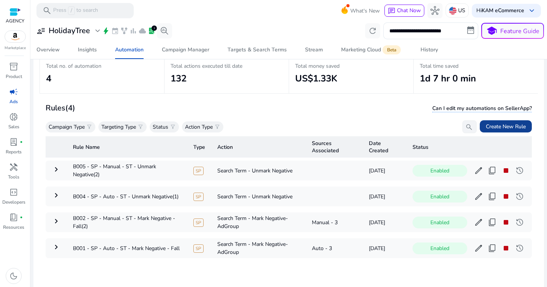
click at [480, 123] on span at bounding box center [506, 126] width 52 height 18
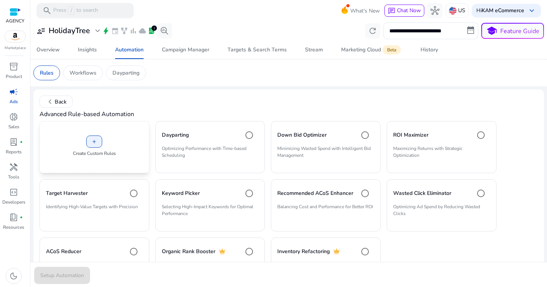
click at [104, 143] on div "add Create Custom Rules" at bounding box center [95, 147] width 110 height 52
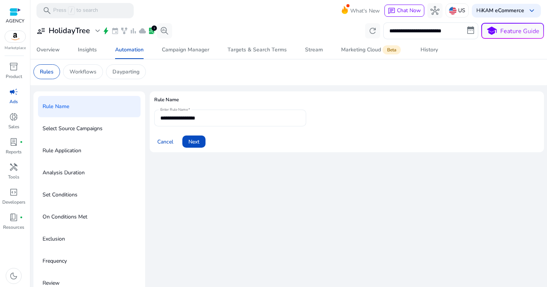
scroll to position [2, 0]
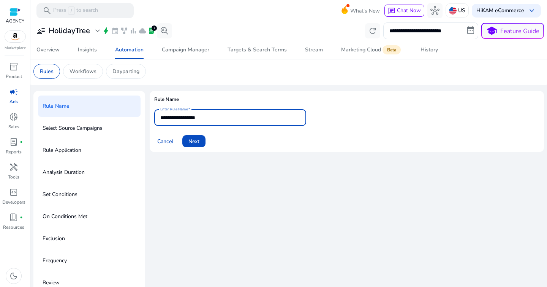
click at [199, 115] on input "**********" at bounding box center [230, 117] width 140 height 8
paste input "**********"
type input "**********"
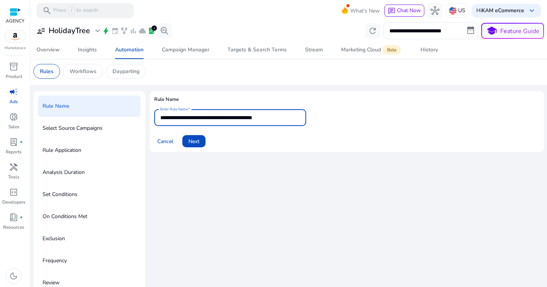
click at [287, 150] on mat-card "**********" at bounding box center [347, 121] width 395 height 61
drag, startPoint x: 166, startPoint y: 119, endPoint x: 241, endPoint y: 119, distance: 75.3
click at [241, 119] on input "**********" at bounding box center [230, 117] width 140 height 8
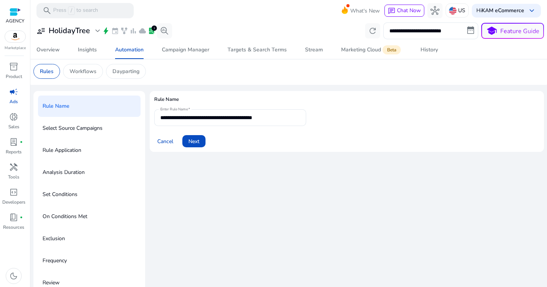
click at [283, 155] on div "**********" at bounding box center [347, 124] width 395 height 67
click at [200, 140] on span at bounding box center [193, 141] width 23 height 18
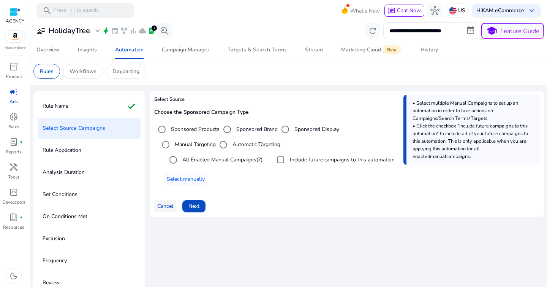
click at [169, 206] on span "Cancel" at bounding box center [165, 206] width 16 height 8
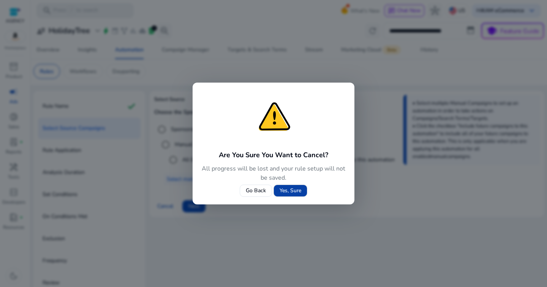
click at [291, 193] on span "Yes, Sure" at bounding box center [291, 190] width 22 height 8
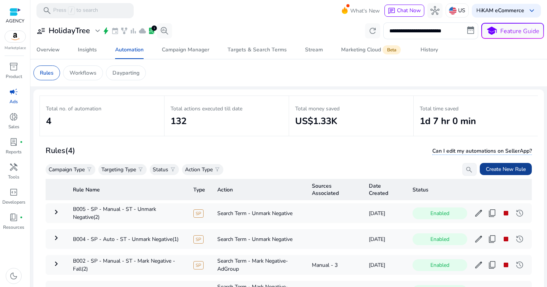
click at [490, 166] on span "Create New Rule" at bounding box center [506, 169] width 40 height 8
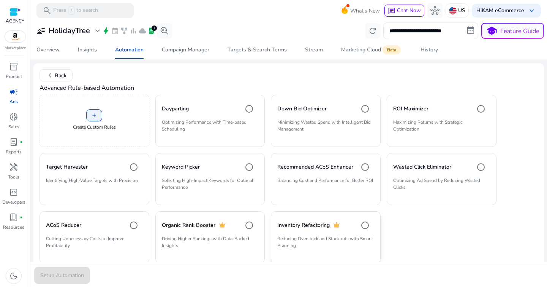
scroll to position [33, 0]
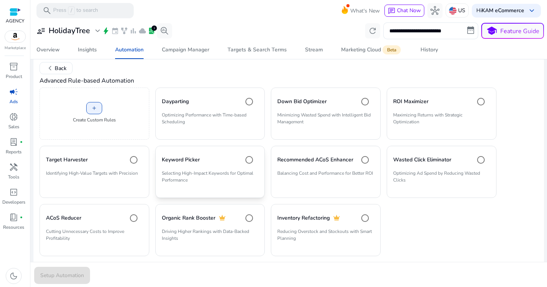
click at [226, 159] on div "Keyword Picker" at bounding box center [210, 159] width 97 height 15
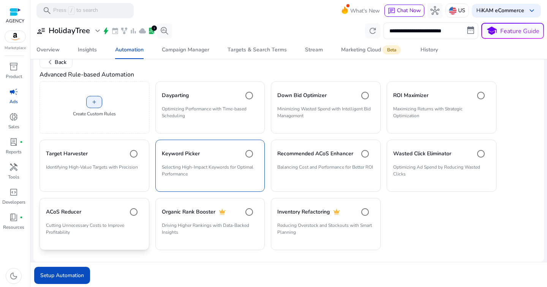
scroll to position [43, 0]
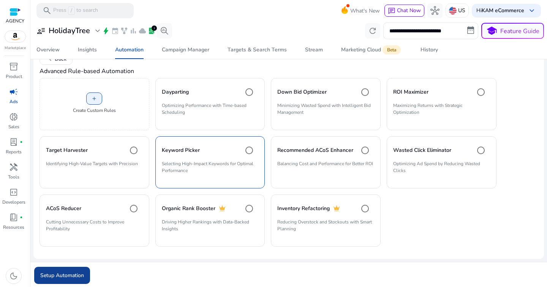
click at [60, 279] on span "submit" at bounding box center [62, 275] width 56 height 18
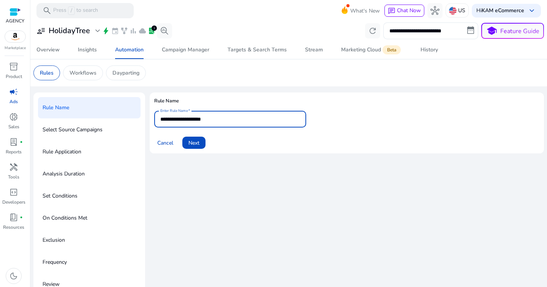
click at [204, 119] on input "**********" at bounding box center [230, 119] width 140 height 8
paste input "**********"
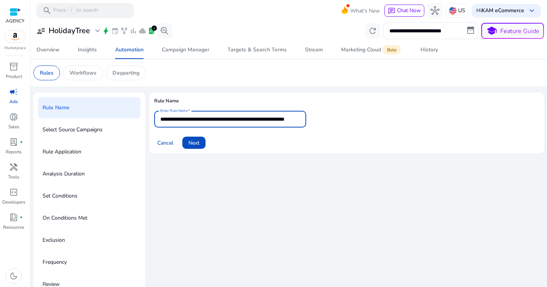
type input "**********"
click at [225, 160] on div "**********" at bounding box center [347, 195] width 395 height 207
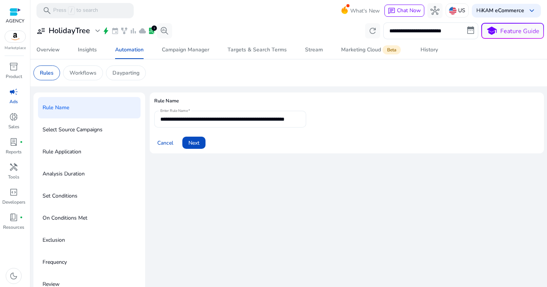
click at [295, 122] on input "**********" at bounding box center [230, 119] width 140 height 8
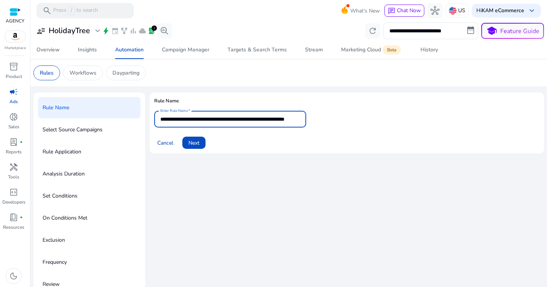
scroll to position [0, 27]
click at [252, 151] on mat-card "**********" at bounding box center [347, 122] width 395 height 61
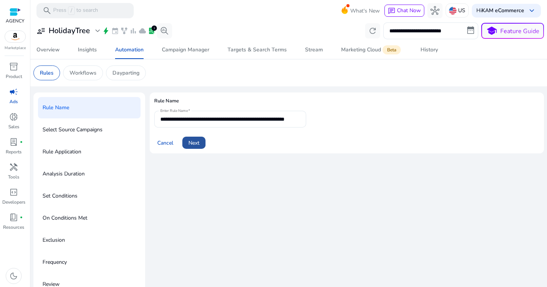
click at [197, 144] on span "Next" at bounding box center [194, 143] width 11 height 8
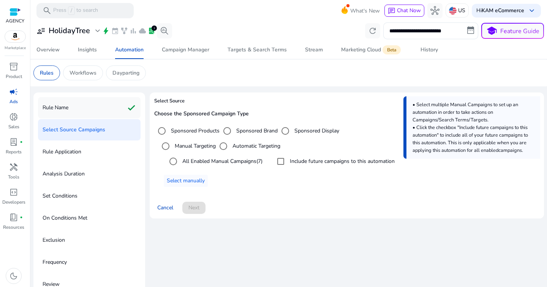
click at [66, 114] on div "Rule Name check" at bounding box center [89, 107] width 103 height 21
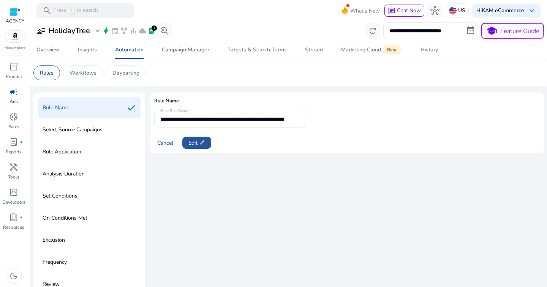
click at [200, 143] on span "edit" at bounding box center [202, 143] width 6 height 6
click at [198, 143] on span "Next" at bounding box center [194, 143] width 11 height 8
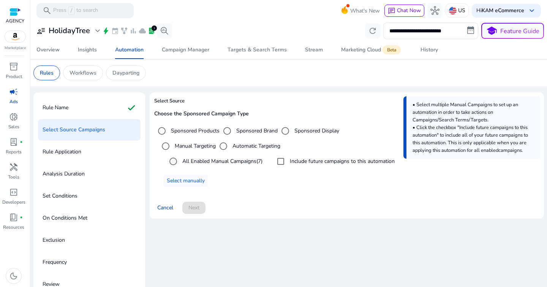
click at [198, 159] on label "All Enabled Manual Campaigns (7)" at bounding box center [222, 161] width 82 height 8
click at [194, 204] on span "Next" at bounding box center [194, 207] width 11 height 8
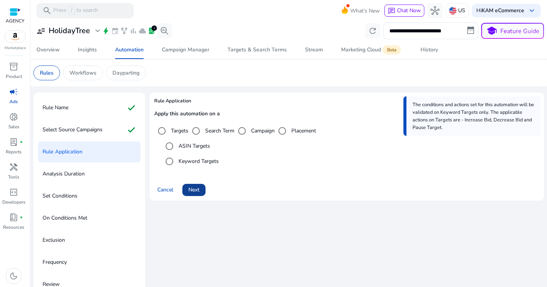
click at [195, 189] on span "Next" at bounding box center [194, 189] width 11 height 8
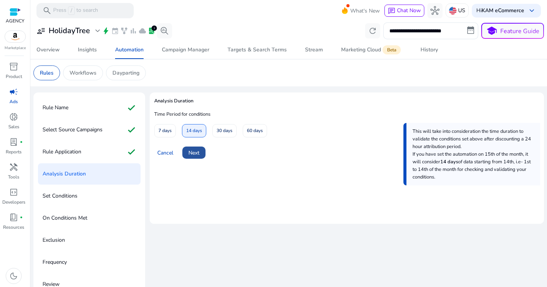
click at [194, 152] on span "Next" at bounding box center [194, 153] width 11 height 8
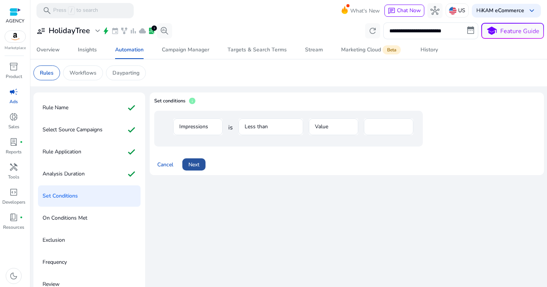
click at [197, 162] on span "Next" at bounding box center [194, 164] width 11 height 8
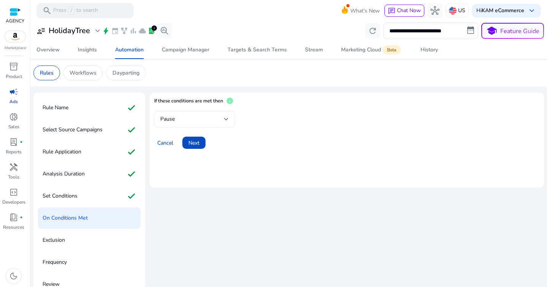
click at [200, 122] on div "Pause" at bounding box center [192, 119] width 64 height 8
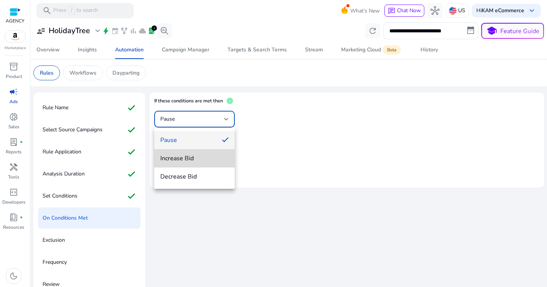
click at [199, 154] on span "Increase Bid" at bounding box center [194, 158] width 68 height 8
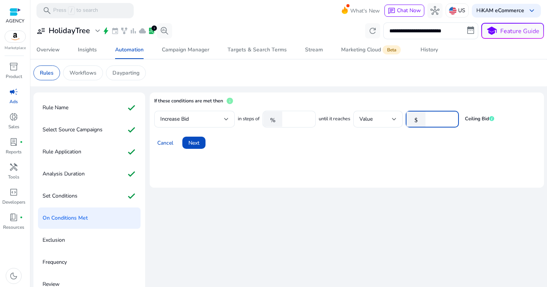
drag, startPoint x: 441, startPoint y: 119, endPoint x: 406, endPoint y: 119, distance: 35.4
click at [406, 119] on div "in steps of % **** until it reaches Value $ * Ceiling Bid" at bounding box center [366, 119] width 257 height 17
type input "*"
click at [298, 121] on input "****" at bounding box center [298, 119] width 24 height 8
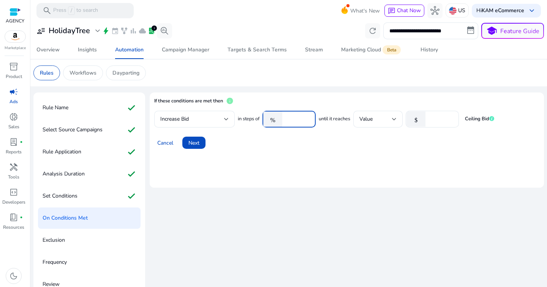
click at [298, 121] on input "****" at bounding box center [298, 119] width 24 height 8
type input "*"
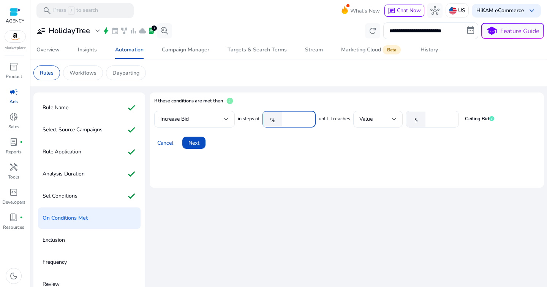
click at [312, 166] on mat-card "If these conditions are met then info Increase Bid in steps of % * until it rea…" at bounding box center [347, 139] width 395 height 95
click at [330, 175] on mat-card "If these conditions are met then info Increase Bid in steps of % * until it rea…" at bounding box center [347, 139] width 395 height 95
click at [188, 141] on span at bounding box center [193, 142] width 23 height 18
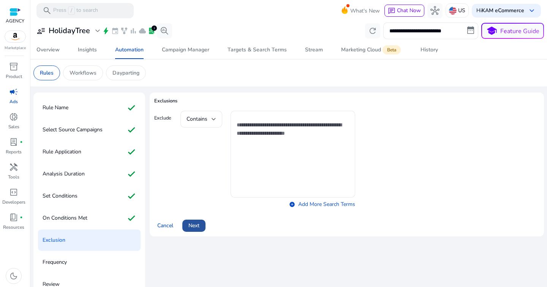
click at [195, 226] on span "Next" at bounding box center [194, 225] width 11 height 8
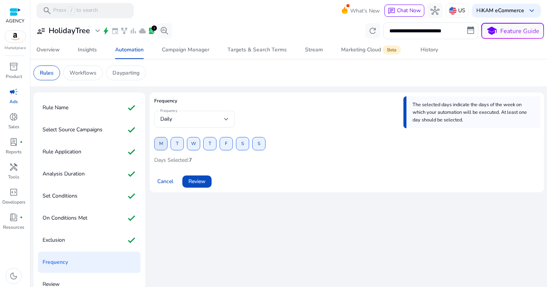
click at [164, 145] on span at bounding box center [161, 144] width 13 height 18
click at [174, 145] on span at bounding box center [177, 144] width 13 height 18
click at [176, 146] on span "T" at bounding box center [177, 143] width 3 height 13
drag, startPoint x: 192, startPoint y: 146, endPoint x: 203, endPoint y: 146, distance: 11.0
click at [192, 146] on span "W" at bounding box center [193, 143] width 5 height 13
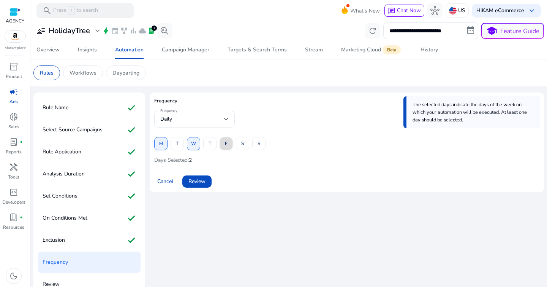
click at [231, 146] on span at bounding box center [226, 144] width 13 height 18
click at [256, 145] on span at bounding box center [259, 144] width 13 height 18
click at [245, 146] on span at bounding box center [242, 144] width 13 height 18
click at [200, 181] on span "Review" at bounding box center [197, 181] width 17 height 8
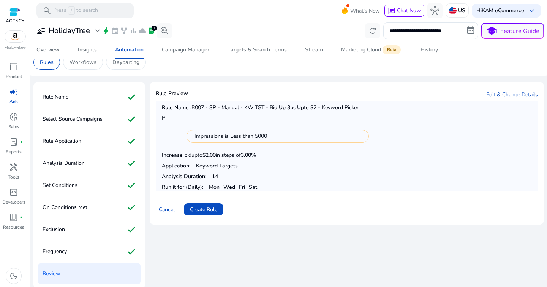
scroll to position [13, 0]
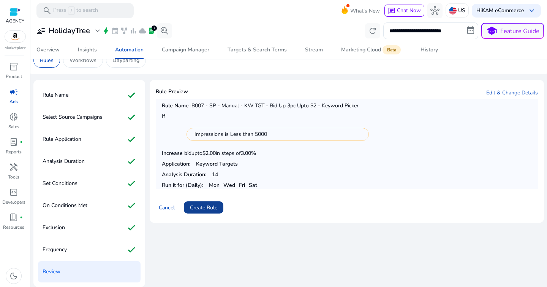
click at [210, 209] on span "Create Rule" at bounding box center [203, 207] width 27 height 8
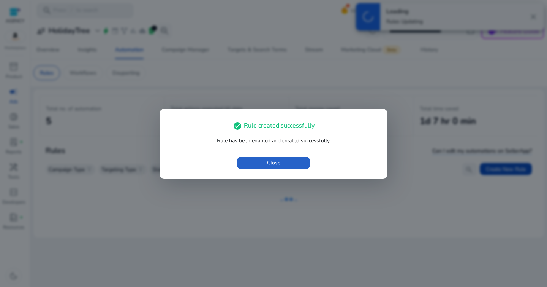
click at [237, 157] on button "Close" at bounding box center [273, 163] width 73 height 12
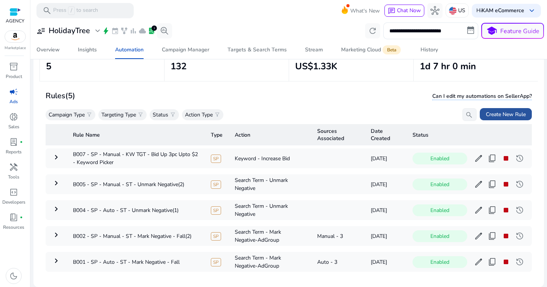
click at [497, 109] on span at bounding box center [506, 114] width 52 height 18
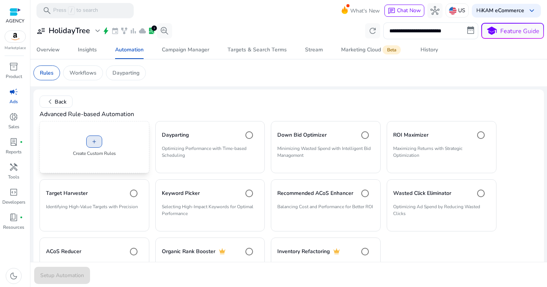
click at [98, 146] on span at bounding box center [94, 141] width 15 height 18
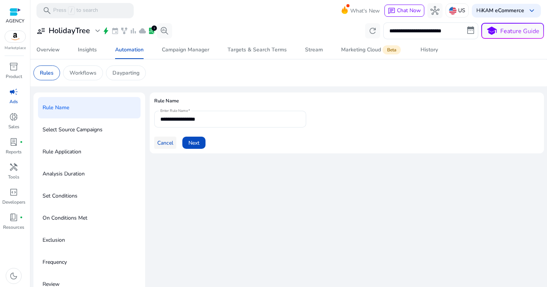
click at [162, 144] on span "Cancel" at bounding box center [165, 143] width 16 height 8
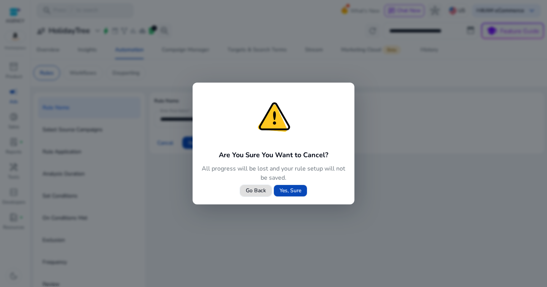
click at [287, 195] on span at bounding box center [290, 190] width 33 height 18
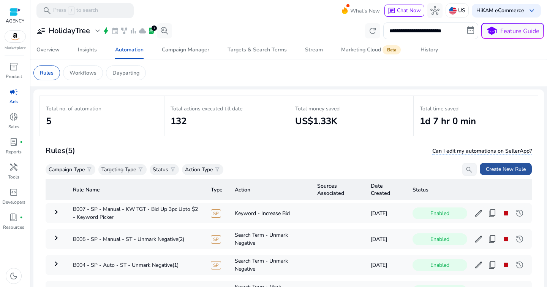
click at [499, 173] on span "Create New Rule" at bounding box center [506, 169] width 40 height 8
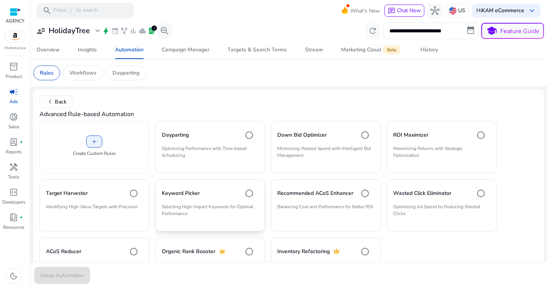
click at [222, 207] on p "Selecting High-Impact Keywords for Optimal Performance" at bounding box center [210, 213] width 97 height 20
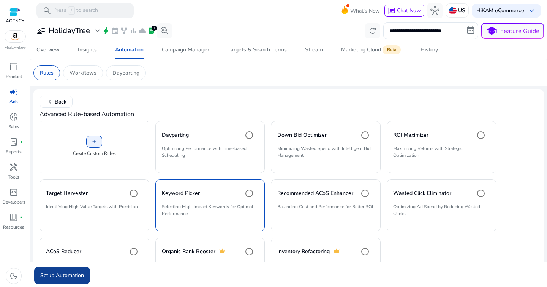
click at [65, 277] on span "Setup Automation" at bounding box center [62, 275] width 44 height 8
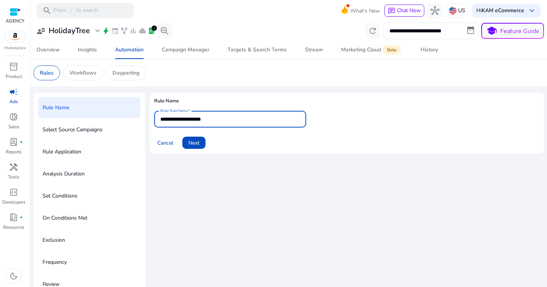
click at [206, 122] on input "**********" at bounding box center [230, 119] width 140 height 8
paste input "**********"
type input "**********"
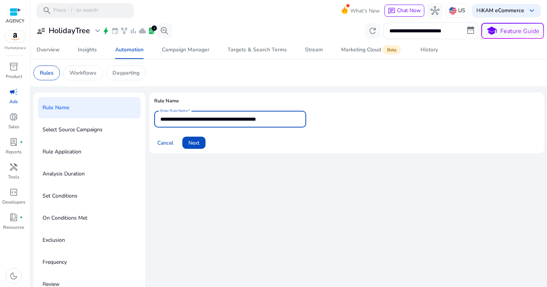
click at [257, 159] on div "**********" at bounding box center [347, 125] width 395 height 67
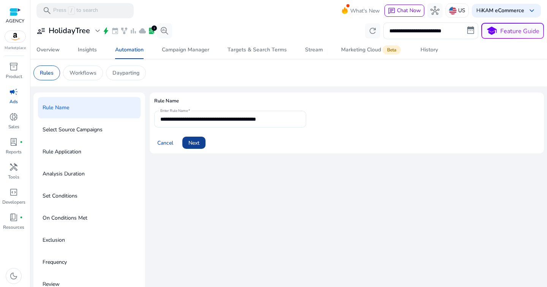
click at [194, 142] on span "Next" at bounding box center [194, 143] width 11 height 8
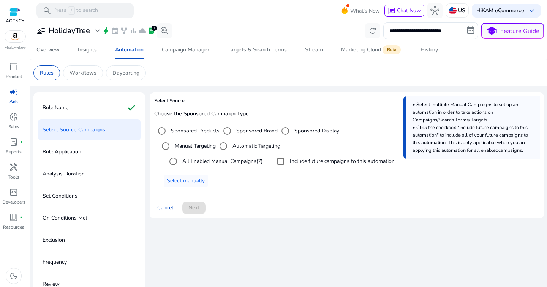
drag, startPoint x: 190, startPoint y: 164, endPoint x: 190, endPoint y: 171, distance: 6.9
click at [190, 164] on label "All Enabled Manual Campaigns (7)" at bounding box center [222, 161] width 82 height 8
click at [194, 209] on span "Next" at bounding box center [194, 207] width 11 height 8
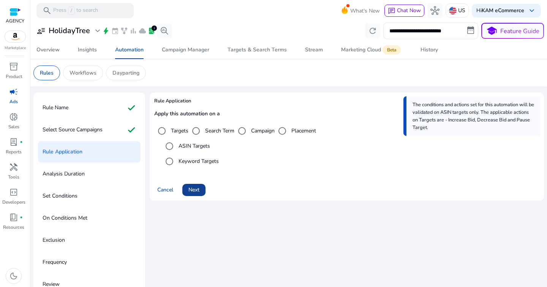
click at [194, 193] on span "Next" at bounding box center [194, 189] width 11 height 8
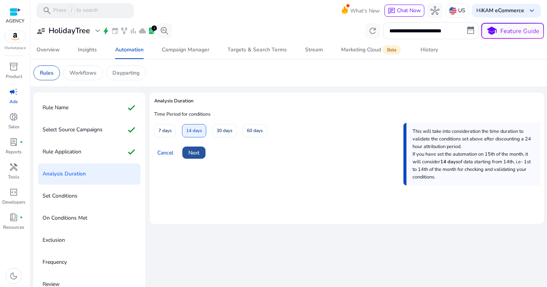
click at [199, 151] on span "Next" at bounding box center [194, 153] width 11 height 8
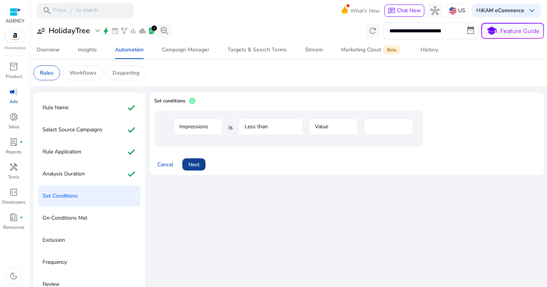
click at [196, 164] on span "Next" at bounding box center [194, 164] width 11 height 8
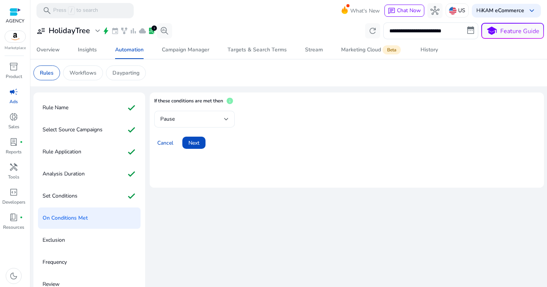
click at [200, 120] on div "Pause" at bounding box center [192, 119] width 64 height 8
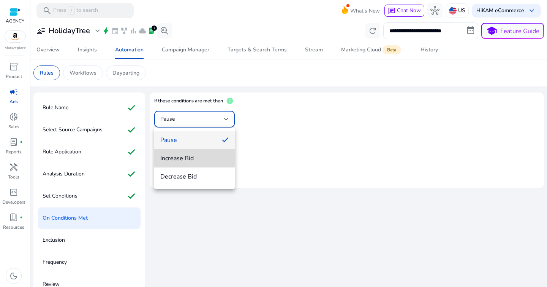
click at [193, 154] on span "Increase Bid" at bounding box center [194, 158] width 68 height 8
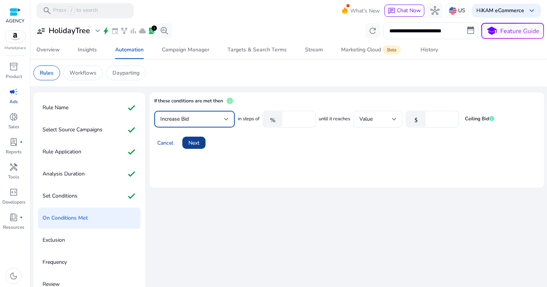
click at [197, 144] on span "Next" at bounding box center [194, 143] width 11 height 8
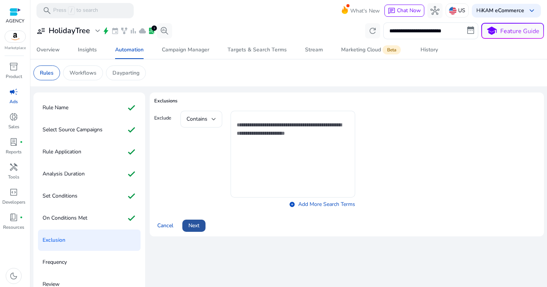
click at [203, 219] on span at bounding box center [193, 225] width 23 height 18
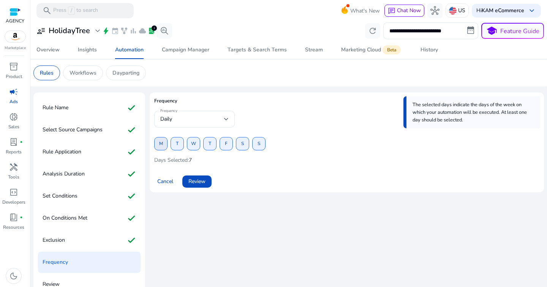
click at [165, 144] on span at bounding box center [161, 144] width 13 height 18
click at [192, 146] on span "W" at bounding box center [193, 143] width 5 height 13
drag, startPoint x: 223, startPoint y: 147, endPoint x: 241, endPoint y: 144, distance: 18.0
click at [224, 147] on span at bounding box center [226, 144] width 13 height 18
click at [242, 144] on span "S" at bounding box center [242, 143] width 3 height 13
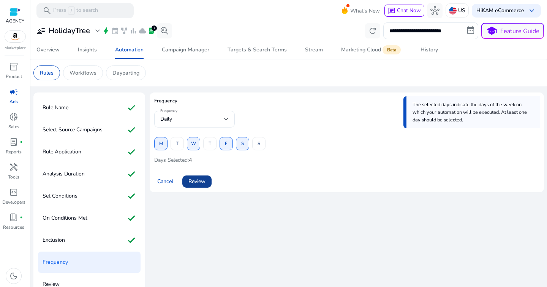
click at [187, 179] on span at bounding box center [196, 181] width 29 height 18
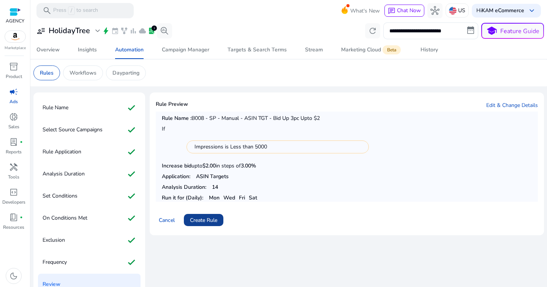
scroll to position [13, 0]
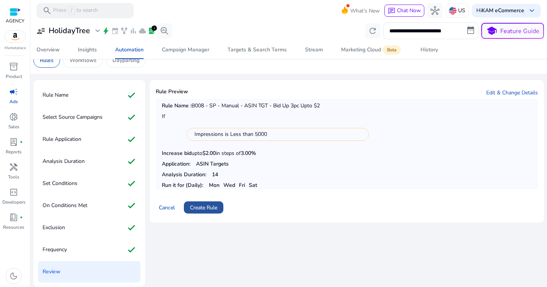
click at [208, 211] on span at bounding box center [204, 207] width 40 height 18
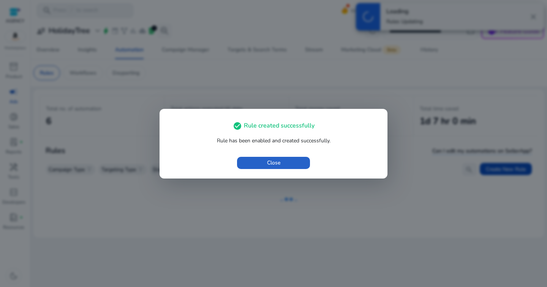
click at [237, 157] on button "Close" at bounding box center [273, 163] width 73 height 12
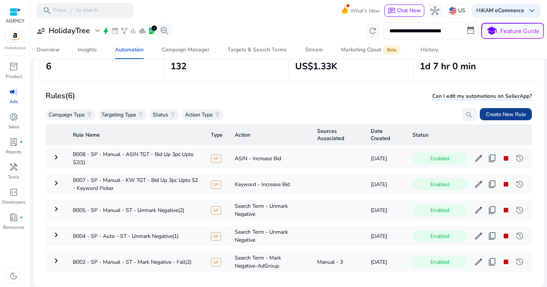
click at [487, 115] on span "Create New Rule" at bounding box center [506, 114] width 40 height 8
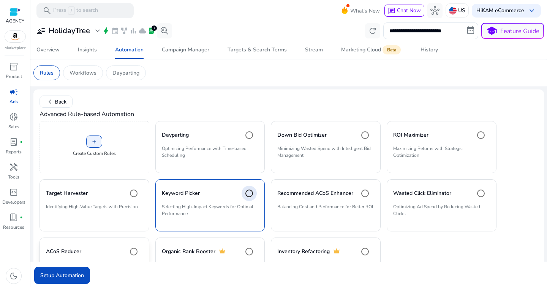
scroll to position [43, 0]
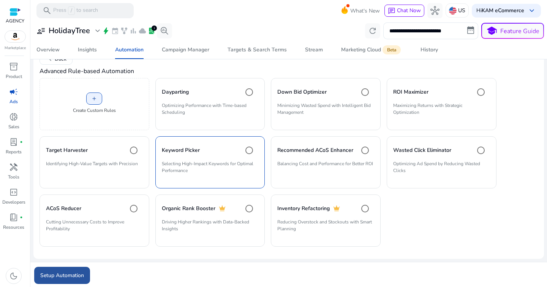
click at [55, 279] on span "submit" at bounding box center [62, 275] width 56 height 18
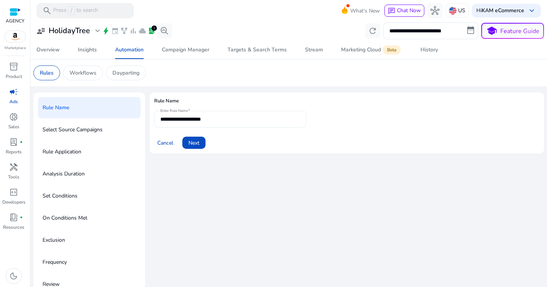
click at [241, 115] on input "**********" at bounding box center [230, 119] width 140 height 8
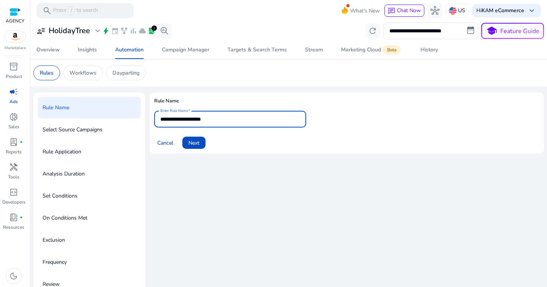
click at [241, 115] on input "**********" at bounding box center [230, 119] width 140 height 8
type input "*"
paste input "**********"
type input "**********"
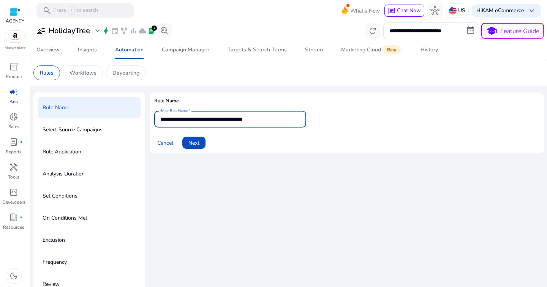
click at [240, 191] on div "**********" at bounding box center [347, 195] width 395 height 207
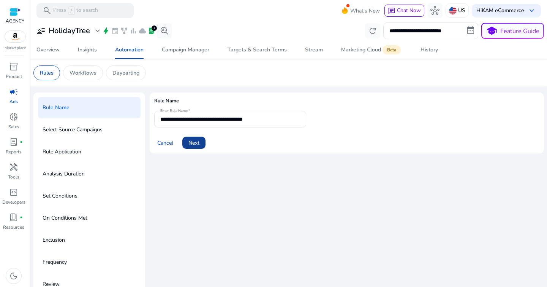
click at [191, 141] on span "Next" at bounding box center [194, 143] width 11 height 8
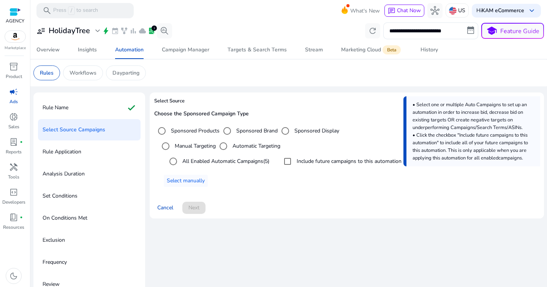
click at [213, 162] on label "All Enabled Automatic Campaigns (5)" at bounding box center [225, 161] width 89 height 8
click at [189, 206] on span "Next" at bounding box center [194, 207] width 11 height 8
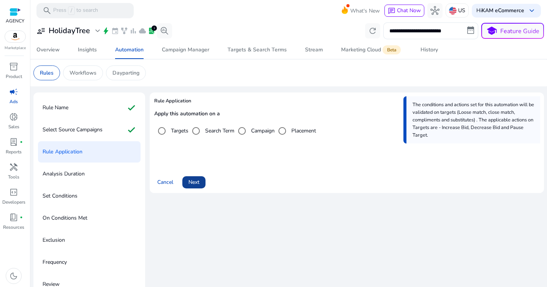
click at [198, 183] on span "Next" at bounding box center [194, 182] width 11 height 8
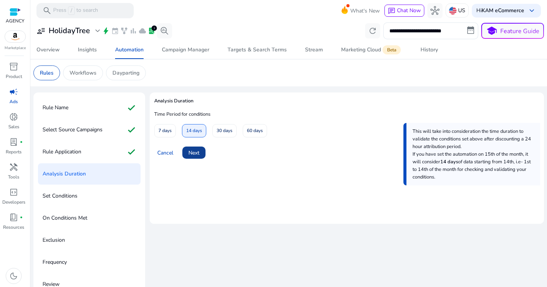
click at [196, 150] on span "Next" at bounding box center [194, 153] width 11 height 8
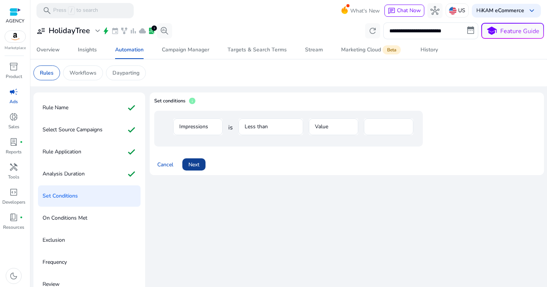
click at [193, 166] on span "Next" at bounding box center [194, 164] width 11 height 8
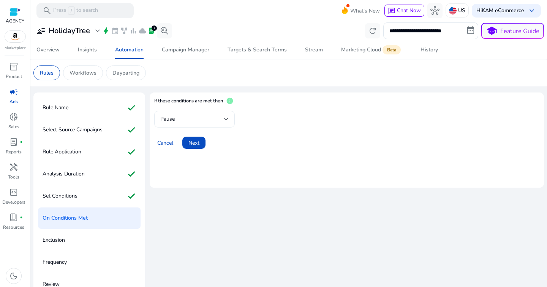
click at [189, 126] on div "Pause" at bounding box center [194, 119] width 68 height 17
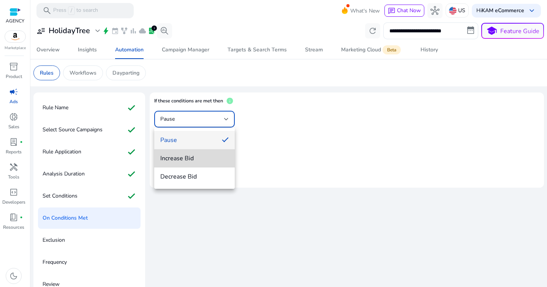
click at [192, 156] on span "Increase Bid" at bounding box center [194, 158] width 68 height 8
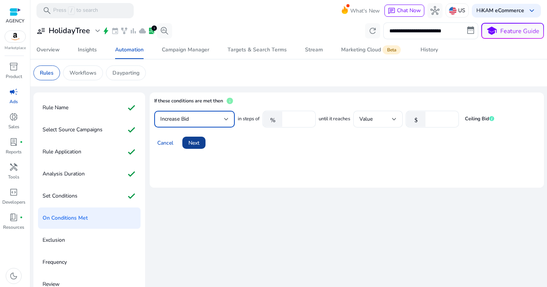
click at [205, 143] on span at bounding box center [193, 142] width 23 height 18
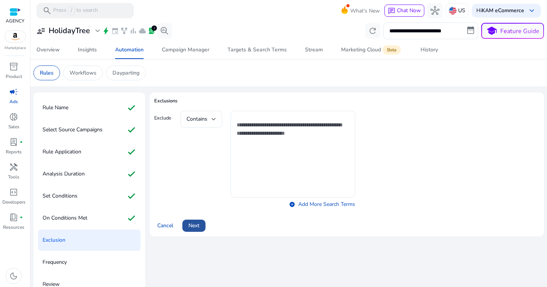
click at [196, 221] on span at bounding box center [193, 225] width 23 height 18
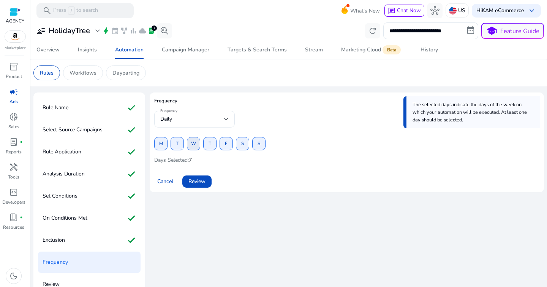
click at [194, 145] on span "W" at bounding box center [193, 143] width 5 height 13
click at [242, 146] on span "S" at bounding box center [242, 143] width 3 height 13
click at [201, 182] on span "Review" at bounding box center [197, 181] width 17 height 8
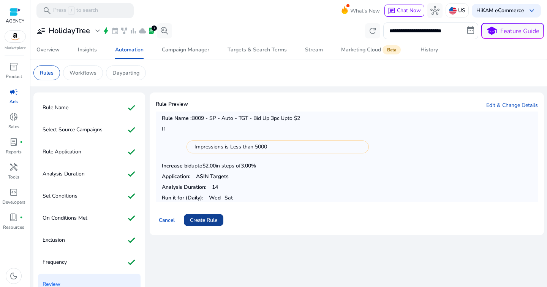
click at [208, 222] on span "Create Rule" at bounding box center [203, 220] width 27 height 8
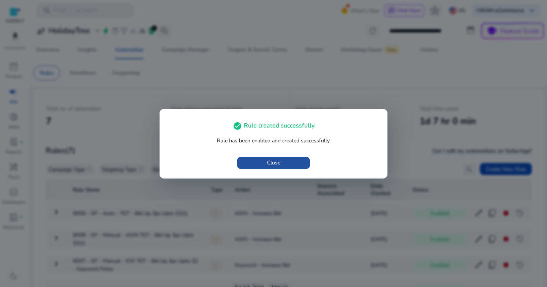
click at [291, 159] on span "button" at bounding box center [273, 163] width 73 height 18
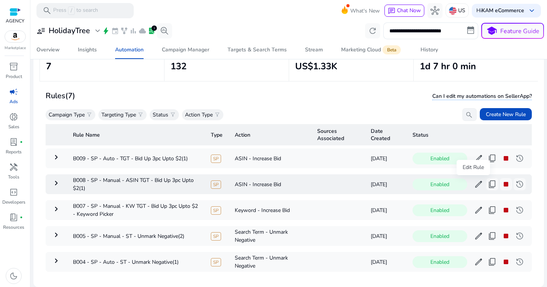
click at [474, 188] on span "edit" at bounding box center [478, 183] width 9 height 9
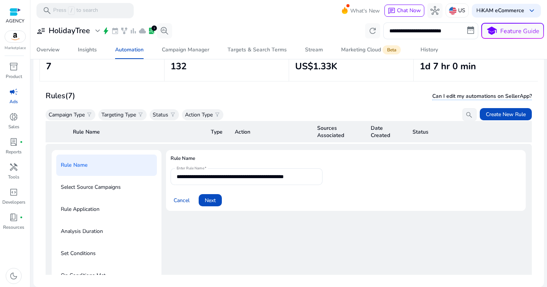
scroll to position [124, 0]
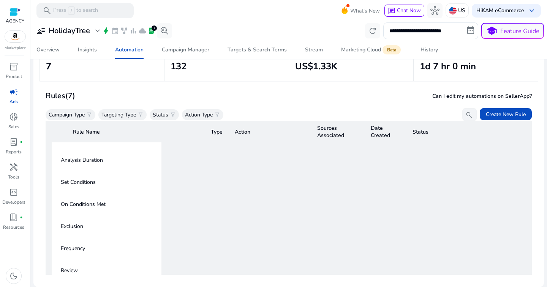
click at [78, 226] on p "Exclusion" at bounding box center [72, 226] width 22 height 12
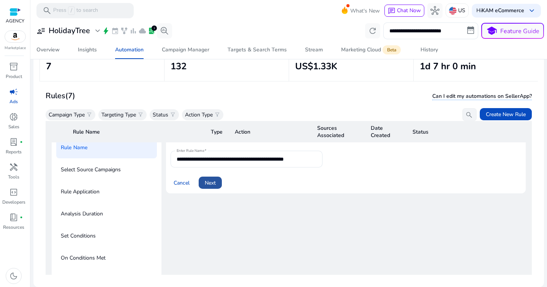
click at [216, 184] on span "Next" at bounding box center [210, 183] width 11 height 8
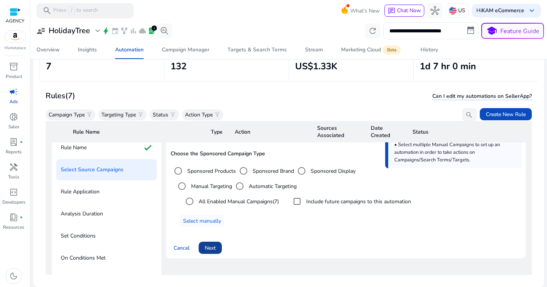
click at [214, 250] on span "Next" at bounding box center [210, 248] width 11 height 8
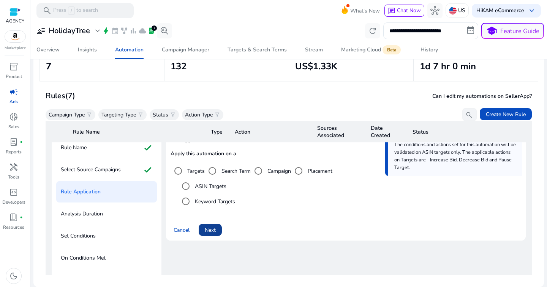
click at [211, 233] on span at bounding box center [210, 229] width 23 height 18
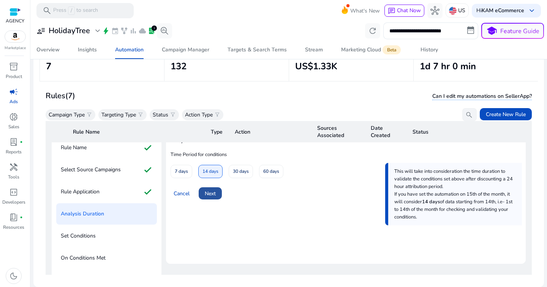
click at [214, 190] on span "Next" at bounding box center [210, 193] width 11 height 8
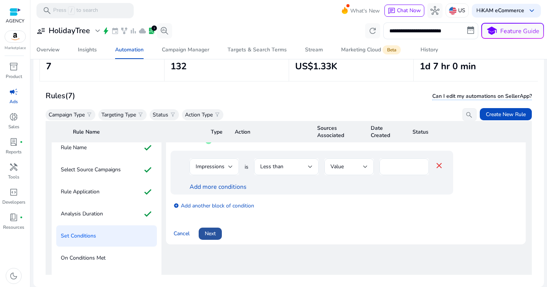
click at [209, 236] on span "Next" at bounding box center [210, 233] width 11 height 8
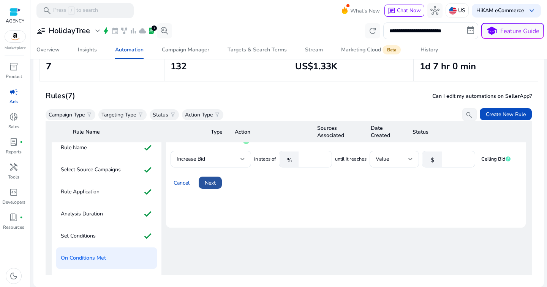
click at [211, 181] on span "Next" at bounding box center [210, 183] width 11 height 8
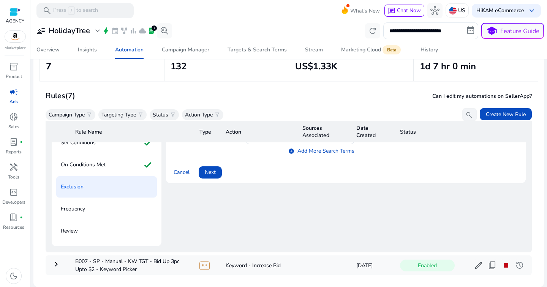
scroll to position [114, 0]
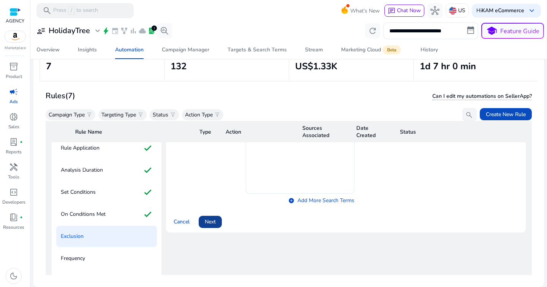
click at [205, 224] on span at bounding box center [210, 221] width 23 height 18
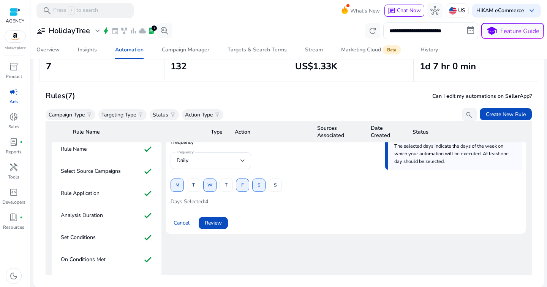
scroll to position [67, 0]
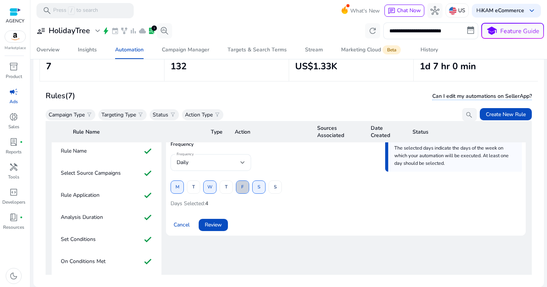
click at [245, 190] on span at bounding box center [242, 187] width 13 height 18
click at [178, 190] on span "M" at bounding box center [178, 186] width 4 height 13
click at [216, 223] on span "Review" at bounding box center [213, 224] width 17 height 8
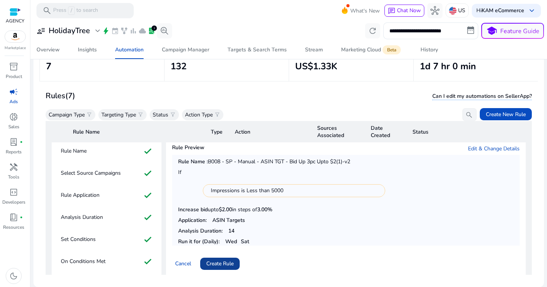
click at [223, 259] on span "Create Rule" at bounding box center [219, 263] width 27 height 8
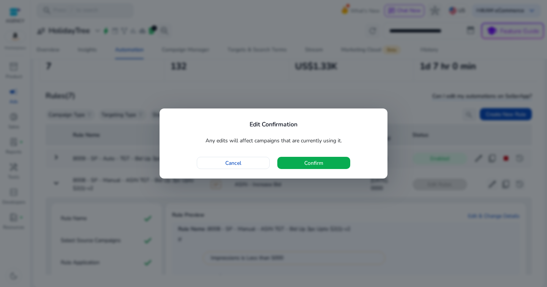
scroll to position [67, 0]
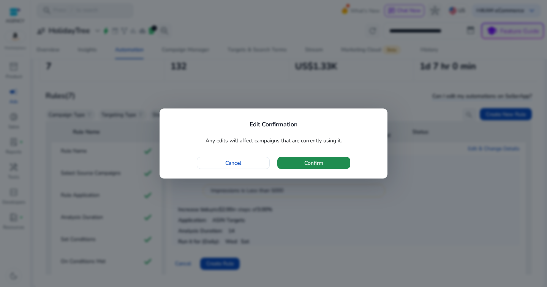
click at [318, 165] on span "Confirm" at bounding box center [313, 163] width 19 height 8
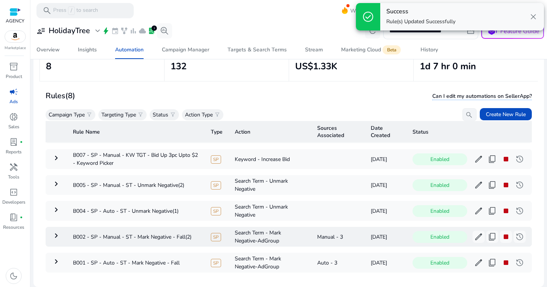
scroll to position [0, 0]
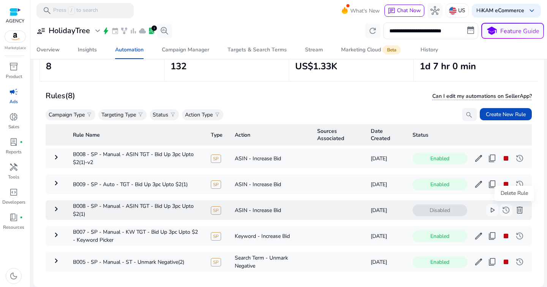
click at [515, 211] on span "delete" at bounding box center [519, 209] width 9 height 9
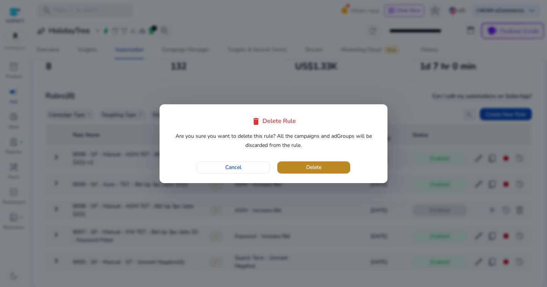
click at [328, 166] on span "button" at bounding box center [313, 167] width 73 height 18
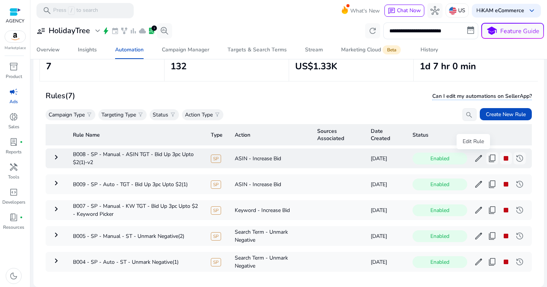
click at [474, 157] on span "edit" at bounding box center [478, 158] width 9 height 9
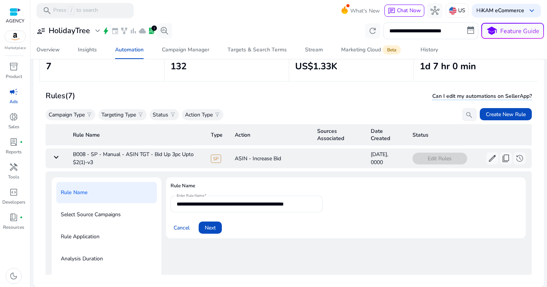
scroll to position [27, 0]
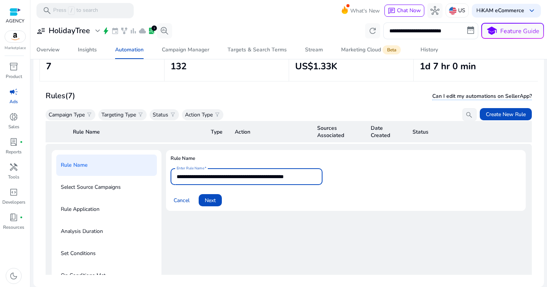
click at [292, 174] on input "**********" at bounding box center [247, 176] width 140 height 8
drag, startPoint x: 304, startPoint y: 176, endPoint x: 382, endPoint y: 177, distance: 77.2
click at [382, 177] on form "**********" at bounding box center [346, 187] width 351 height 38
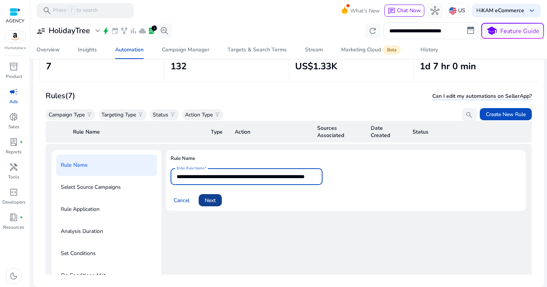
type input "**********"
click at [206, 199] on span "Next" at bounding box center [210, 200] width 11 height 8
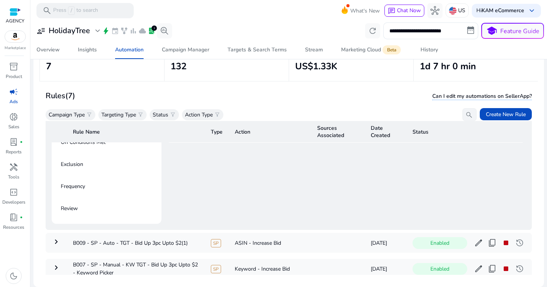
scroll to position [128, 0]
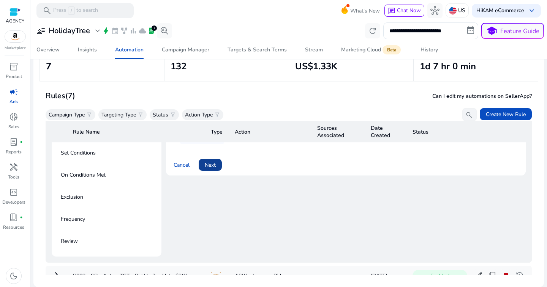
click at [212, 165] on span "Next" at bounding box center [210, 165] width 11 height 8
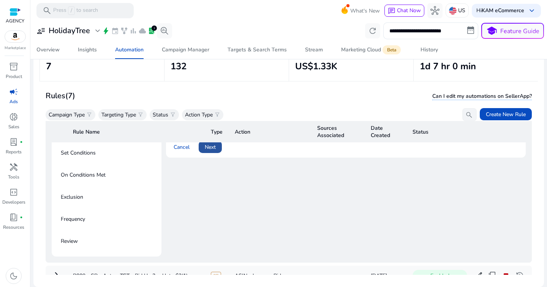
click at [211, 149] on span "Next" at bounding box center [210, 147] width 11 height 8
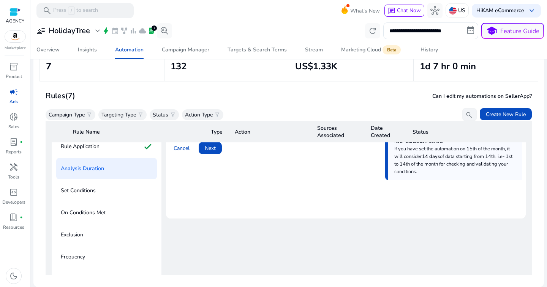
scroll to position [55, 0]
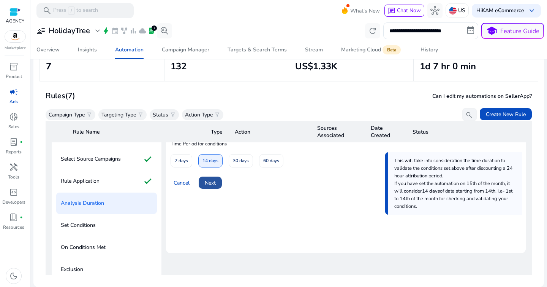
click at [200, 176] on span at bounding box center [210, 182] width 23 height 18
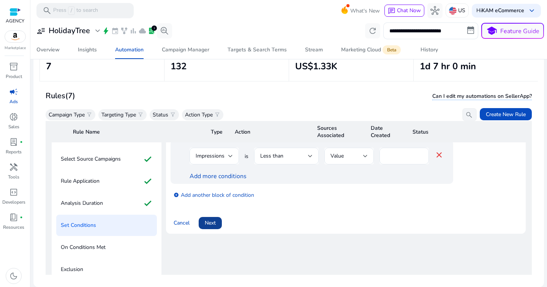
click at [210, 218] on span at bounding box center [210, 223] width 23 height 18
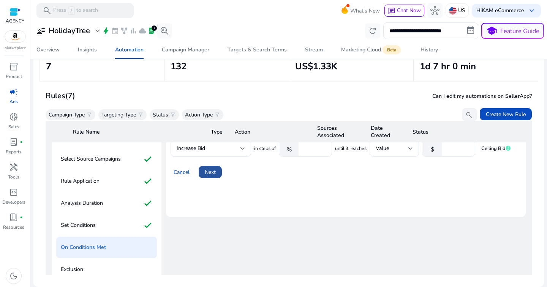
click at [210, 174] on span "Next" at bounding box center [210, 172] width 11 height 8
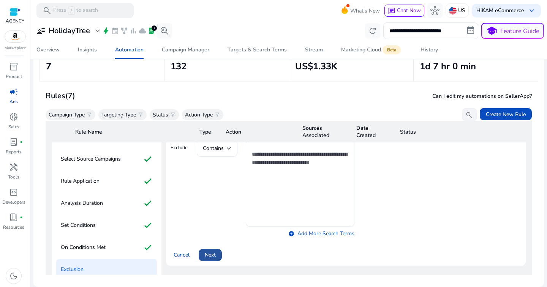
click at [207, 249] on span at bounding box center [210, 255] width 23 height 18
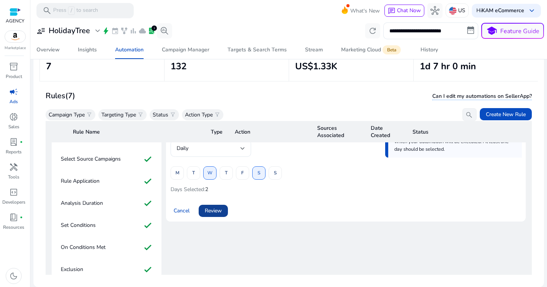
click at [210, 210] on span "Review" at bounding box center [213, 210] width 17 height 8
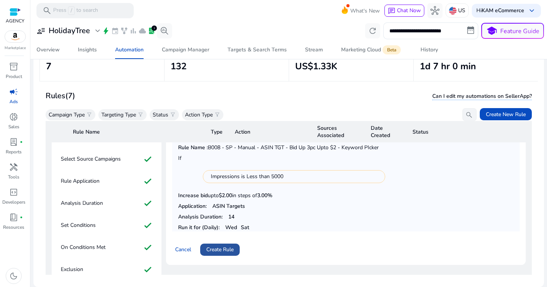
click at [224, 248] on span "Create Rule" at bounding box center [219, 249] width 27 height 8
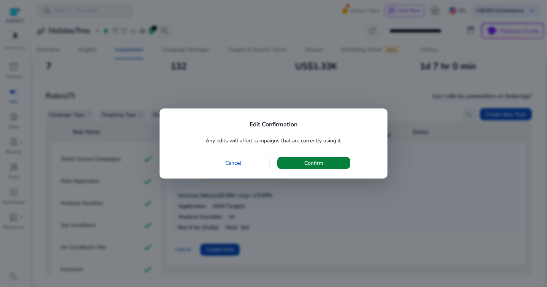
click at [328, 159] on span "button" at bounding box center [313, 163] width 73 height 18
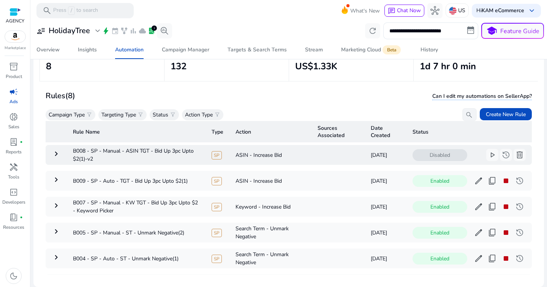
scroll to position [29, 0]
click at [515, 159] on span "delete" at bounding box center [519, 154] width 9 height 9
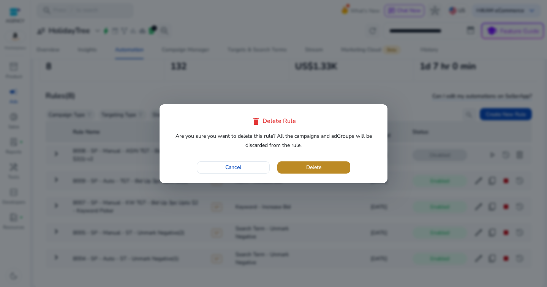
click at [344, 166] on span "button" at bounding box center [313, 167] width 73 height 18
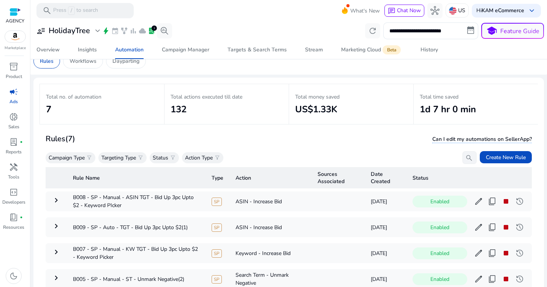
scroll to position [13, 0]
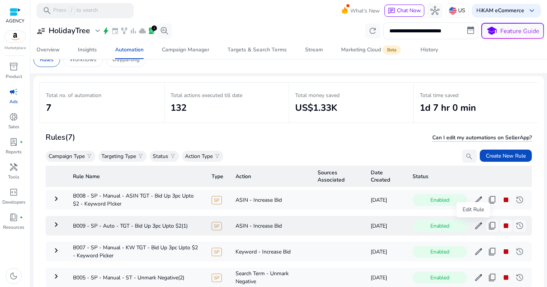
click at [474, 229] on span "edit" at bounding box center [478, 225] width 9 height 9
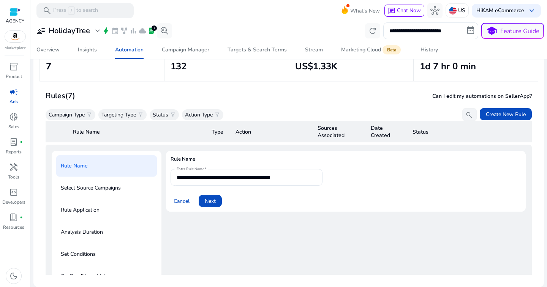
scroll to position [53, 0]
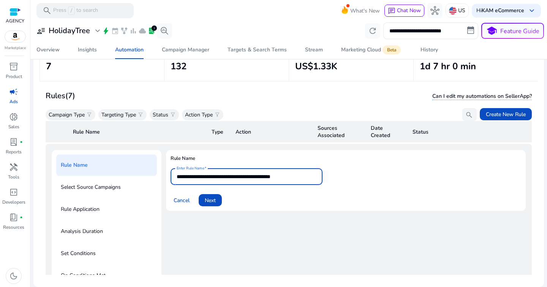
drag, startPoint x: 286, startPoint y: 176, endPoint x: 343, endPoint y: 182, distance: 57.3
click at [343, 182] on form "**********" at bounding box center [346, 187] width 351 height 38
type input "**********"
click at [216, 201] on span at bounding box center [210, 200] width 23 height 18
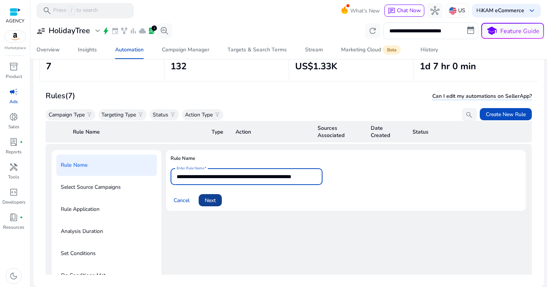
scroll to position [0, 0]
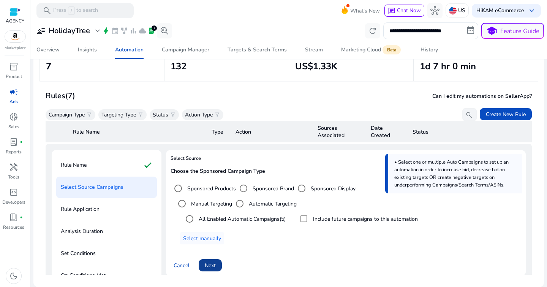
click at [217, 264] on span at bounding box center [210, 265] width 23 height 18
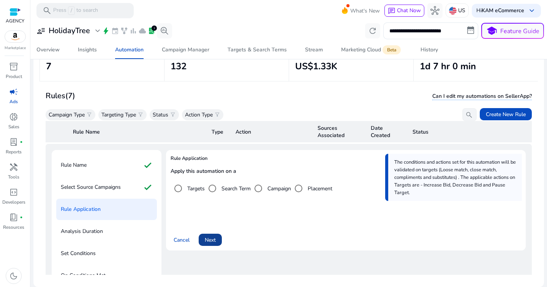
scroll to position [63, 0]
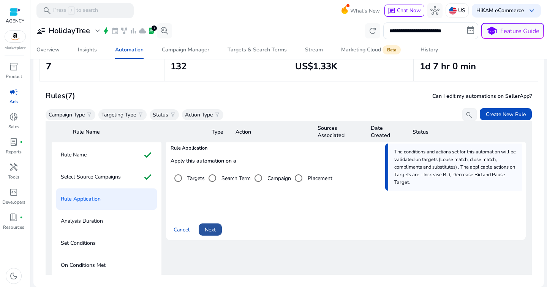
click at [207, 224] on span at bounding box center [210, 229] width 23 height 18
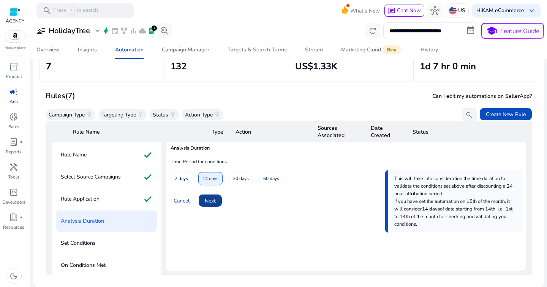
click at [216, 203] on span "Next" at bounding box center [210, 201] width 11 height 8
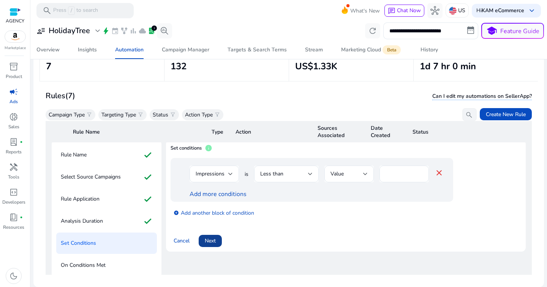
click at [206, 241] on span "Next" at bounding box center [210, 240] width 11 height 8
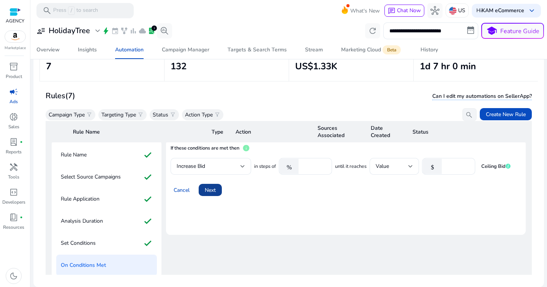
click at [214, 190] on span "Next" at bounding box center [210, 190] width 11 height 8
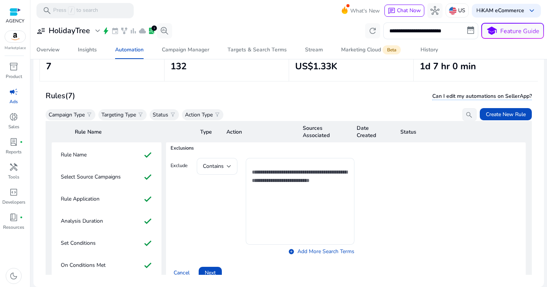
scroll to position [128, 0]
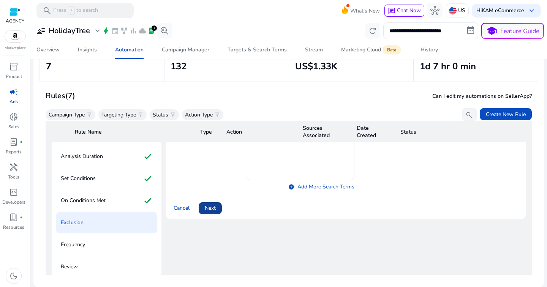
click at [210, 206] on span "Next" at bounding box center [210, 208] width 11 height 8
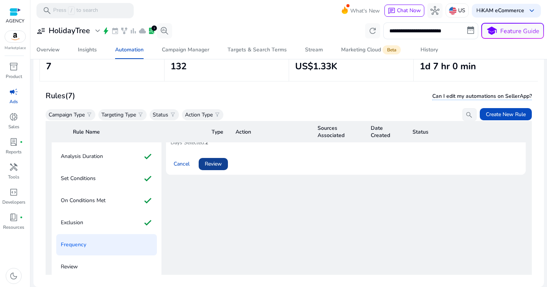
click at [215, 166] on span "Review" at bounding box center [213, 164] width 17 height 8
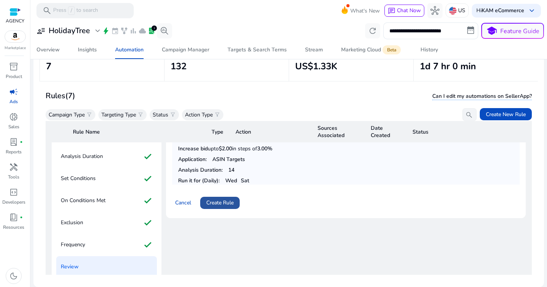
click at [216, 202] on span "Create Rule" at bounding box center [219, 202] width 27 height 8
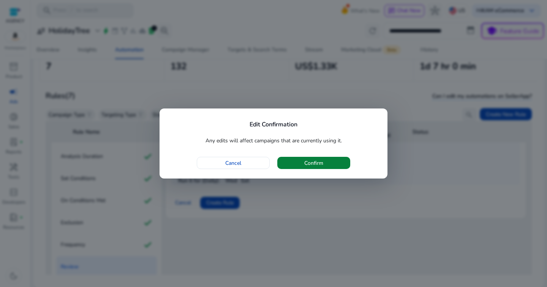
click at [296, 168] on span "button" at bounding box center [313, 163] width 73 height 18
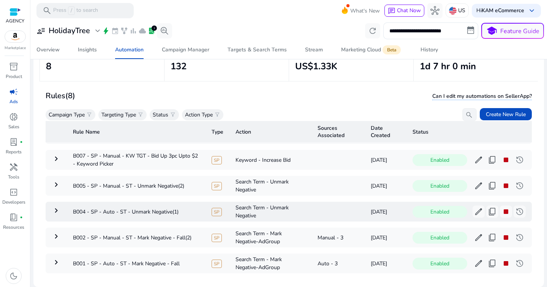
scroll to position [0, 0]
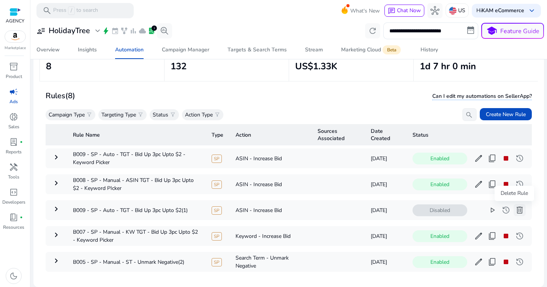
click at [515, 211] on span "delete" at bounding box center [519, 209] width 9 height 9
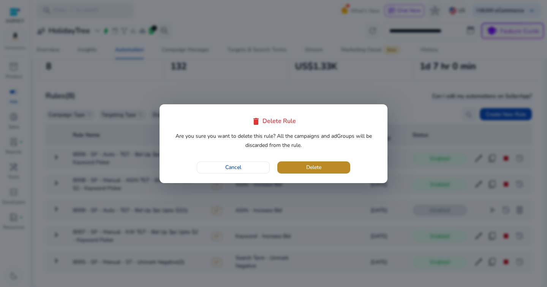
click at [314, 169] on span "Delete" at bounding box center [313, 167] width 15 height 8
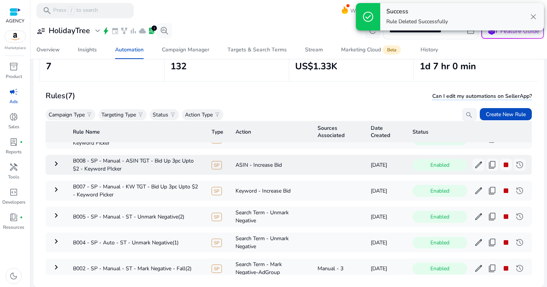
scroll to position [25, 0]
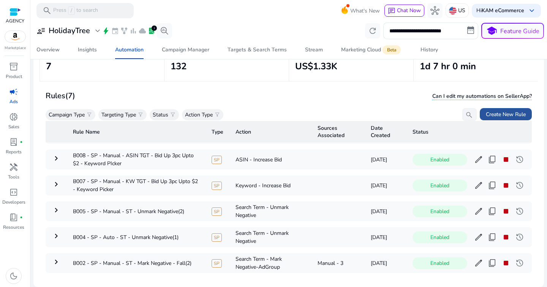
click at [509, 111] on span "Create New Rule" at bounding box center [506, 114] width 40 height 8
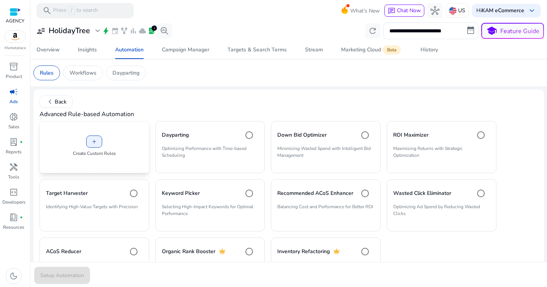
click at [104, 149] on div "add Create Custom Rules" at bounding box center [95, 147] width 110 height 52
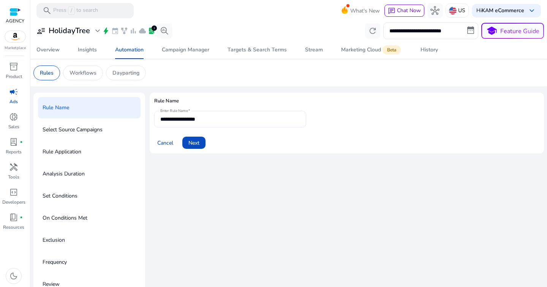
click at [223, 117] on input "**********" at bounding box center [230, 119] width 140 height 8
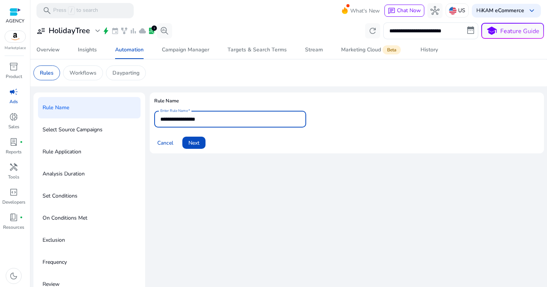
click at [223, 117] on input "**********" at bounding box center [230, 119] width 140 height 8
paste input "**********"
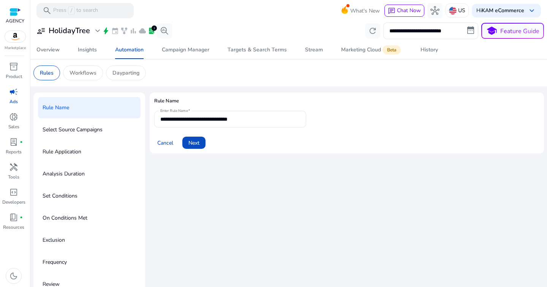
click at [254, 148] on div "Cancel Next" at bounding box center [346, 139] width 385 height 18
click at [266, 118] on input "**********" at bounding box center [230, 119] width 140 height 8
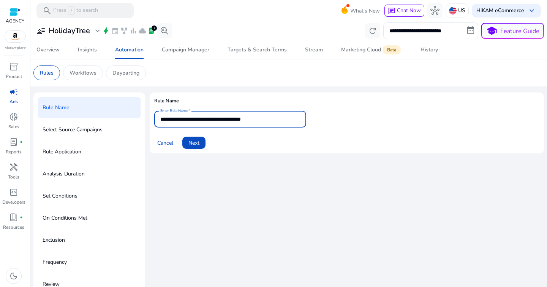
type input "**********"
click at [325, 182] on div "**********" at bounding box center [347, 195] width 395 height 207
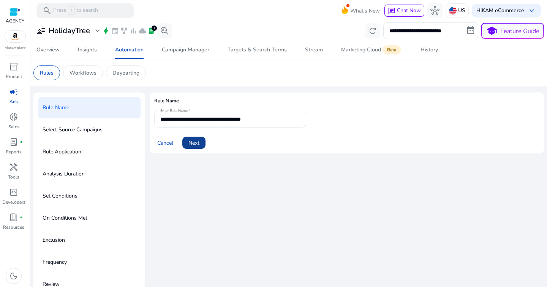
click at [197, 146] on span "Next" at bounding box center [194, 143] width 11 height 8
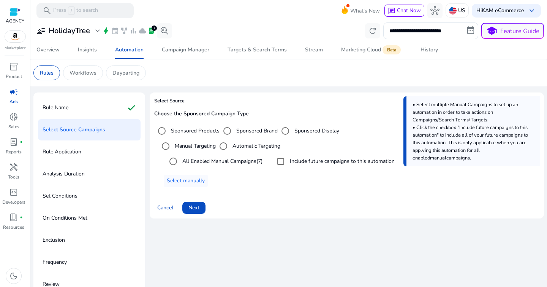
click at [236, 149] on label "Automatic Targeting" at bounding box center [255, 146] width 49 height 8
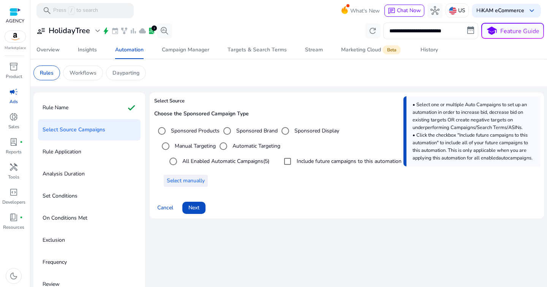
click at [181, 188] on span at bounding box center [186, 180] width 44 height 18
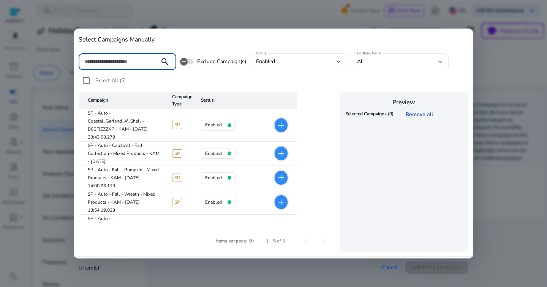
click at [385, 64] on div "All" at bounding box center [397, 61] width 81 height 8
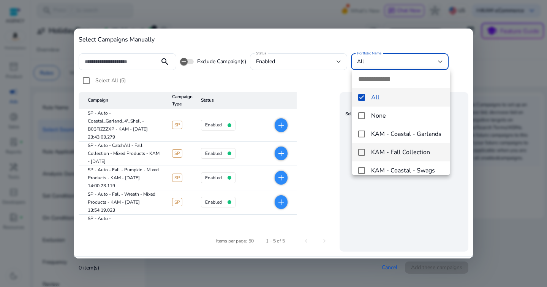
click at [392, 155] on span "KAM - Fall Collection" at bounding box center [407, 152] width 73 height 8
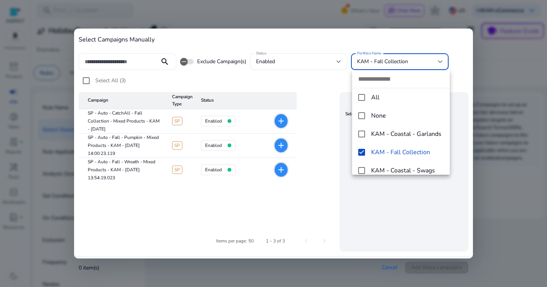
click at [87, 82] on div at bounding box center [273, 143] width 547 height 287
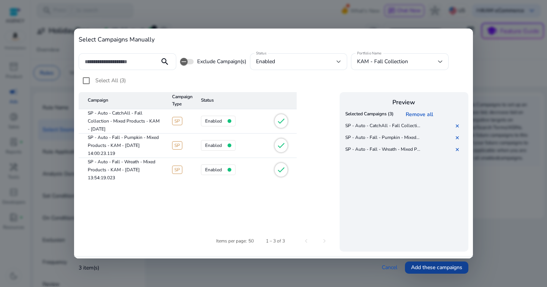
click at [438, 271] on span at bounding box center [436, 267] width 63 height 18
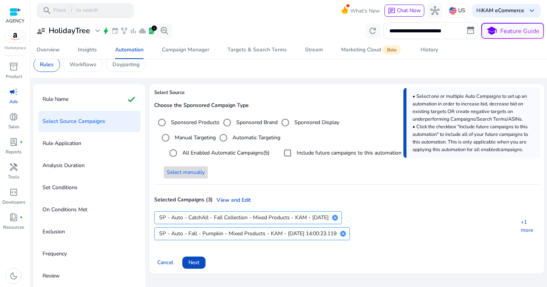
scroll to position [13, 0]
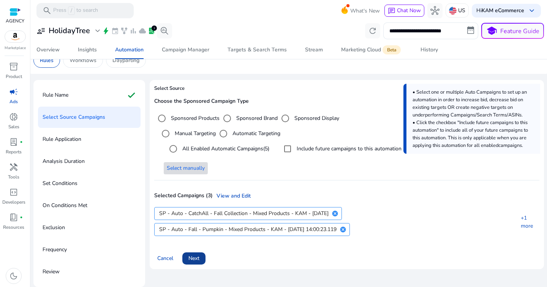
click at [196, 262] on span "Next" at bounding box center [194, 258] width 11 height 8
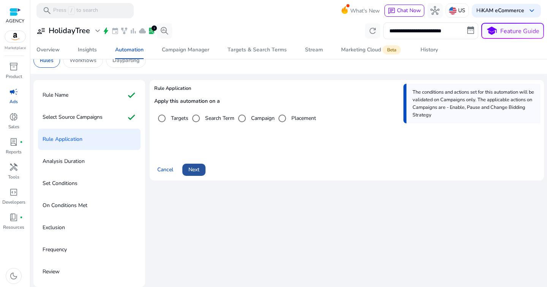
click at [192, 174] on span at bounding box center [193, 169] width 23 height 18
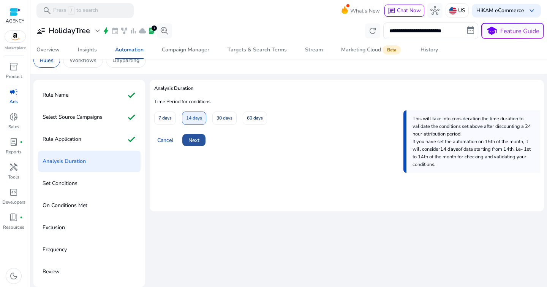
click at [198, 144] on span at bounding box center [193, 140] width 23 height 18
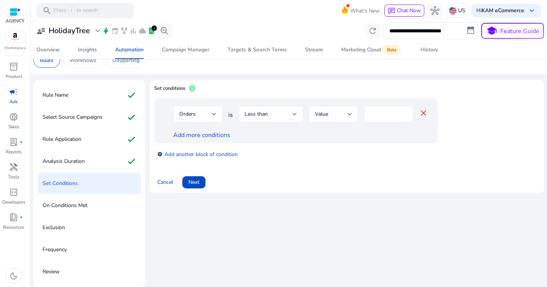
click at [212, 116] on div at bounding box center [214, 113] width 5 height 9
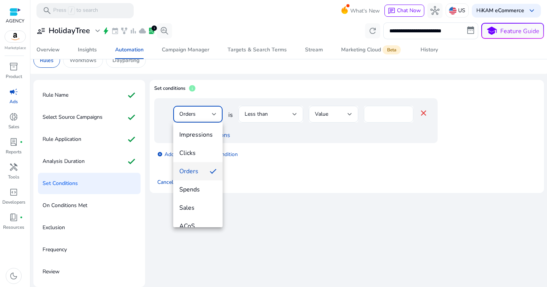
click at [372, 116] on div at bounding box center [273, 143] width 547 height 287
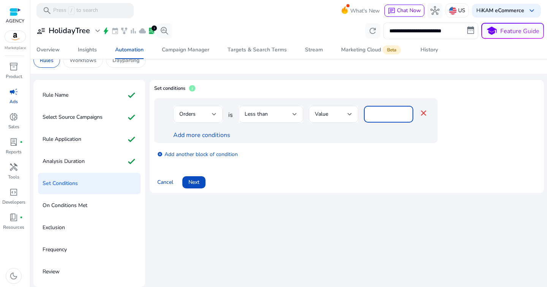
click at [374, 116] on input "*" at bounding box center [388, 114] width 37 height 8
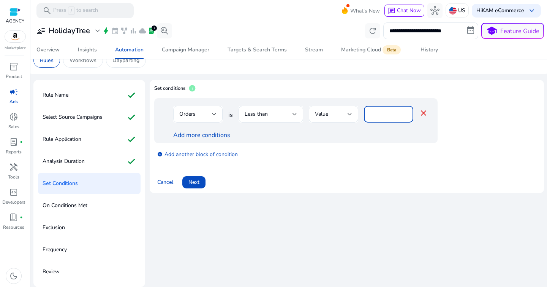
type input "*"
drag, startPoint x: 374, startPoint y: 121, endPoint x: 360, endPoint y: 125, distance: 14.2
click at [374, 121] on div "*" at bounding box center [388, 114] width 37 height 17
click at [217, 134] on link "Add more conditions" at bounding box center [201, 135] width 57 height 8
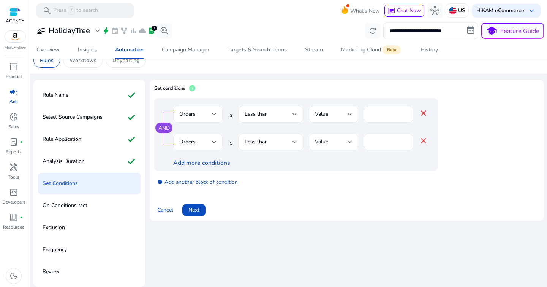
click at [206, 145] on div "Orders" at bounding box center [195, 142] width 33 height 8
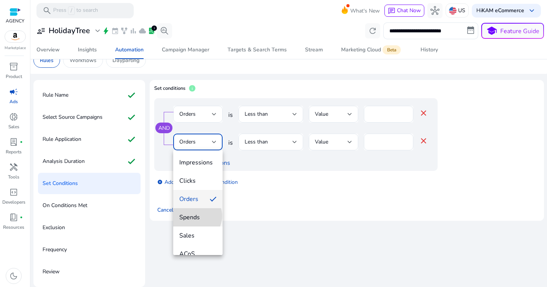
click at [196, 216] on span "Spends" at bounding box center [197, 217] width 37 height 8
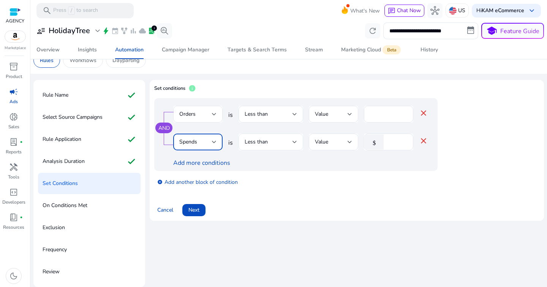
click at [277, 141] on div "Less than" at bounding box center [269, 142] width 48 height 8
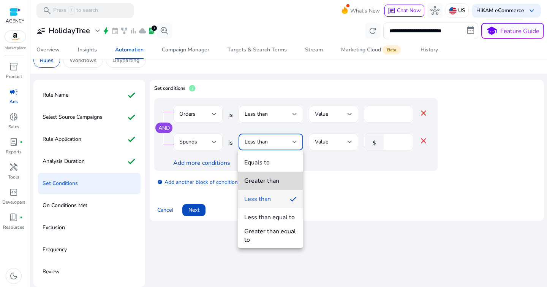
click at [270, 182] on div "Greater than" at bounding box center [261, 180] width 35 height 8
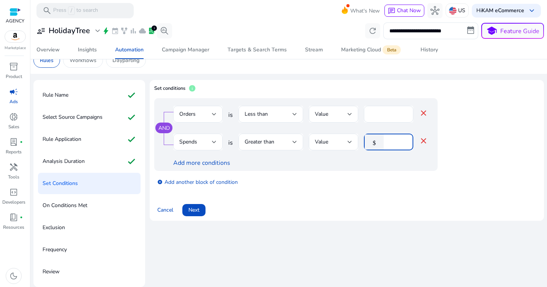
drag, startPoint x: 390, startPoint y: 139, endPoint x: 385, endPoint y: 140, distance: 5.4
click at [385, 140] on div "$ *" at bounding box center [385, 141] width 43 height 17
type input "**"
click at [303, 203] on div "Cancel Next" at bounding box center [346, 207] width 385 height 18
click at [197, 205] on span at bounding box center [193, 210] width 23 height 18
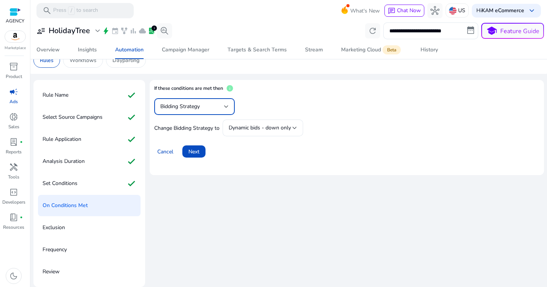
click at [204, 105] on div "Bidding Strategy" at bounding box center [192, 106] width 64 height 8
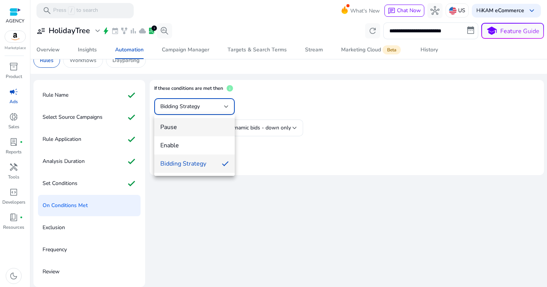
click at [201, 122] on mat-option "Pause" at bounding box center [194, 127] width 81 height 18
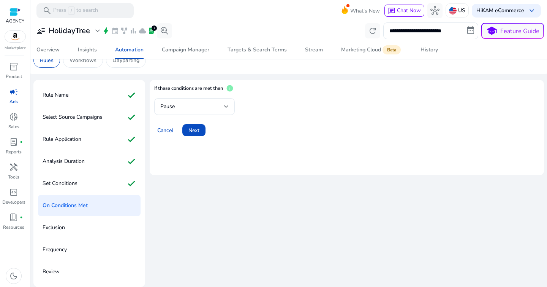
click at [288, 154] on mat-card "If these conditions are met then info Pause Cancel Next" at bounding box center [347, 127] width 395 height 95
click at [194, 130] on span "Next" at bounding box center [194, 130] width 11 height 8
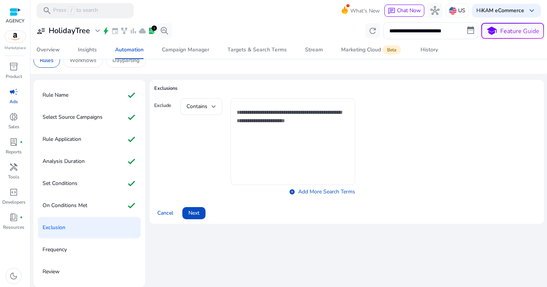
click at [279, 159] on textarea at bounding box center [293, 141] width 113 height 79
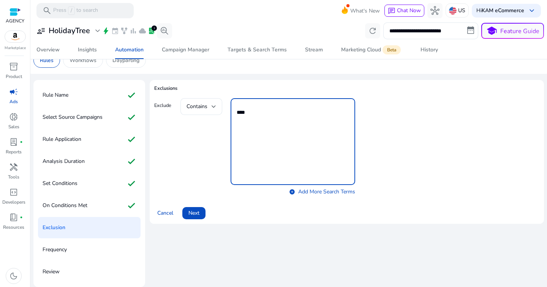
type textarea "****"
click at [196, 196] on div "Contains **** add_circle Add More Search Terms" at bounding box center [268, 148] width 175 height 100
drag, startPoint x: 270, startPoint y: 119, endPoint x: 230, endPoint y: 111, distance: 40.3
click at [230, 111] on div "**** add_circle Add More Search Terms" at bounding box center [291, 148] width 128 height 100
click at [159, 175] on div "Exclude Contains add_circle Add More Search Terms" at bounding box center [346, 148] width 385 height 100
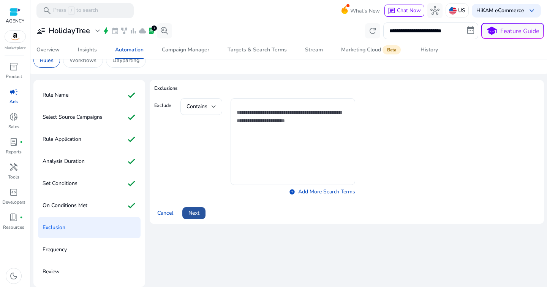
click at [203, 212] on span at bounding box center [193, 213] width 23 height 18
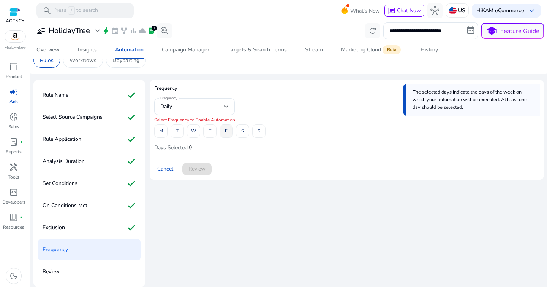
click at [231, 134] on span at bounding box center [226, 131] width 13 height 18
click at [211, 130] on span "T" at bounding box center [210, 130] width 3 height 13
click at [224, 132] on span at bounding box center [226, 131] width 13 height 18
click at [224, 136] on span at bounding box center [226, 131] width 13 height 18
click at [213, 135] on span at bounding box center [210, 131] width 13 height 18
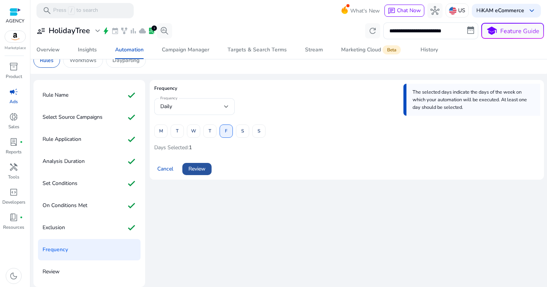
click at [200, 171] on span "Review" at bounding box center [197, 169] width 17 height 8
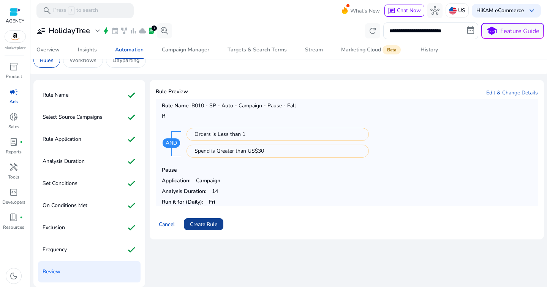
click at [195, 215] on span at bounding box center [204, 224] width 40 height 18
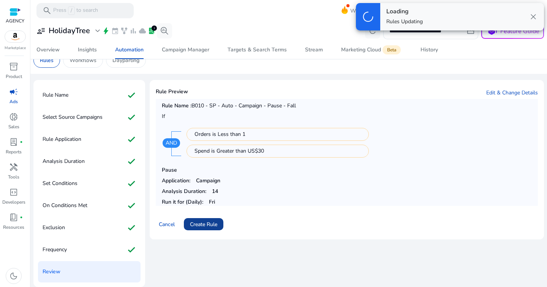
click at [198, 220] on span "Create Rule" at bounding box center [203, 224] width 27 height 8
click at [205, 224] on span "Create Rule" at bounding box center [203, 224] width 27 height 8
click at [277, 218] on div "Cancel Create Rule" at bounding box center [347, 221] width 382 height 18
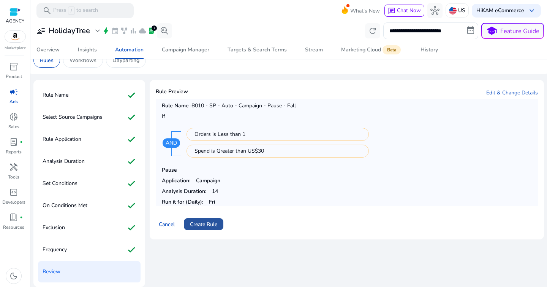
click at [206, 220] on span "Create Rule" at bounding box center [203, 224] width 27 height 8
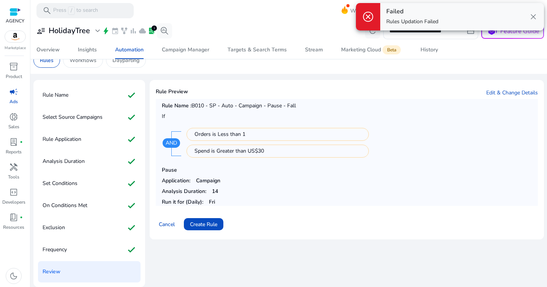
click at [270, 210] on mat-card-footer "Cancel Create Rule" at bounding box center [347, 219] width 382 height 27
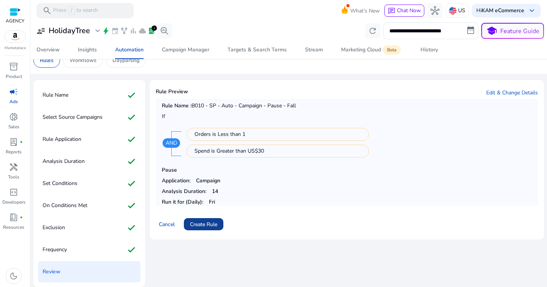
click at [207, 225] on span "Create Rule" at bounding box center [203, 224] width 27 height 8
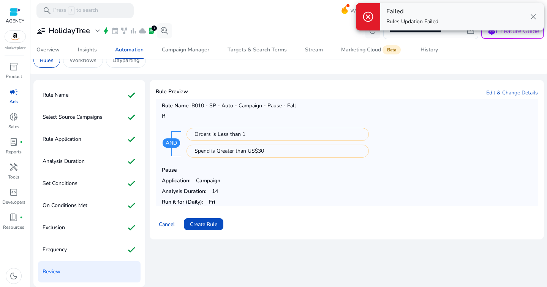
click at [533, 17] on span "close" at bounding box center [533, 16] width 9 height 9
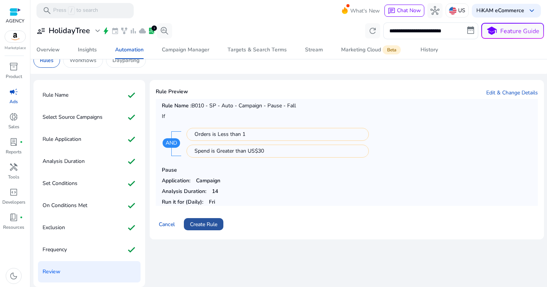
click at [209, 225] on span "Create Rule" at bounding box center [203, 224] width 27 height 8
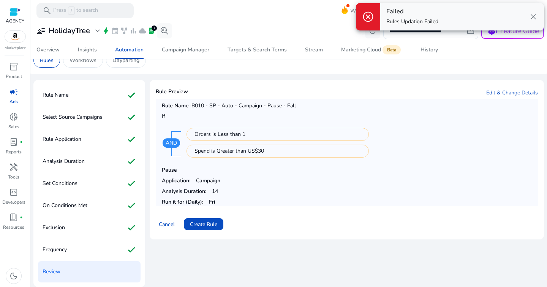
click at [534, 19] on span "close" at bounding box center [533, 16] width 9 height 9
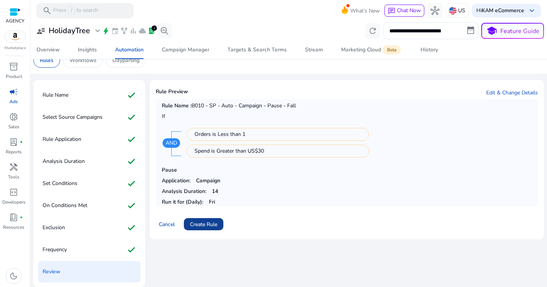
click at [207, 227] on span "Create Rule" at bounding box center [203, 224] width 27 height 8
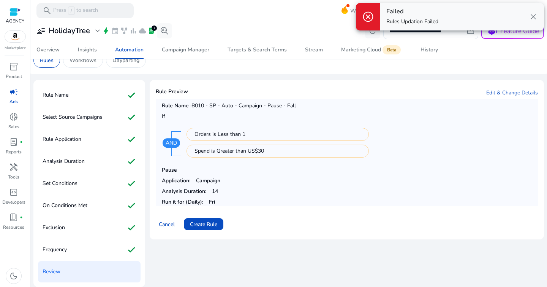
click at [533, 19] on span "close" at bounding box center [533, 16] width 9 height 9
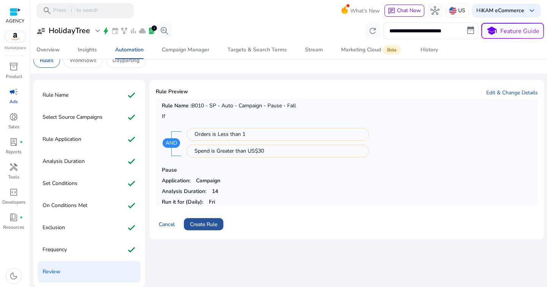
click at [201, 227] on span "Create Rule" at bounding box center [203, 224] width 27 height 8
click at [209, 227] on span "Create Rule" at bounding box center [203, 224] width 27 height 8
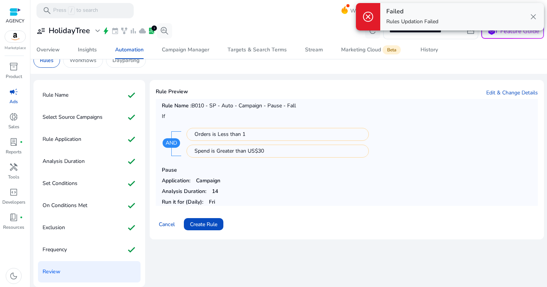
click at [306, 216] on div "Cancel Create Rule" at bounding box center [347, 221] width 382 height 18
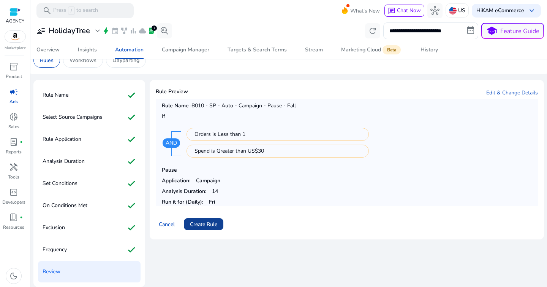
click at [202, 226] on span "Create Rule" at bounding box center [203, 224] width 27 height 8
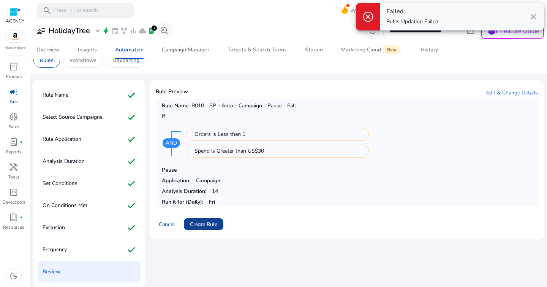
click at [195, 222] on span "Create Rule" at bounding box center [203, 224] width 27 height 8
click at [197, 223] on span "Create Rule" at bounding box center [203, 224] width 27 height 8
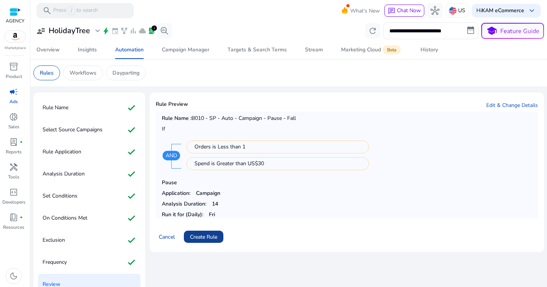
click at [210, 233] on span "Create Rule" at bounding box center [203, 237] width 27 height 8
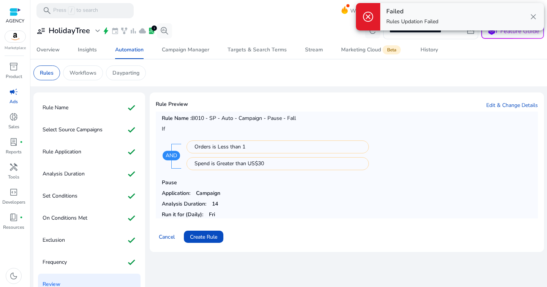
click at [535, 15] on span "close" at bounding box center [533, 16] width 9 height 9
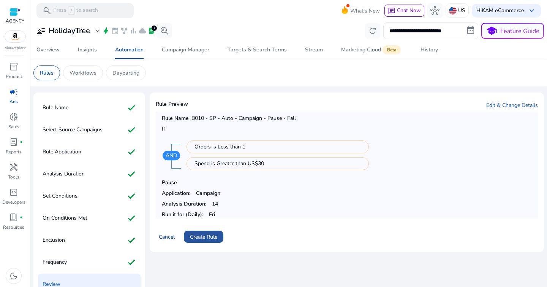
click at [203, 238] on span "Create Rule" at bounding box center [203, 237] width 27 height 8
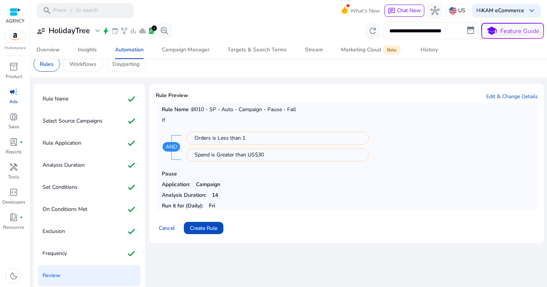
scroll to position [13, 0]
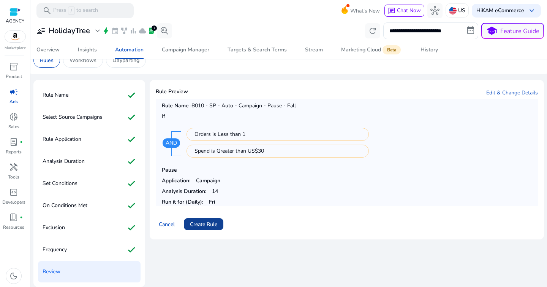
click at [195, 225] on span "Create Rule" at bounding box center [203, 224] width 27 height 8
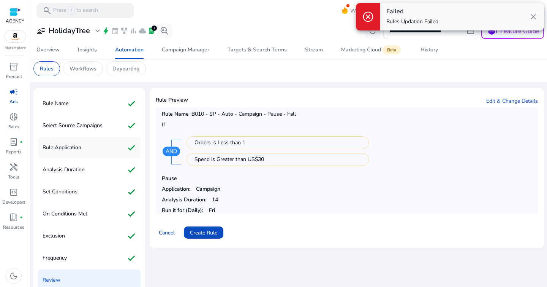
scroll to position [0, 0]
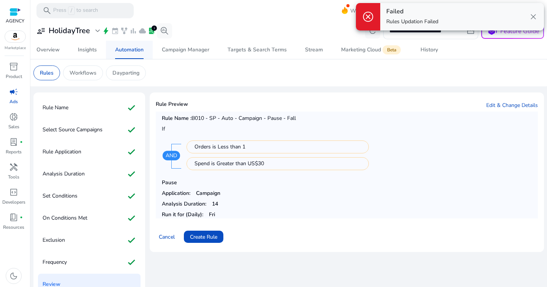
click at [131, 54] on span "Automation" at bounding box center [129, 50] width 29 height 18
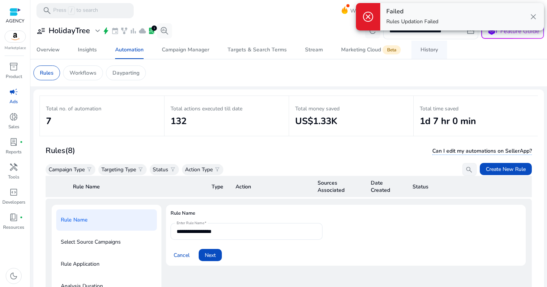
click at [430, 56] on span "History" at bounding box center [429, 50] width 17 height 18
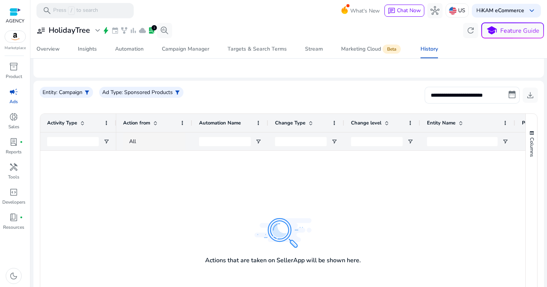
scroll to position [60, 0]
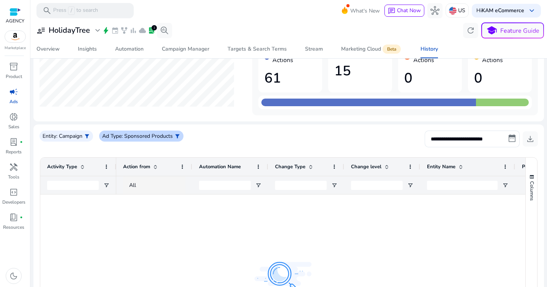
click at [180, 133] on span "filter_alt" at bounding box center [177, 136] width 6 height 6
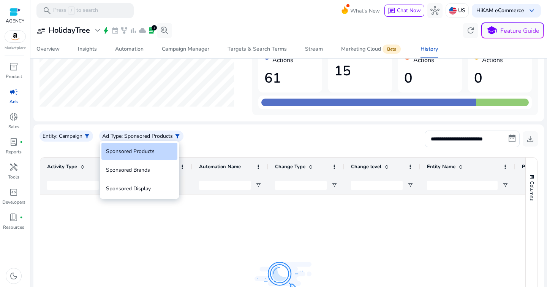
click at [225, 144] on div at bounding box center [273, 143] width 547 height 287
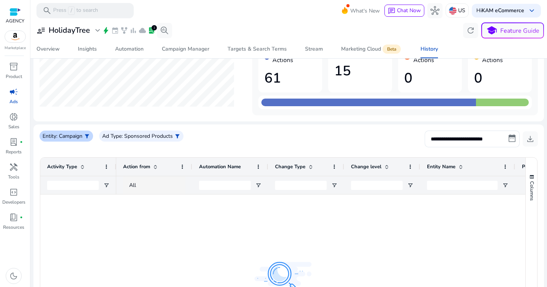
click at [89, 136] on span "filter_alt" at bounding box center [87, 136] width 6 height 6
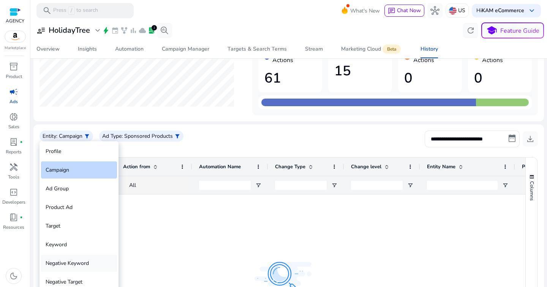
click at [89, 261] on div "Negative Keyword" at bounding box center [79, 262] width 76 height 17
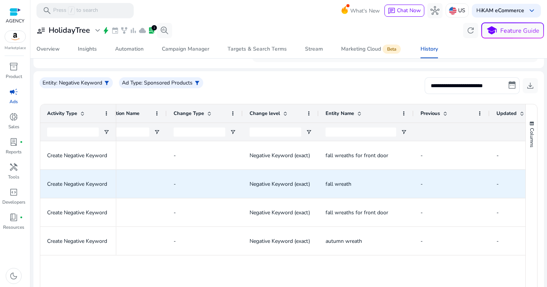
scroll to position [0, 0]
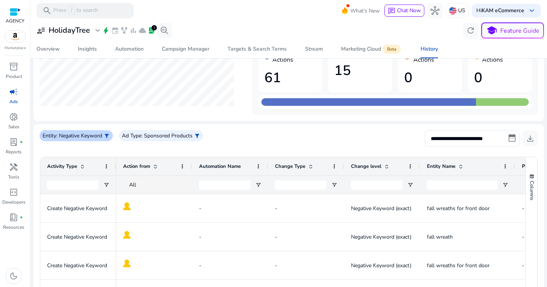
click at [105, 135] on span "filter_alt" at bounding box center [107, 136] width 6 height 6
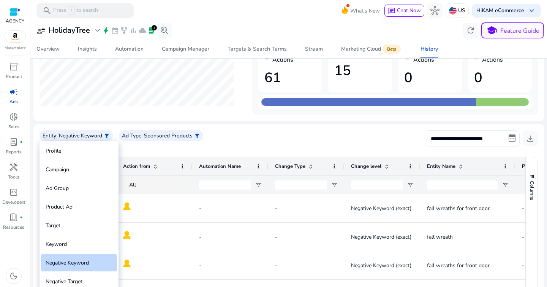
click at [217, 147] on div at bounding box center [273, 143] width 547 height 287
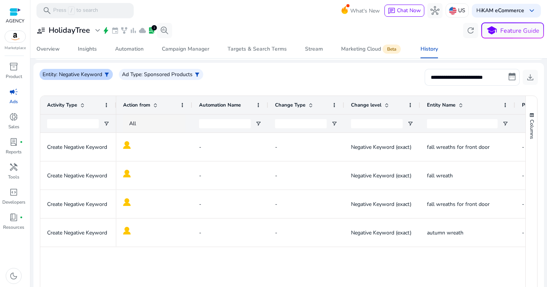
click at [105, 75] on span "filter_alt" at bounding box center [107, 74] width 6 height 6
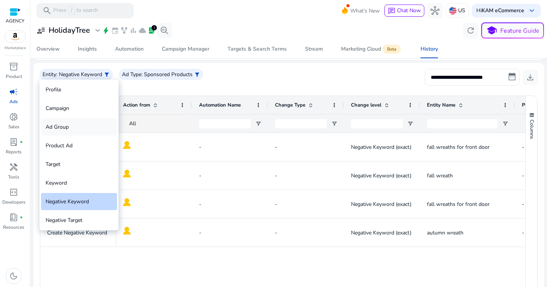
click at [73, 124] on div "Ad Group" at bounding box center [79, 126] width 76 height 17
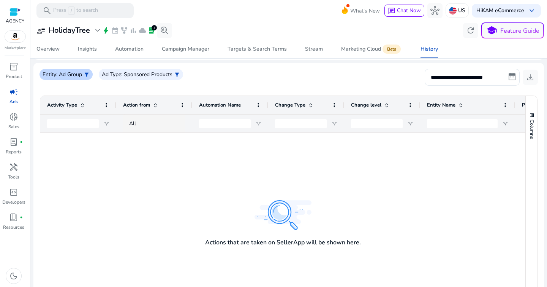
click at [84, 75] on span "filter_alt" at bounding box center [87, 74] width 6 height 6
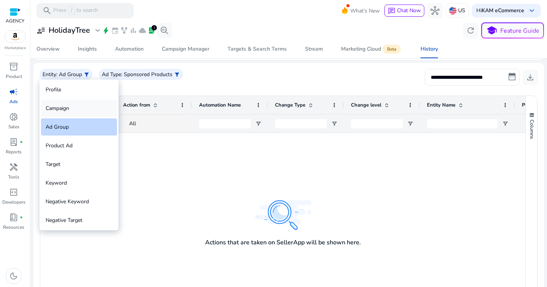
click at [74, 103] on div "Campaign" at bounding box center [79, 108] width 76 height 17
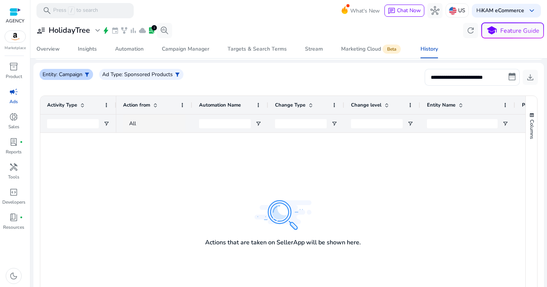
click at [87, 76] on span "filter_alt" at bounding box center [87, 74] width 6 height 6
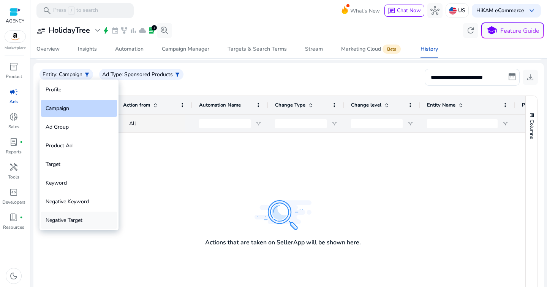
click at [82, 223] on div "Negative Target" at bounding box center [79, 219] width 76 height 17
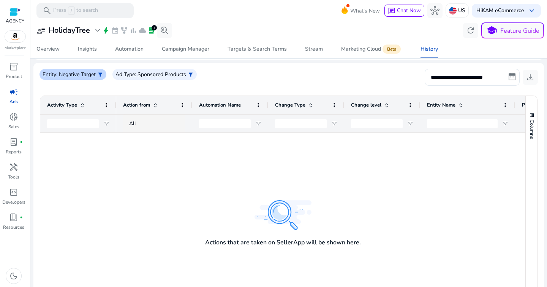
click at [101, 74] on span "filter_alt" at bounding box center [100, 74] width 6 height 6
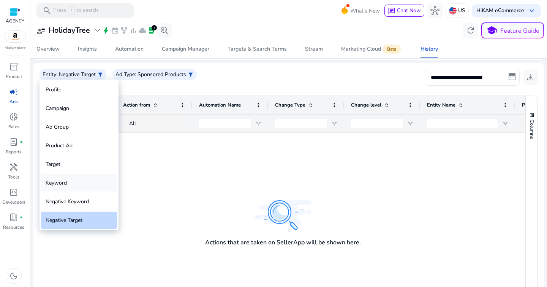
click at [94, 188] on div "Keyword" at bounding box center [79, 182] width 76 height 17
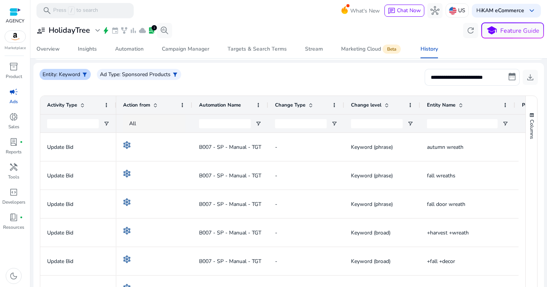
click at [88, 74] on div "Entity : Keyword filter_alt" at bounding box center [65, 74] width 51 height 11
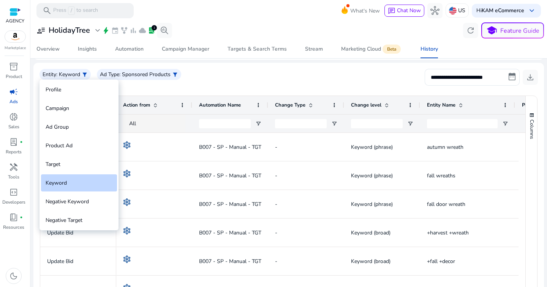
click at [242, 86] on div at bounding box center [273, 143] width 547 height 287
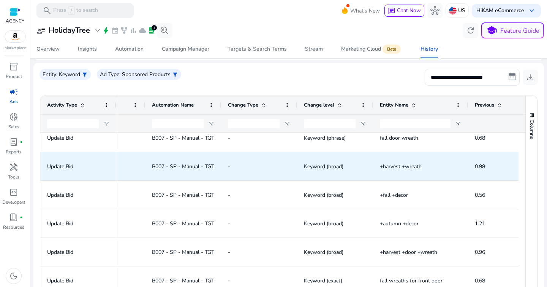
click at [189, 164] on span "B007 - SP - Manual - TGT - Bid Up 3pc Upto $2" at bounding box center [209, 167] width 114 height 16
click at [248, 180] on div "Keyword (broad) +harvest +wreath 0.98 1.01 - B007 - SP - Manual - TGT - Bid Up …" at bounding box center [458, 166] width 779 height 29
